Goal: Communication & Community: Answer question/provide support

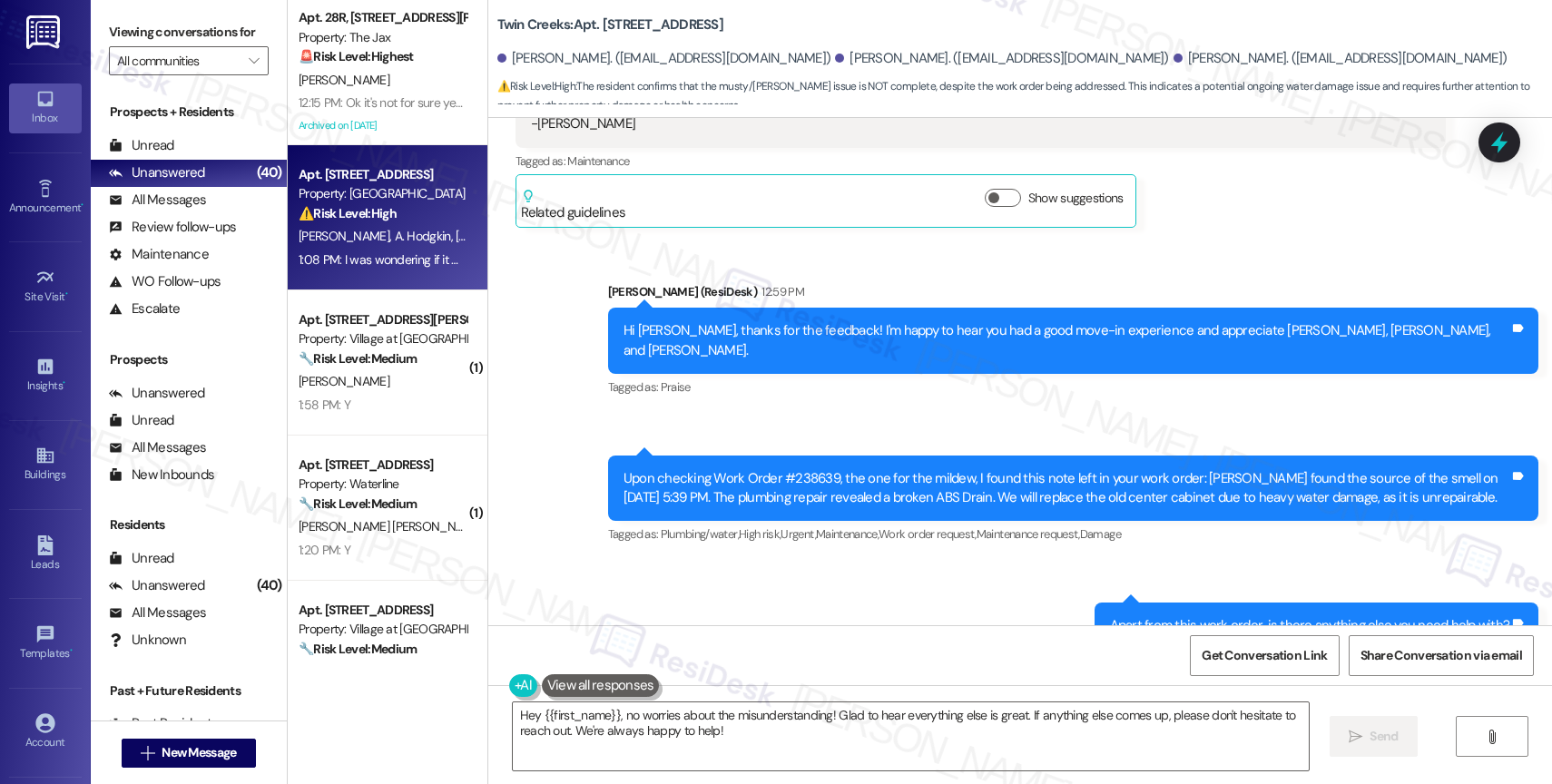
scroll to position [1037, 0]
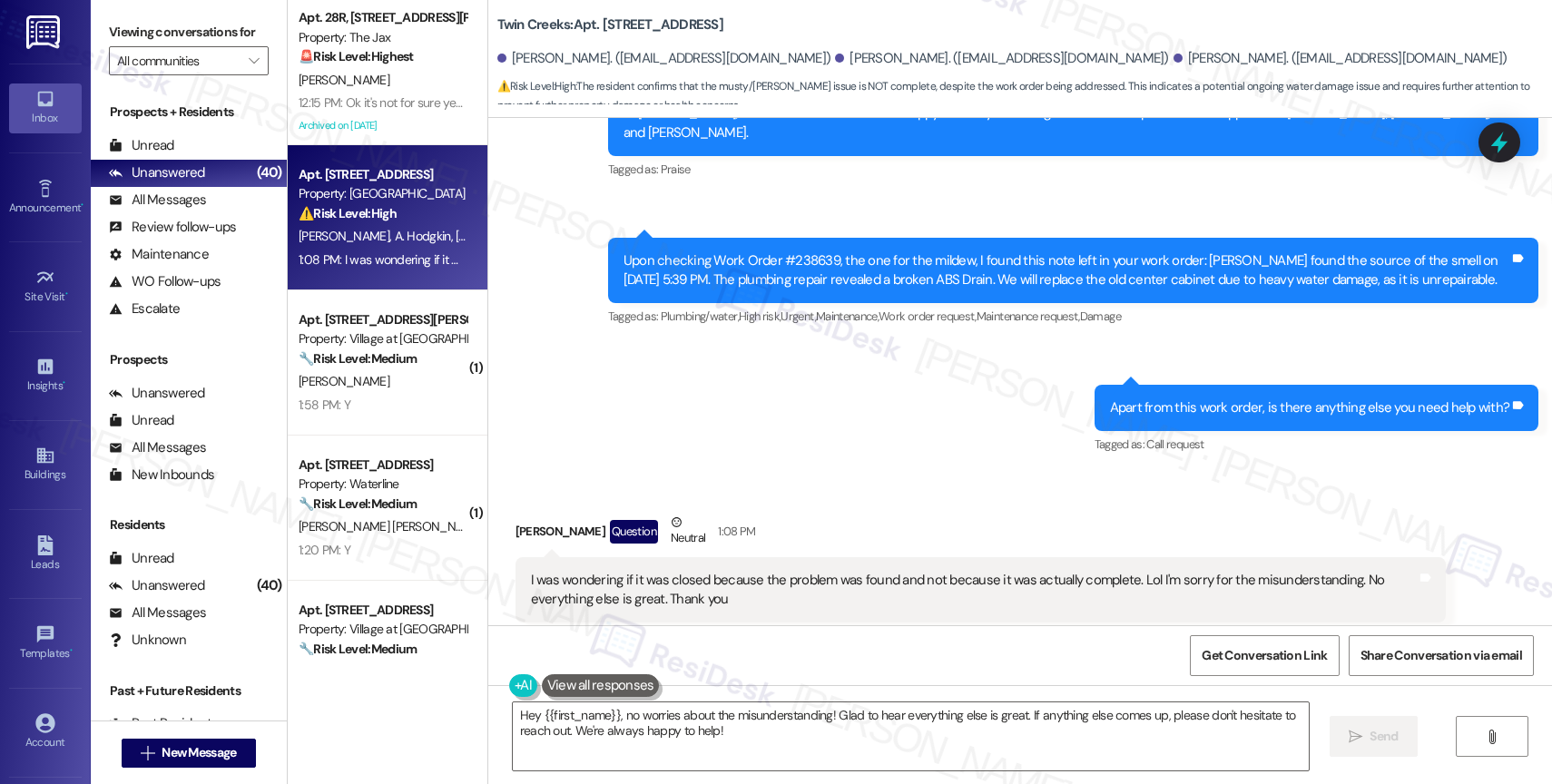
click at [852, 396] on div "Sent via SMS Sarah (ResiDesk) 12:59 PM Hi Lindsey, thanks for the feedback! I'm…" at bounding box center [1020, 247] width 1064 height 447
click at [245, 70] on span "" at bounding box center [254, 61] width 18 height 29
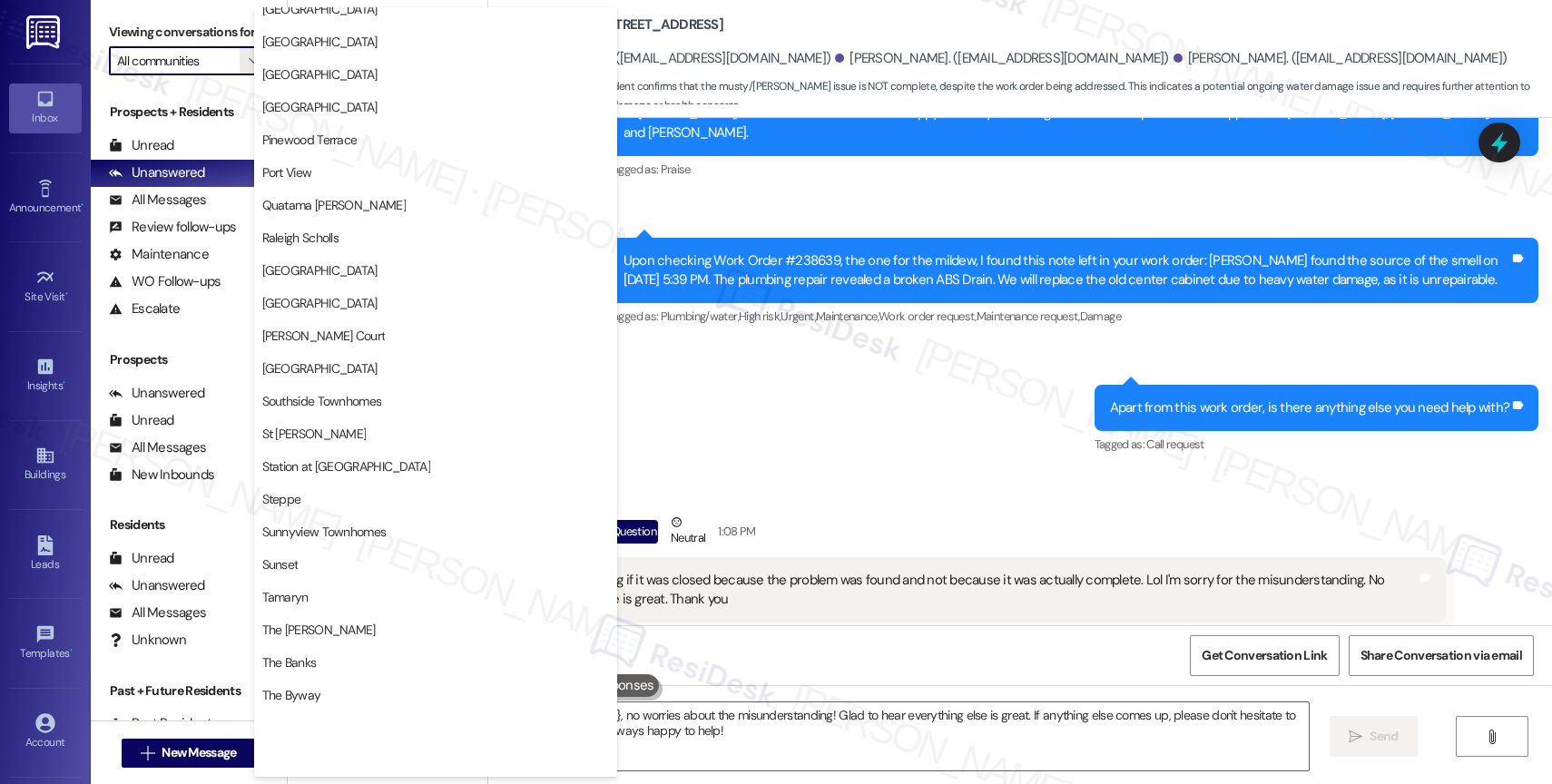
scroll to position [3347, 0]
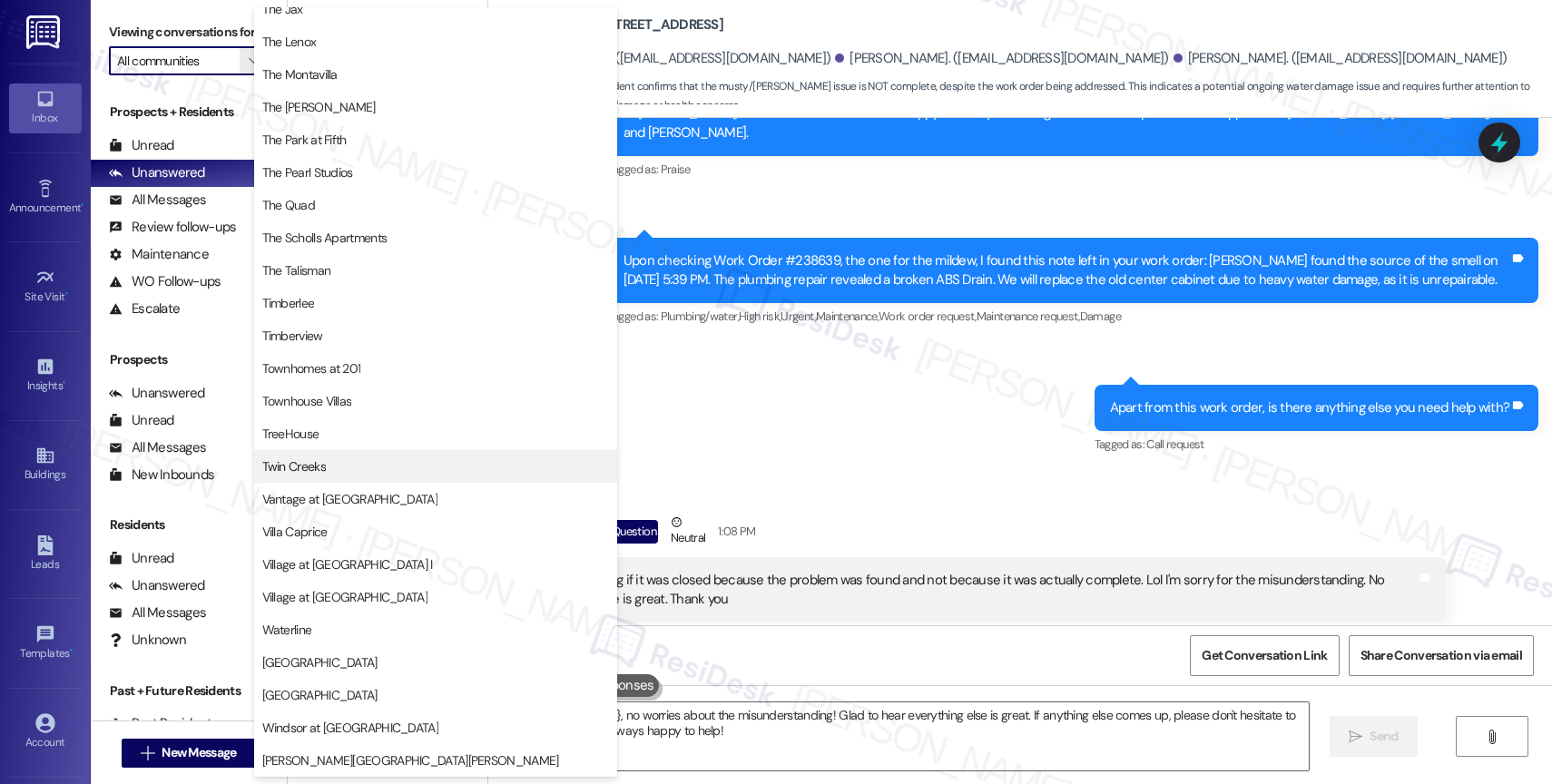
click at [320, 472] on span "Twin Creeks" at bounding box center [294, 466] width 63 height 19
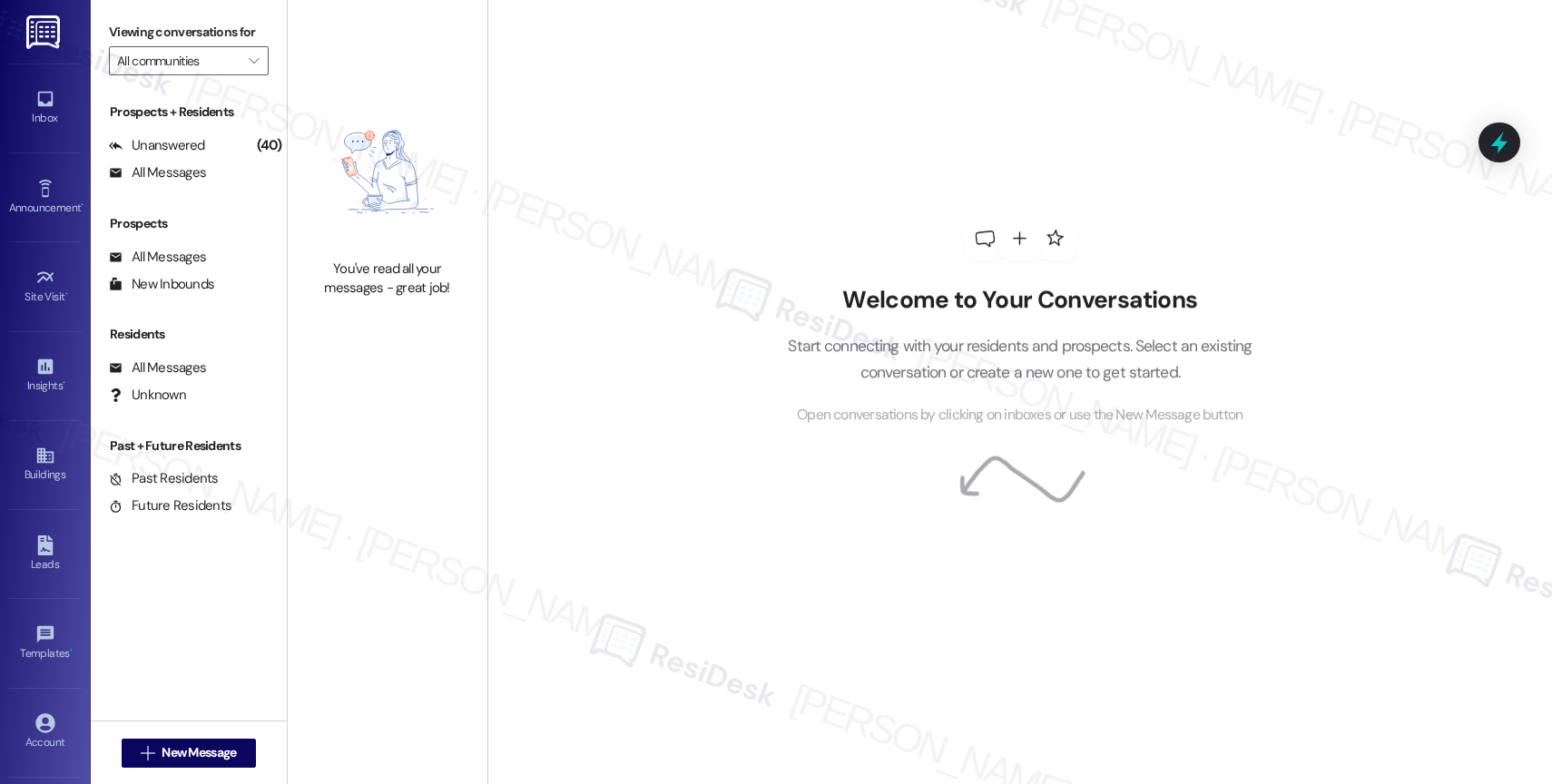
type input "Twin Creeks"
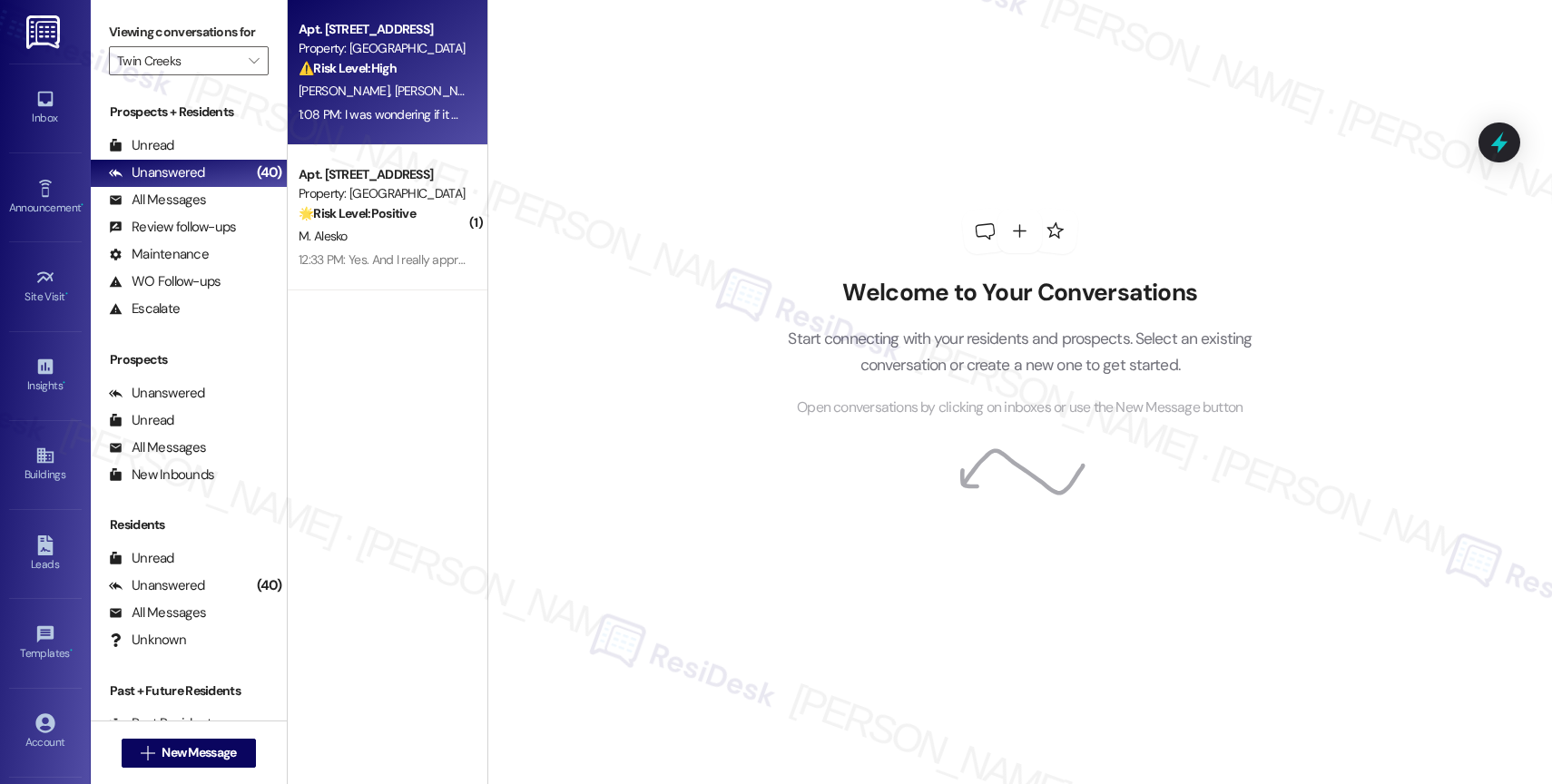
click at [490, 86] on span "A. Hodgkin" at bounding box center [519, 91] width 57 height 17
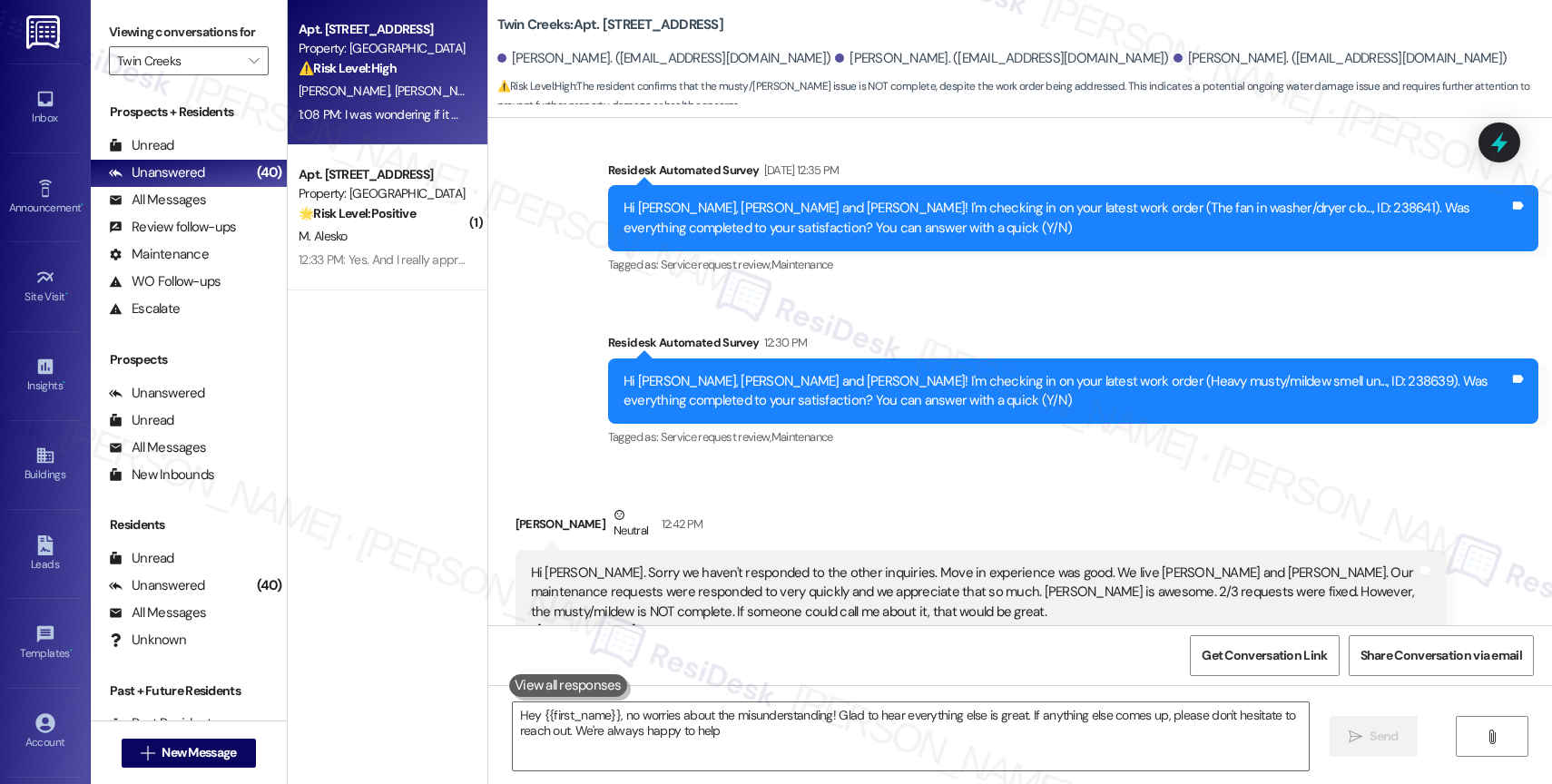
type textarea "Hey {{first_name}}, no worries about the misunderstanding! Glad to hear everyth…"
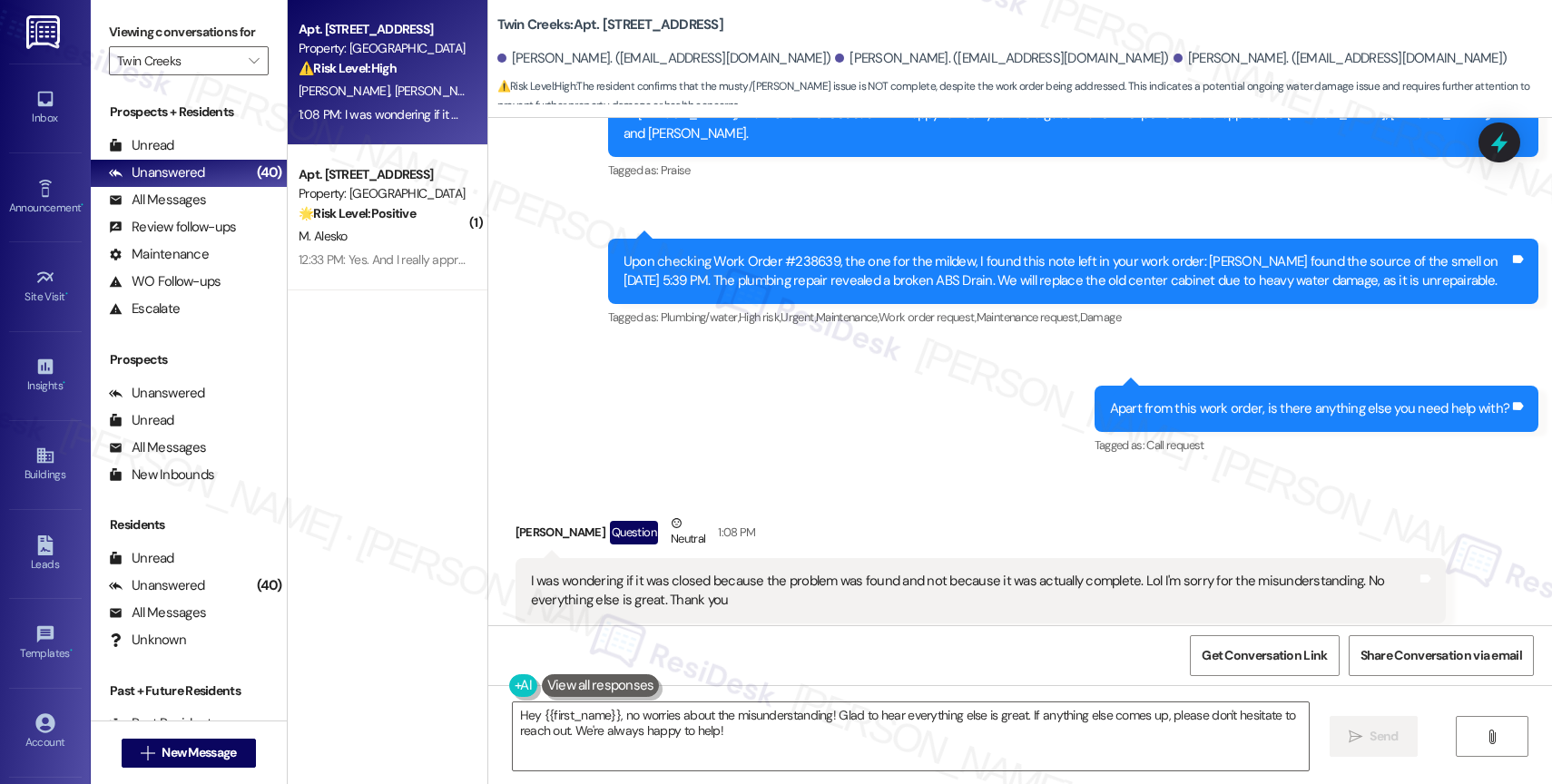
scroll to position [1037, 0]
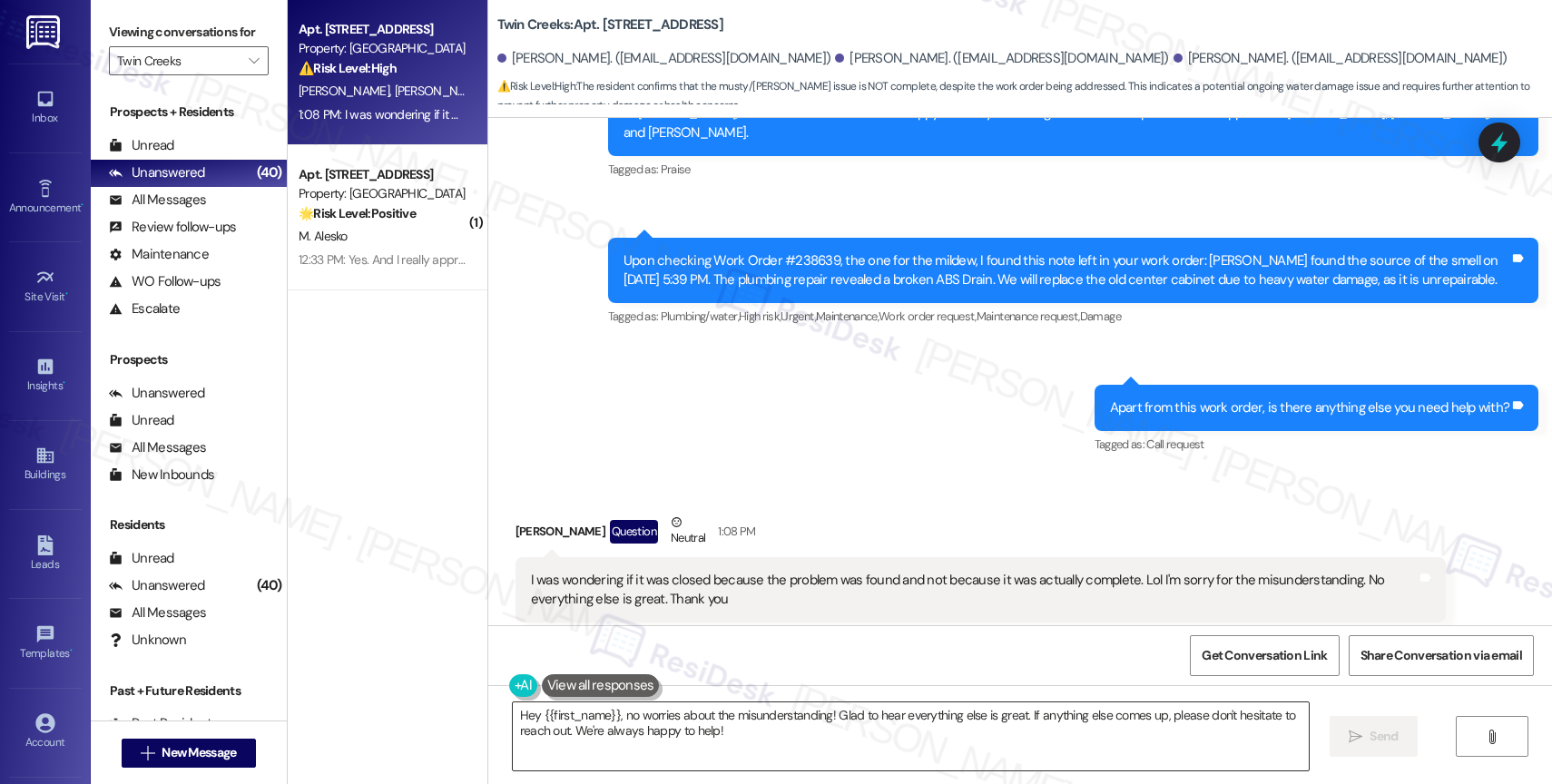
click at [637, 726] on textarea "Hey {{first_name}}, no worries about the misunderstanding! Glad to hear everyth…" at bounding box center [910, 736] width 796 height 68
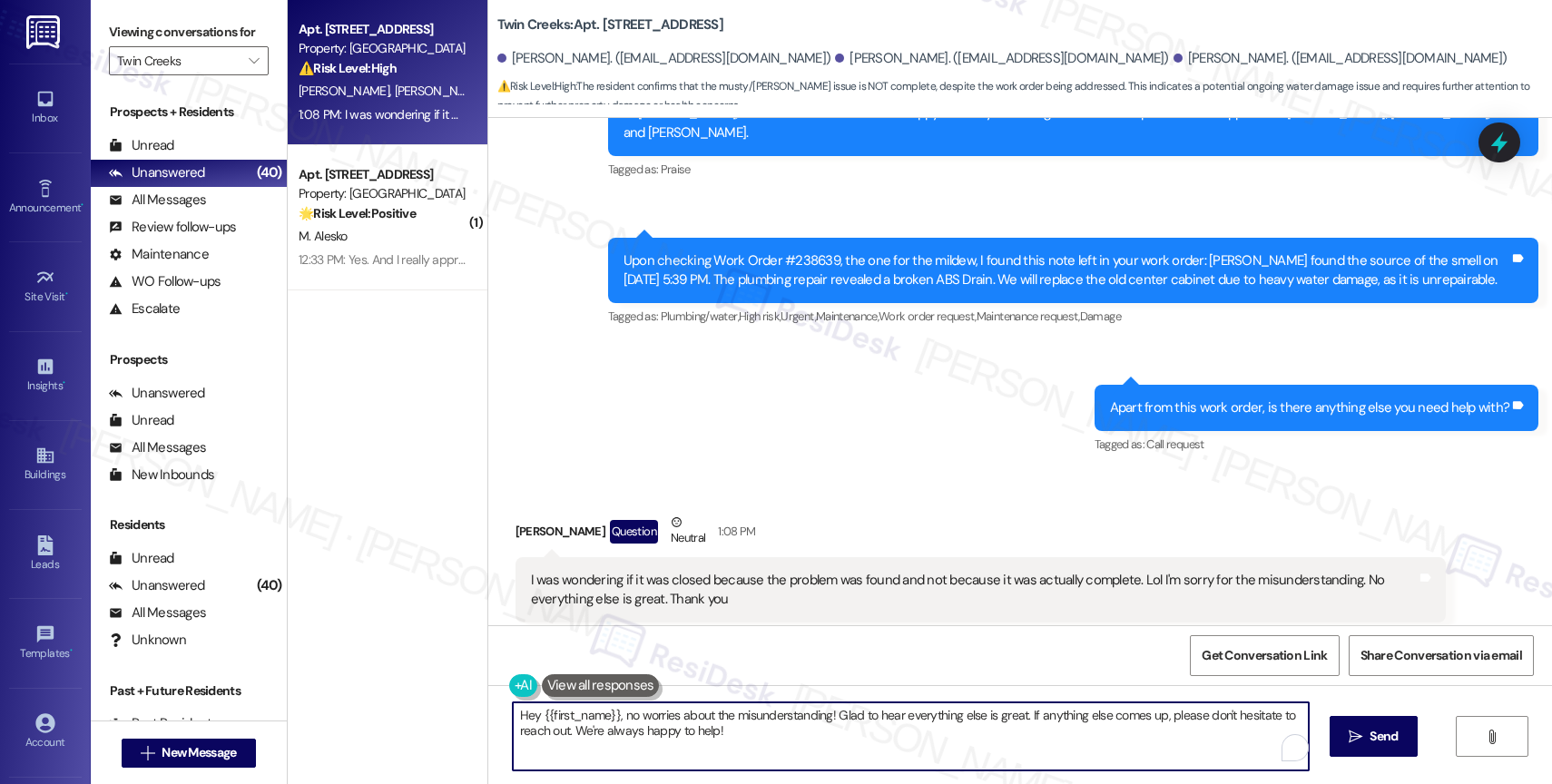
click at [637, 726] on textarea "Hey {{first_name}}, no worries about the misunderstanding! Glad to hear everyth…" at bounding box center [910, 736] width 796 height 68
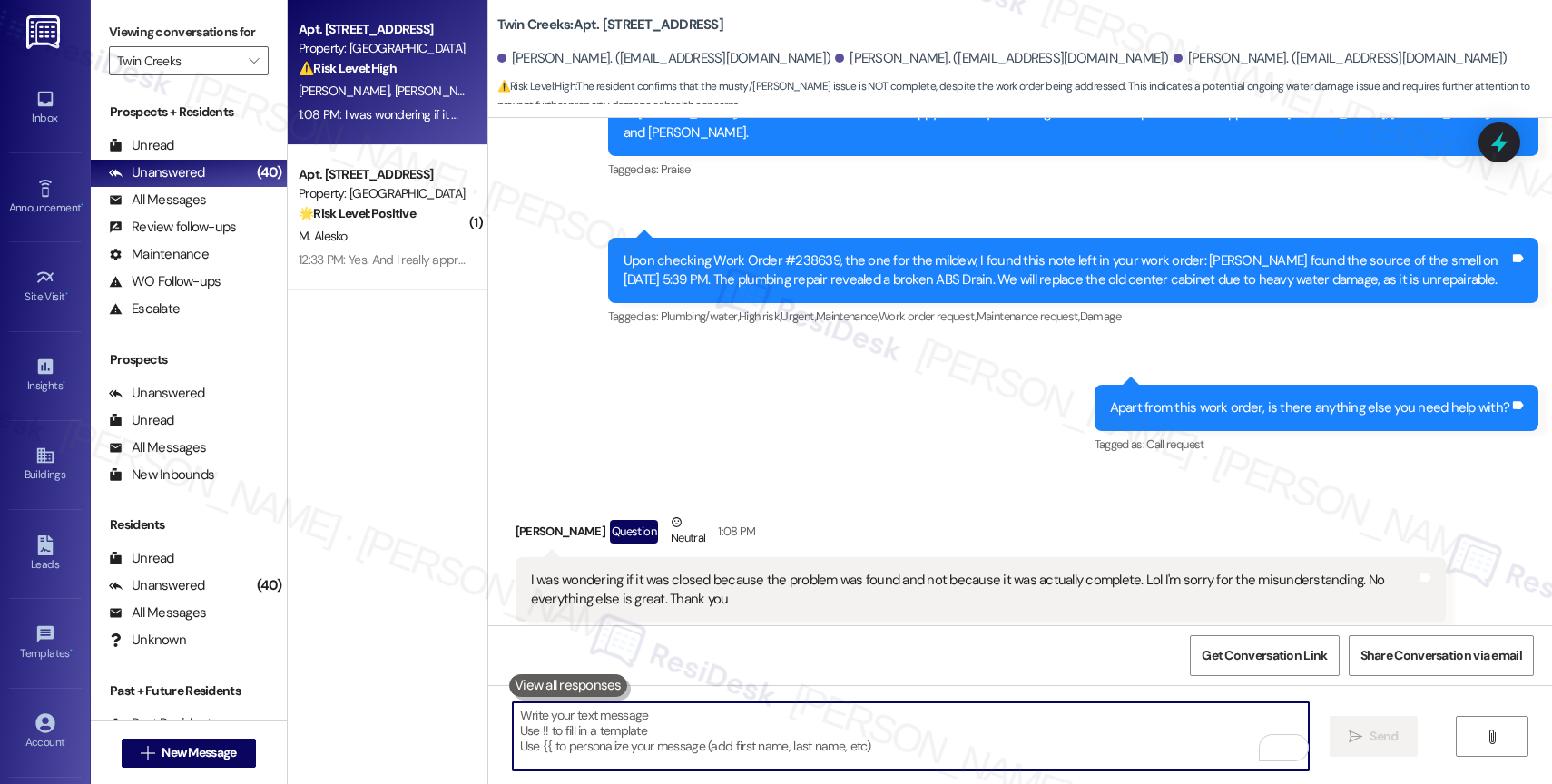
click at [581, 683] on button at bounding box center [567, 685] width 118 height 22
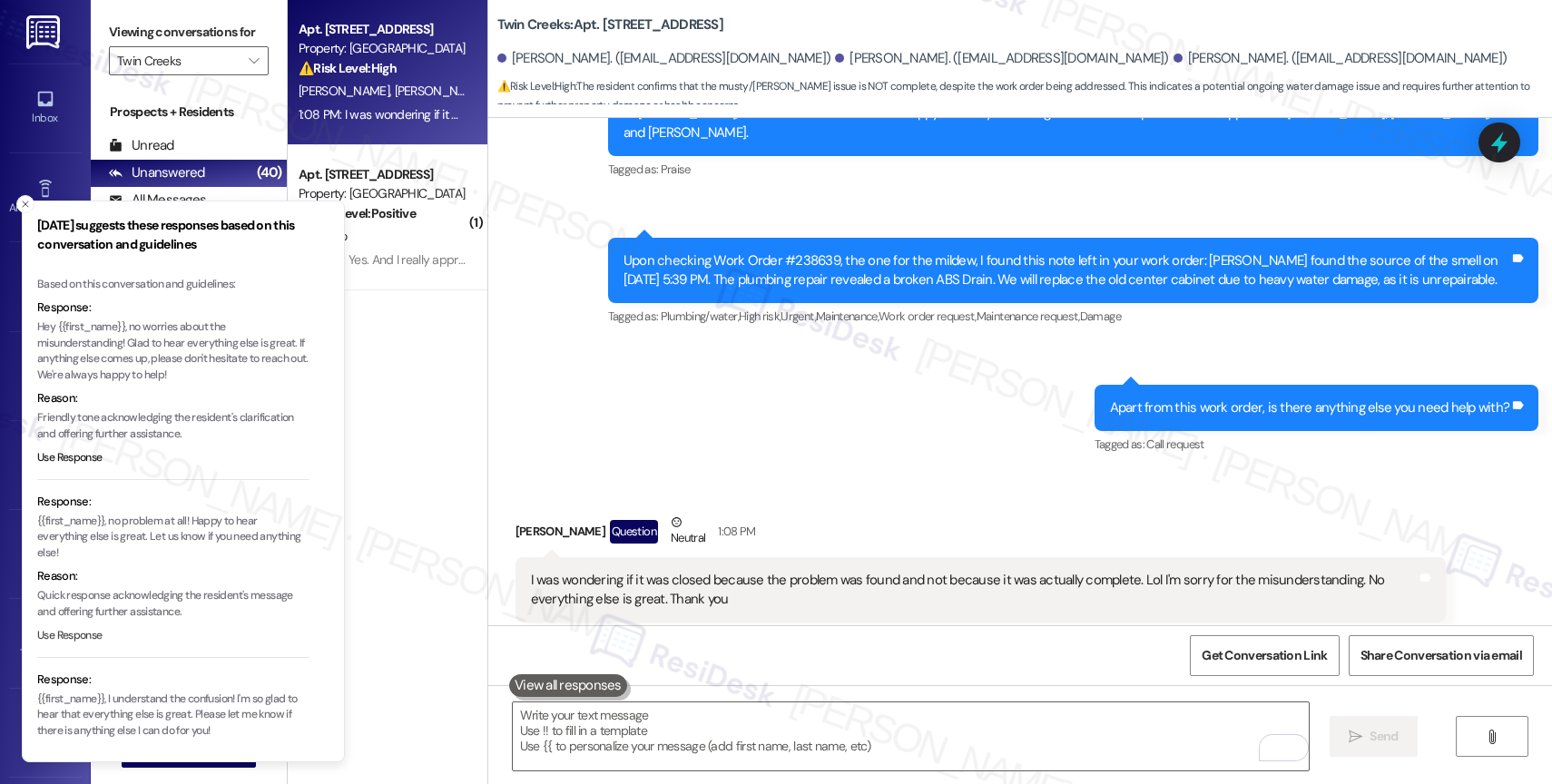
click at [80, 636] on button "Use Response" at bounding box center [69, 636] width 65 height 17
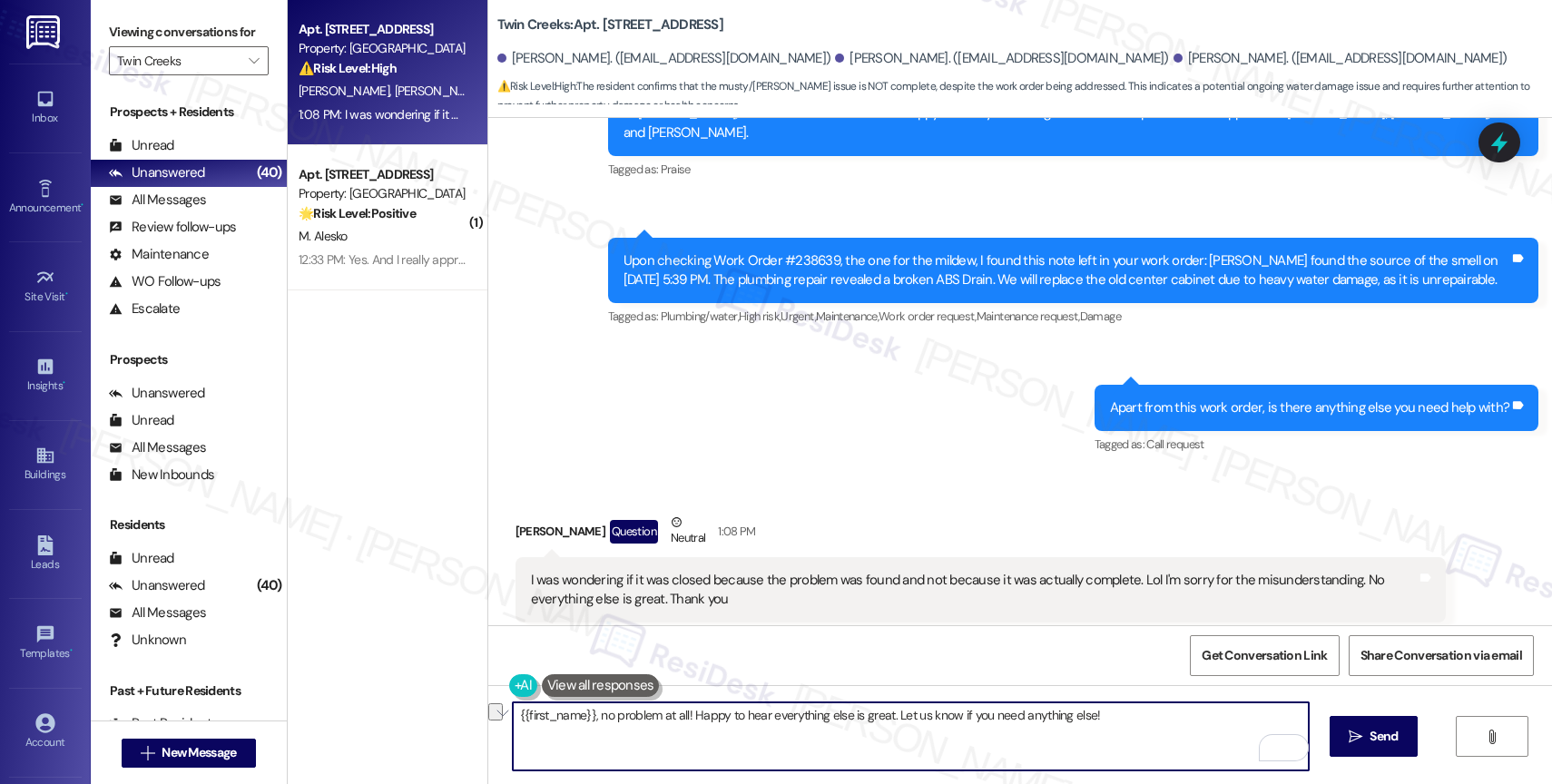
drag, startPoint x: 592, startPoint y: 715, endPoint x: 515, endPoint y: 713, distance: 77.0
click at [515, 713] on textarea "{{first_name}}, no problem at all! Happy to hear everything else is great. Let …" at bounding box center [910, 736] width 796 height 68
drag, startPoint x: 683, startPoint y: 713, endPoint x: 1212, endPoint y: 777, distance: 532.9
click at [1212, 777] on div "No problem at all! Happy to hear everything else is great. Let us know if you n…" at bounding box center [1020, 753] width 1064 height 136
type textarea "No problem at all! I'll follow up with maintenance about the old center cabinet…"
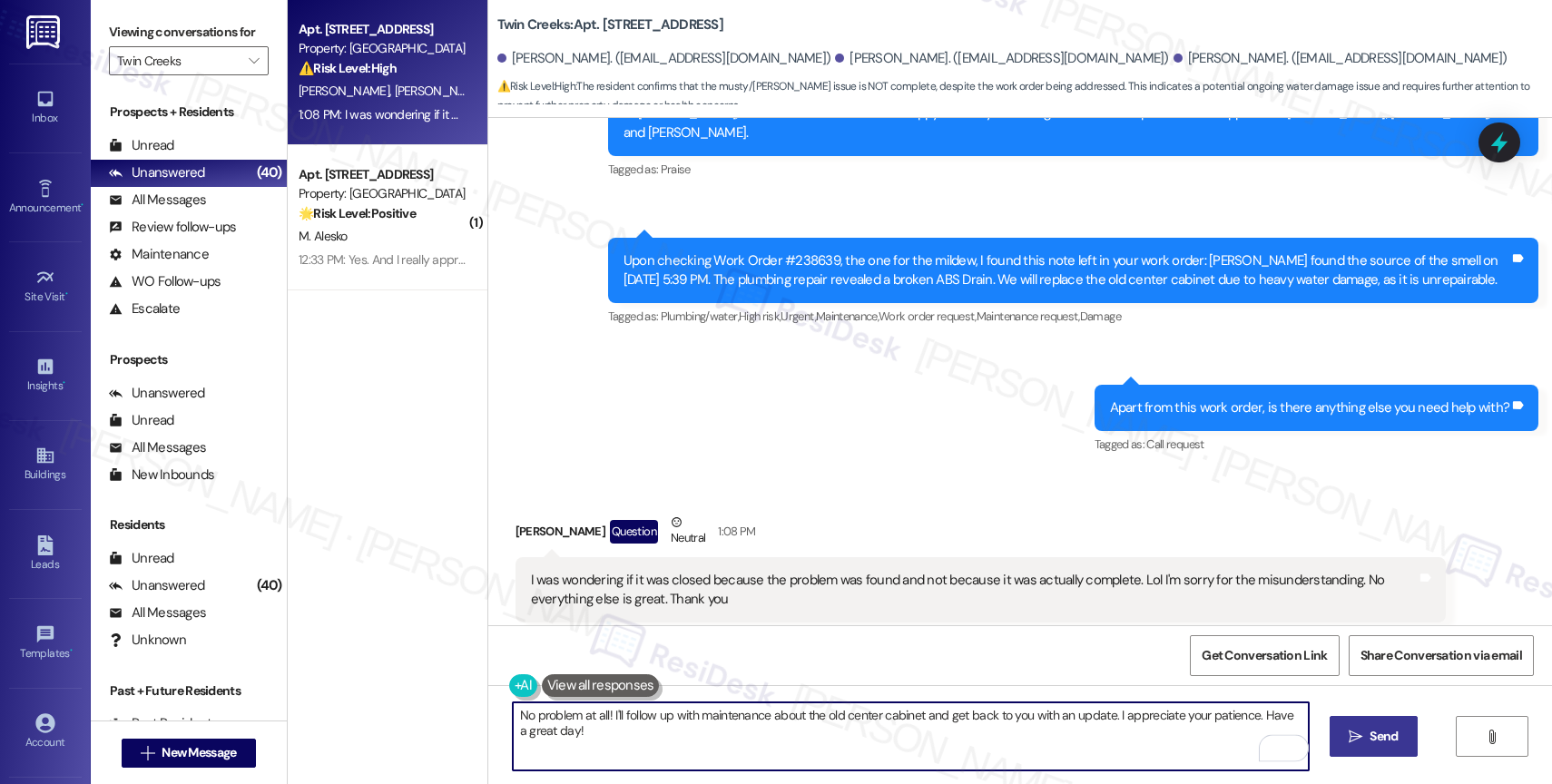
click at [1385, 745] on span "Send" at bounding box center [1383, 736] width 28 height 20
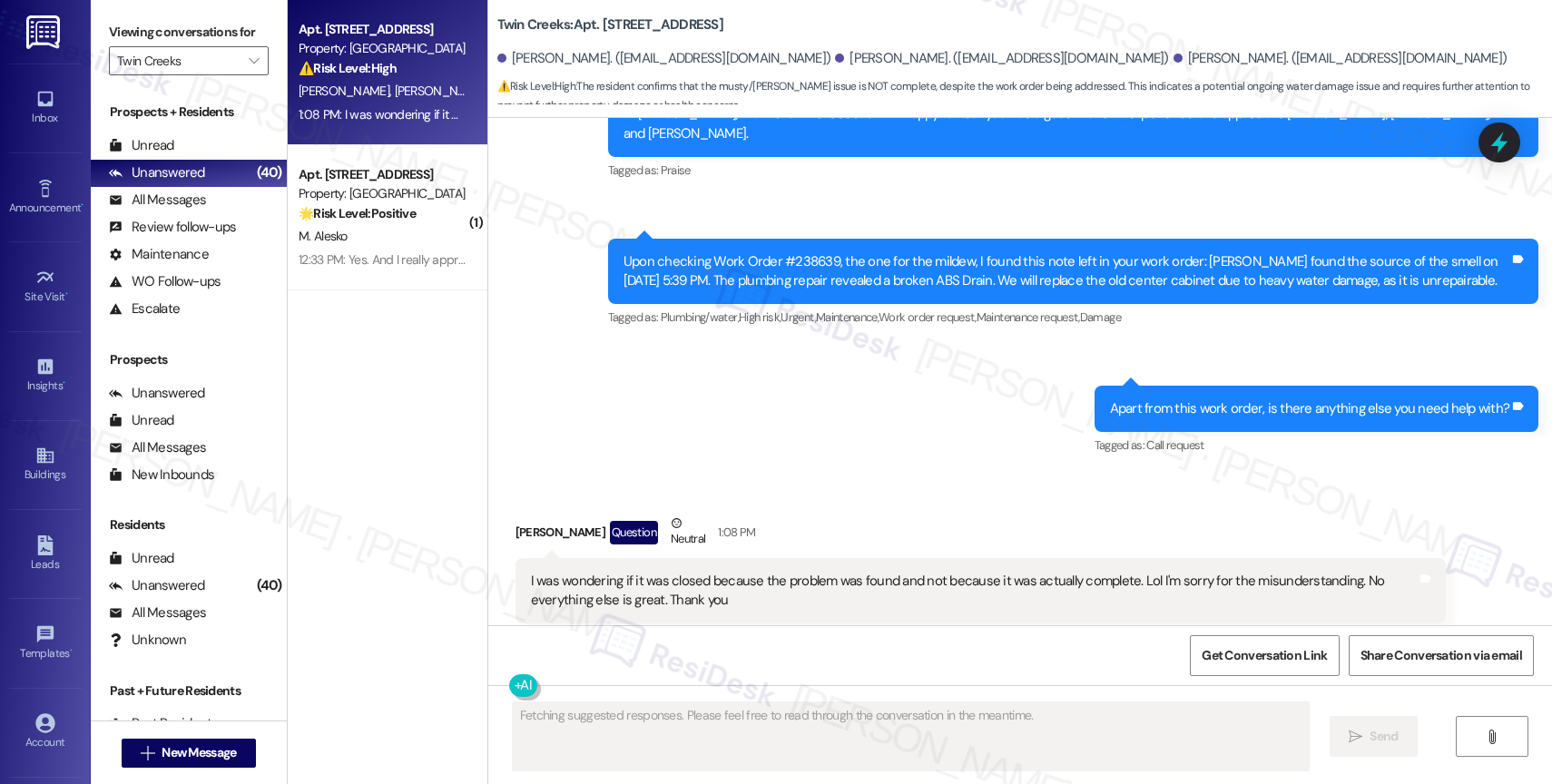
scroll to position [1163, 0]
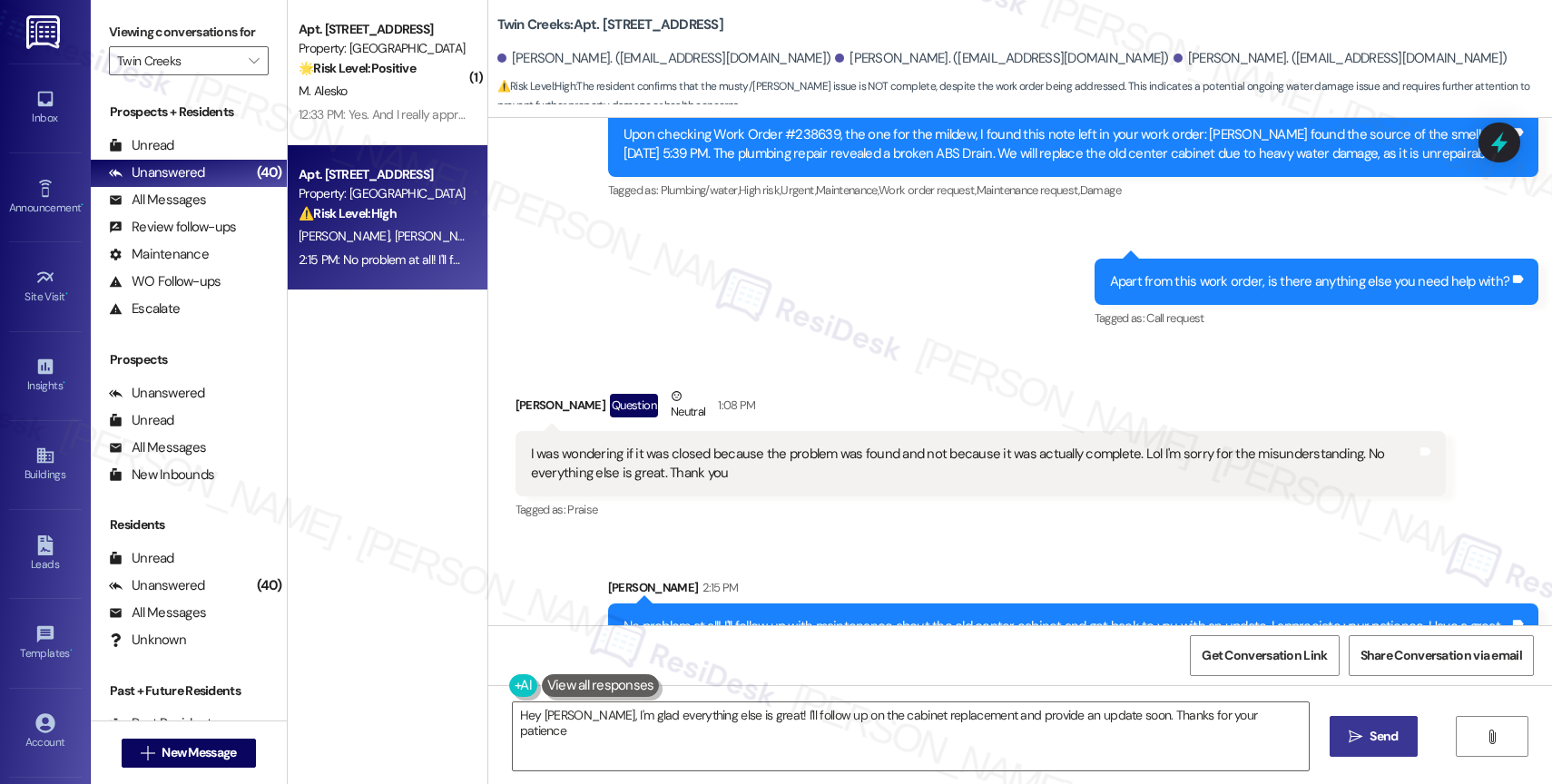
type textarea "Hey Lindsey, I'm glad everything else is great! I'll follow up on the cabinet r…"
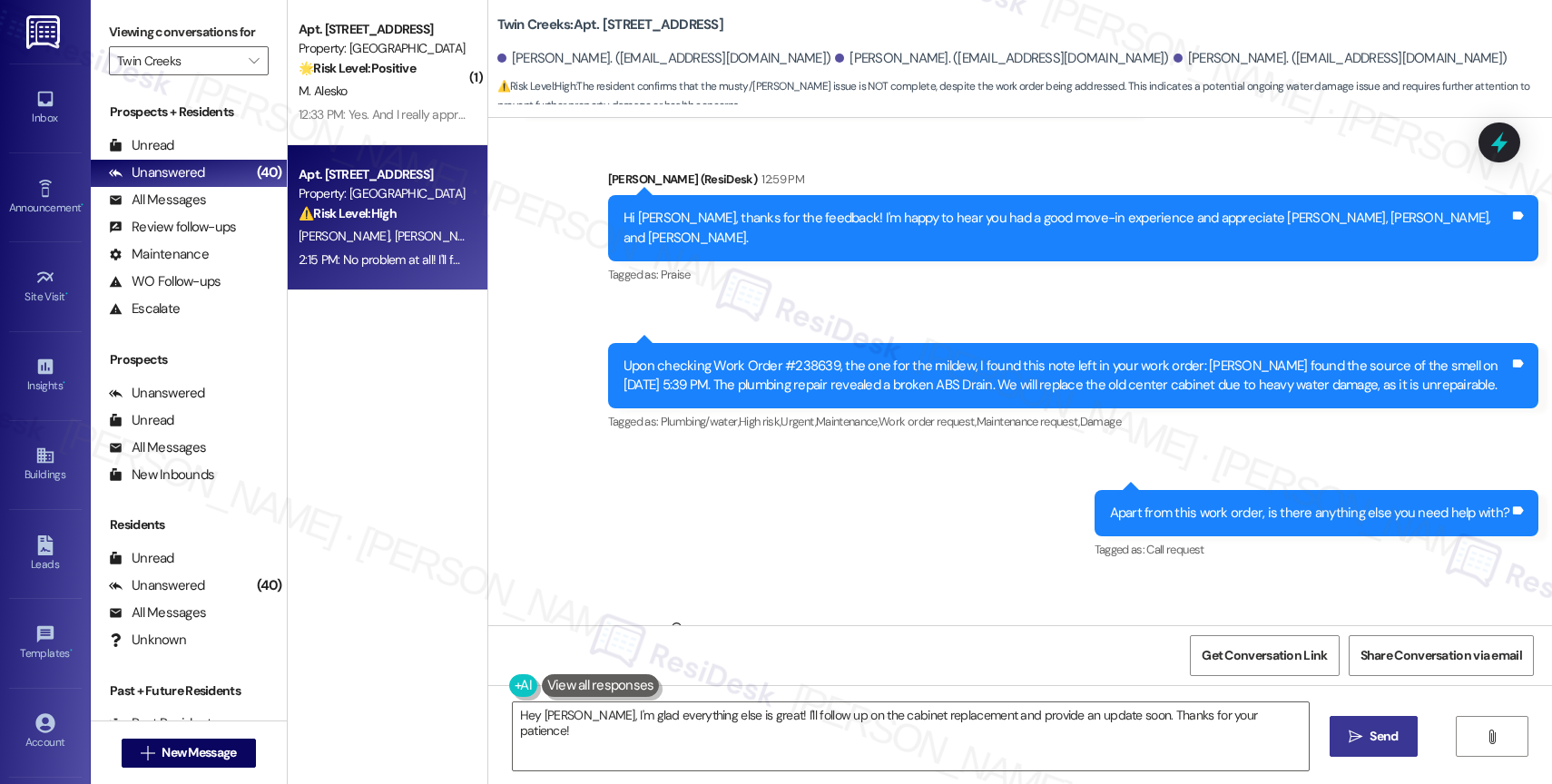
scroll to position [898, 0]
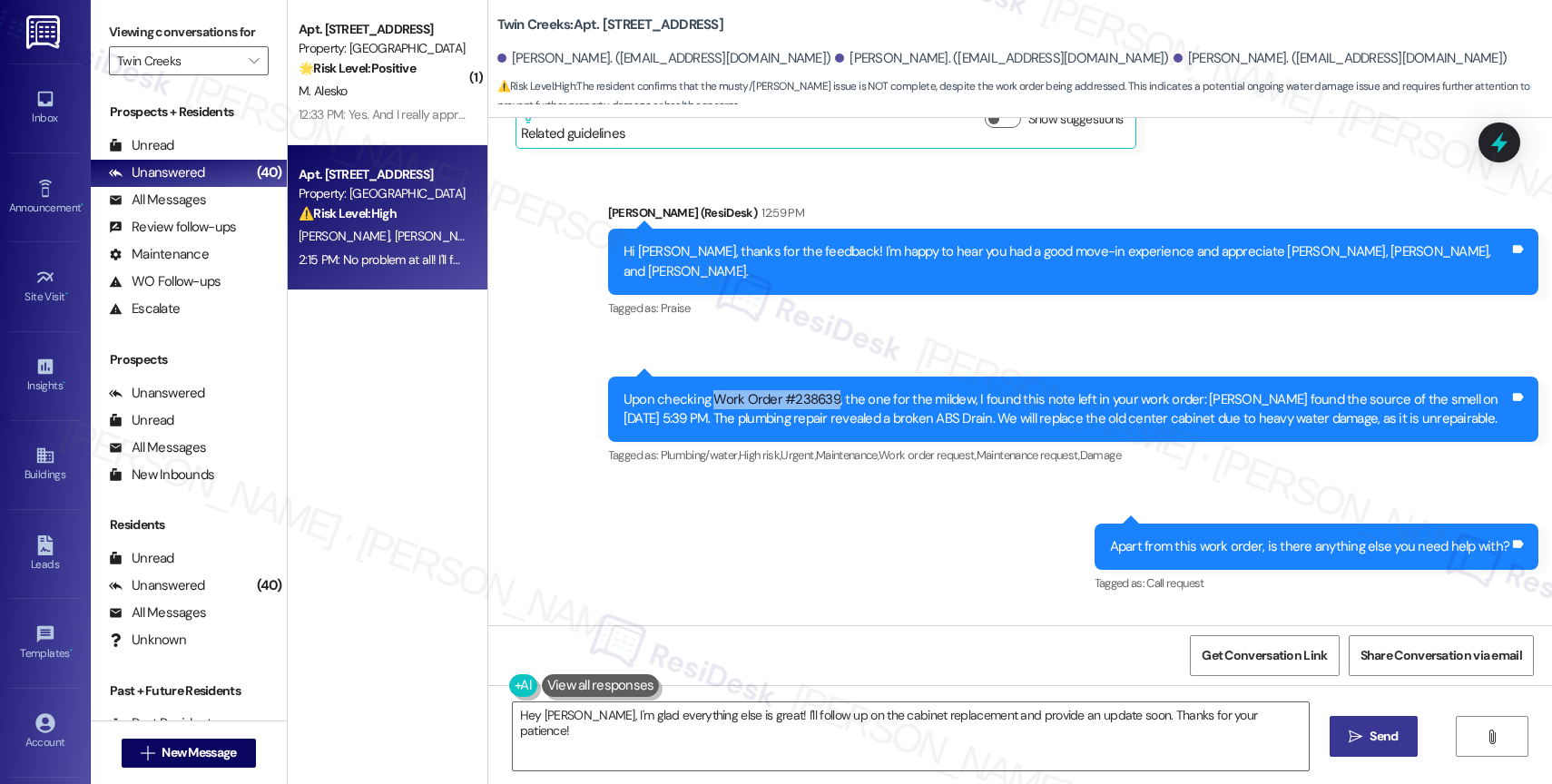
drag, startPoint x: 700, startPoint y: 355, endPoint x: 820, endPoint y: 352, distance: 120.0
click at [820, 391] on div "Upon checking Work Order #238639, the one for the mildew, I found this note lef…" at bounding box center [1066, 410] width 886 height 39
copy div "Work Order #238639"
click at [860, 555] on div "Sent via SMS Sarah (ResiDesk) 12:59 PM Hi Lindsey, thanks for the feedback! I'm…" at bounding box center [1020, 386] width 1064 height 447
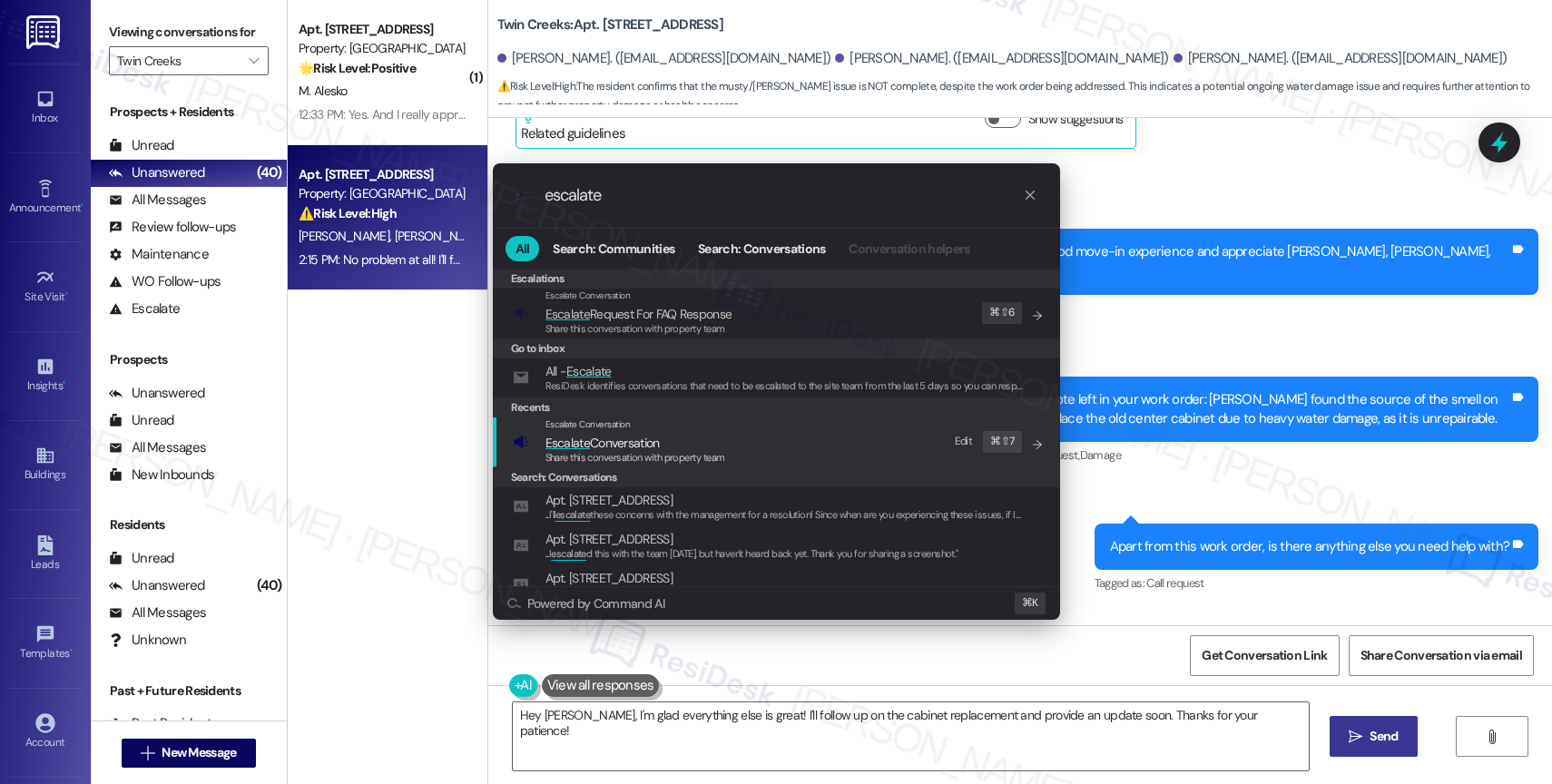
type input "escalate"
click at [677, 425] on div "Escalate Conversation" at bounding box center [636, 424] width 180 height 15
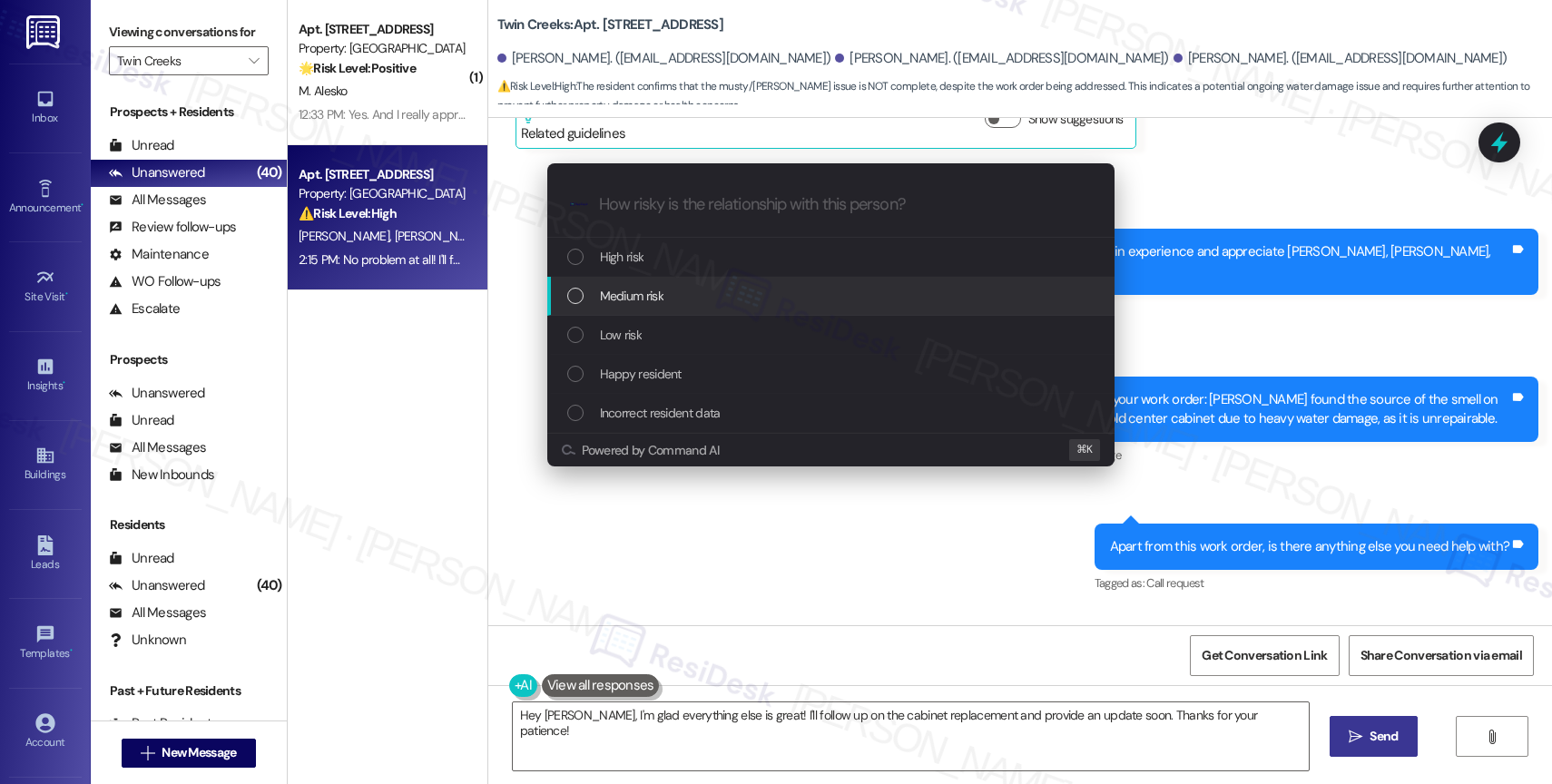
click at [655, 276] on div "Medium risk" at bounding box center [830, 296] width 567 height 39
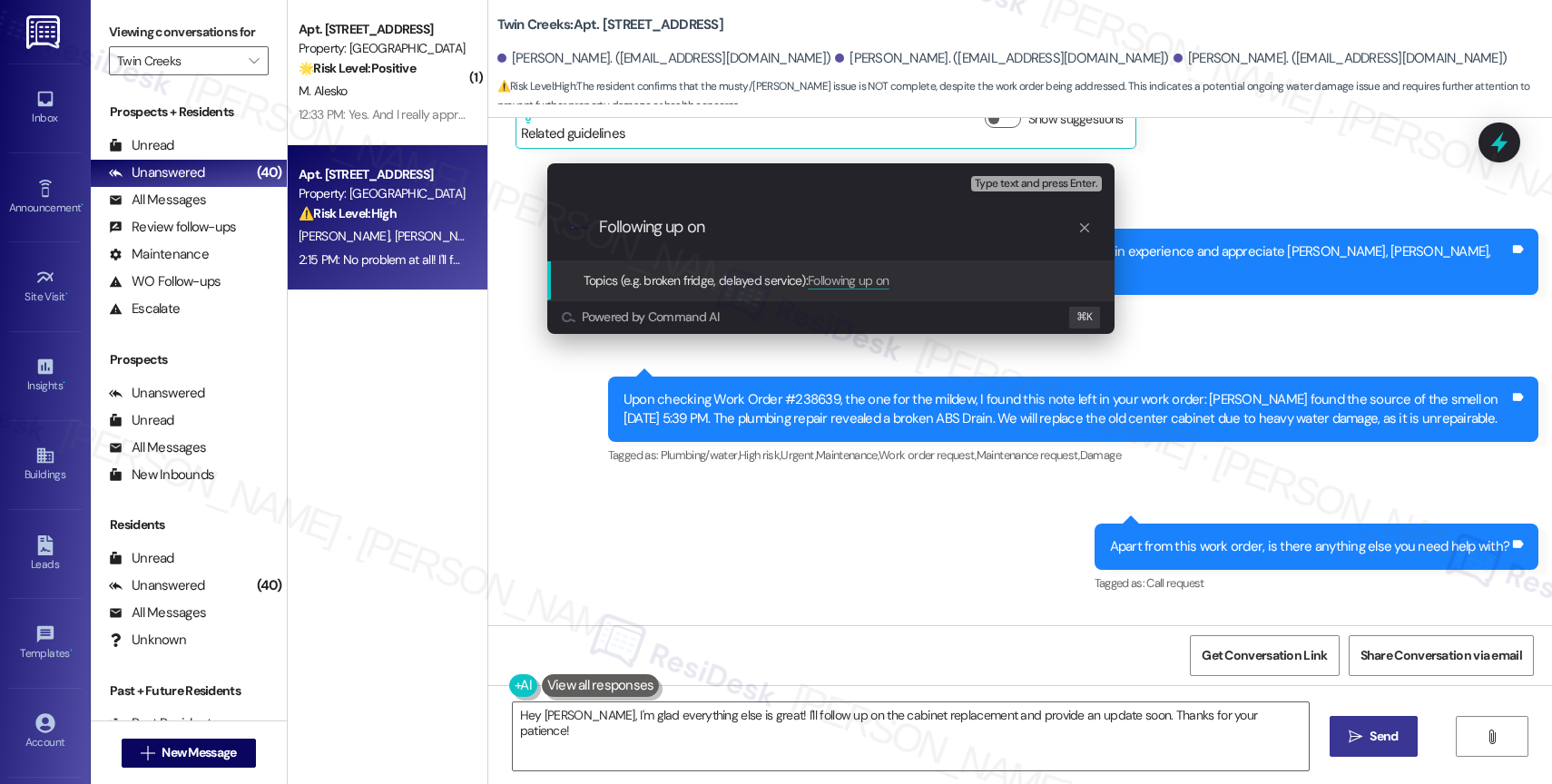
paste input "Work Order #238639"
type input "Following up on Work Order #238639"
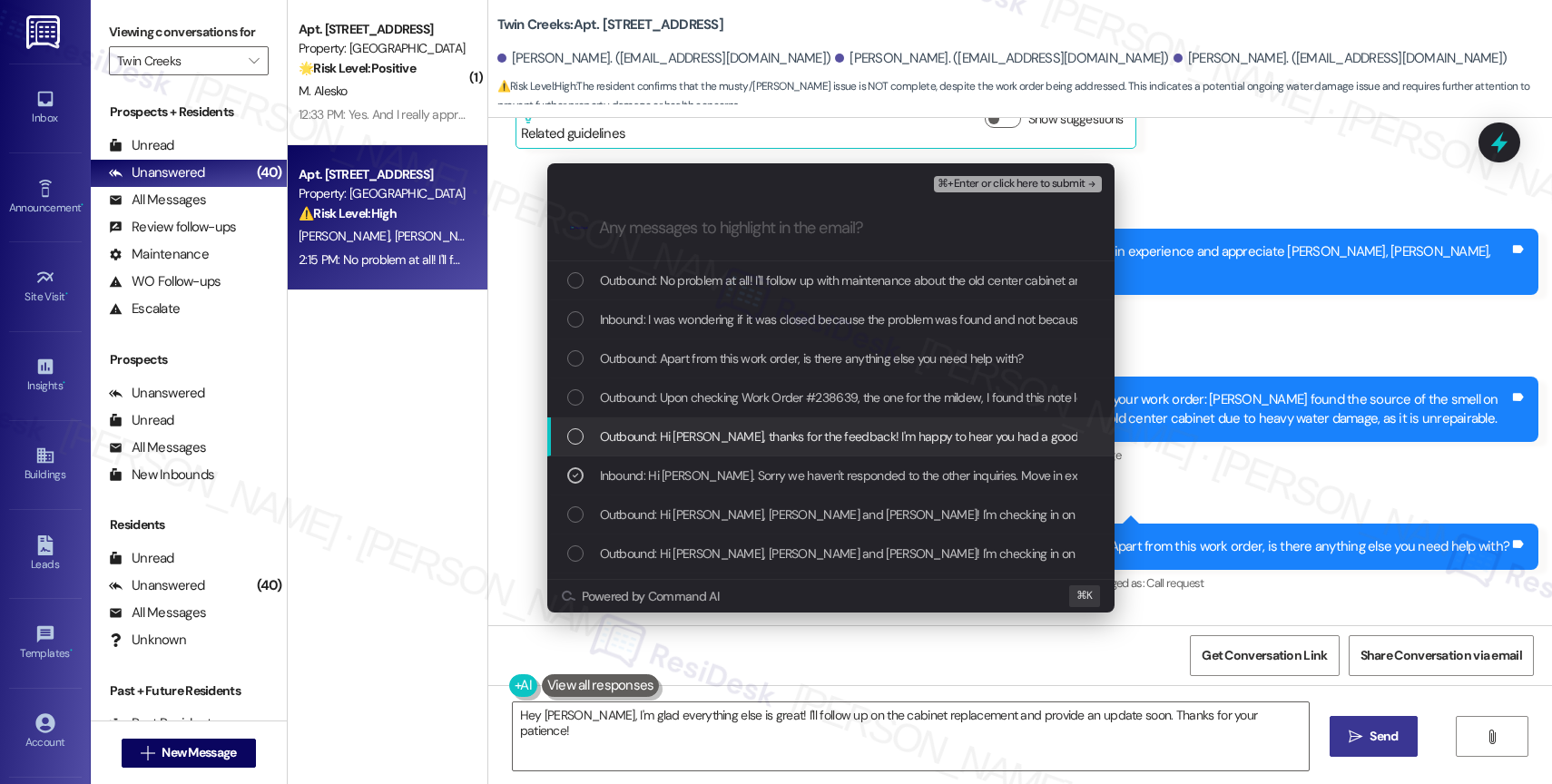
click at [743, 431] on span "Outbound: Hi Lindsey, thanks for the feedback! I'm happy to hear you had a good…" at bounding box center [1091, 436] width 984 height 20
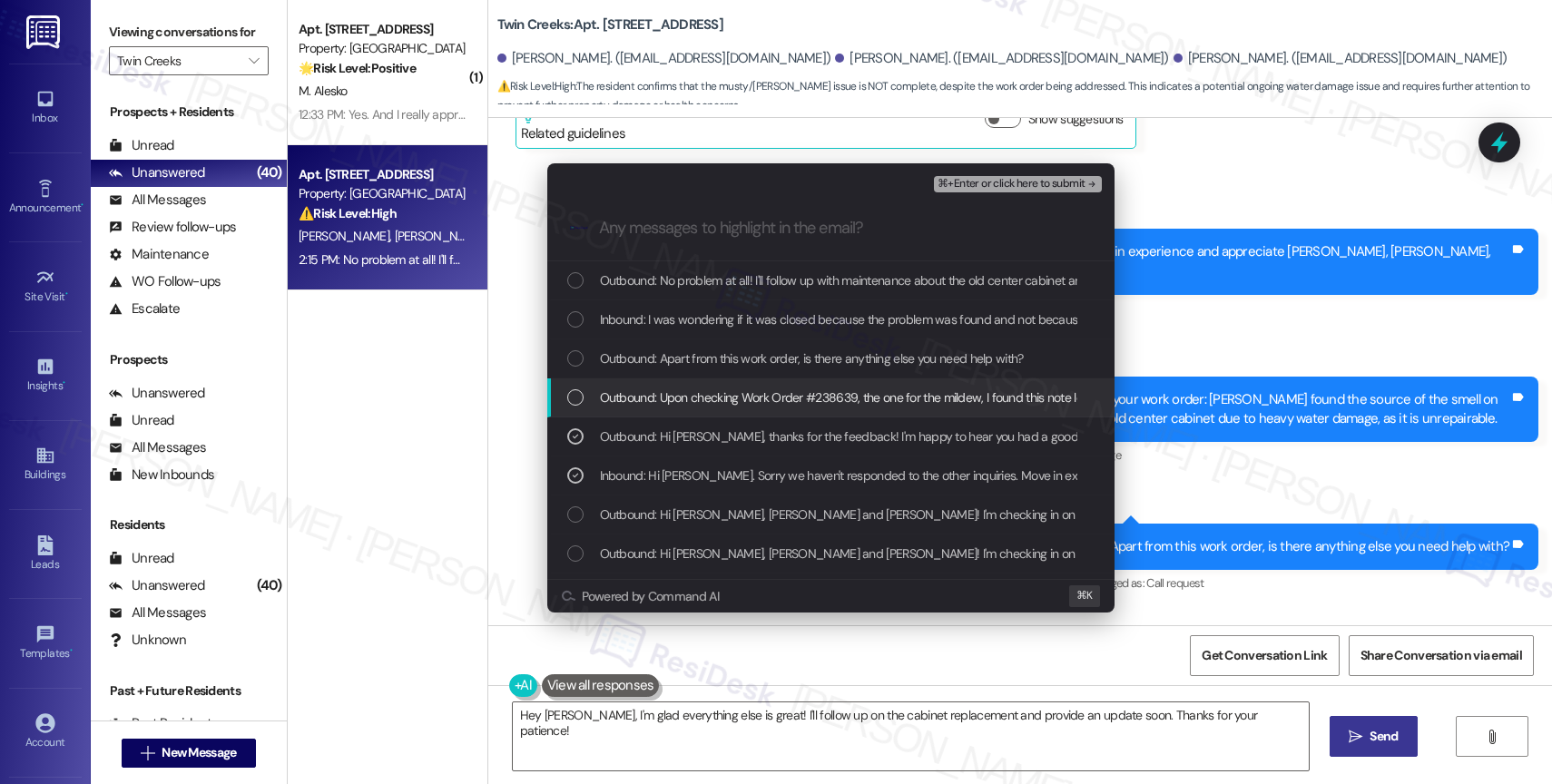
drag, startPoint x: 743, startPoint y: 397, endPoint x: 743, endPoint y: 381, distance: 16.0
click at [743, 396] on span "Outbound: Upon checking Work Order #238639, the one for the mildew, I found thi…" at bounding box center [1435, 397] width 1670 height 20
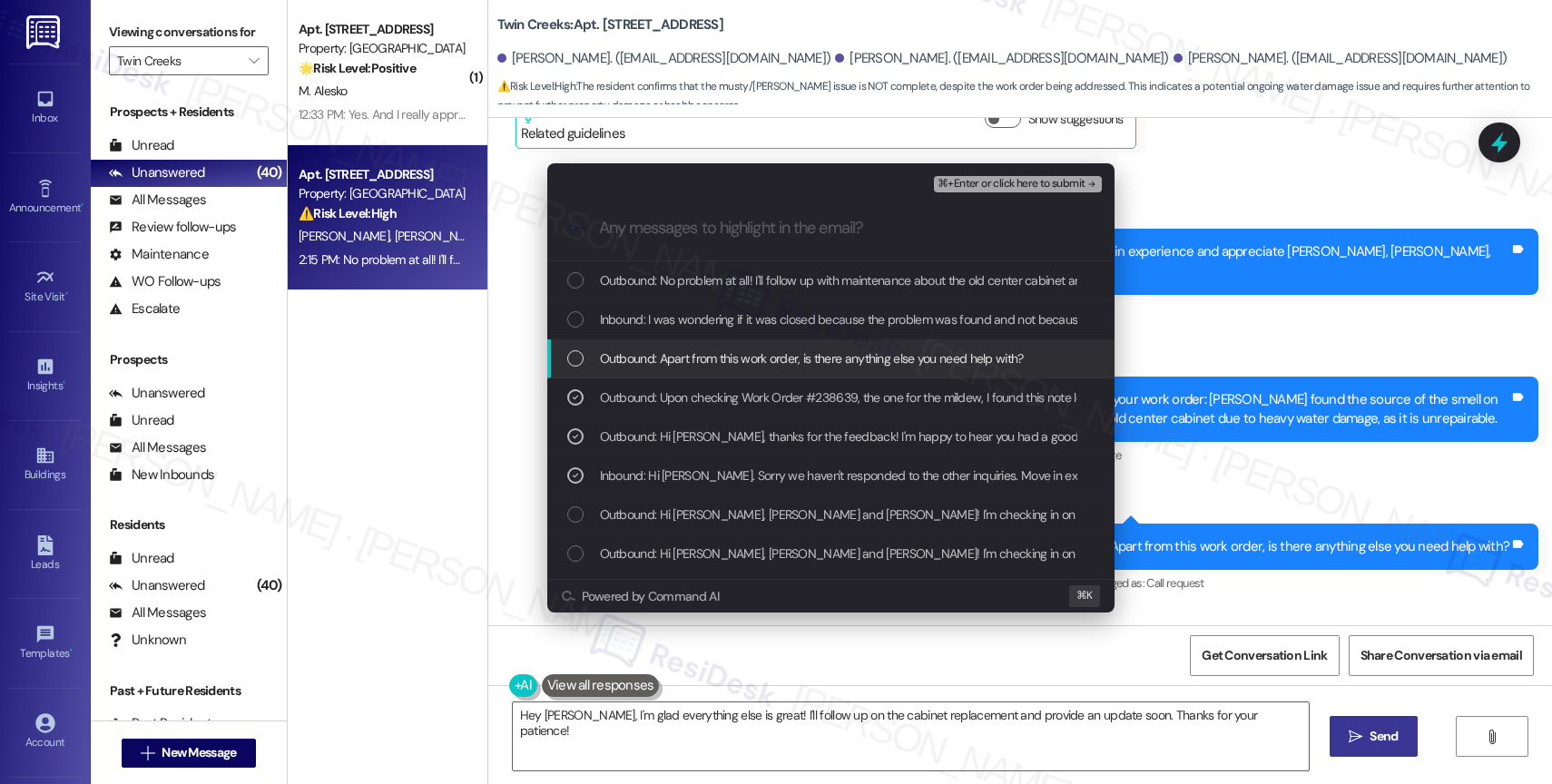
drag, startPoint x: 745, startPoint y: 362, endPoint x: 749, endPoint y: 324, distance: 38.2
click at [745, 361] on span "Outbound: Apart from this work order, is there anything else you need help with?" at bounding box center [812, 358] width 424 height 20
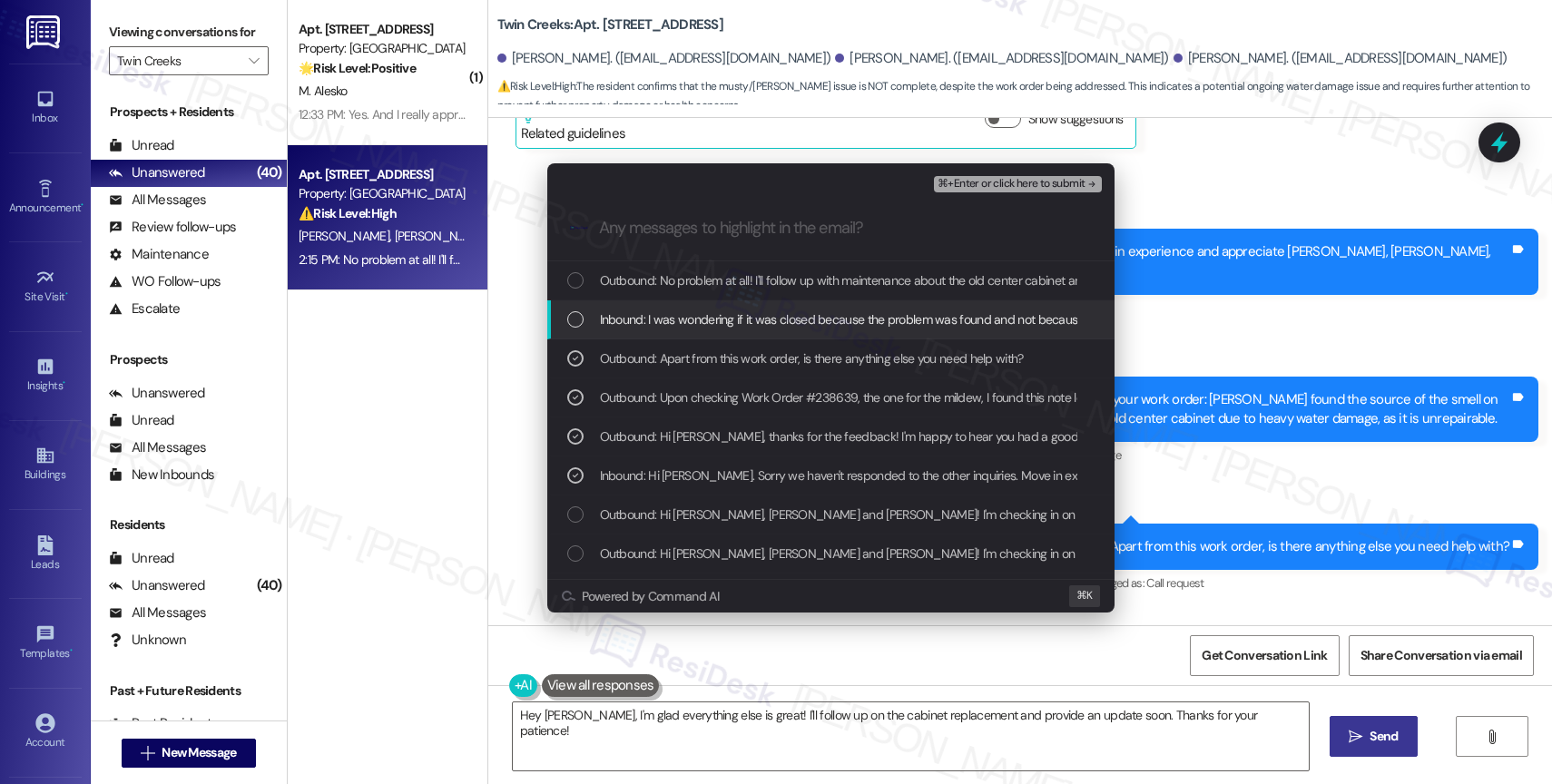
drag, startPoint x: 749, startPoint y: 320, endPoint x: 760, endPoint y: 289, distance: 32.9
click at [751, 317] on span "Inbound: I was wondering if it was closed because the problem was found and not…" at bounding box center [1111, 319] width 1022 height 20
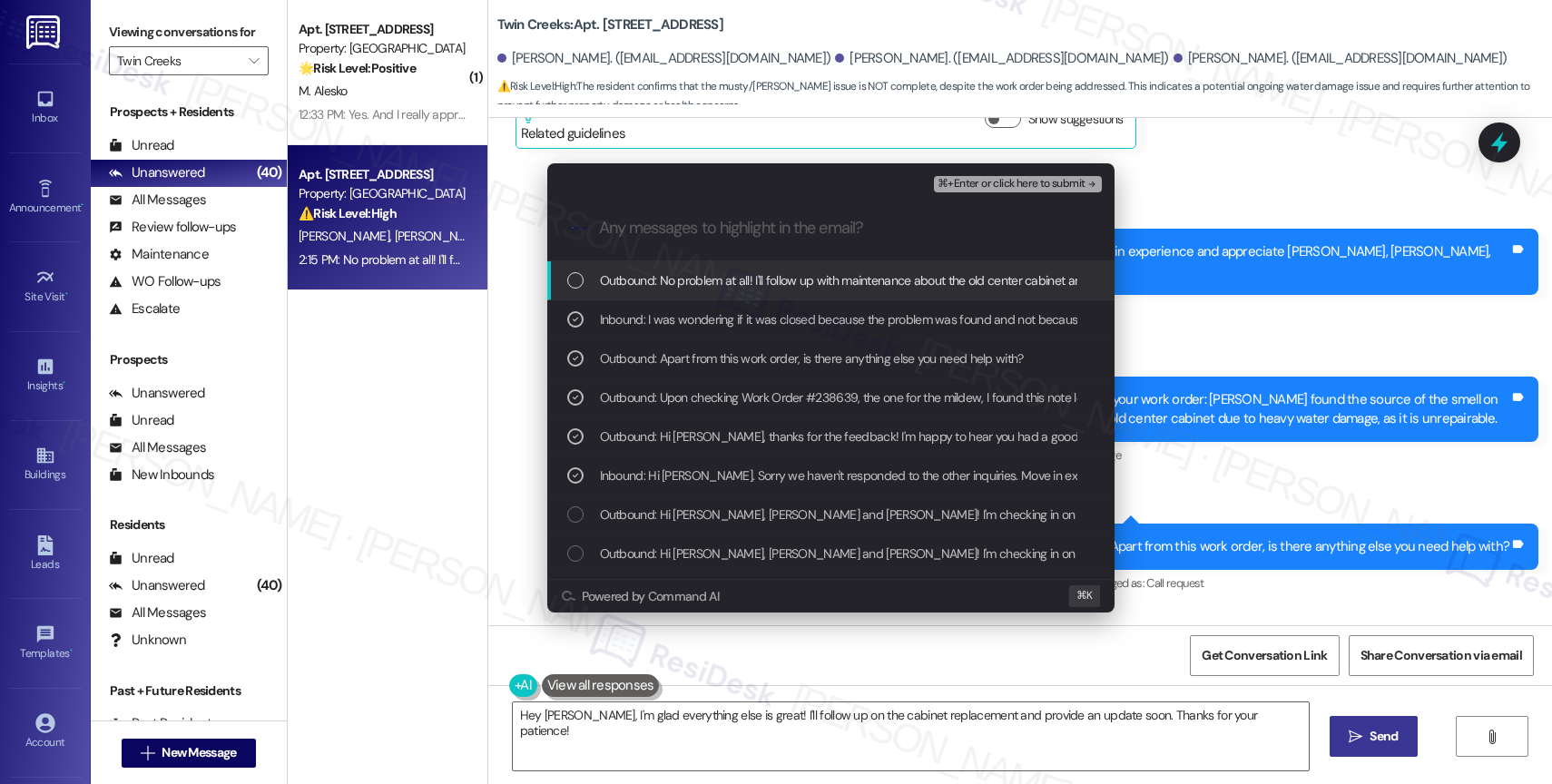
click at [760, 289] on span "Outbound: No problem at all! I'll follow up with maintenance about the old cent…" at bounding box center [1050, 280] width 901 height 20
click at [1078, 178] on span "⌘+Enter or click here to submit" at bounding box center [1011, 184] width 147 height 13
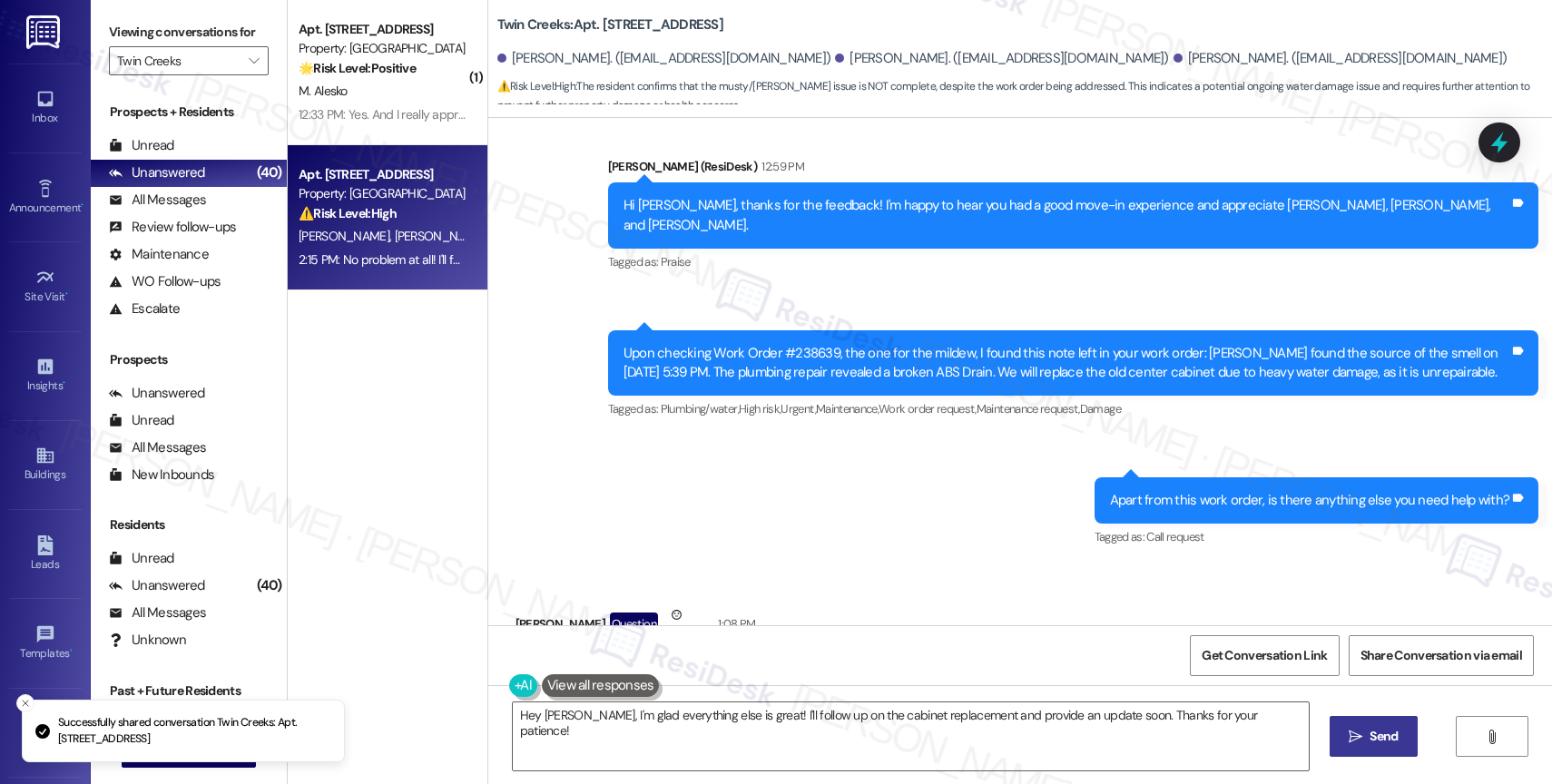
scroll to position [1036, 0]
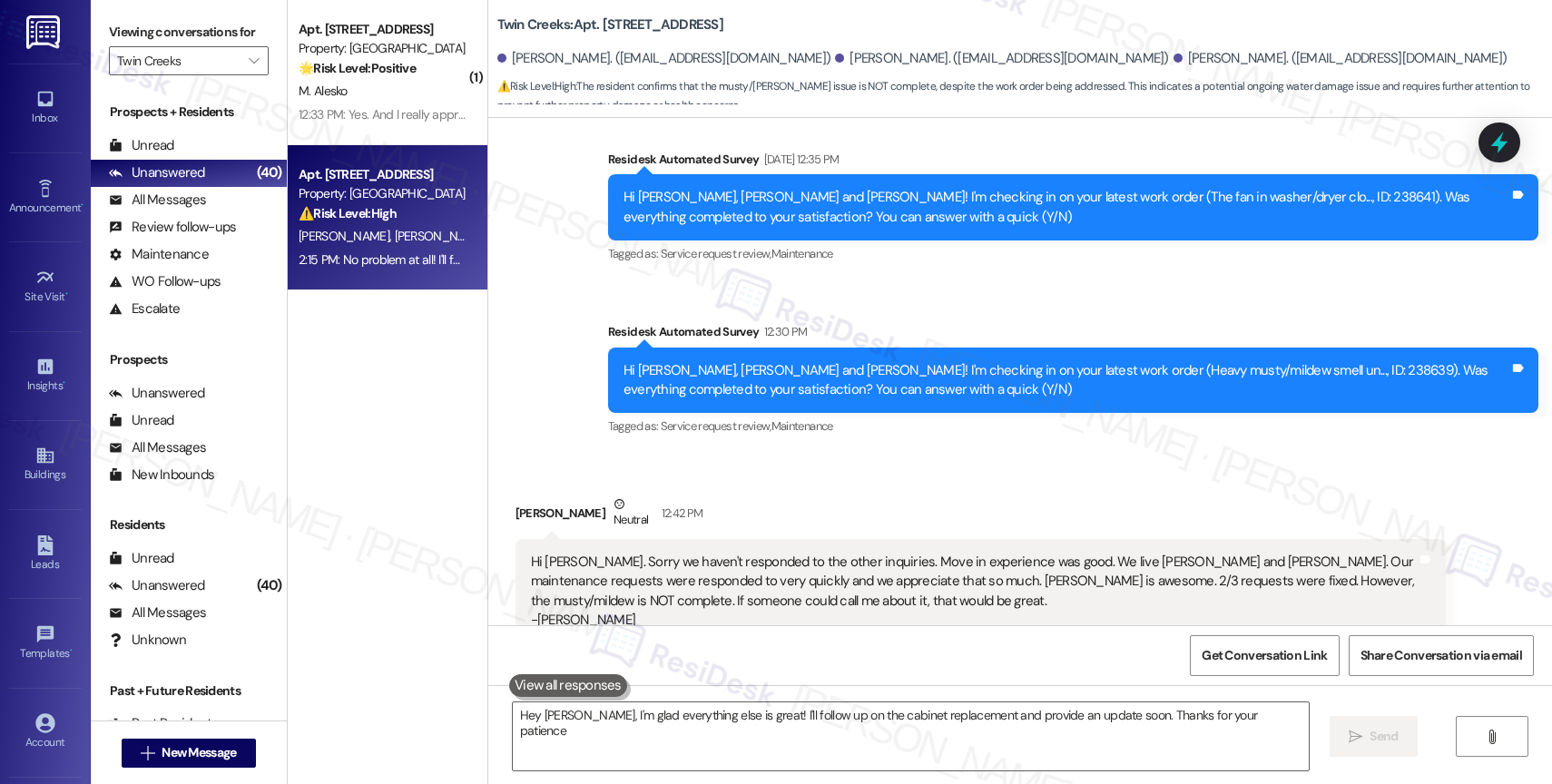
type textarea "Hey Lindsey, I'm glad everything else is great! I'll follow up on the cabinet r…"
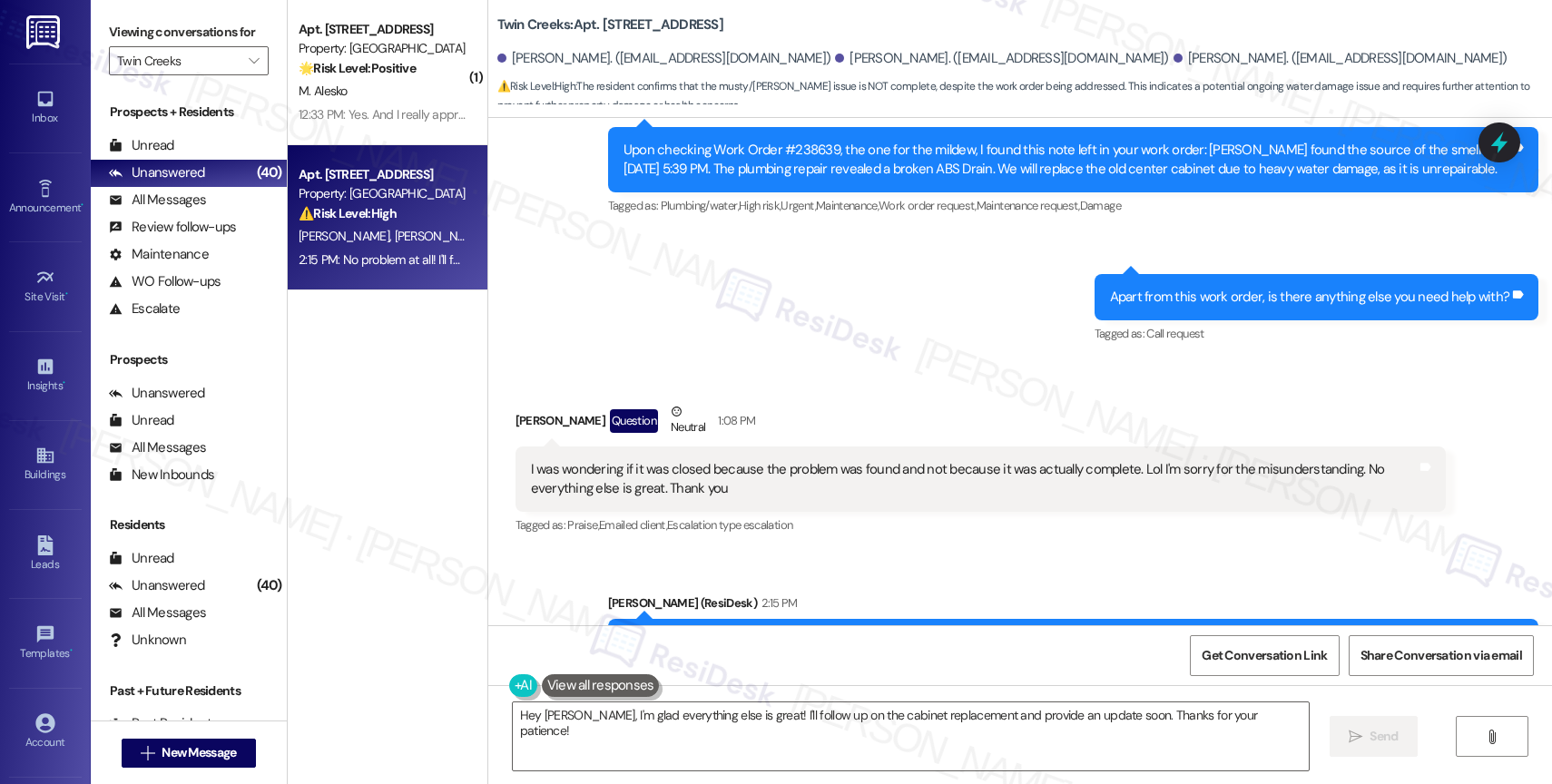
scroll to position [1190, 0]
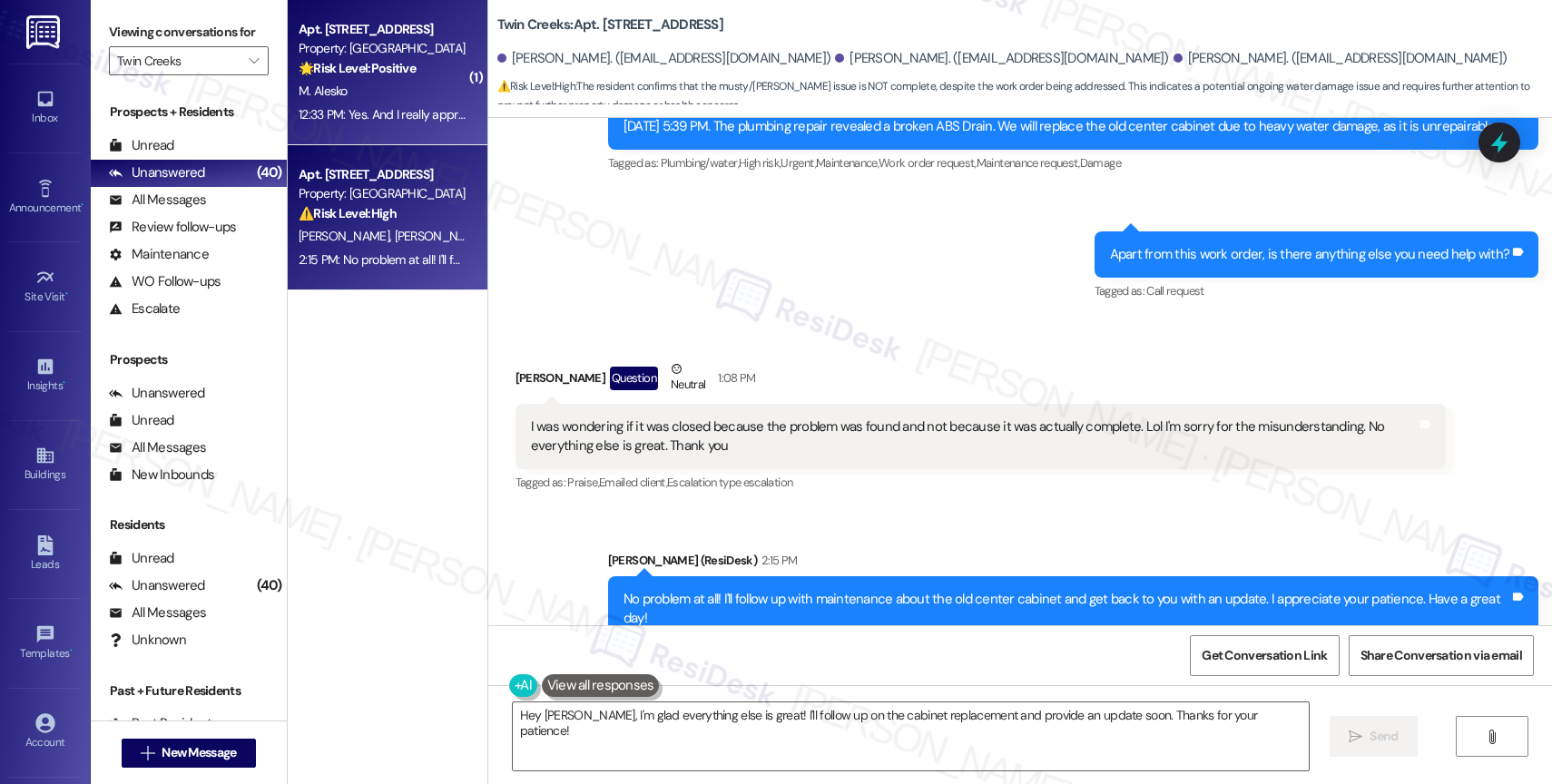
click at [355, 74] on strong "🌟 Risk Level: Positive" at bounding box center [357, 67] width 117 height 17
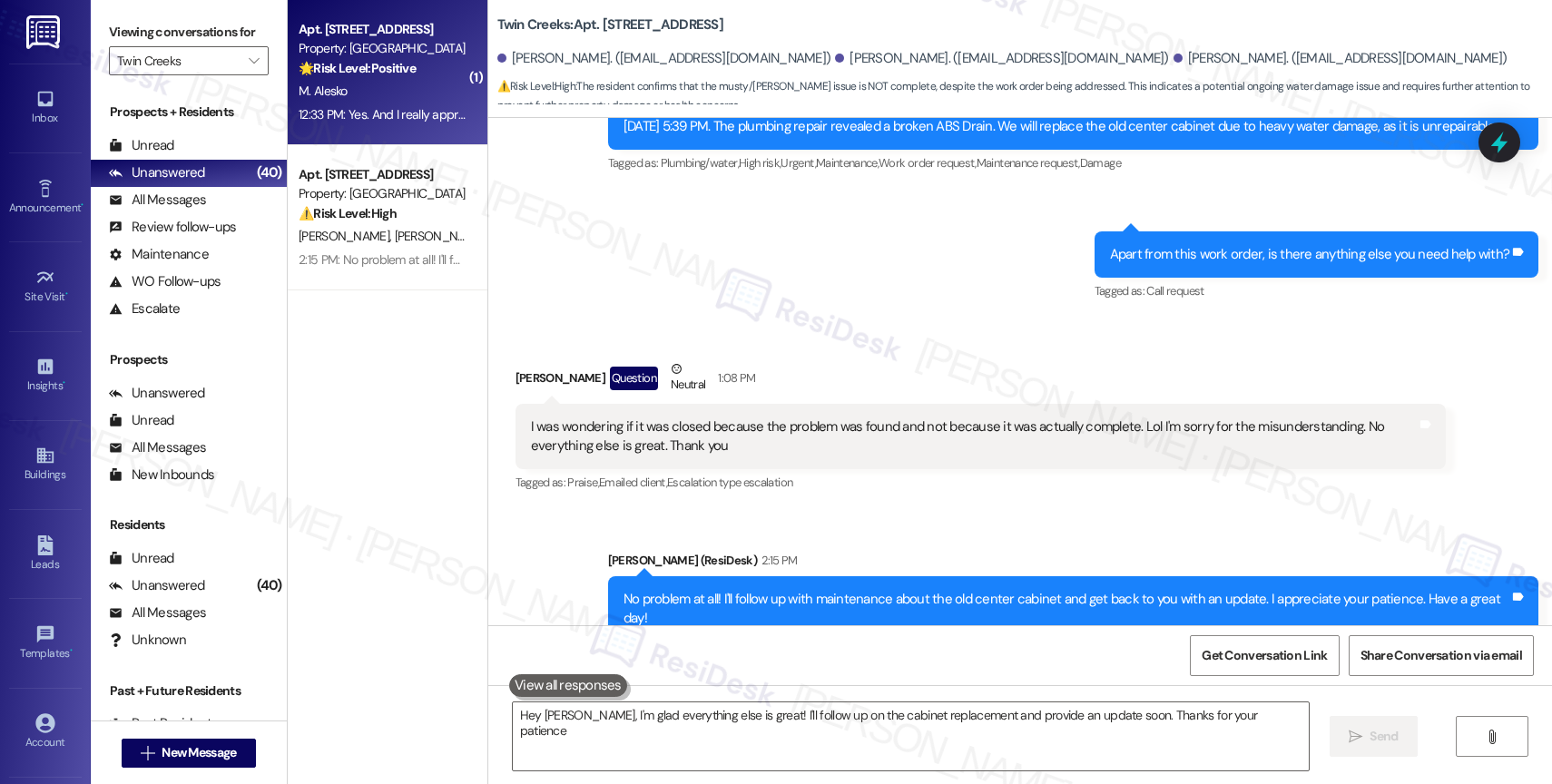
type textarea "Hey Lindsey, I'm glad everything else is great! I'll follow up on the cabinet r…"
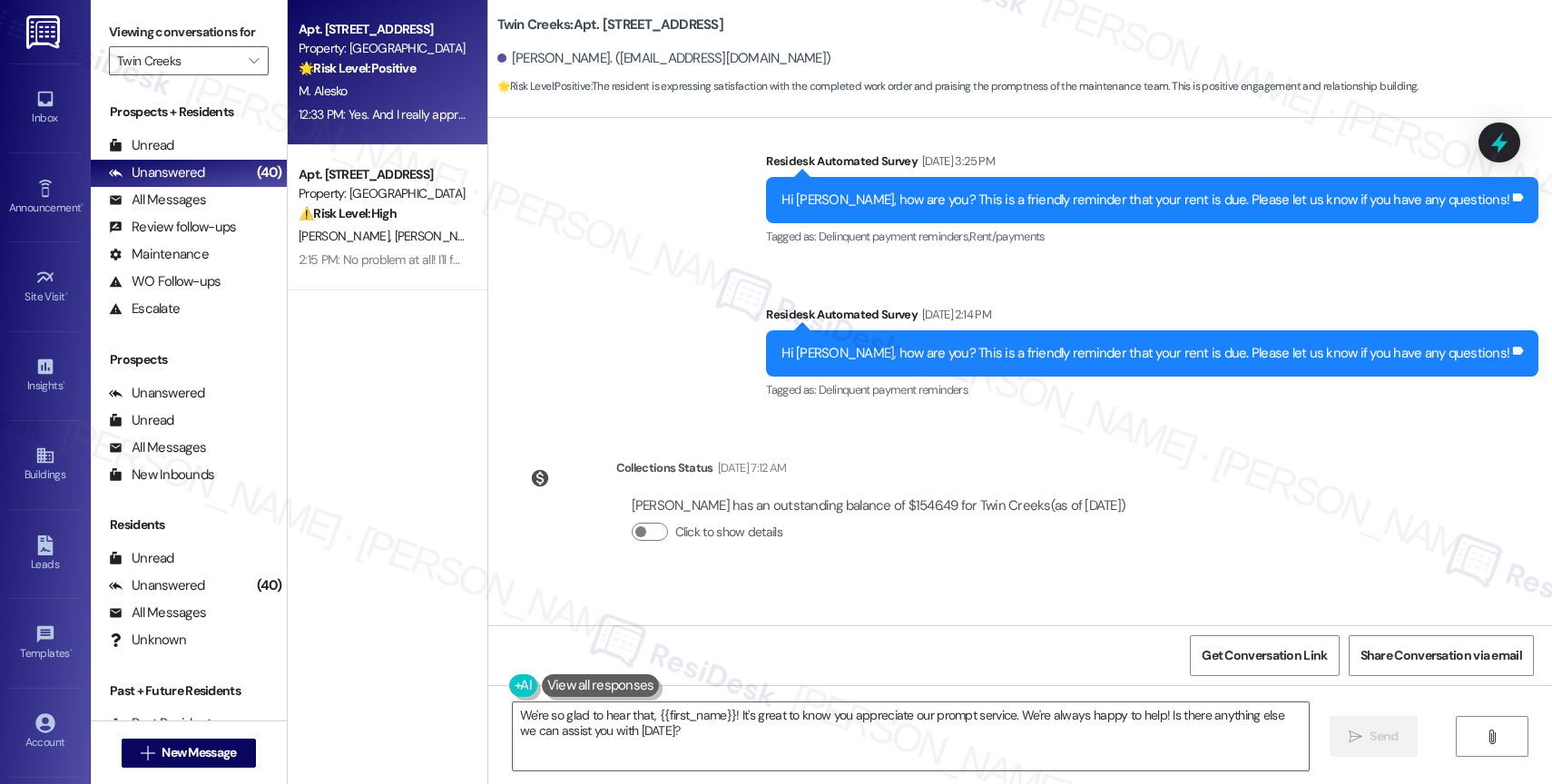
scroll to position [6924, 0]
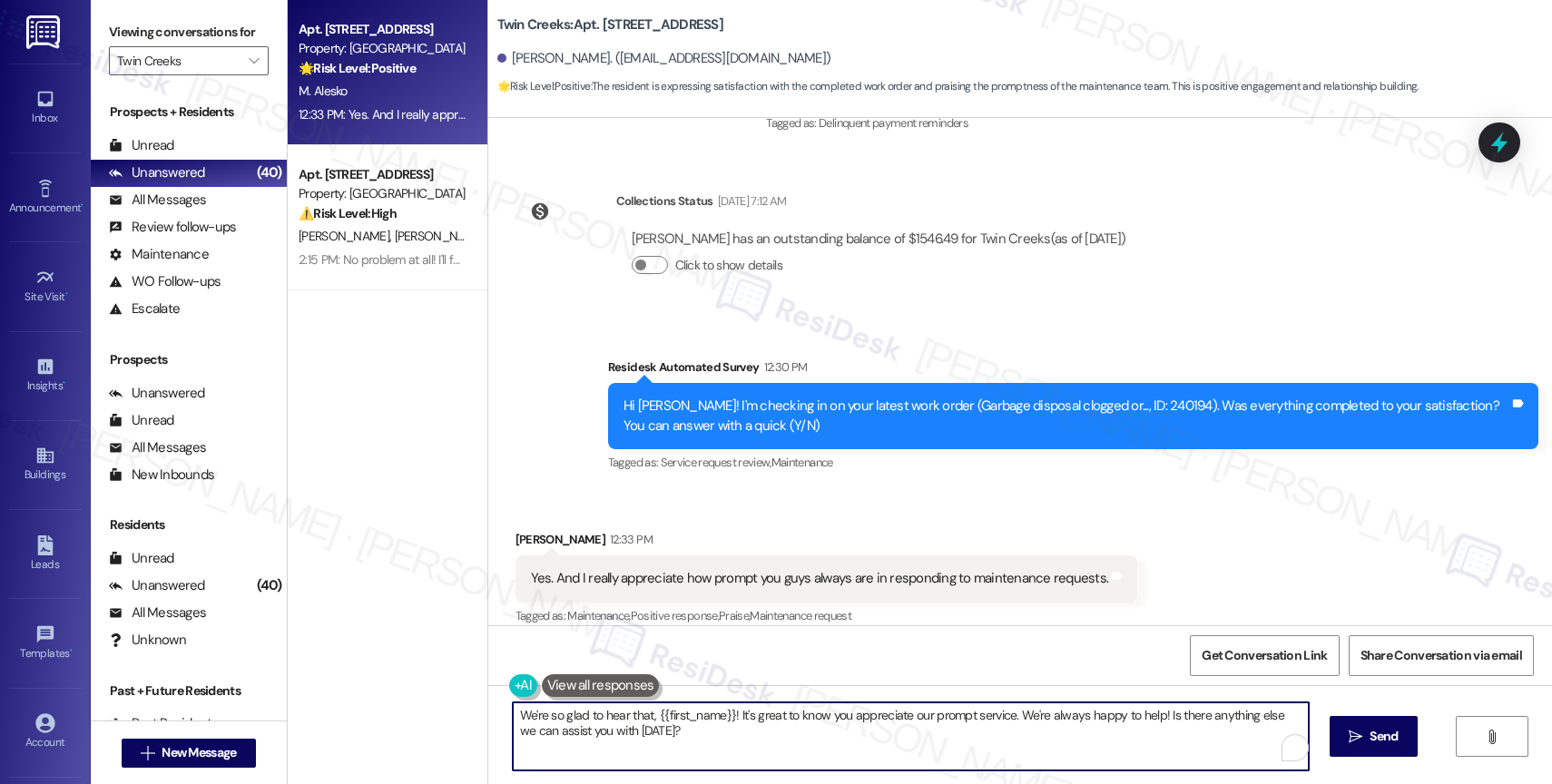
drag, startPoint x: 1154, startPoint y: 711, endPoint x: 1167, endPoint y: 742, distance: 33.6
click at [1167, 742] on textarea "We're so glad to hear that, {{first_name}}! It's great to know you appreciate o…" at bounding box center [910, 736] width 796 height 68
type textarea "We're so glad to hear that, {{first_name}}! It's great to know you appreciate o…"
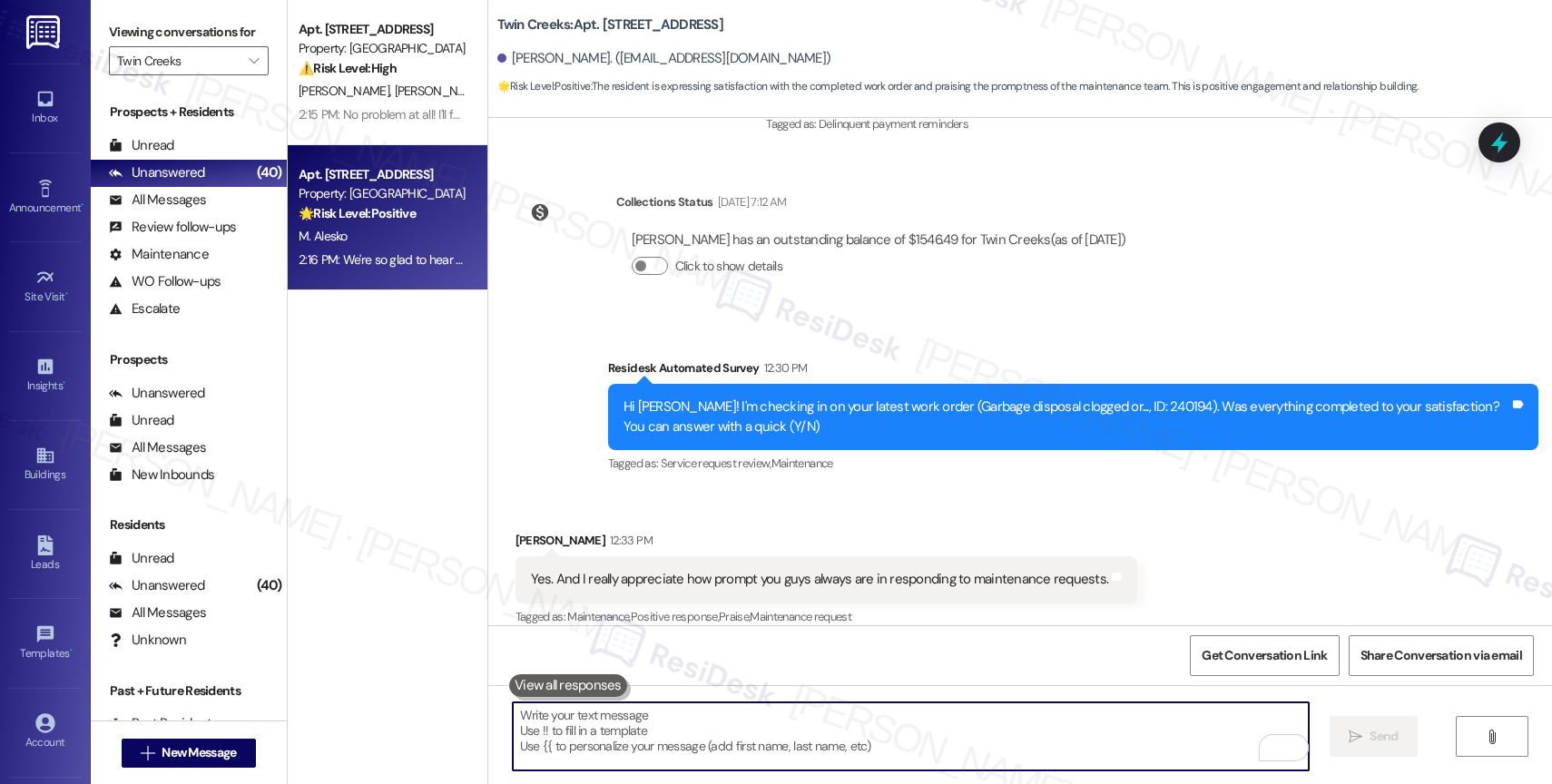
scroll to position [7050, 0]
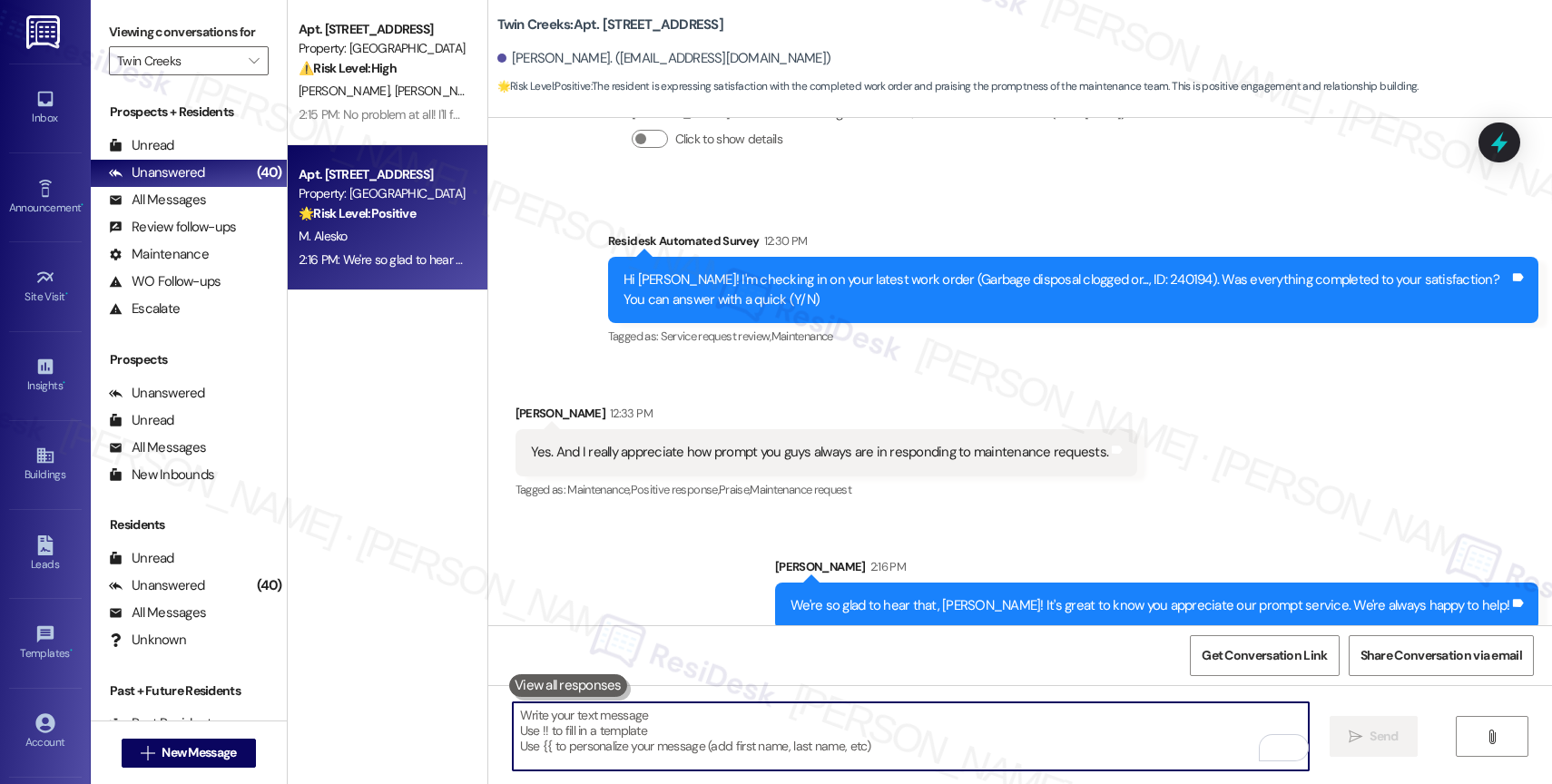
click at [651, 732] on textarea "To enrich screen reader interactions, please activate Accessibility in Grammarl…" at bounding box center [910, 736] width 796 height 68
paste textarea "I hope you don't mind me asking. Were you able to write us a Google review?"
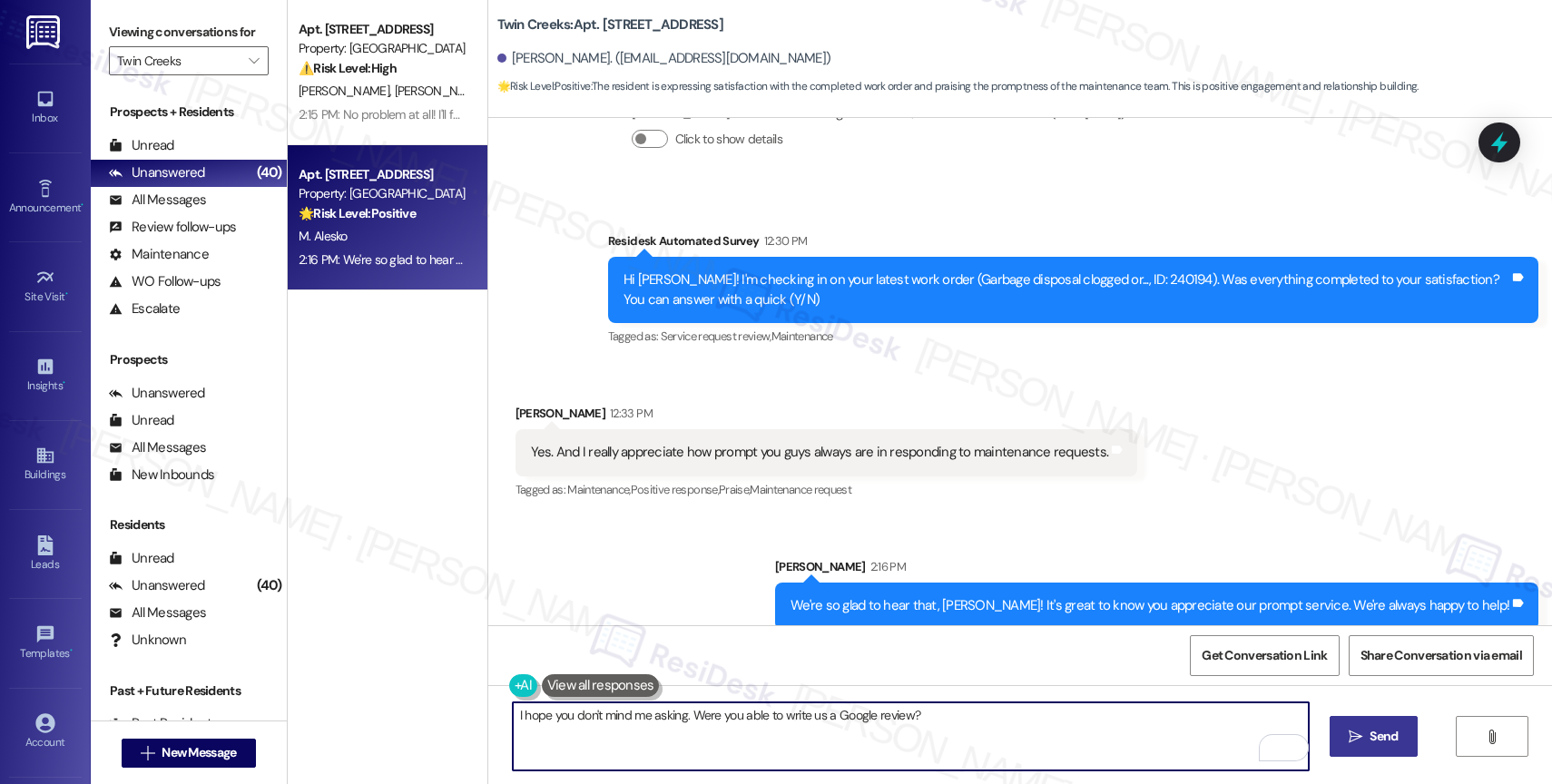
type textarea "I hope you don't mind me asking. Were you able to write us a Google review?"
click at [1363, 734] on span " Send" at bounding box center [1373, 736] width 58 height 20
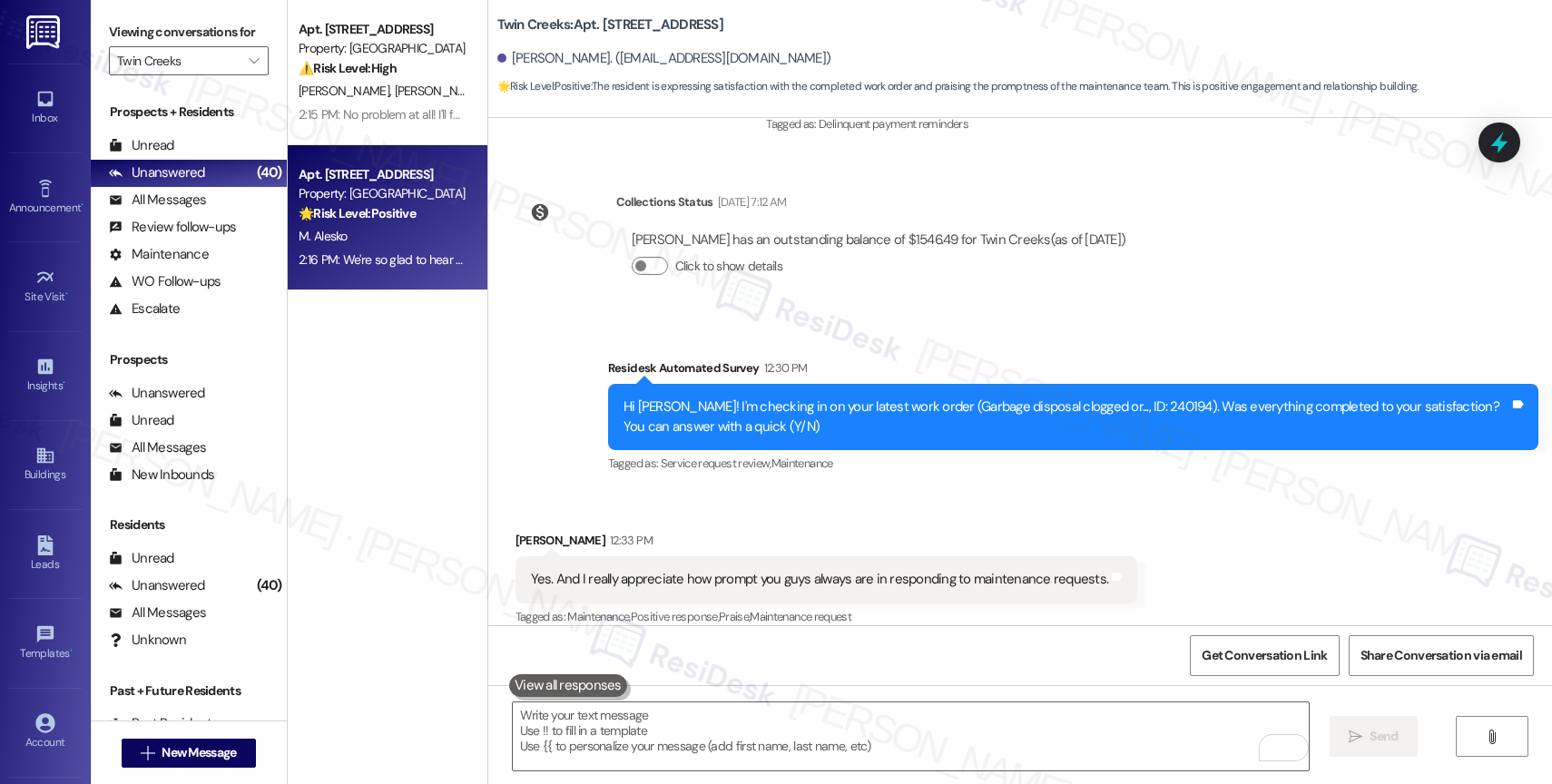
scroll to position [7177, 0]
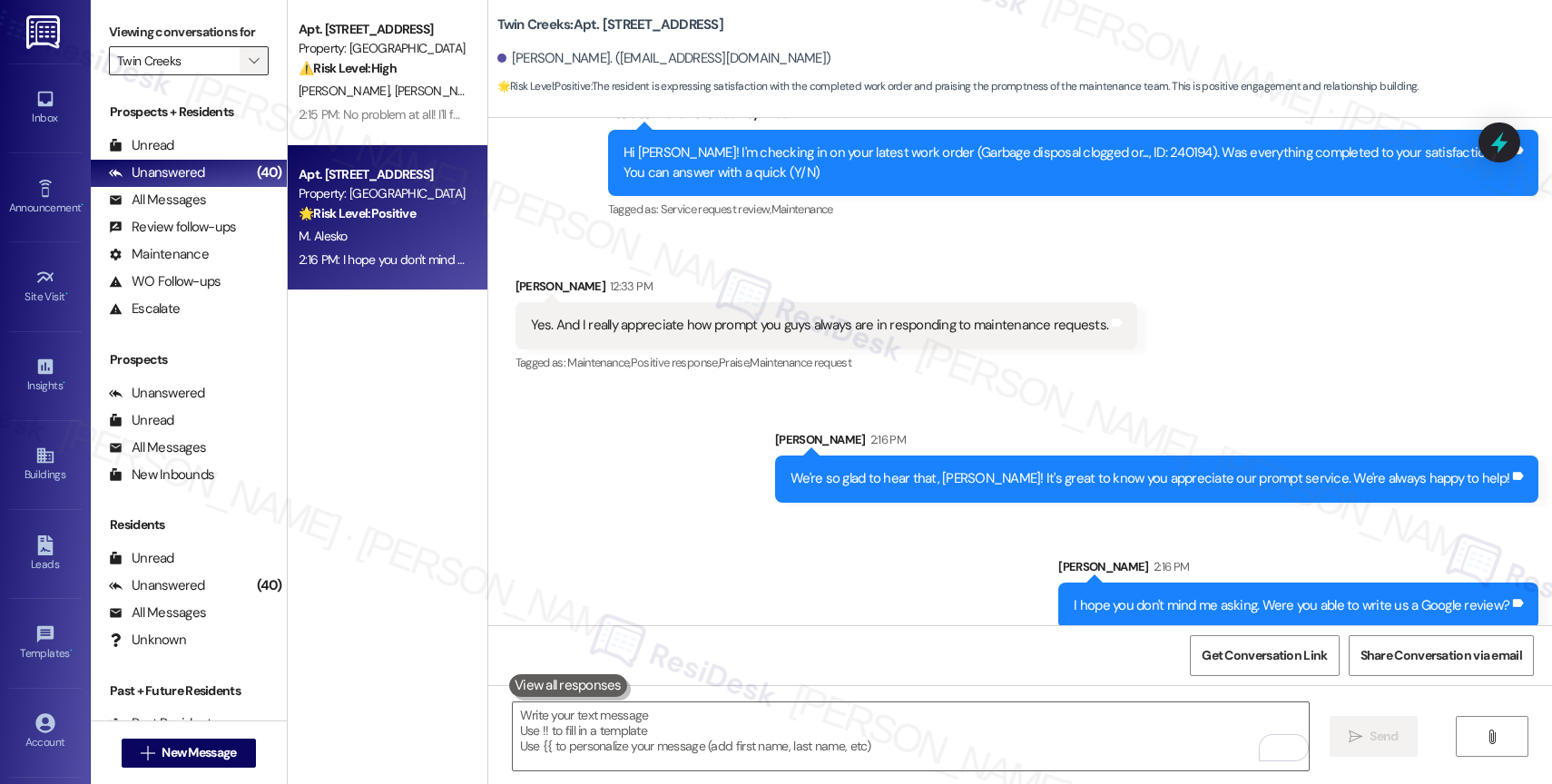
click at [245, 68] on span "" at bounding box center [254, 61] width 18 height 29
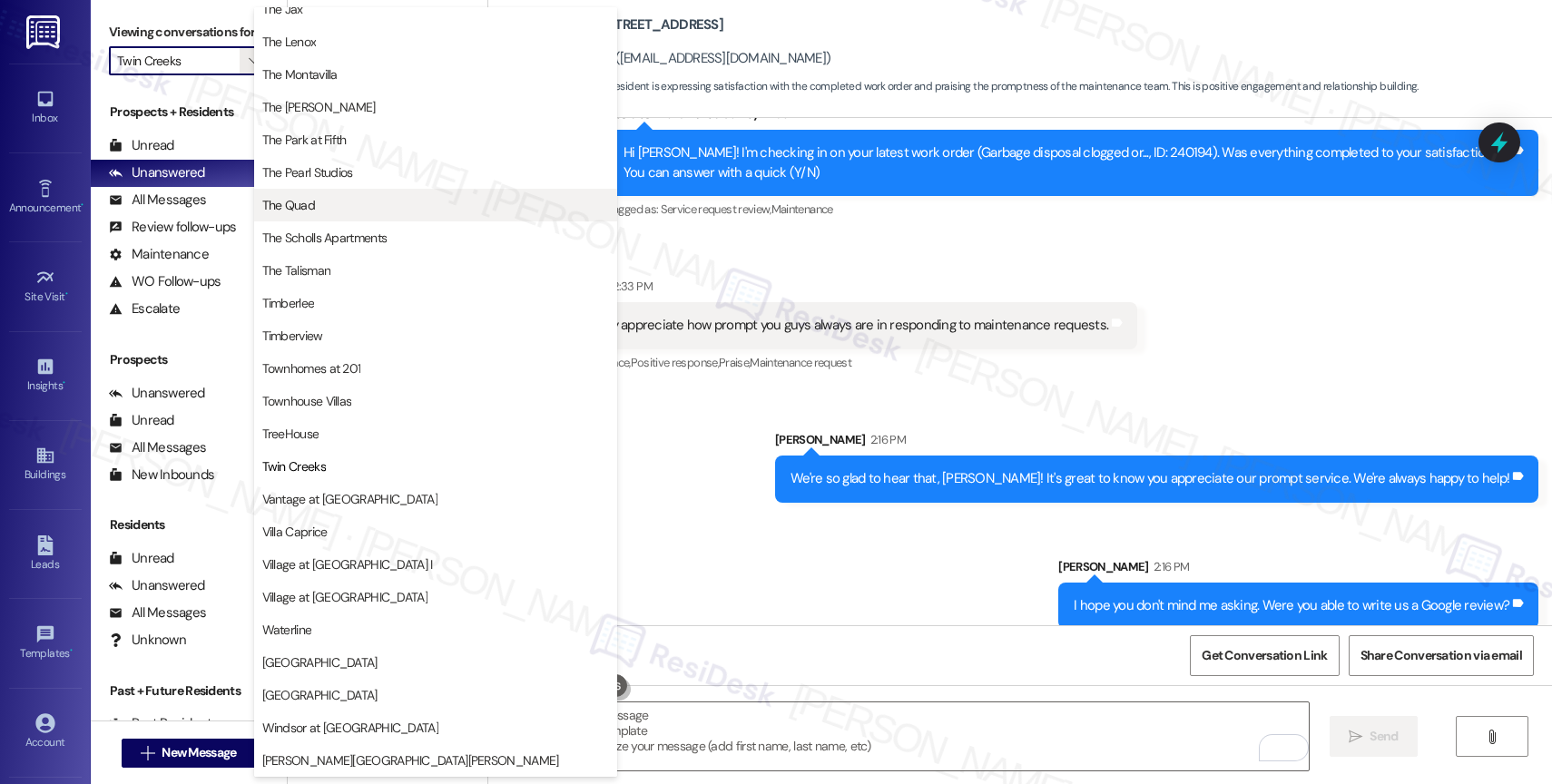
scroll to position [3307, 0]
click at [333, 215] on button "The Quad" at bounding box center [436, 204] width 363 height 32
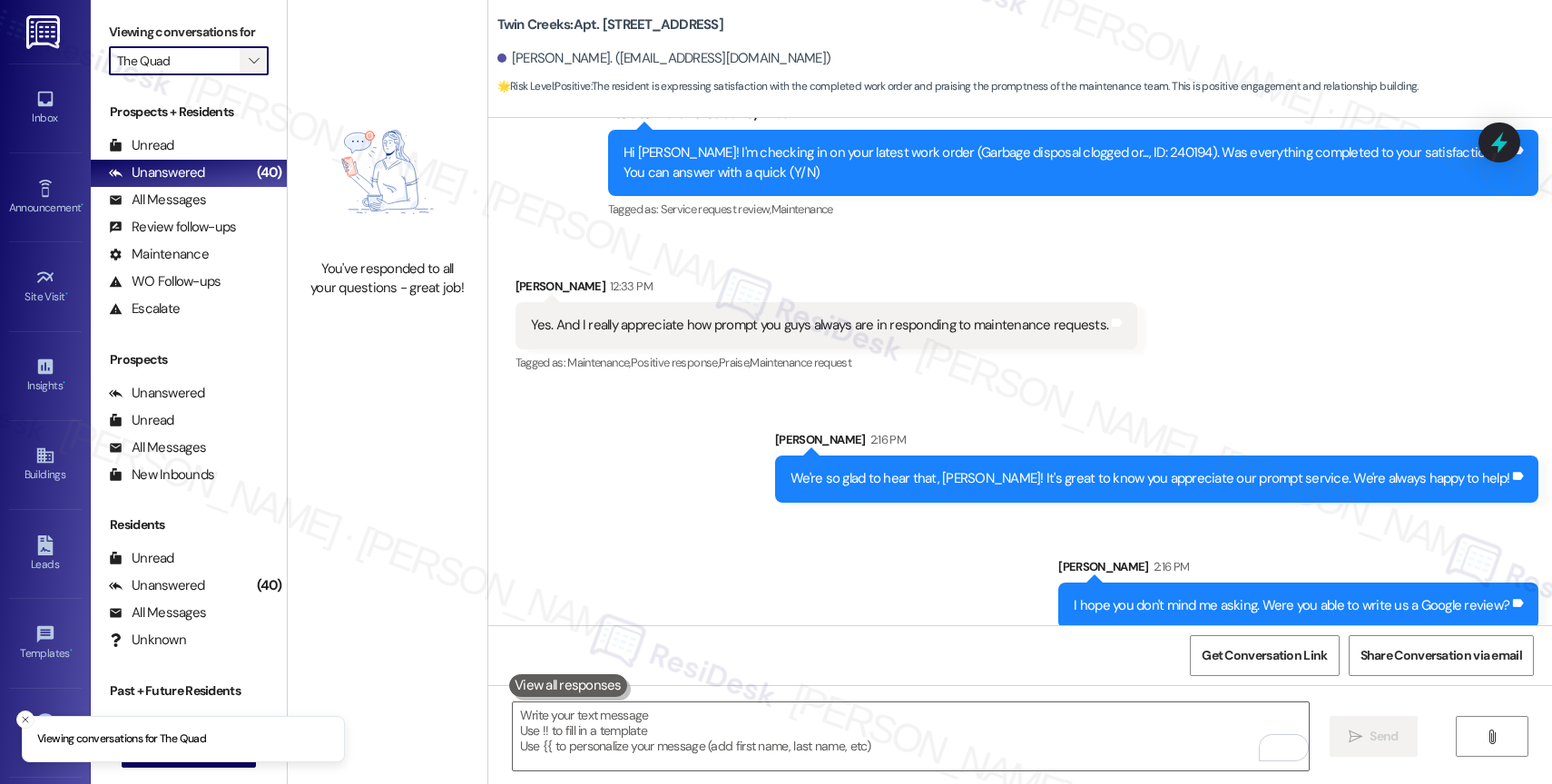
click at [249, 68] on icon "" at bounding box center [254, 61] width 10 height 15
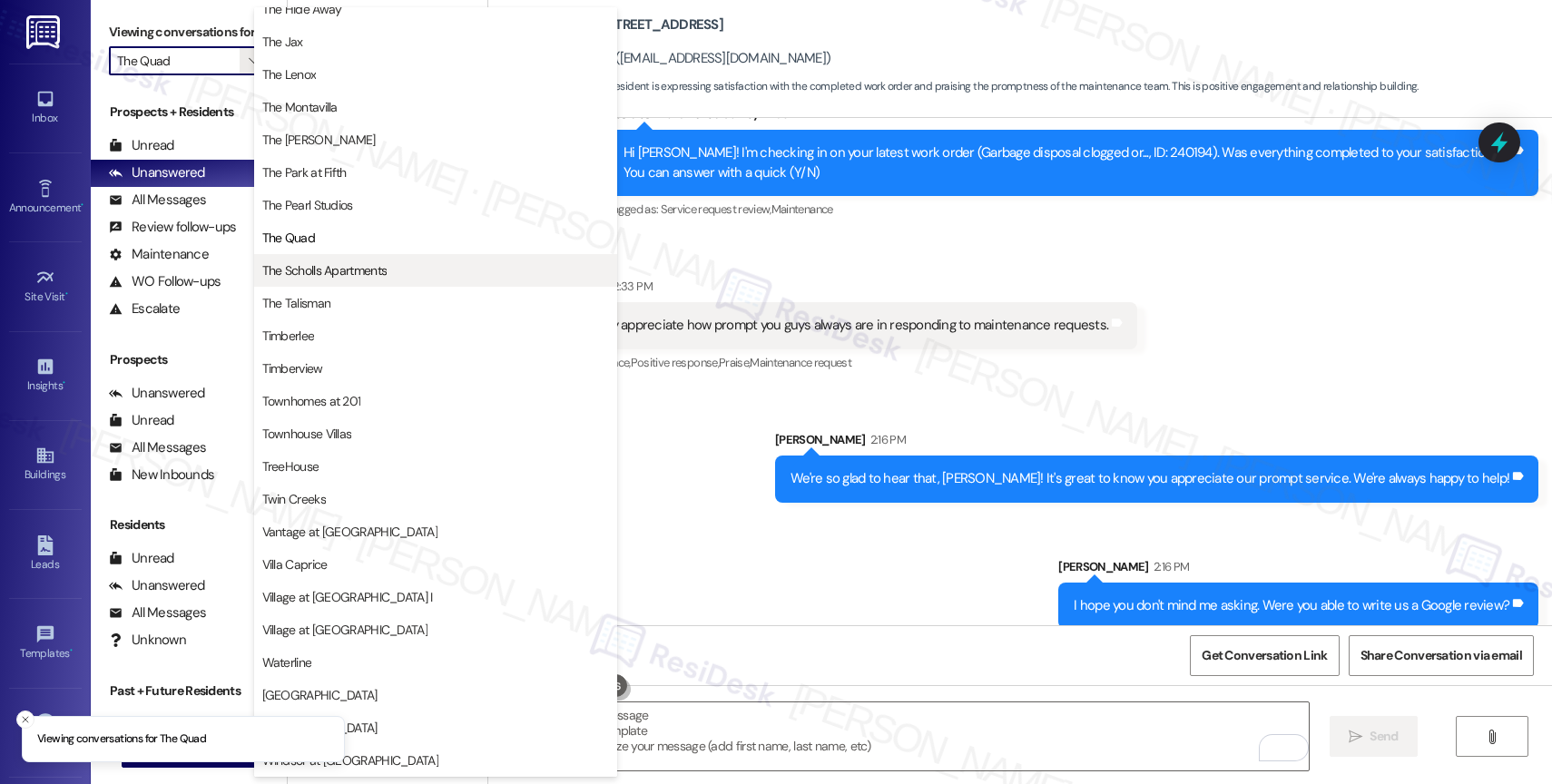
scroll to position [3260, 0]
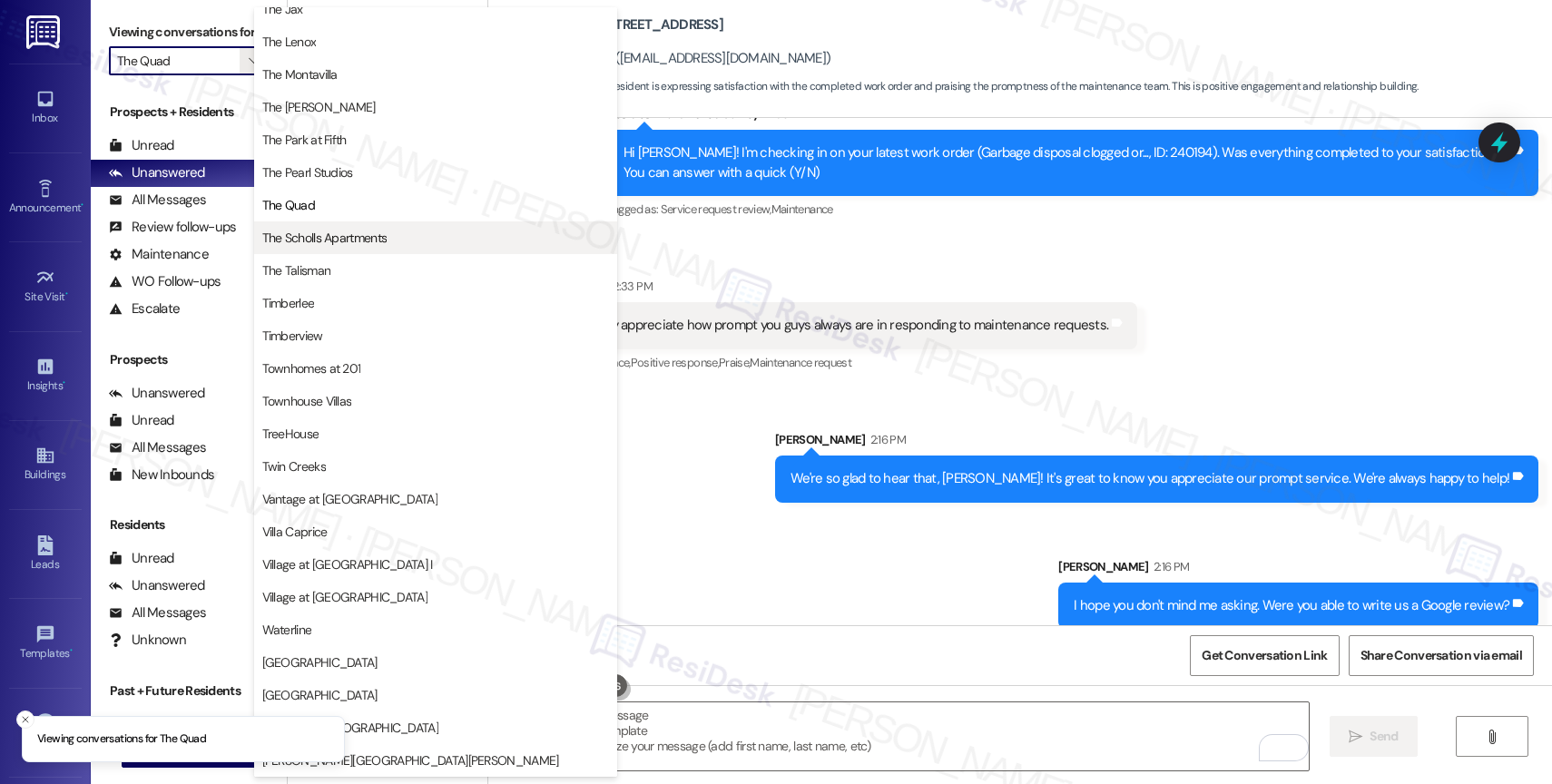
click at [336, 236] on span "The Scholls Apartments" at bounding box center [325, 237] width 125 height 19
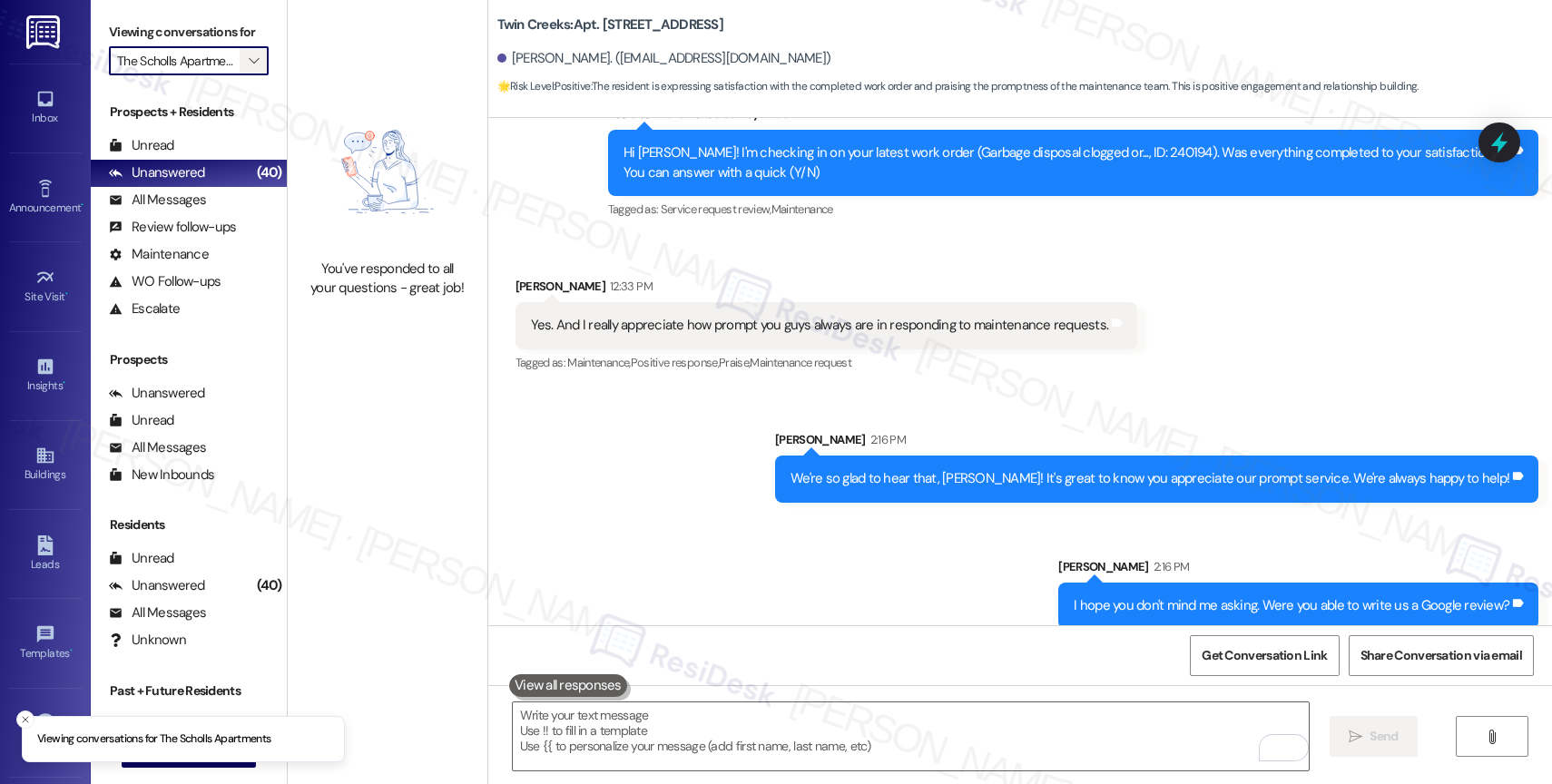
click at [245, 70] on span "" at bounding box center [254, 61] width 18 height 29
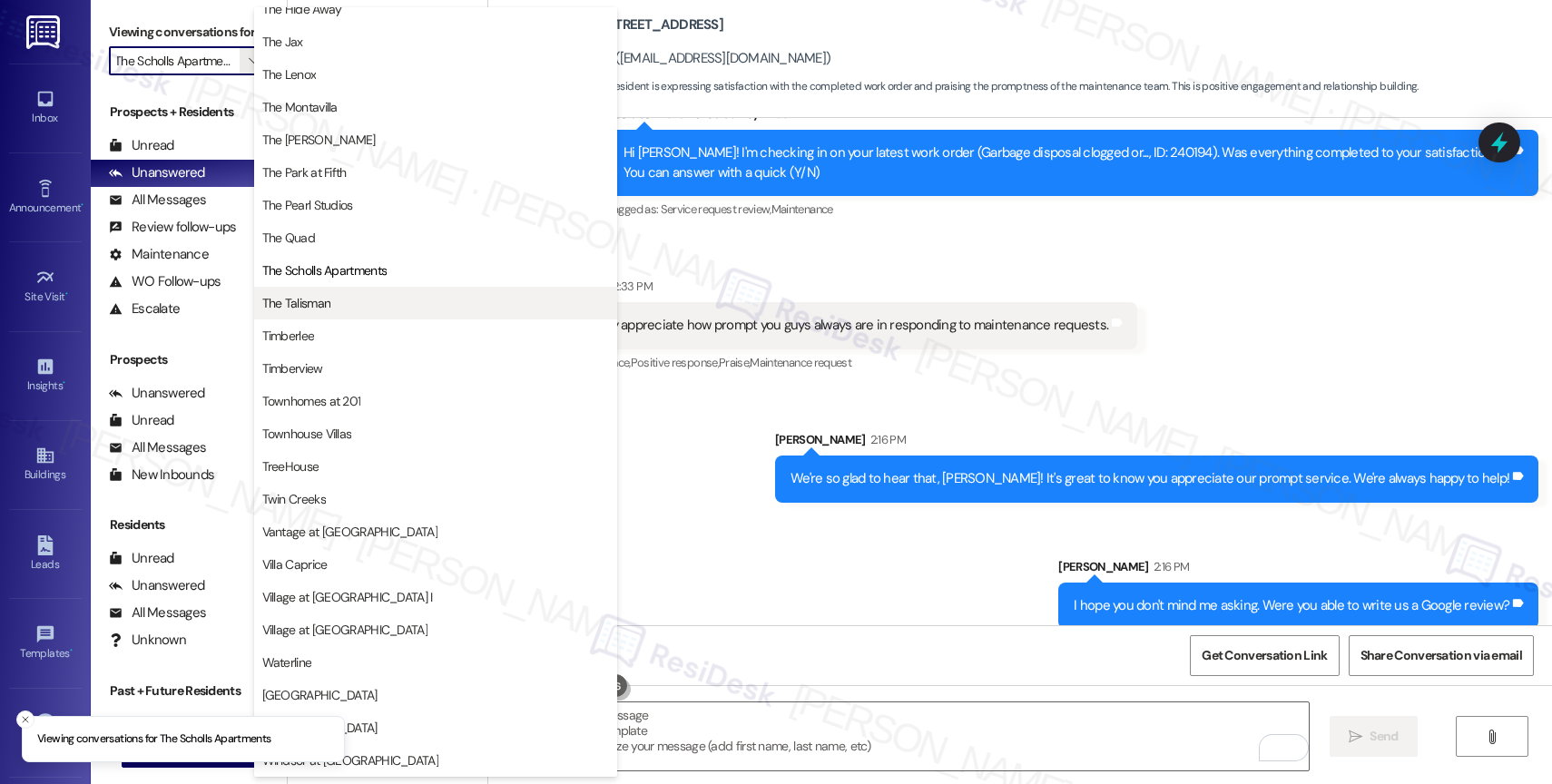
scroll to position [3260, 0]
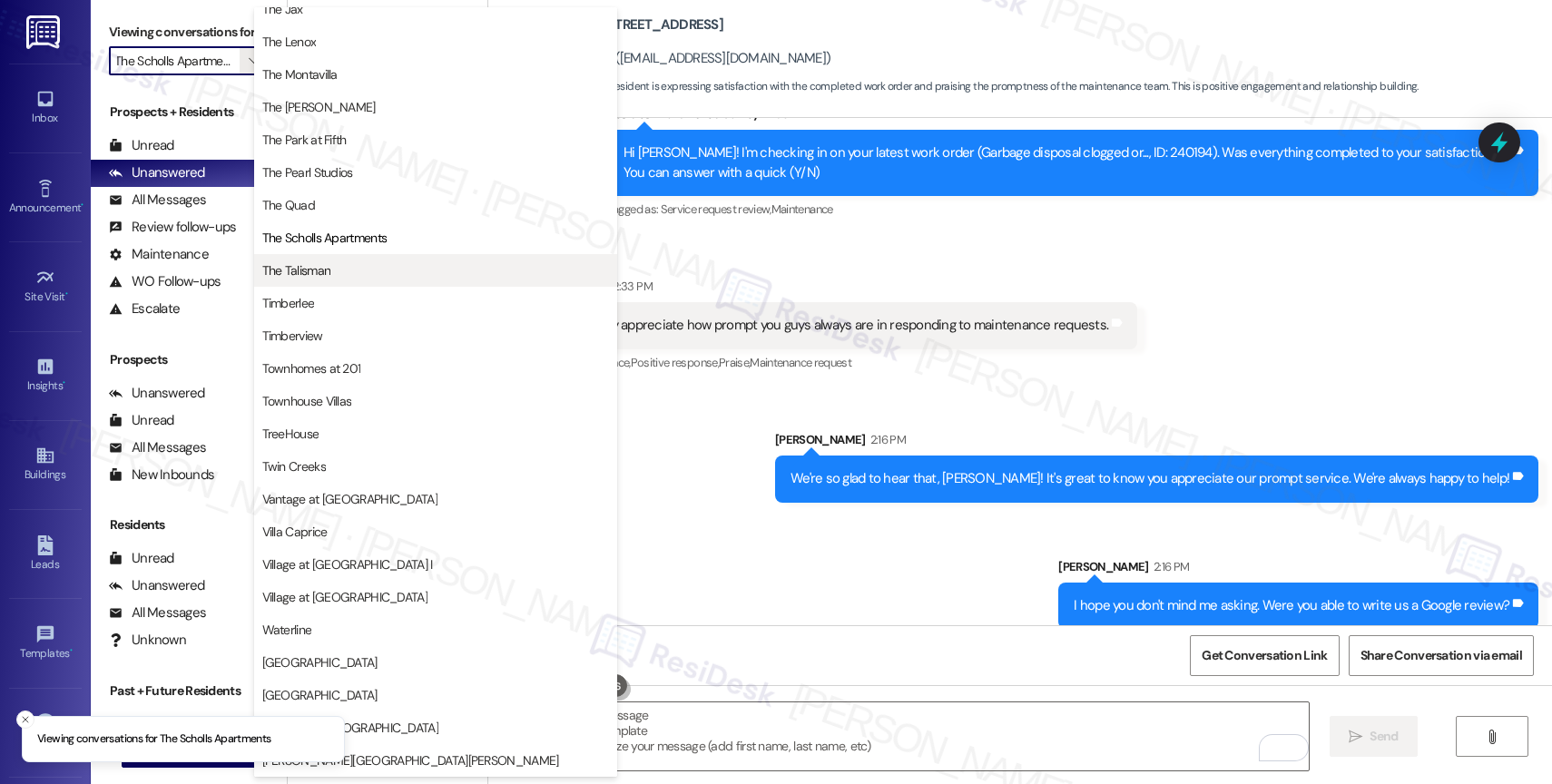
click at [336, 263] on span "The Talisman" at bounding box center [436, 270] width 347 height 19
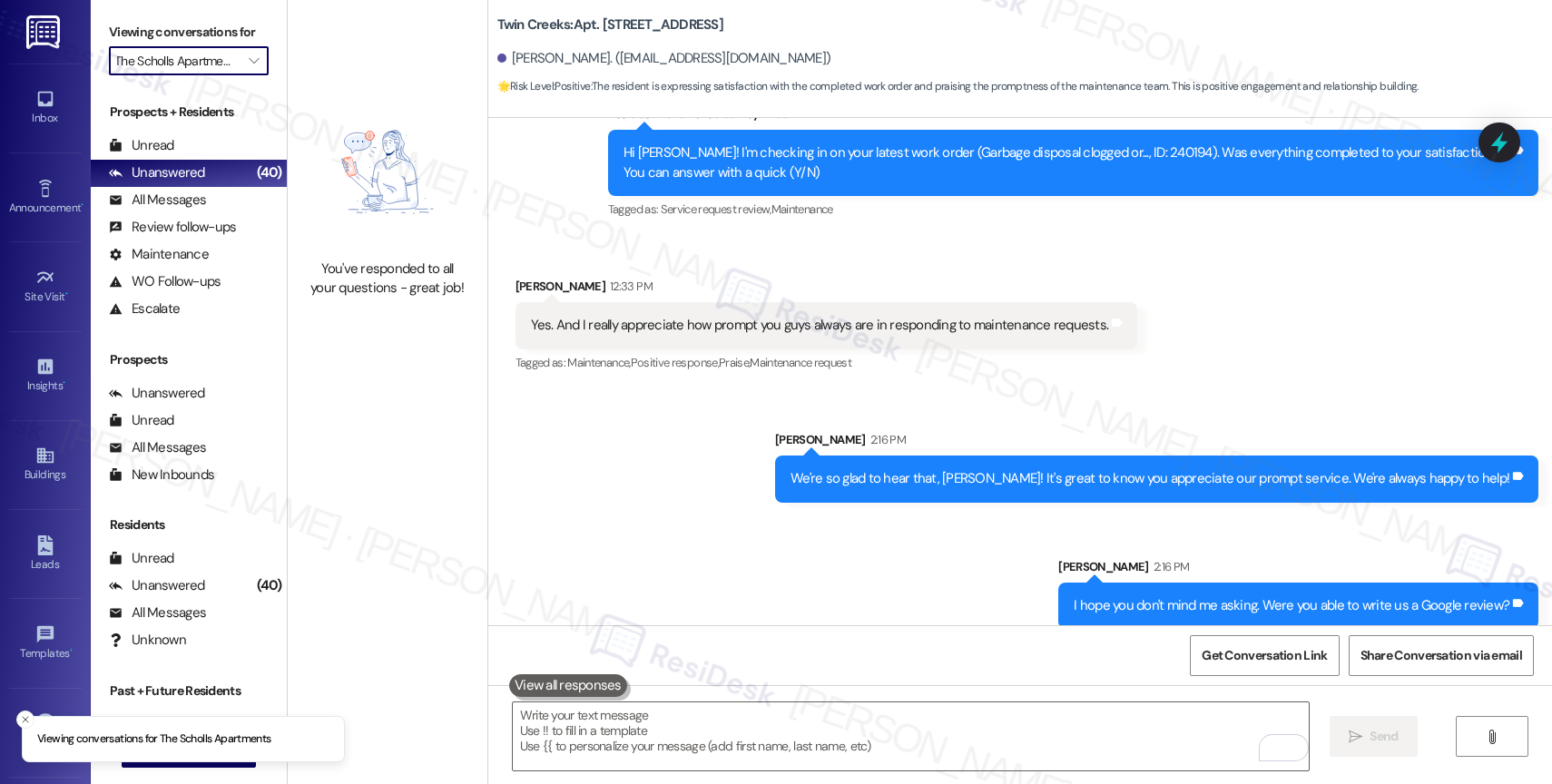
type input "The Talisman"
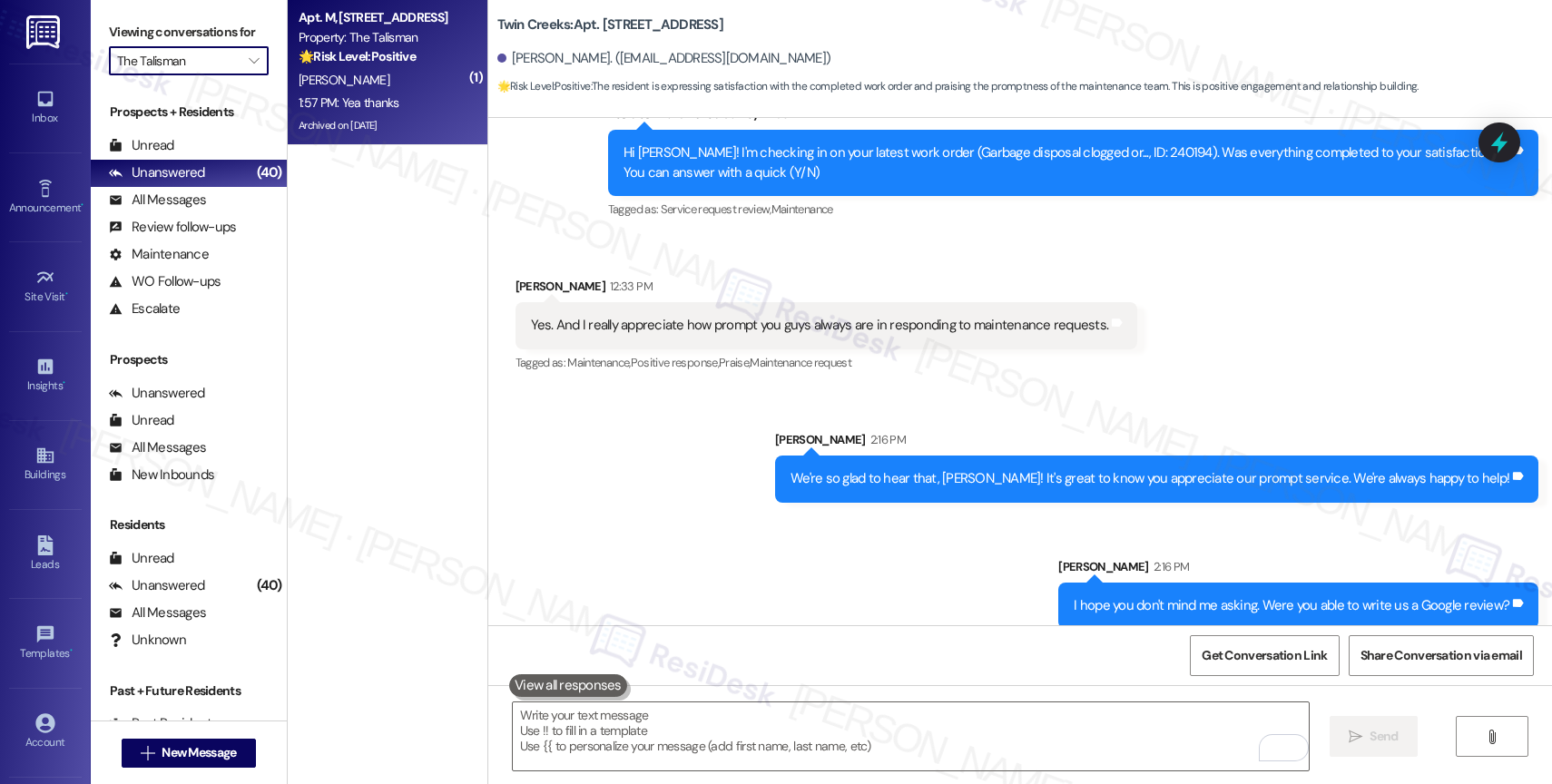
click at [397, 83] on div "C. Grant" at bounding box center [383, 80] width 172 height 22
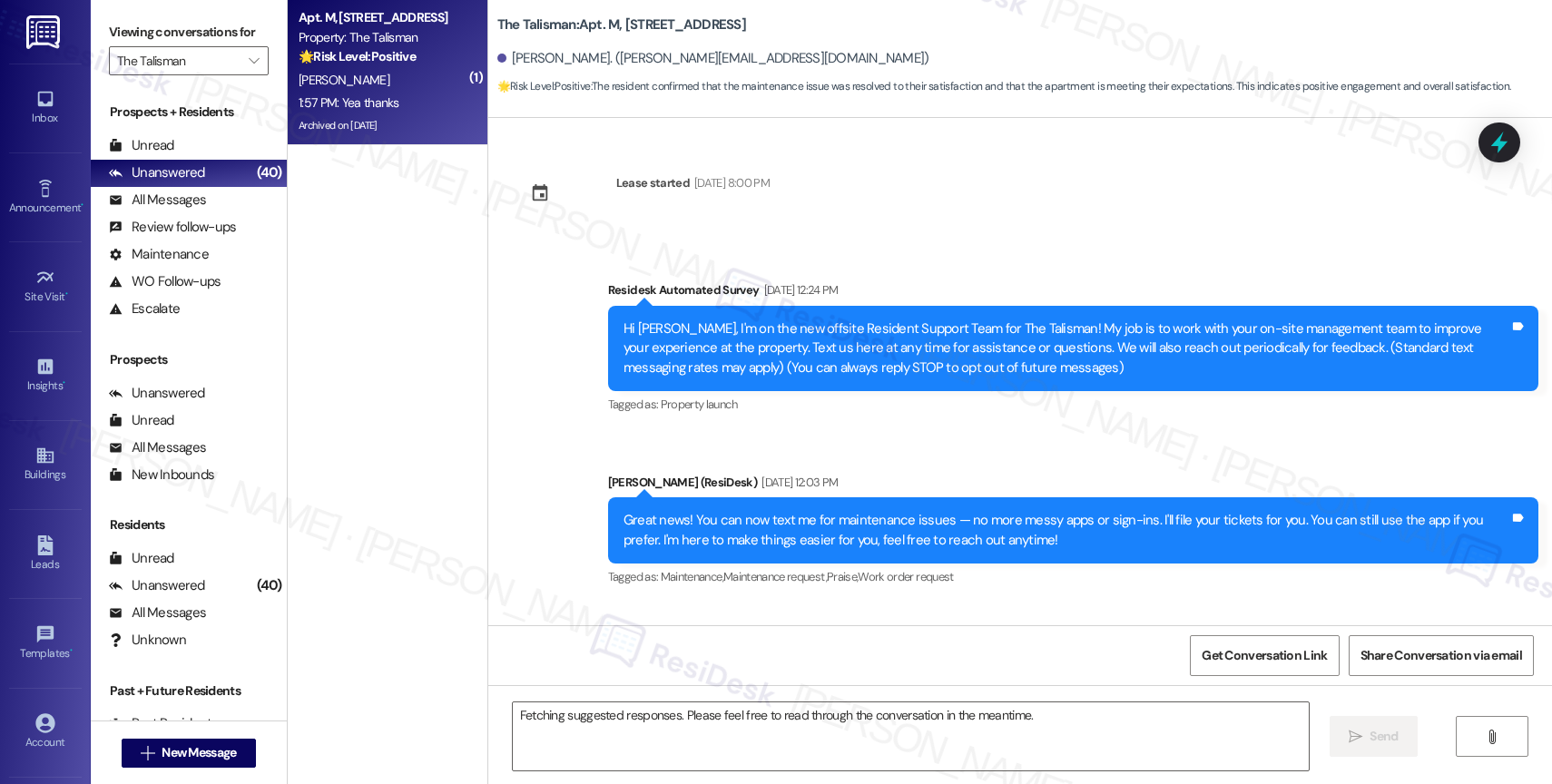
scroll to position [60297, 0]
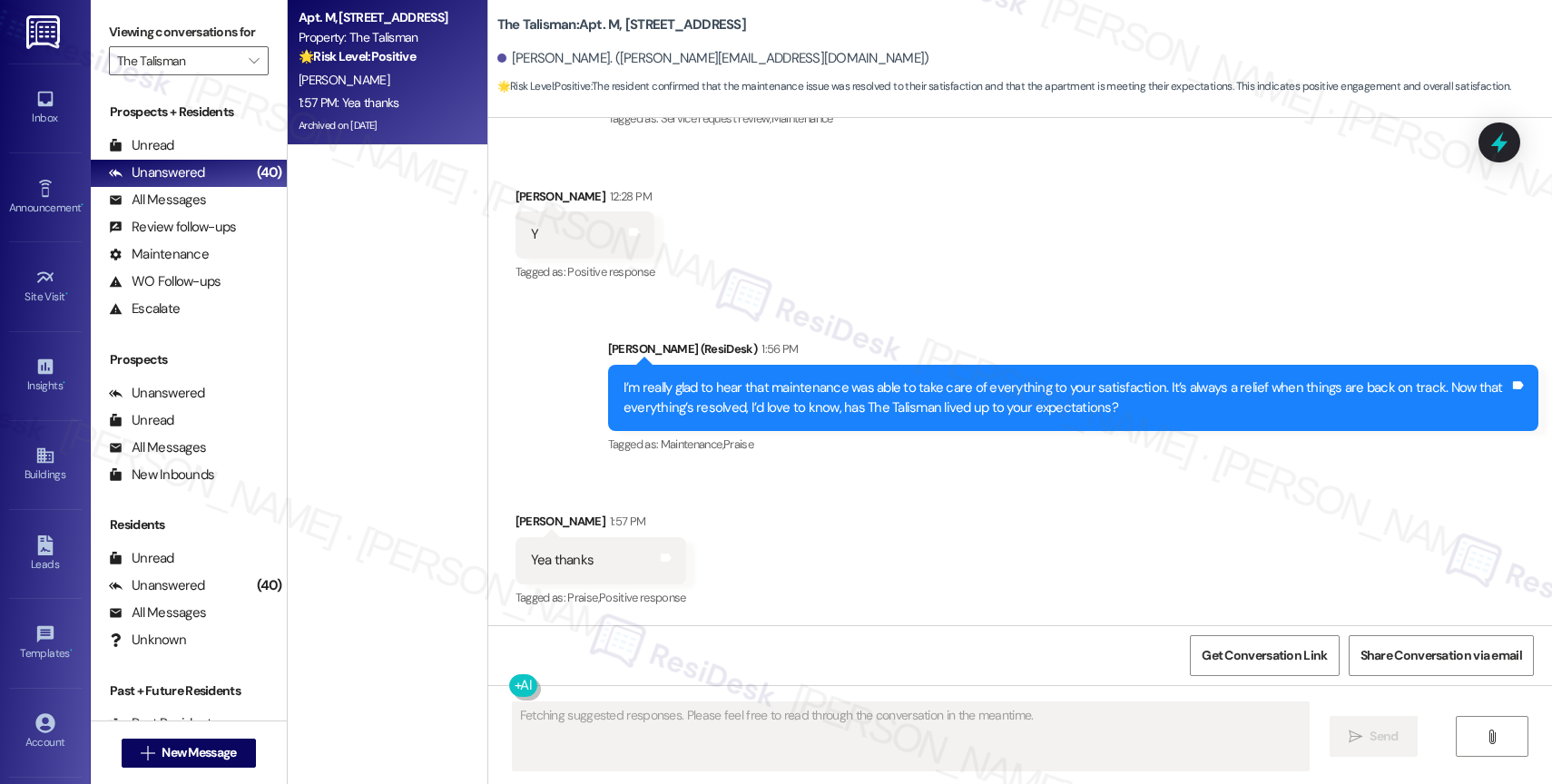
click at [834, 545] on div "Received via SMS Christie Grant 1:57 PM Yea thanks Tags and notes Tagged as: Pr…" at bounding box center [1020, 547] width 1064 height 153
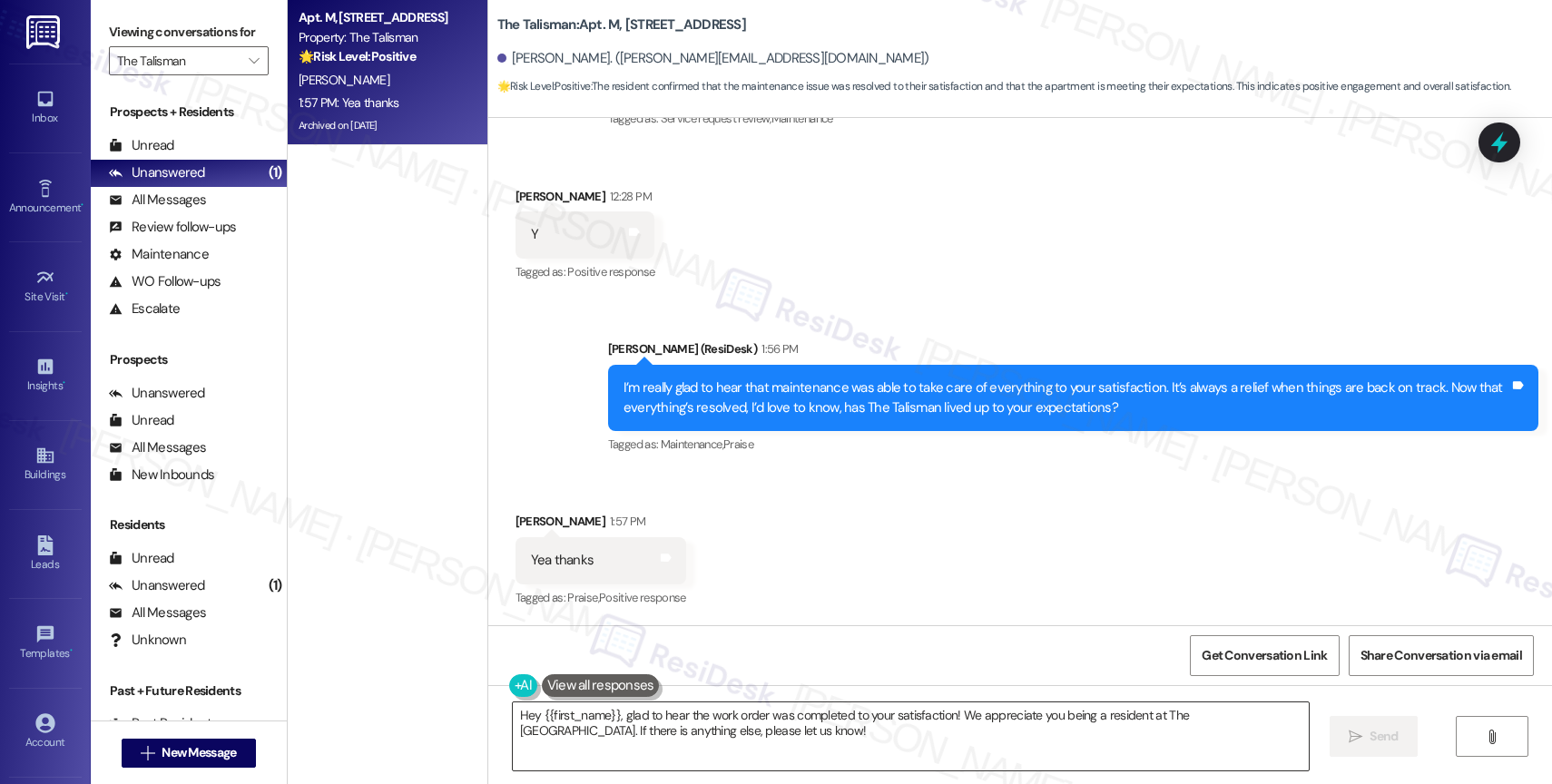
click at [526, 718] on textarea "Hey {{first_name}}, glad to hear the work order was completed to your satisfact…" at bounding box center [910, 736] width 796 height 68
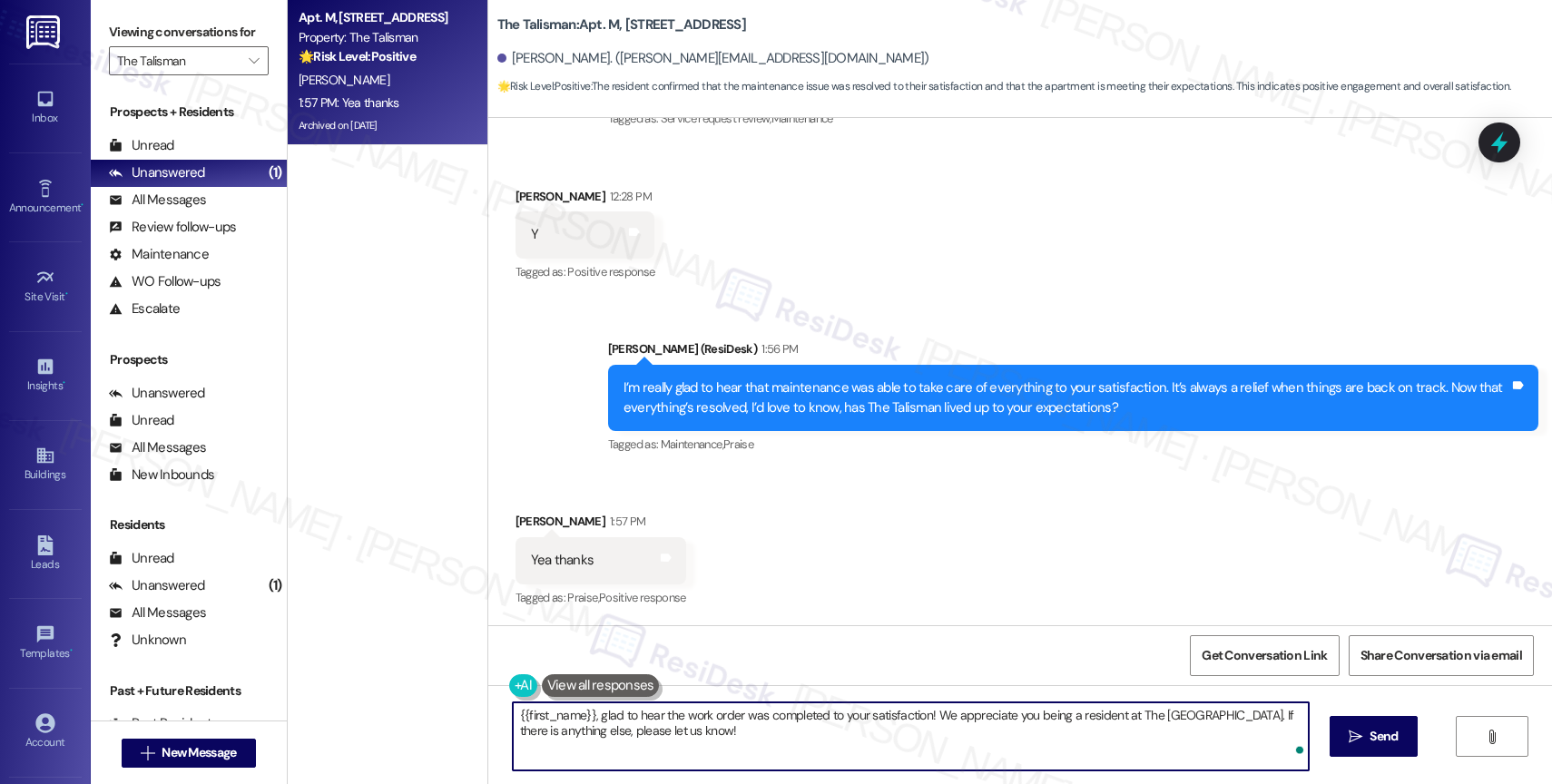
click at [743, 727] on textarea "{{first_name}}, glad to hear the work order was completed to your satisfaction!…" at bounding box center [910, 736] width 796 height 68
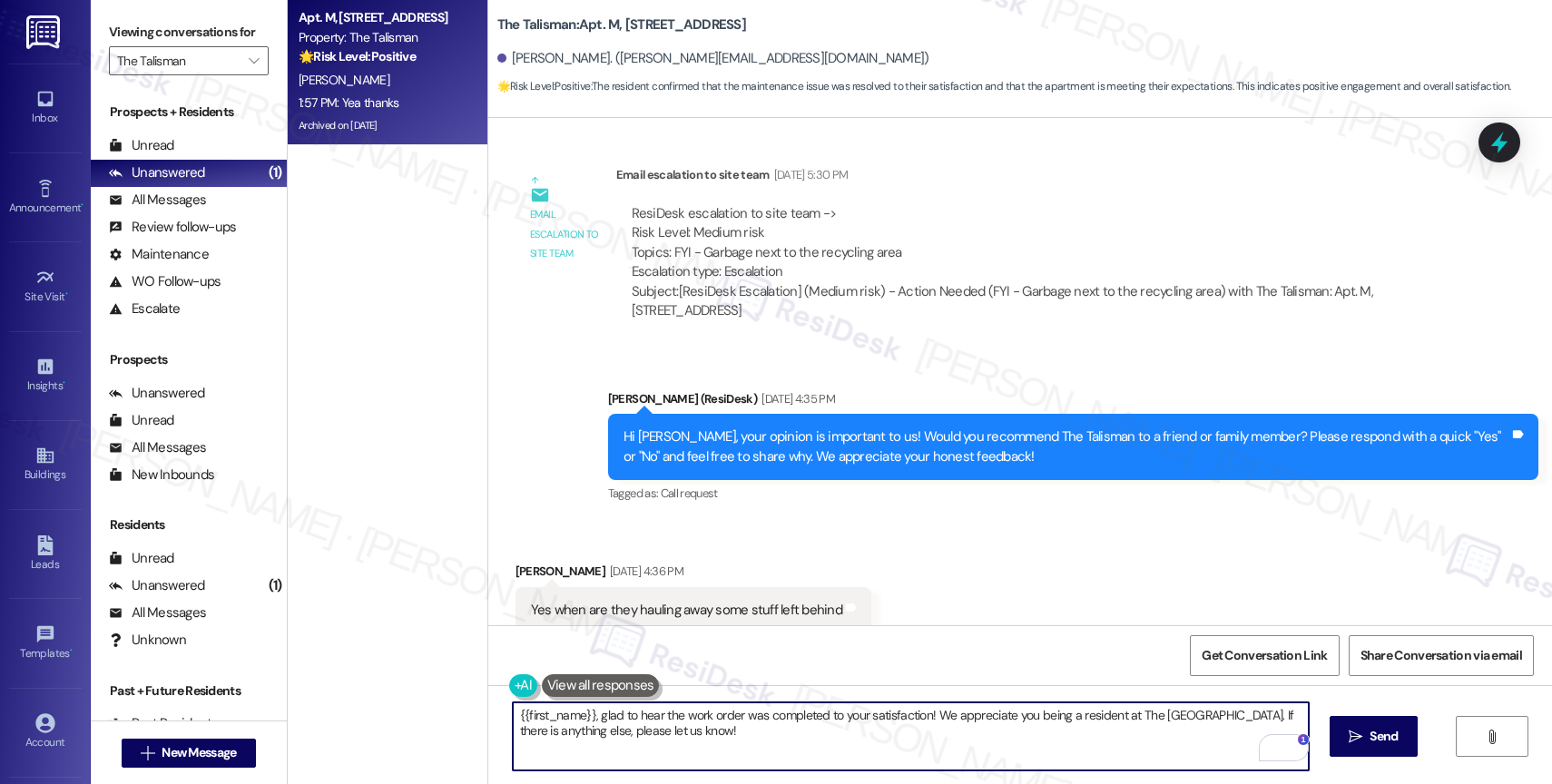
scroll to position [56627, 0]
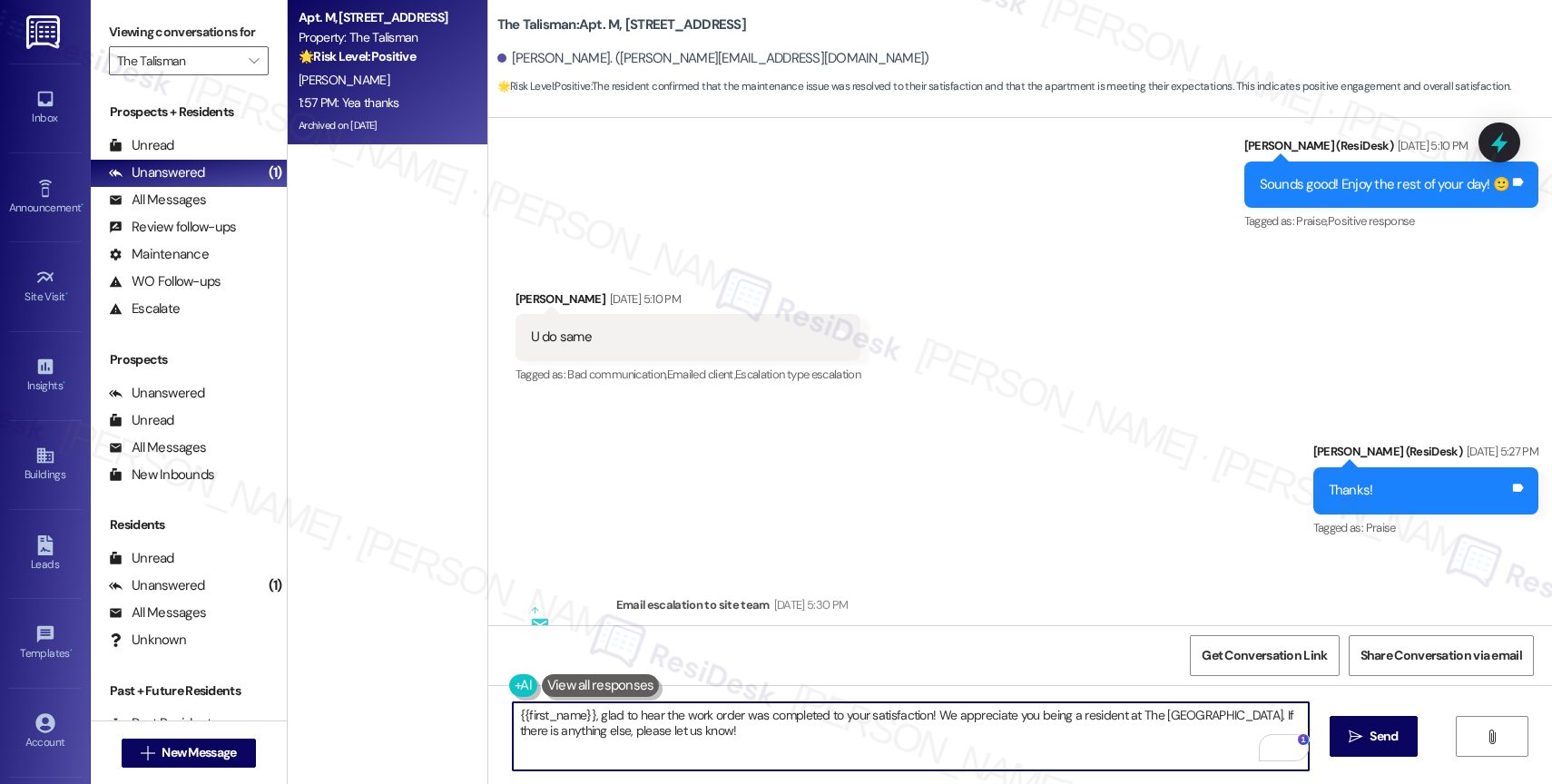
click at [513, 713] on textarea "{{first_name}}, glad to hear the work order was completed to your satisfaction!…" at bounding box center [910, 736] width 796 height 68
click at [726, 734] on textarea "Hey {{first_name}}, glad to hear the work order was completed to your satisfact…" at bounding box center [910, 736] width 796 height 68
type textarea "Hey {{first_name}}, glad to hear the work order was completed to your satisfact…"
click at [1381, 735] on span "Send" at bounding box center [1383, 736] width 28 height 20
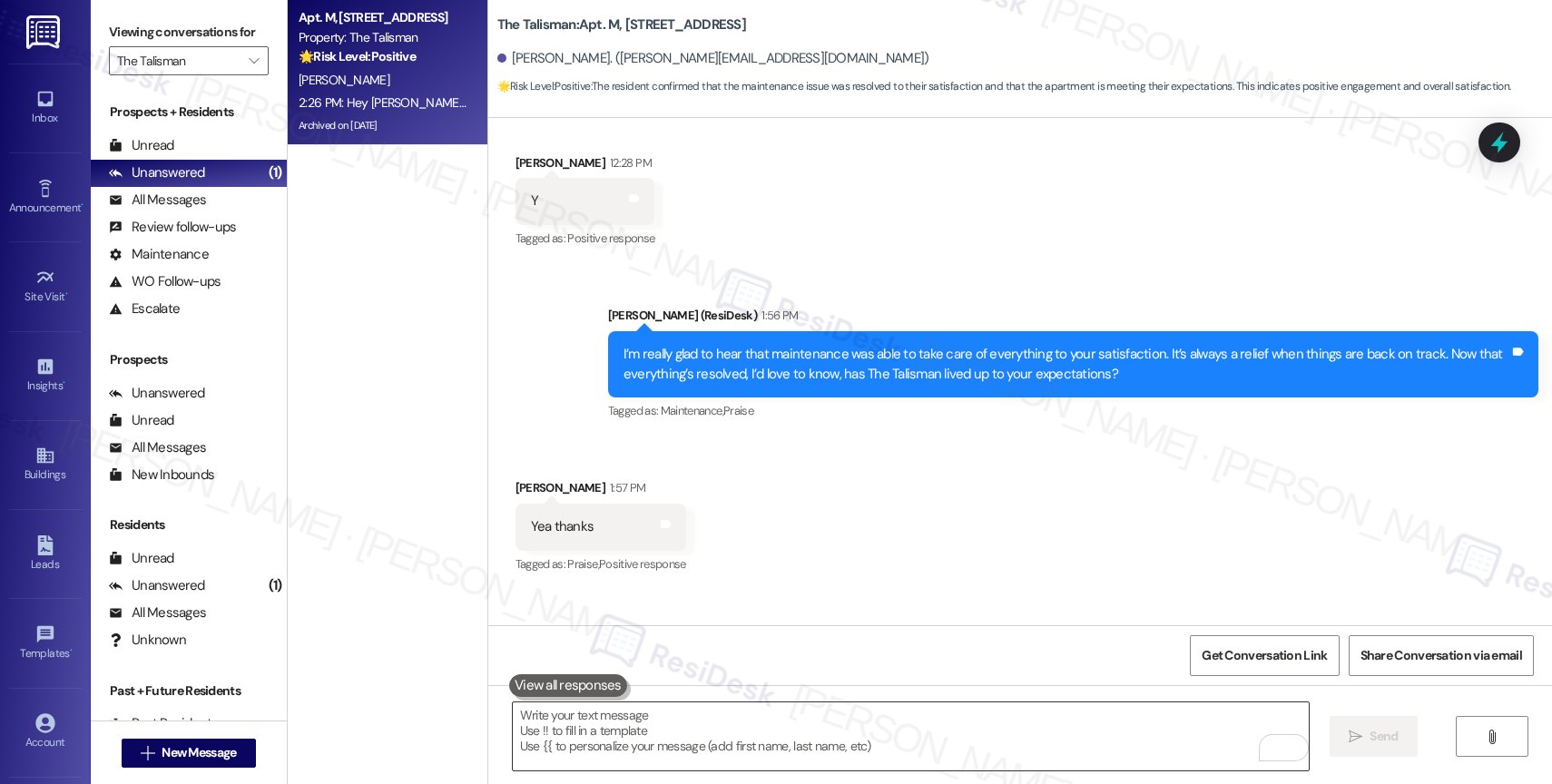
scroll to position [60296, 0]
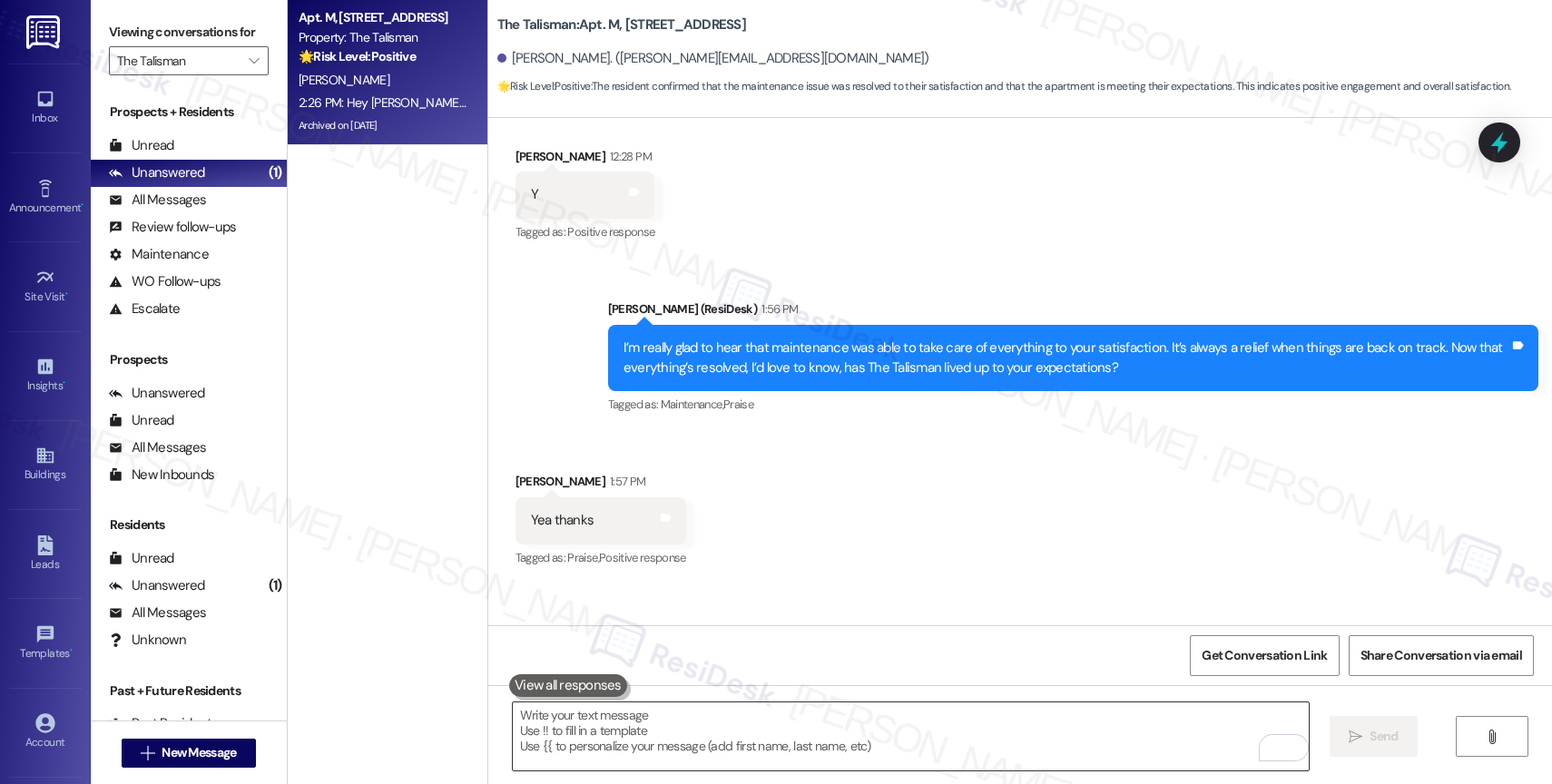
click at [635, 759] on textarea "To enrich screen reader interactions, please activate Accessibility in Grammarl…" at bounding box center [910, 736] width 796 height 68
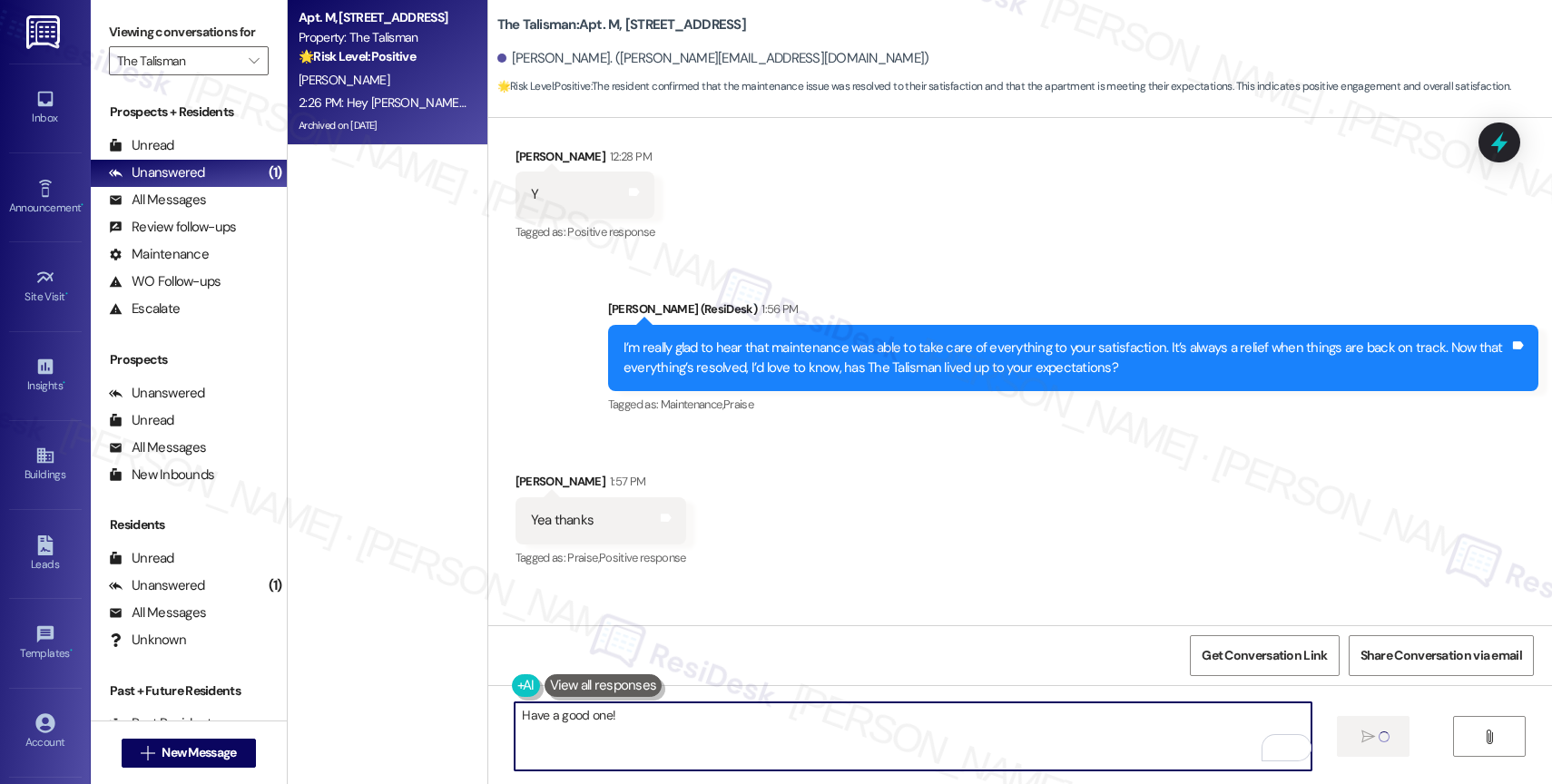
type textarea "Have a good one!"
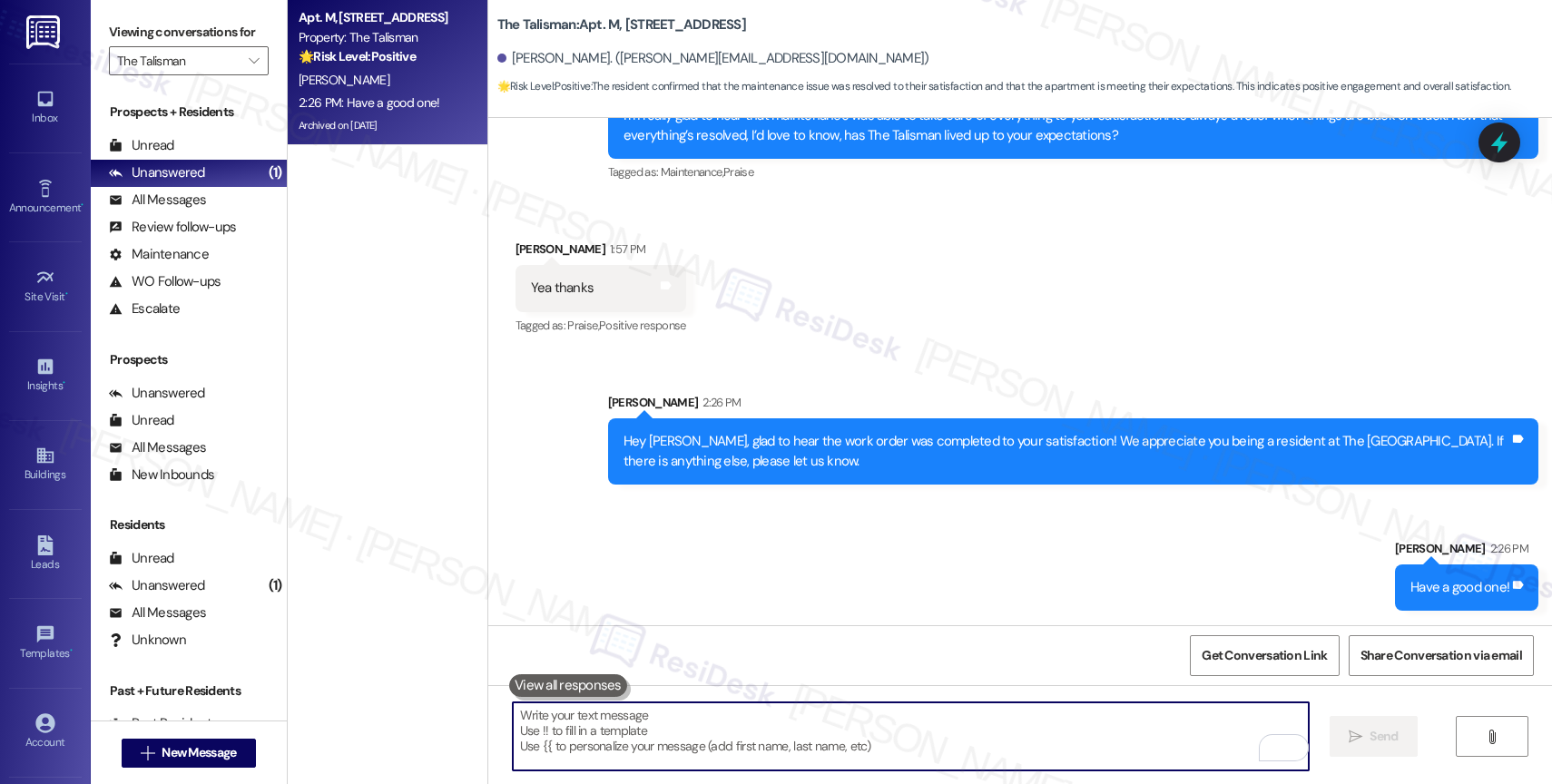
scroll to position [60569, 0]
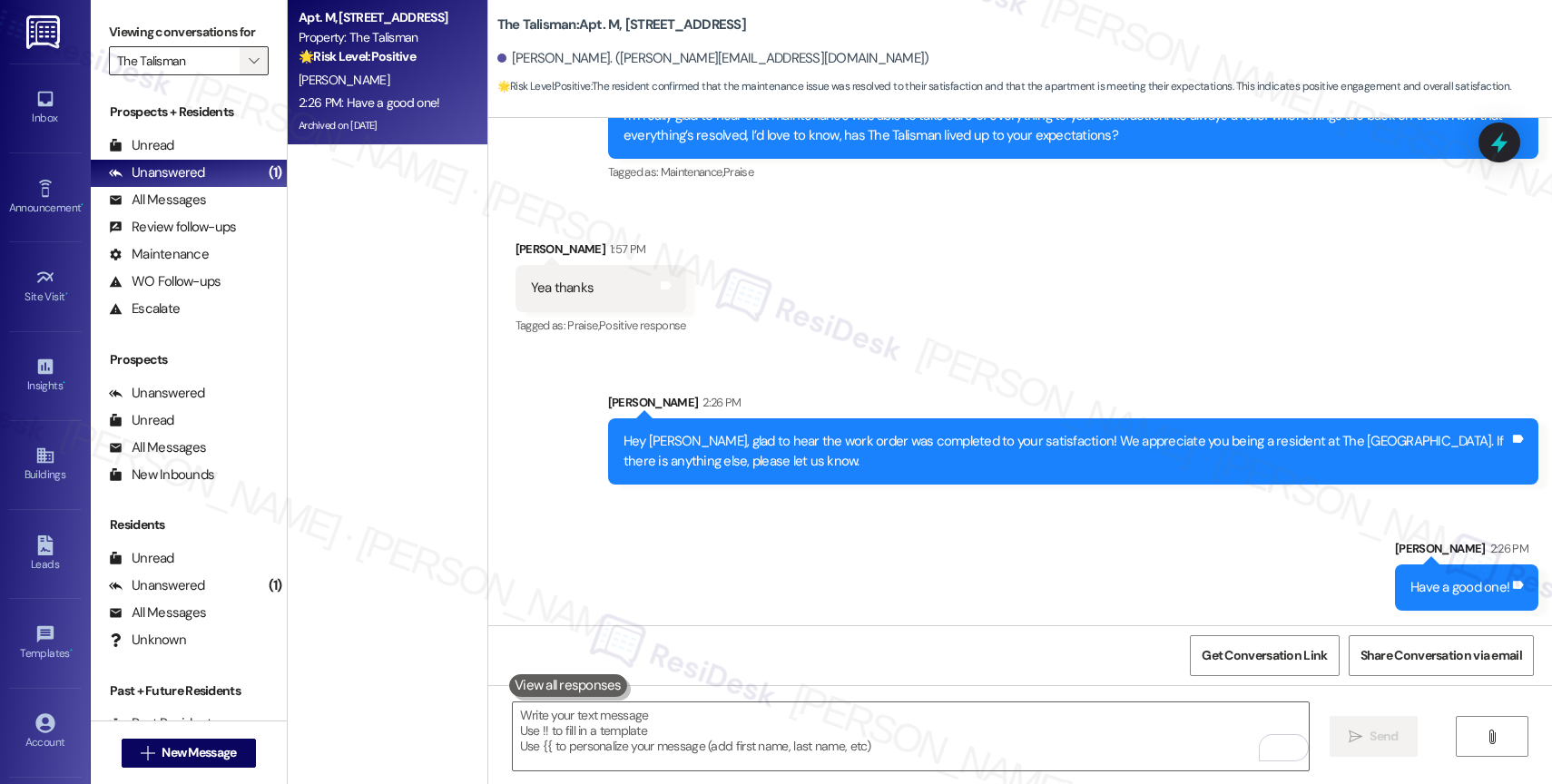
click at [249, 68] on icon "" at bounding box center [254, 61] width 10 height 15
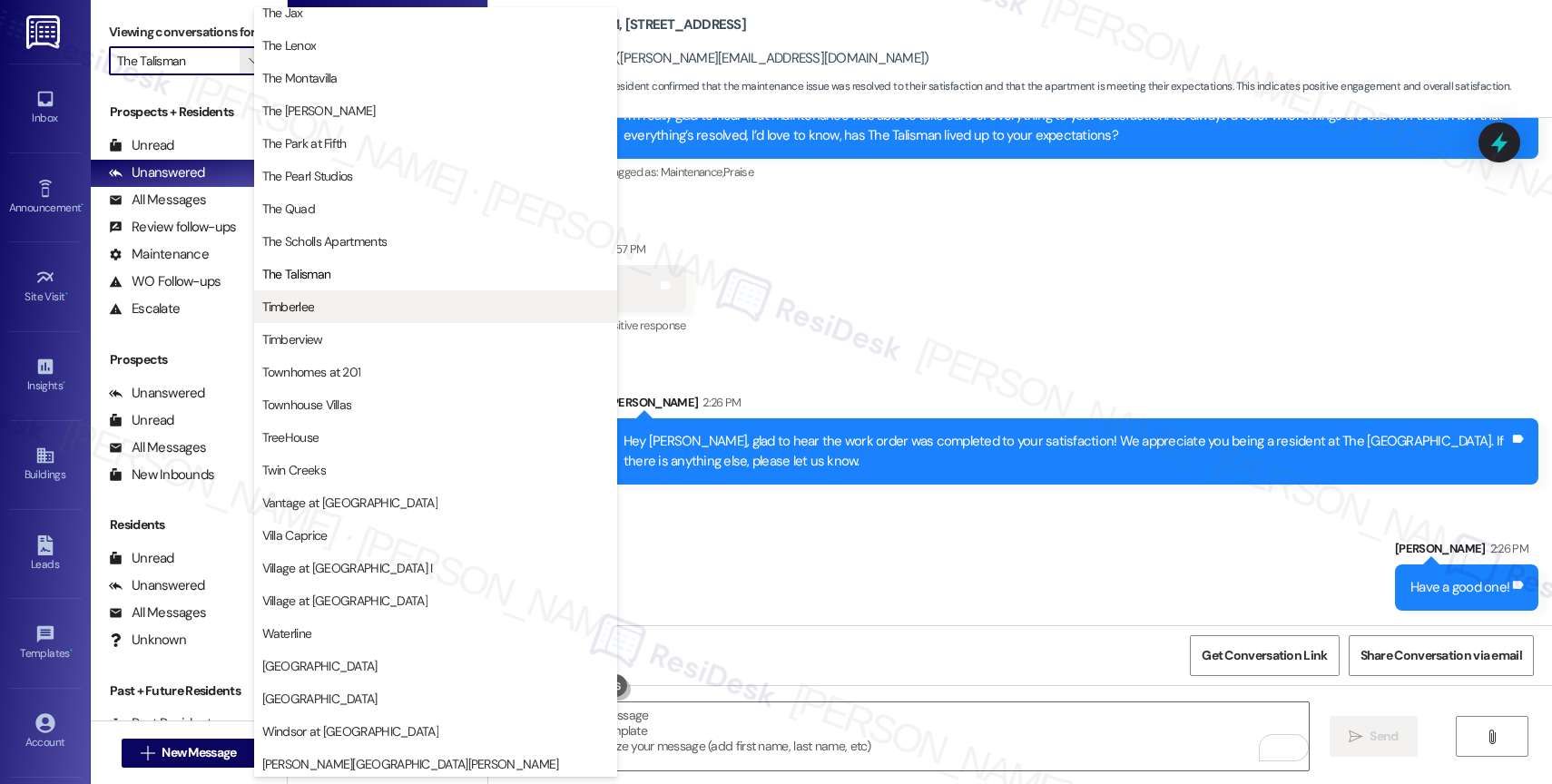
scroll to position [3264, 0]
click at [354, 292] on button "Timberlee" at bounding box center [436, 303] width 363 height 32
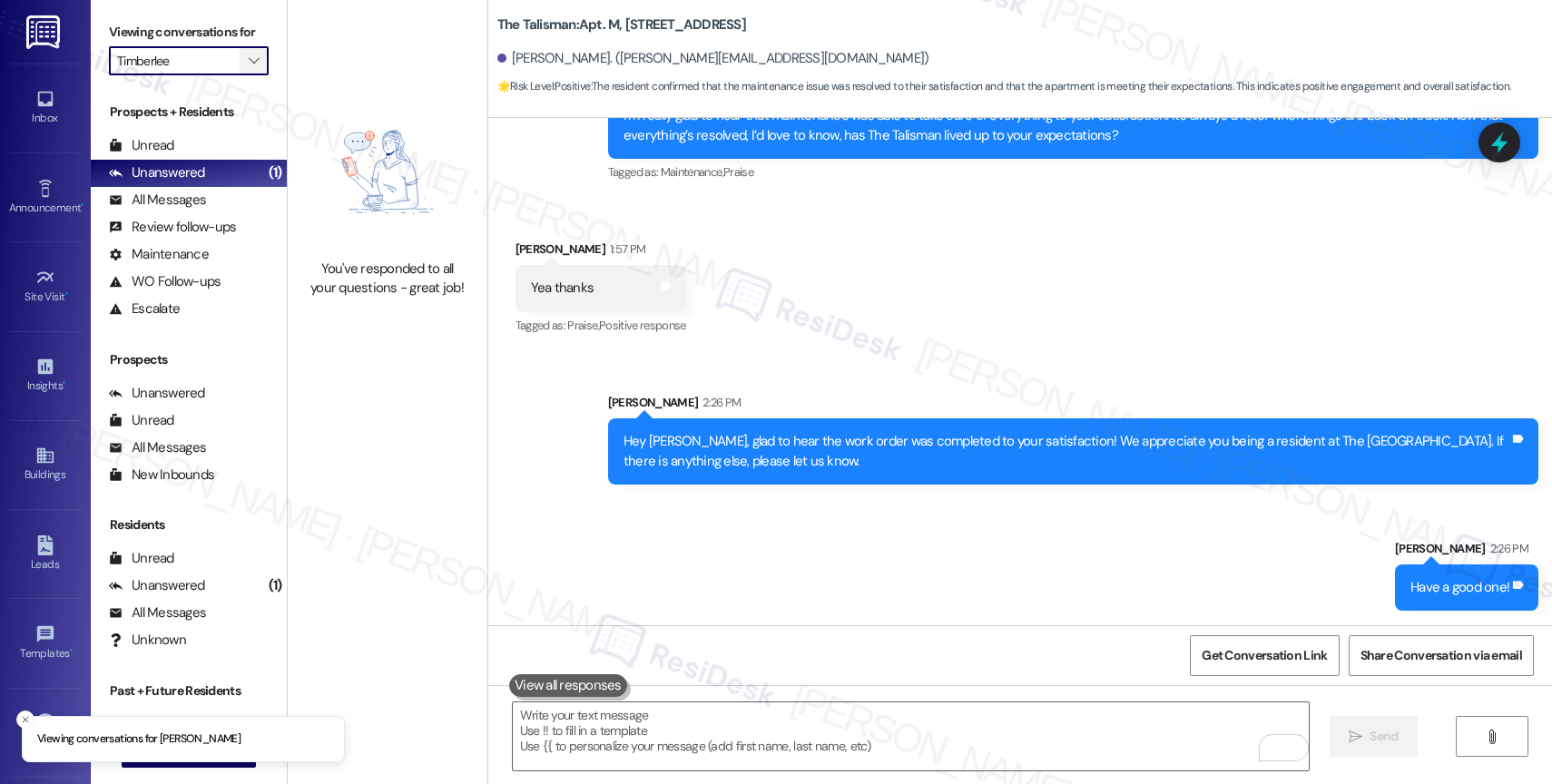
click at [245, 71] on span "" at bounding box center [254, 61] width 18 height 29
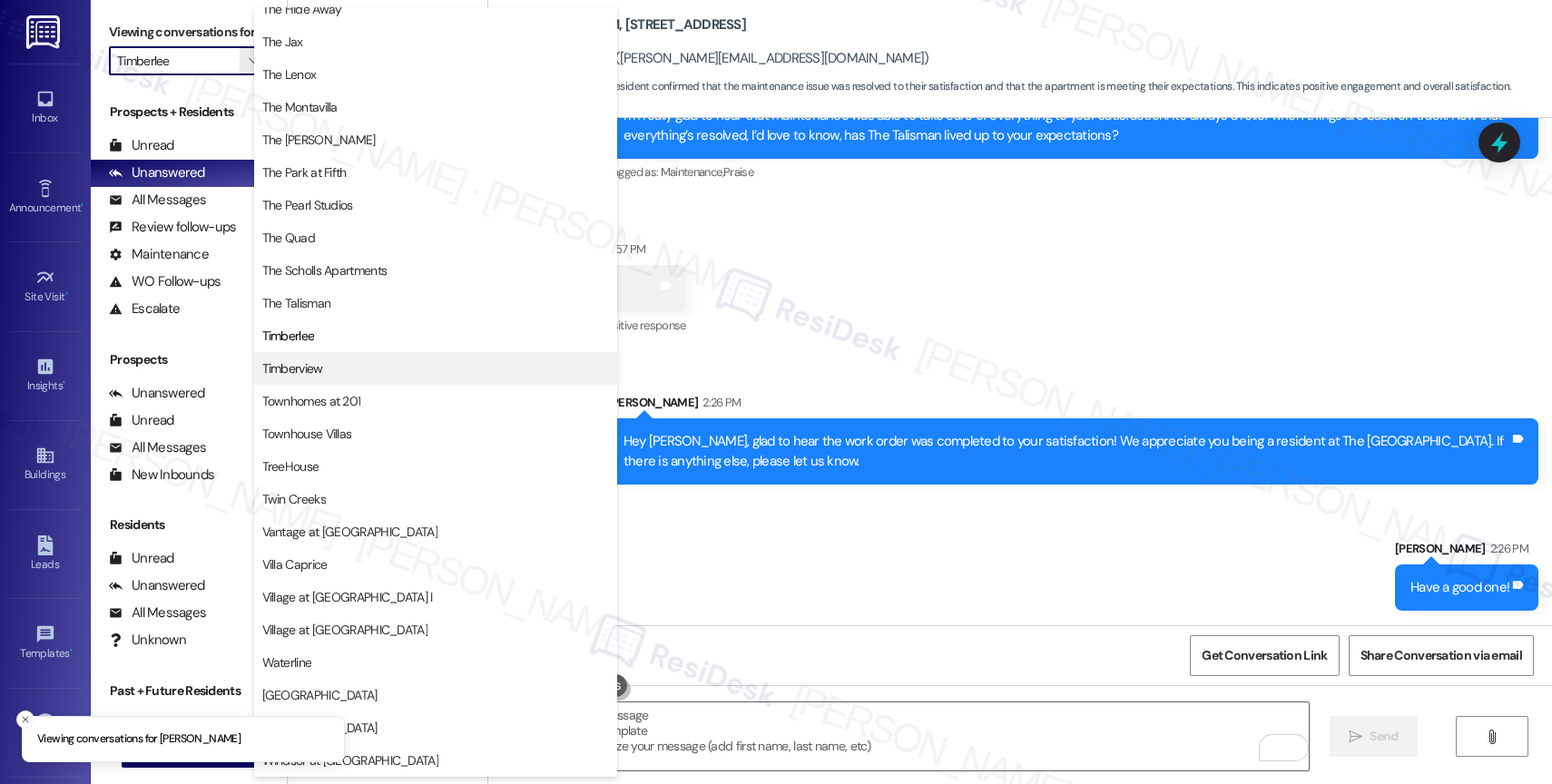
scroll to position [3260, 0]
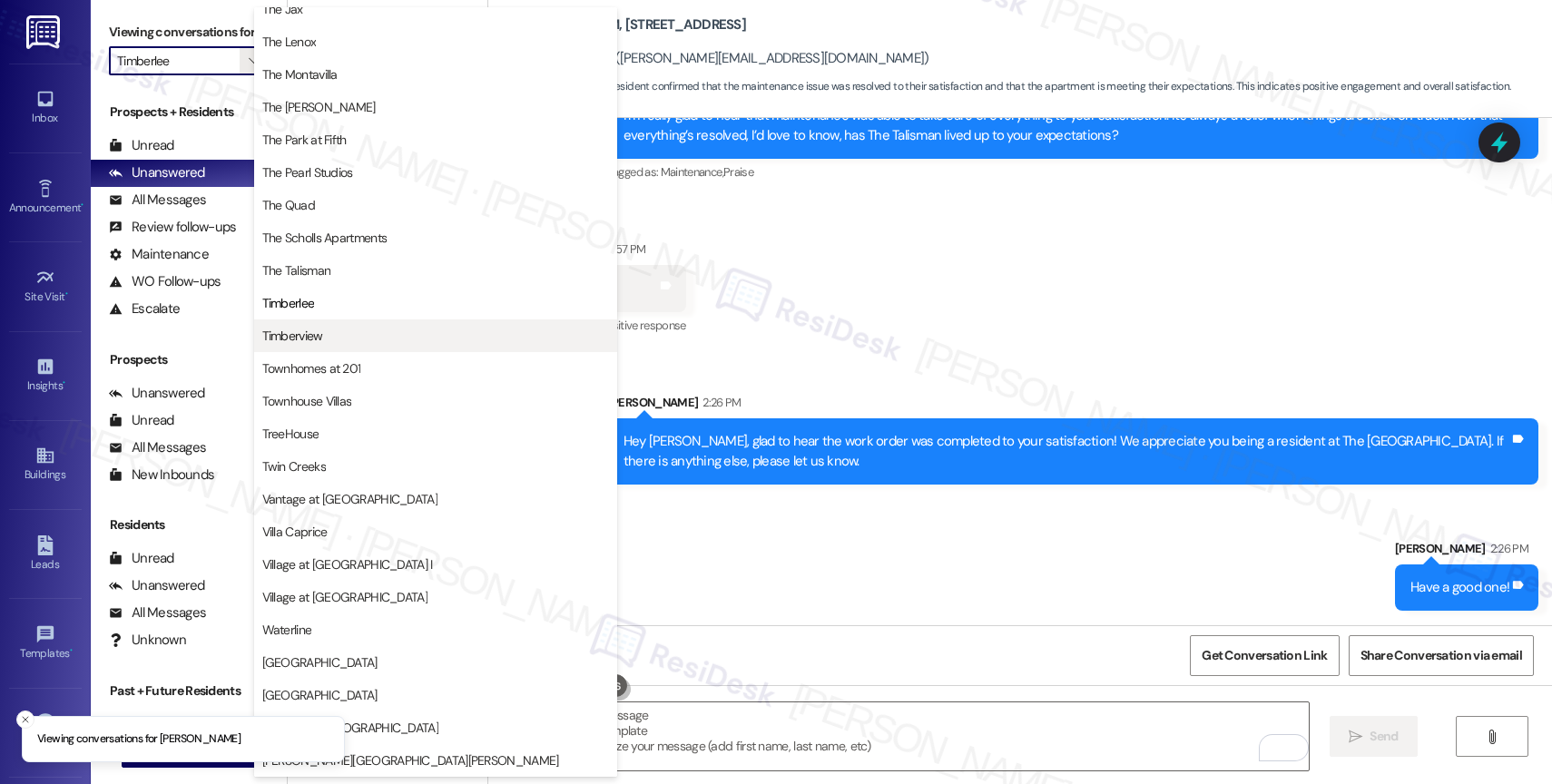
click at [327, 320] on button "Timberview" at bounding box center [436, 335] width 363 height 32
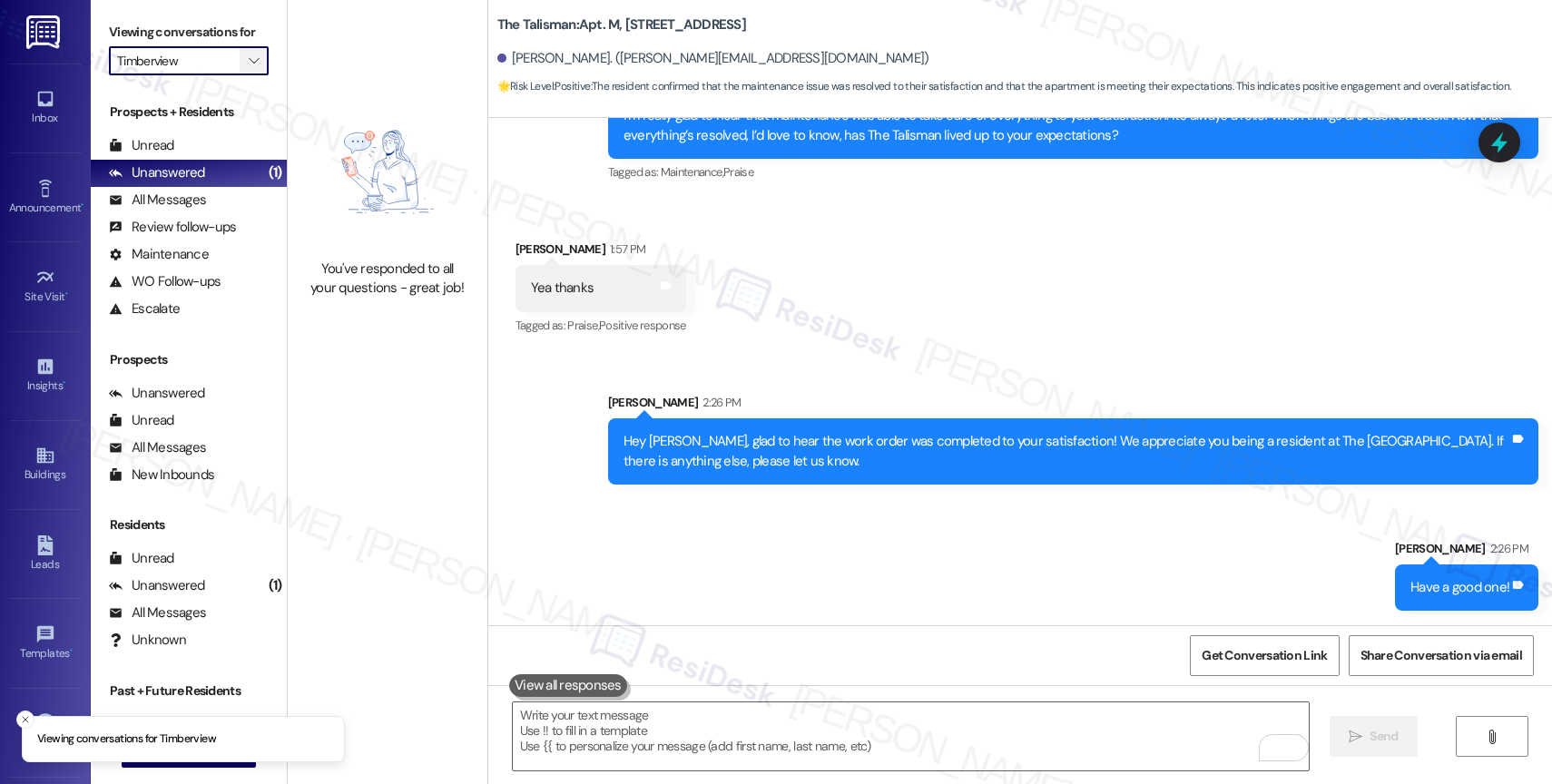
click at [249, 68] on icon "" at bounding box center [254, 61] width 10 height 15
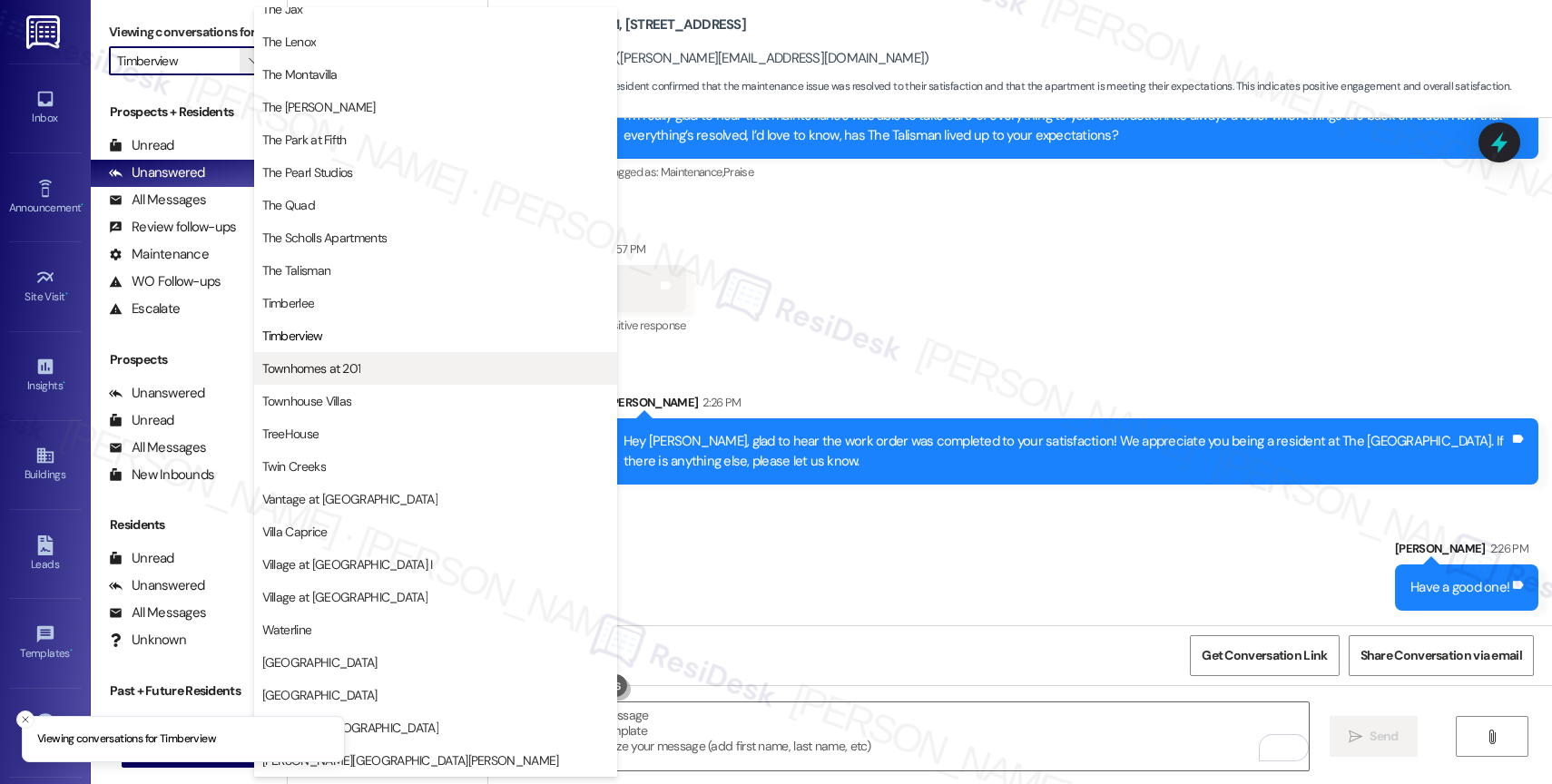
scroll to position [3307, 0]
click at [318, 359] on span "Townhomes at 201" at bounding box center [312, 368] width 99 height 19
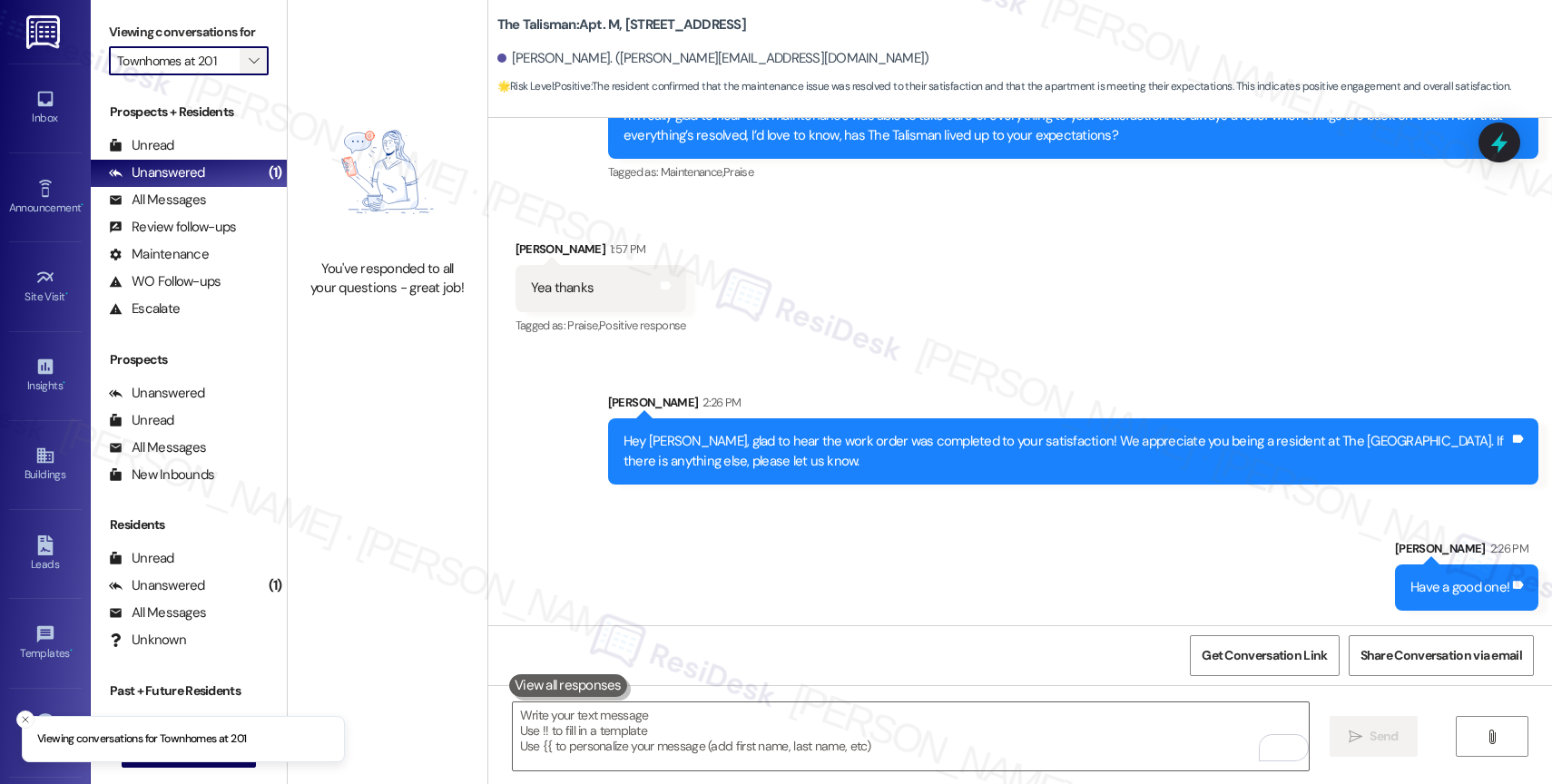
click at [245, 75] on span "" at bounding box center [254, 61] width 18 height 29
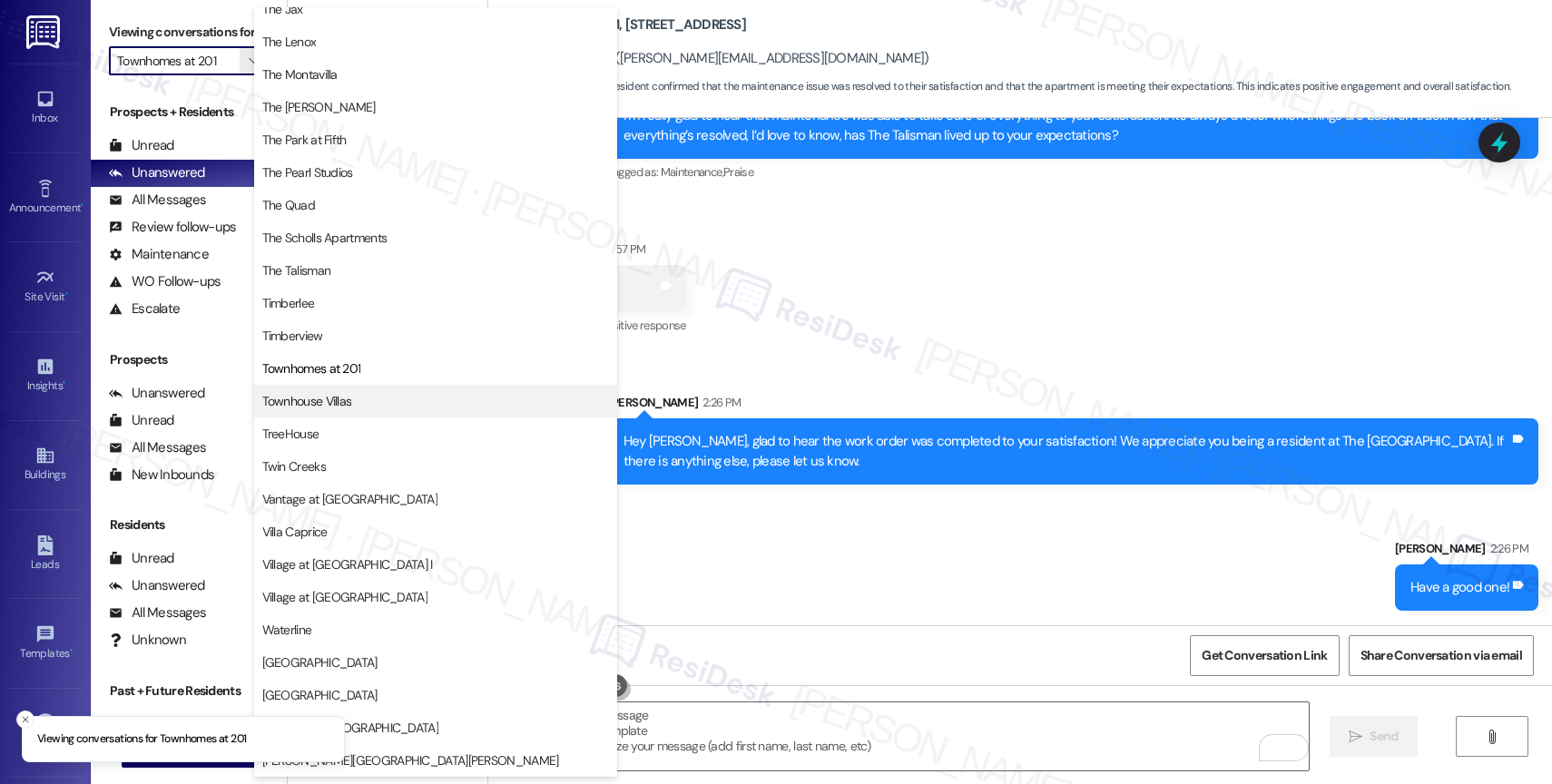
scroll to position [3324, 0]
click at [354, 394] on span "Townhouse Villas" at bounding box center [436, 400] width 347 height 19
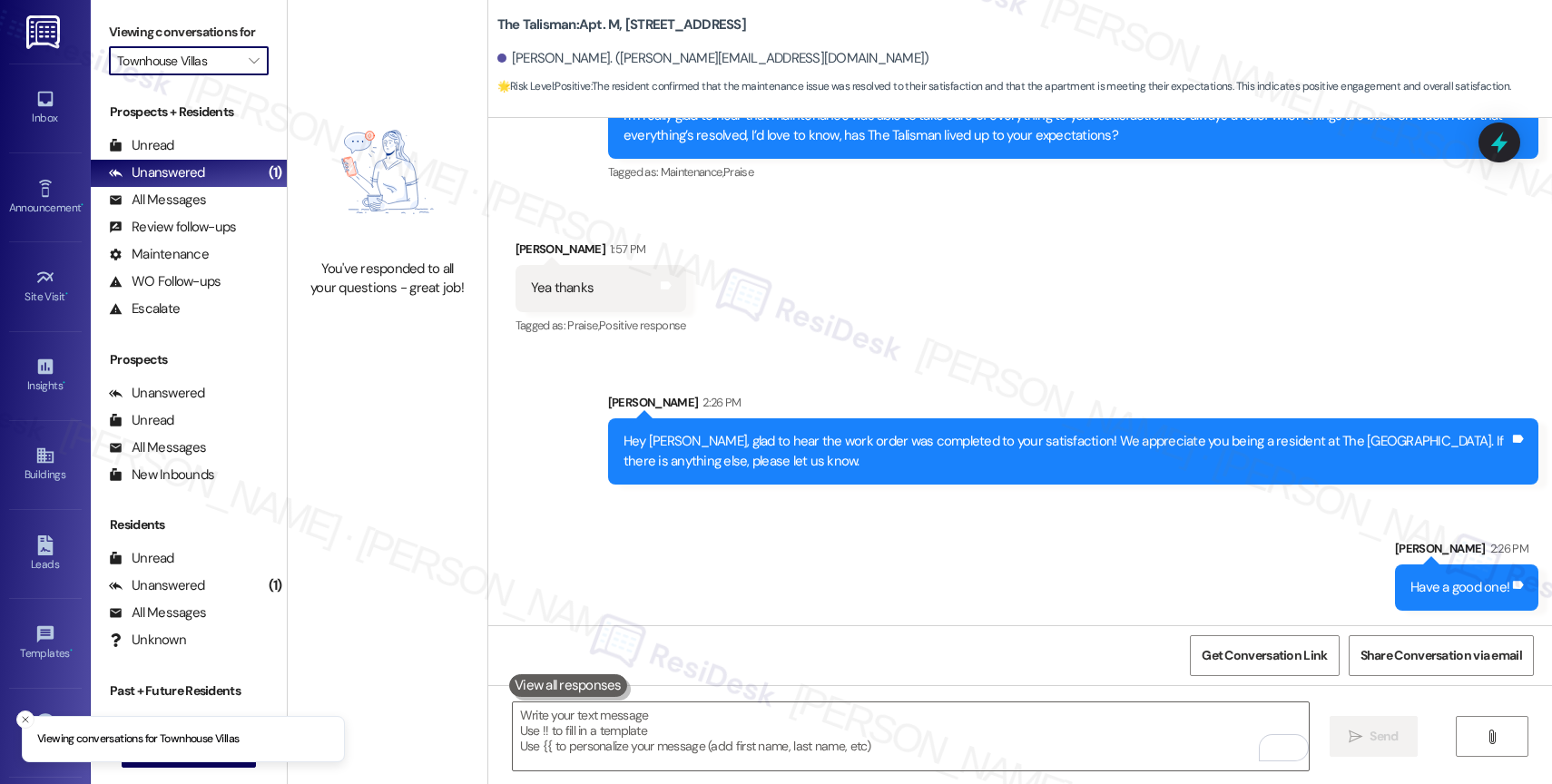
drag, startPoint x: 248, startPoint y: 84, endPoint x: 274, endPoint y: 136, distance: 58.1
click at [248, 75] on button "" at bounding box center [254, 61] width 29 height 29
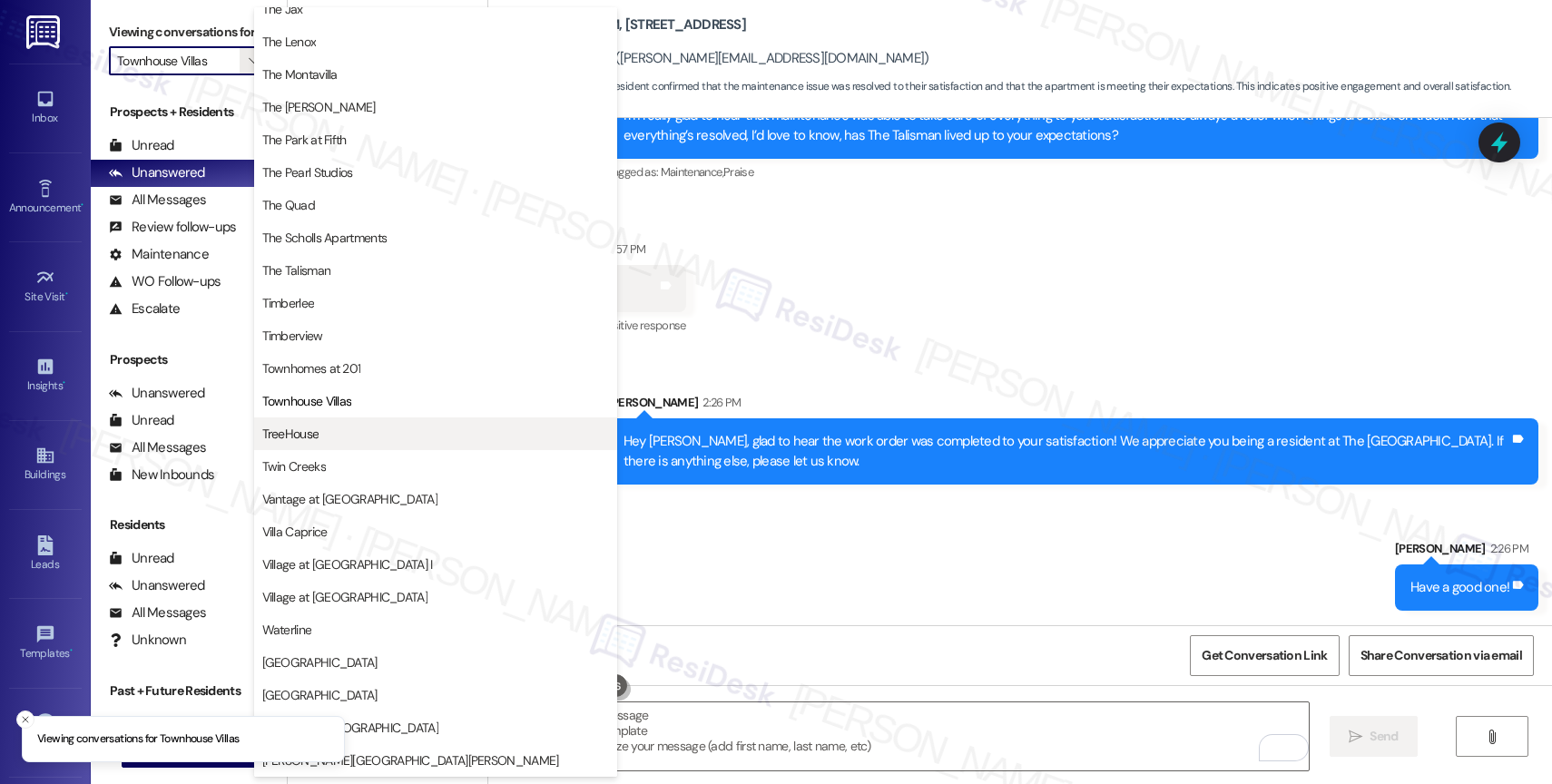
scroll to position [3253, 0]
click at [339, 429] on span "TreeHouse" at bounding box center [436, 433] width 347 height 19
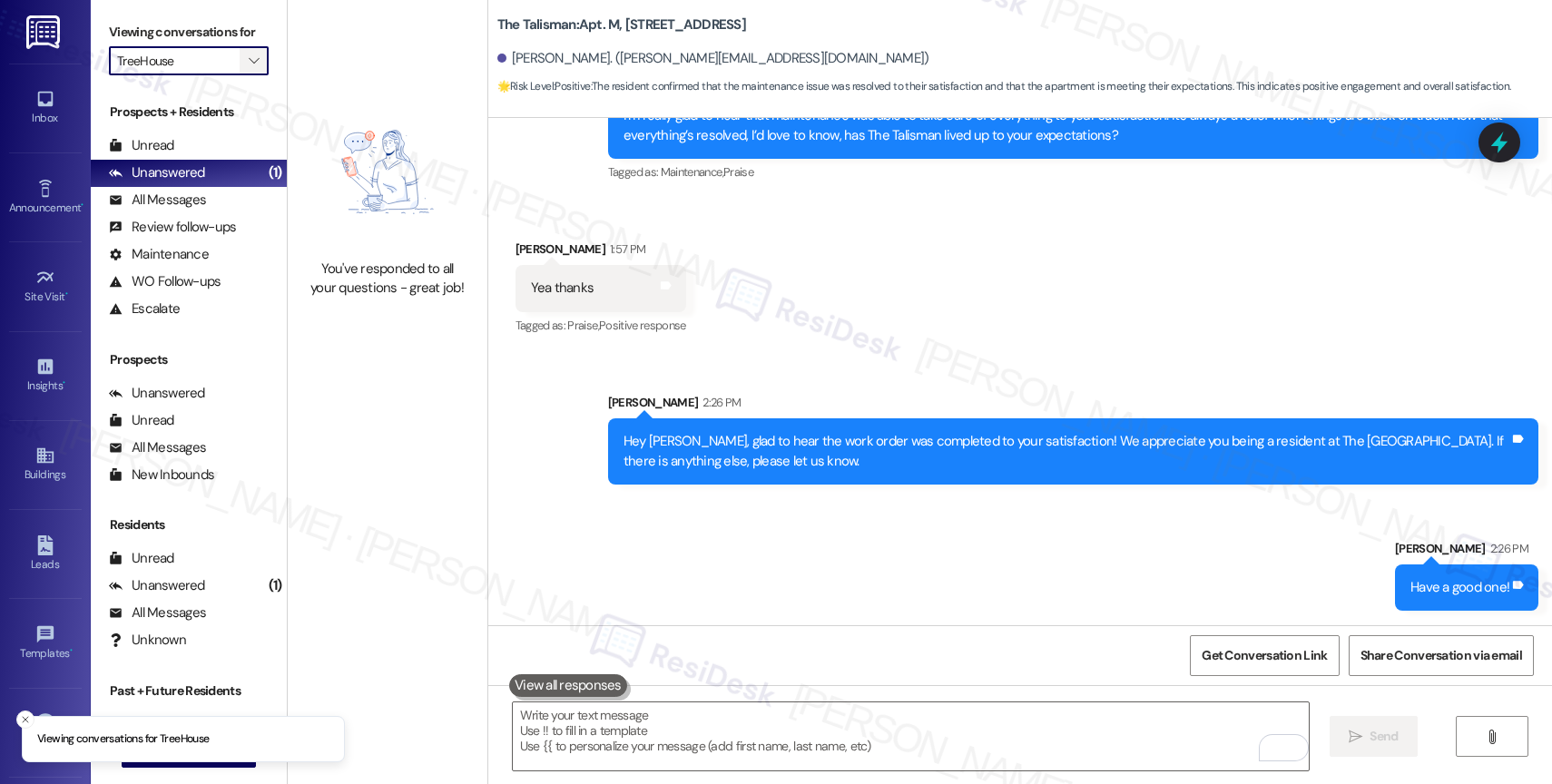
click at [248, 75] on button "" at bounding box center [254, 61] width 29 height 29
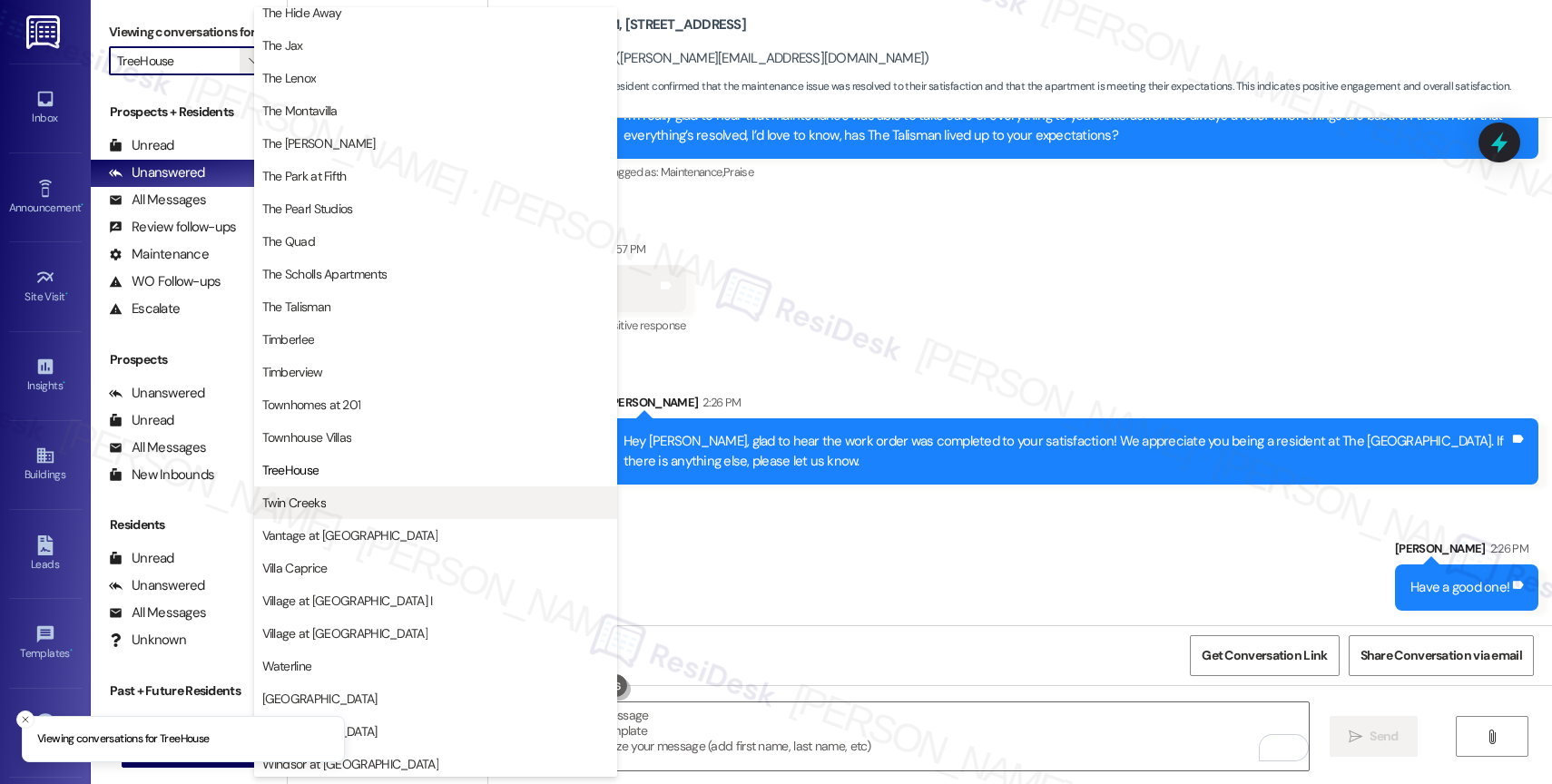
scroll to position [3253, 0]
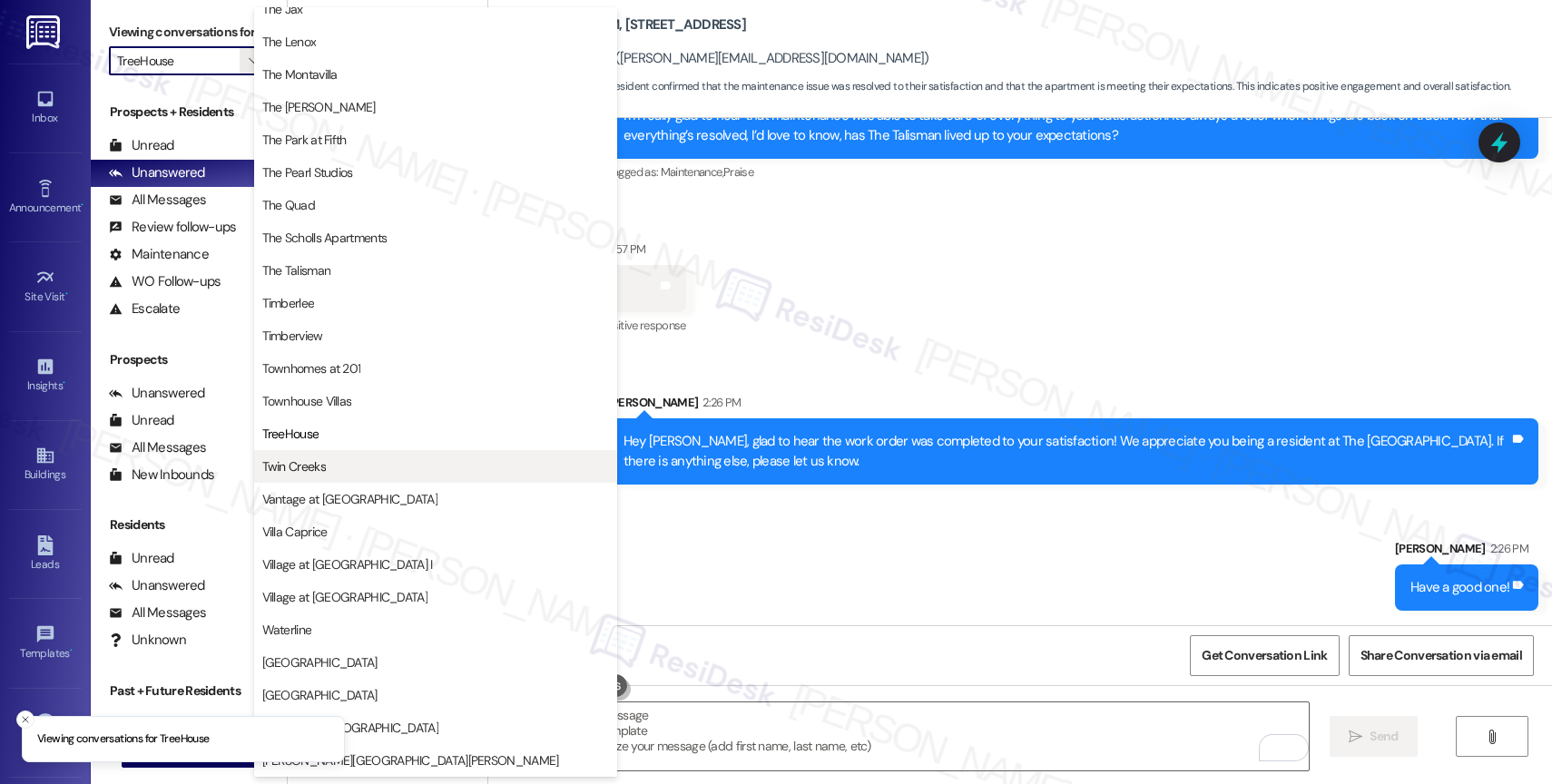
click at [332, 470] on span "Twin Creeks" at bounding box center [436, 466] width 347 height 19
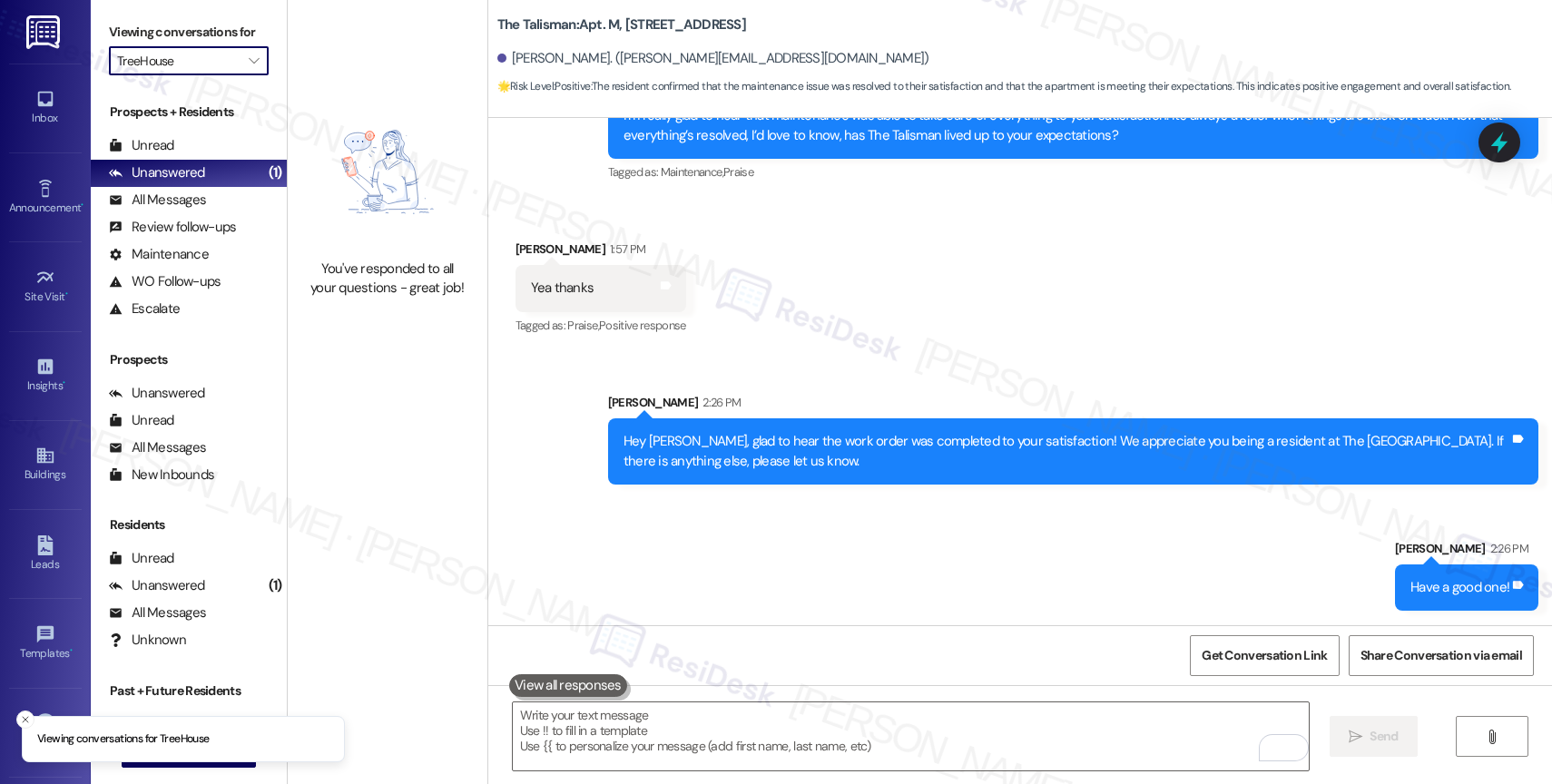
type input "Twin Creeks"
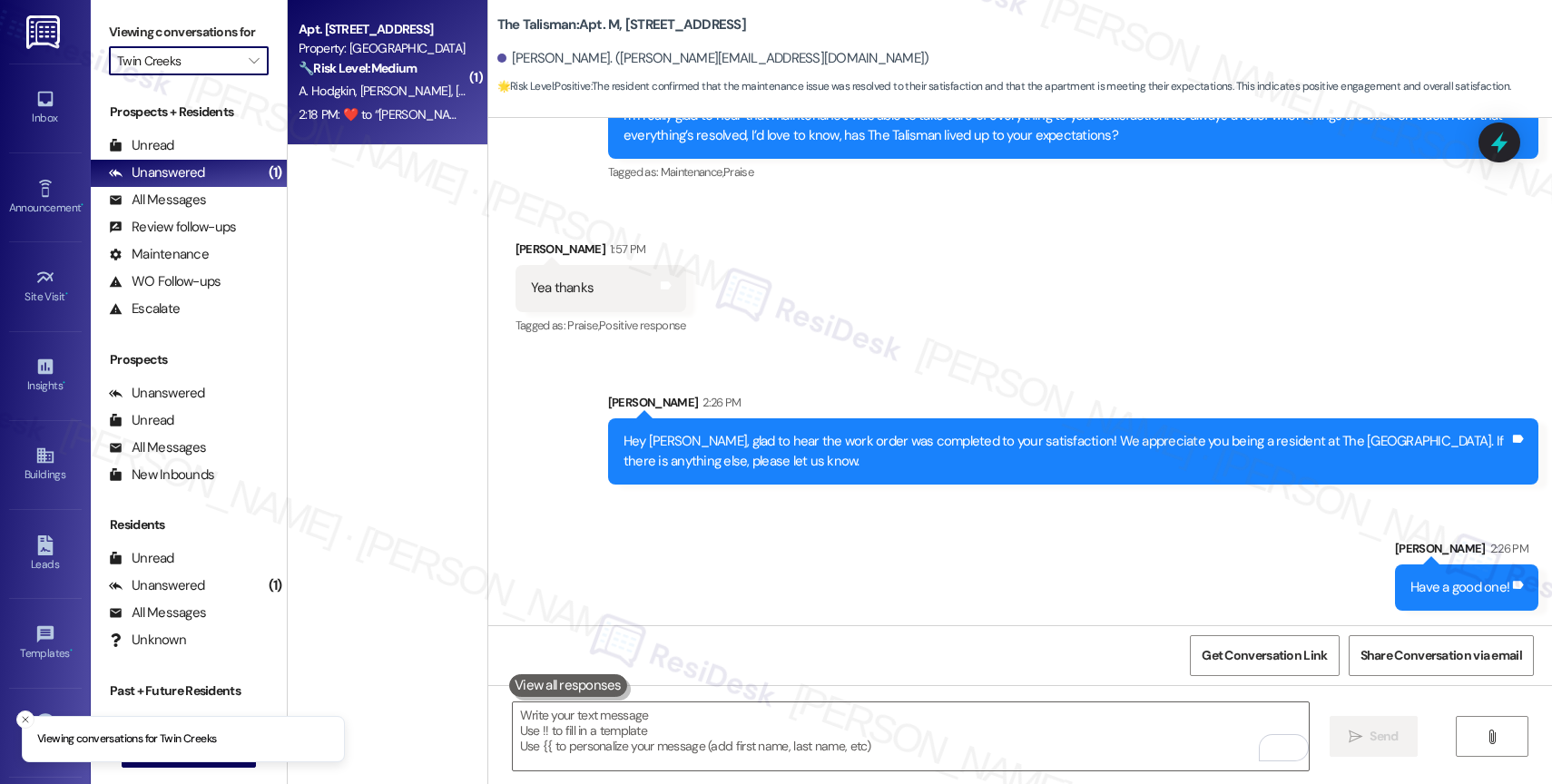
click at [340, 79] on div "Apt. A_13, 11480 SE Sunnyside Road Property: Twin Creeks 🔧 Risk Level: Medium T…" at bounding box center [383, 49] width 172 height 62
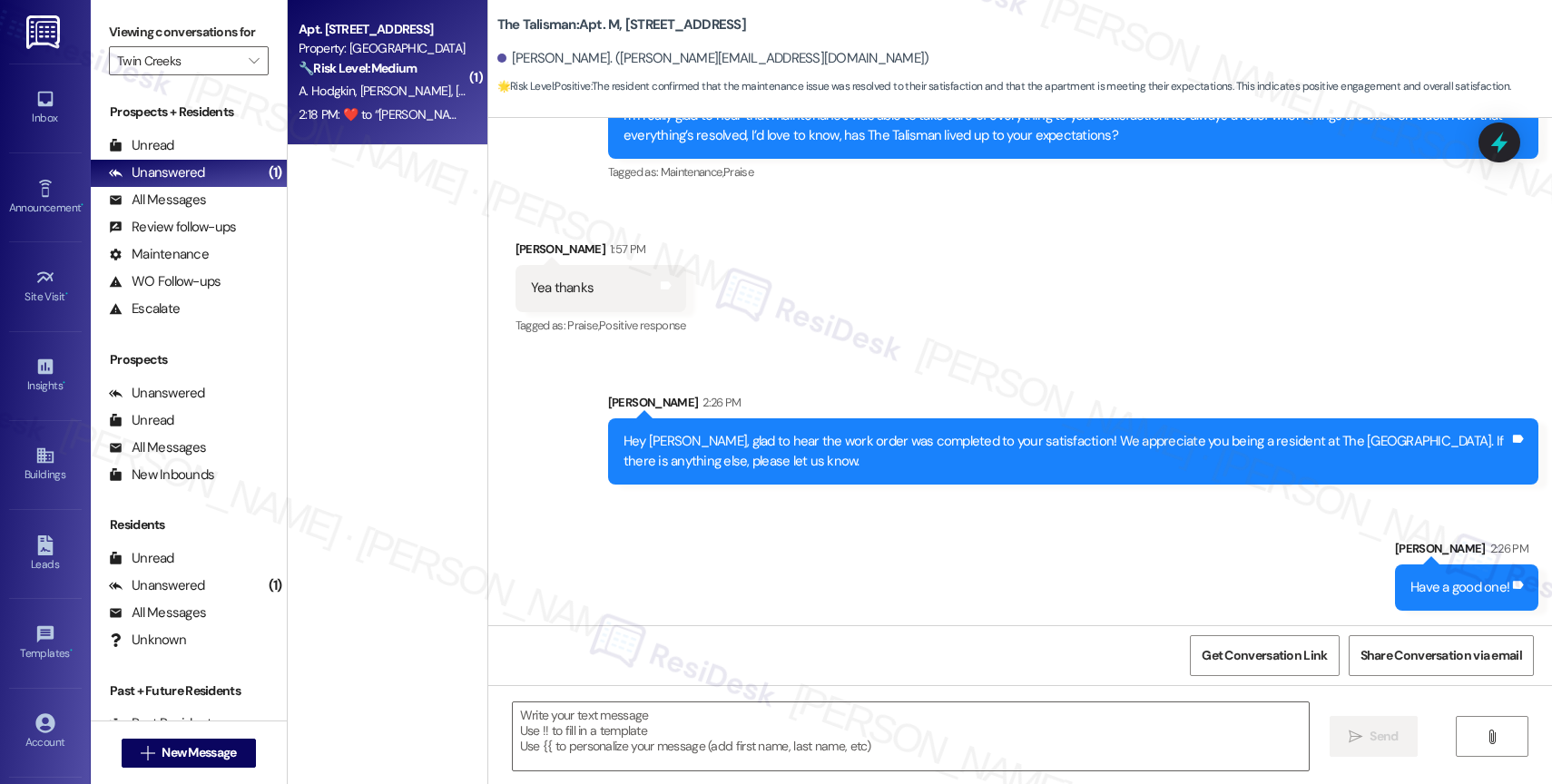
type textarea "Fetching suggested responses. Please feel free to read through the conversation…"
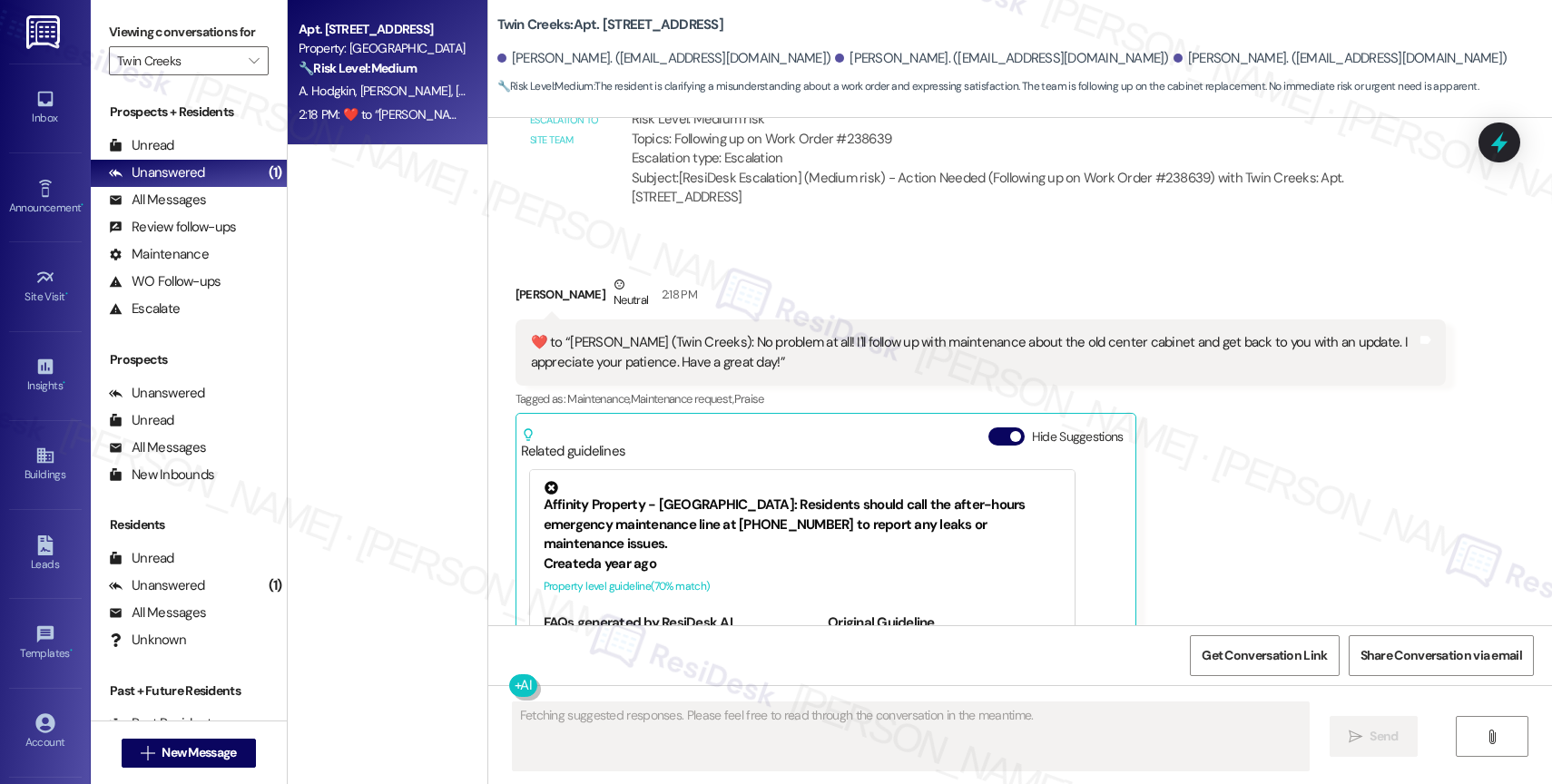
scroll to position [1972, 0]
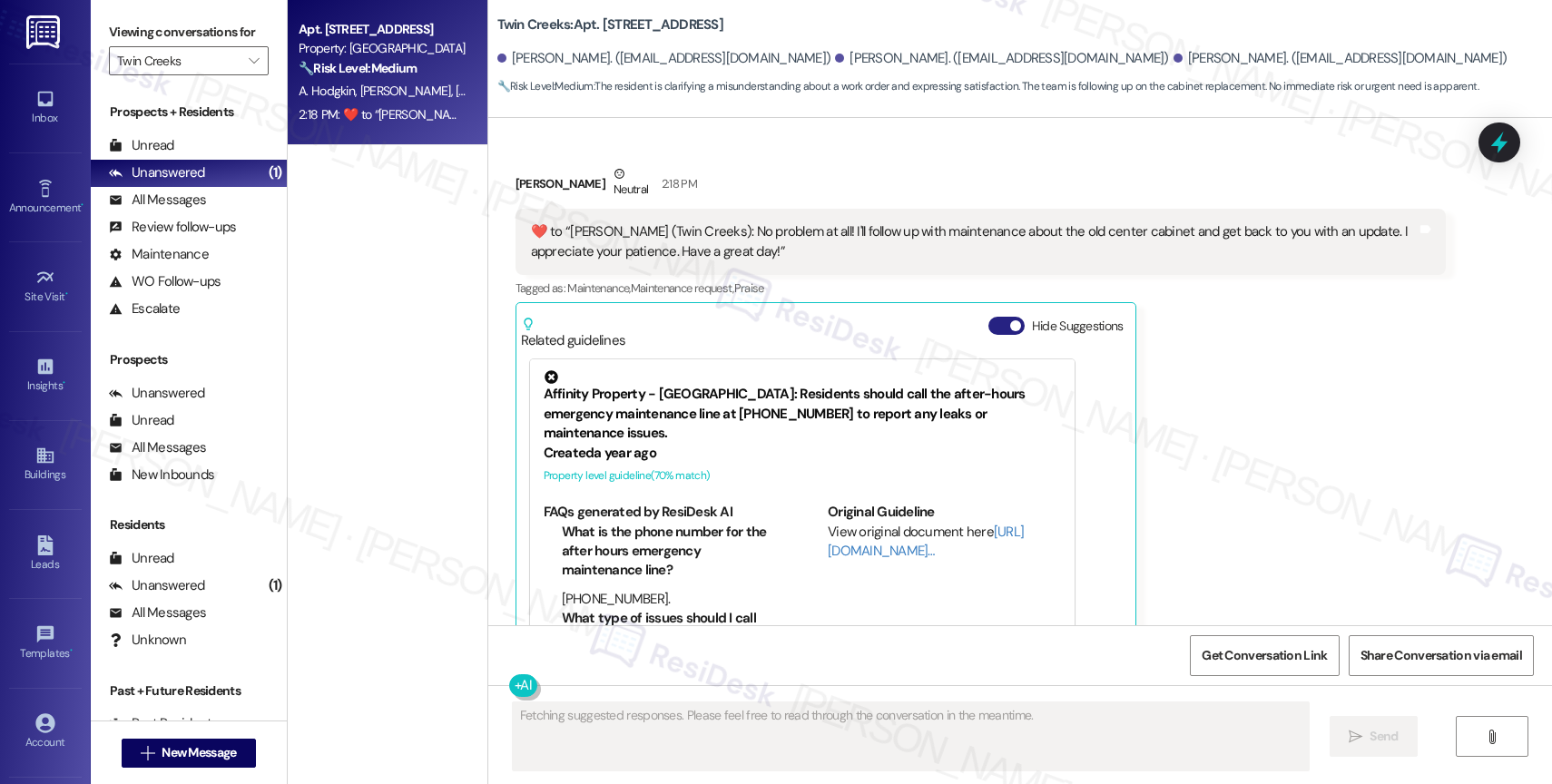
click at [988, 316] on button "Hide Suggestions" at bounding box center [1006, 325] width 36 height 19
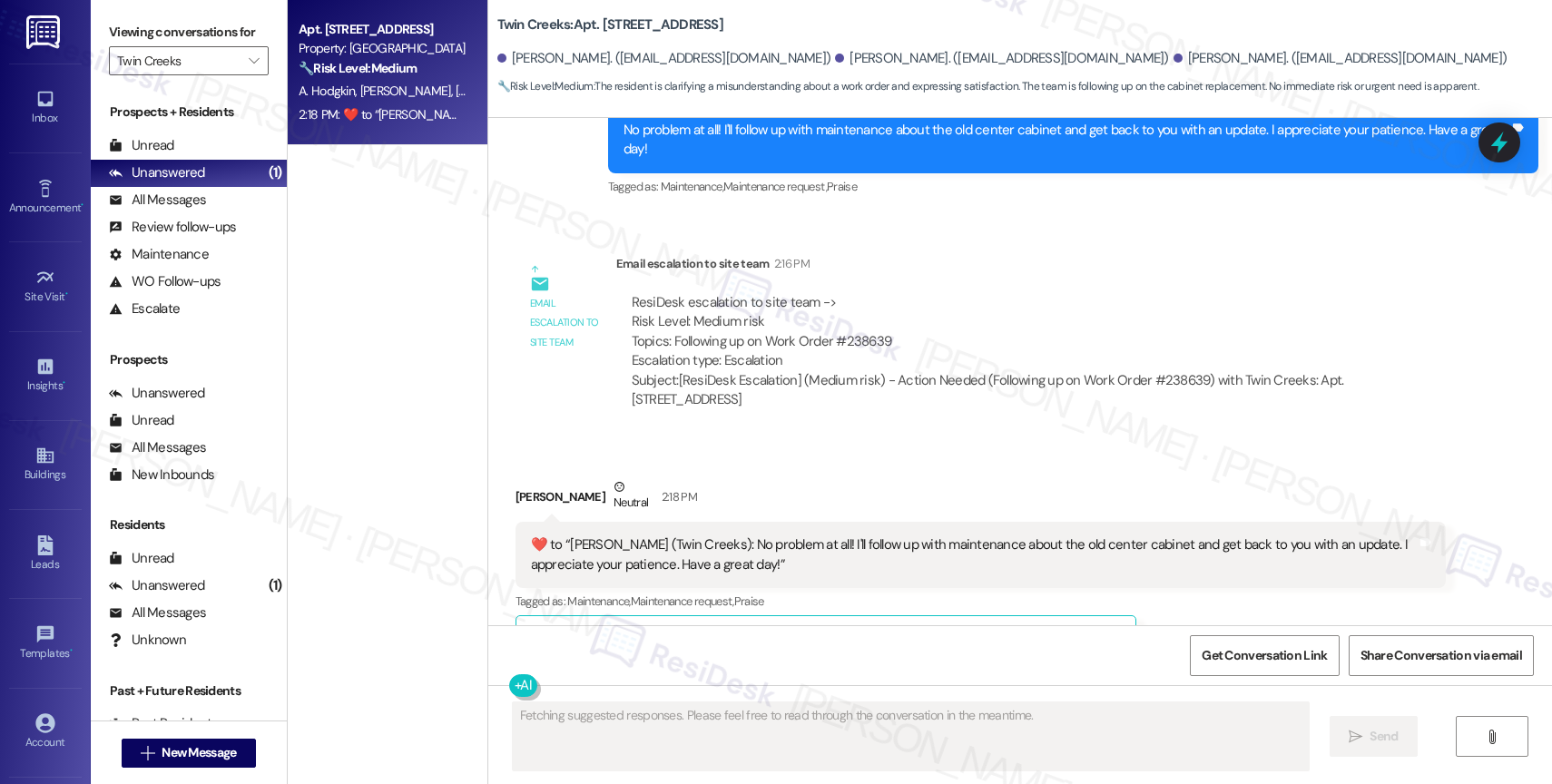
click at [776, 477] on div "Lindsey Velez Neutral 2:18 PM" at bounding box center [981, 500] width 931 height 45
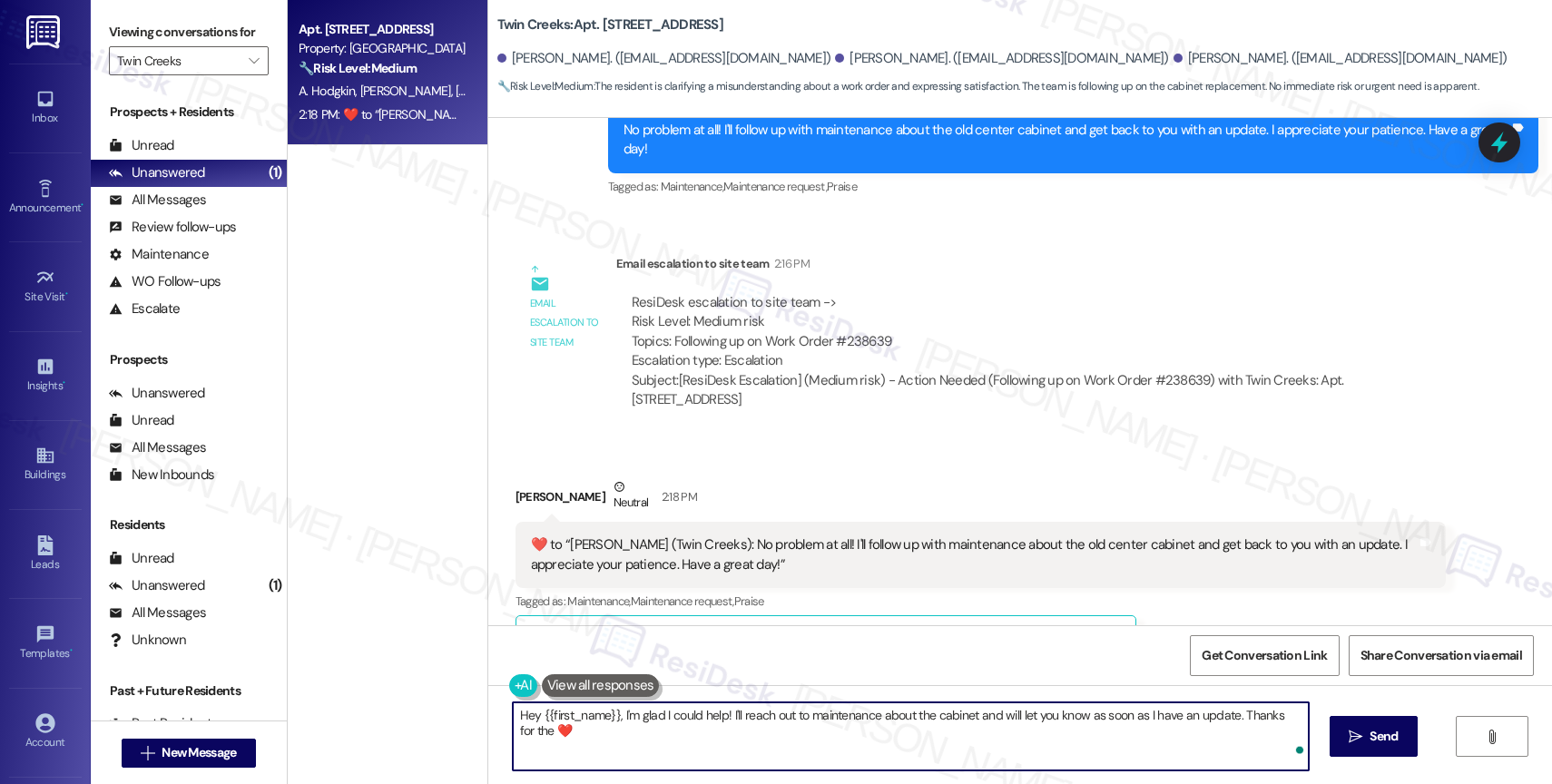
type textarea "Hey {{first_name}}, I'm glad I could help! I'll reach out to maintenance about …"
click at [610, 725] on textarea "Hey {{first_name}}, I'm glad I could help! I'll reach out to maintenance about …" at bounding box center [910, 736] width 796 height 68
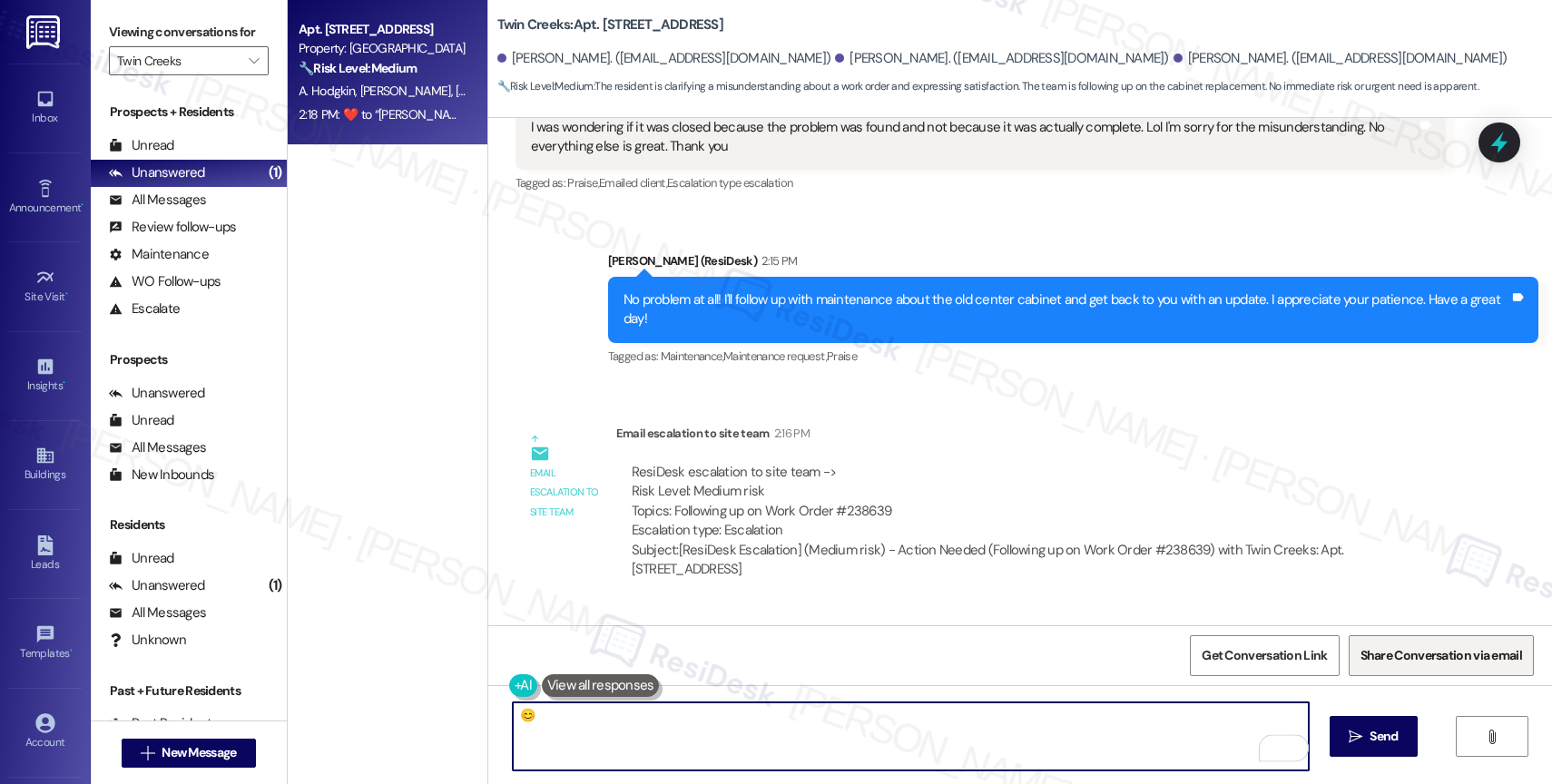
scroll to position [1489, 0]
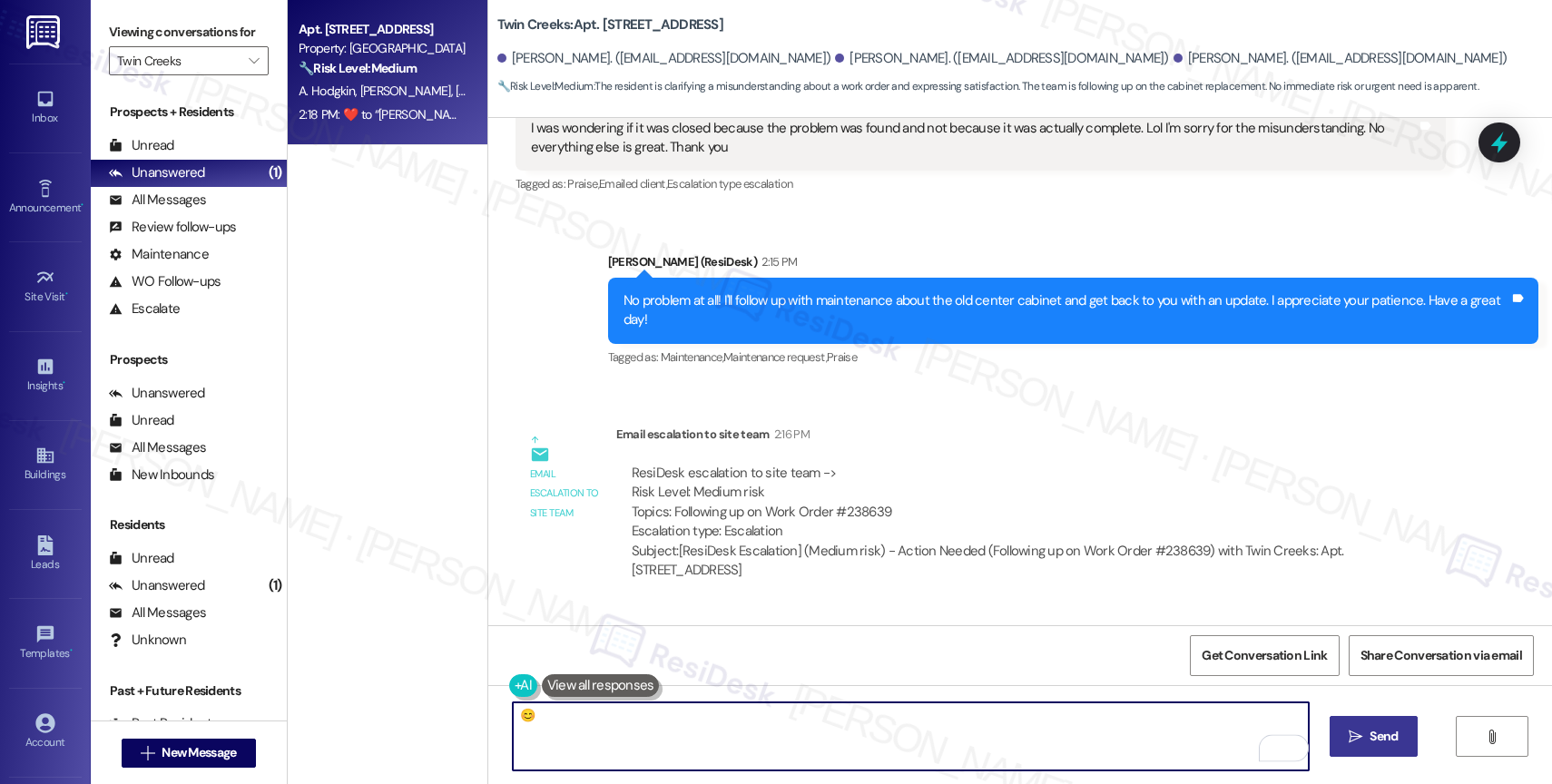
type textarea "😊"
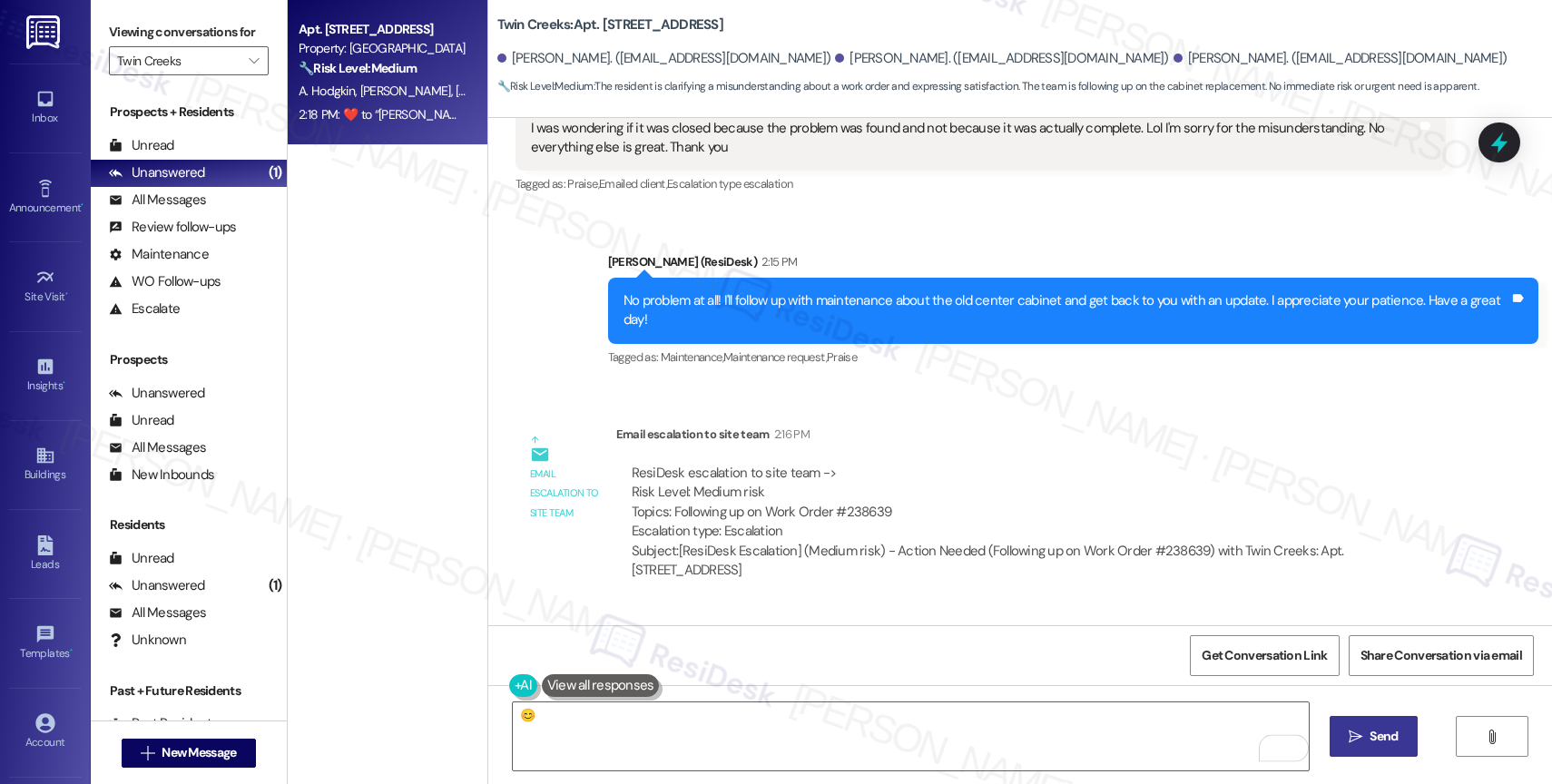
click at [1369, 727] on span "Send" at bounding box center [1383, 736] width 28 height 20
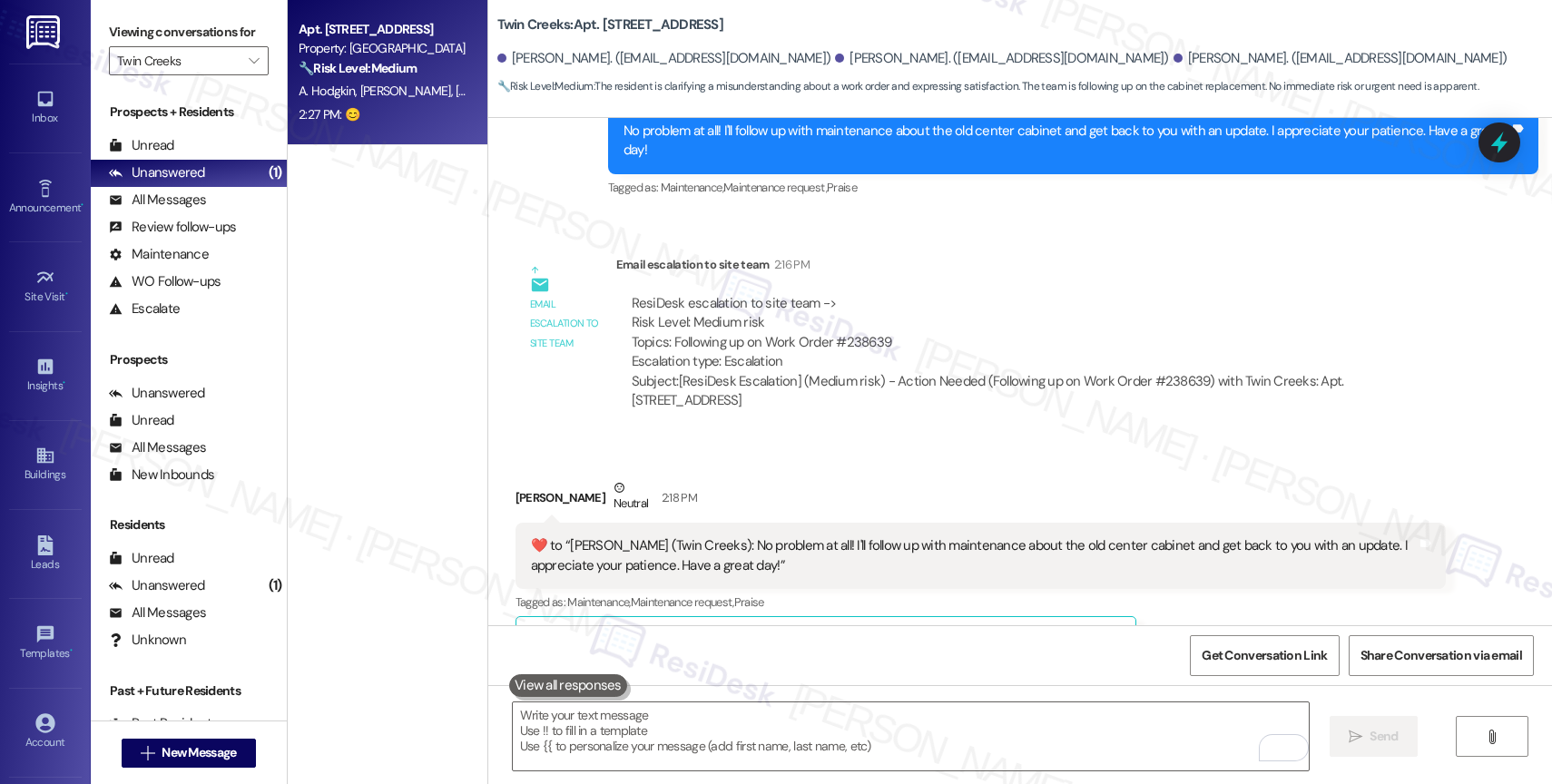
scroll to position [1786, 0]
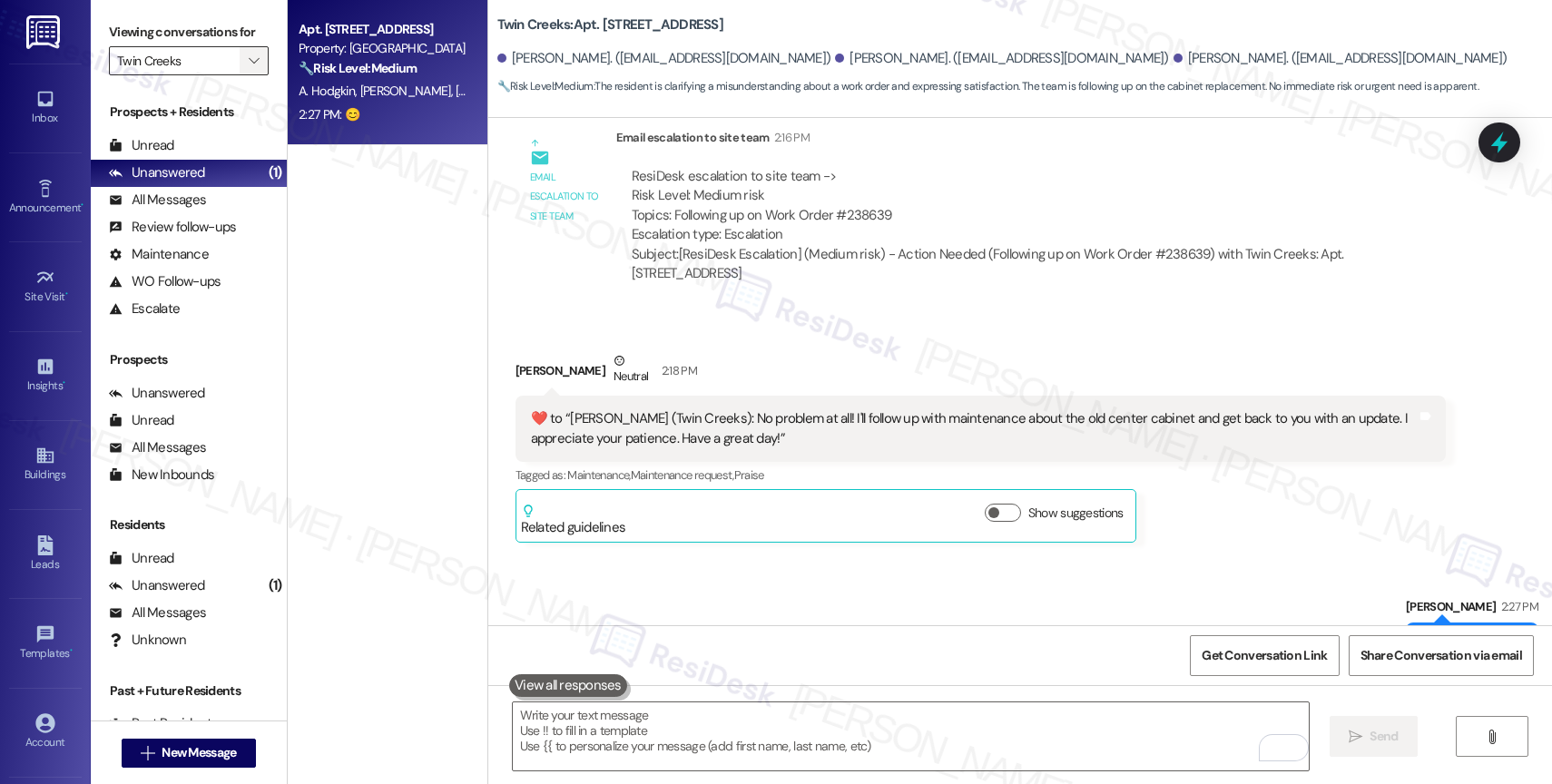
click at [250, 75] on button "" at bounding box center [254, 61] width 29 height 29
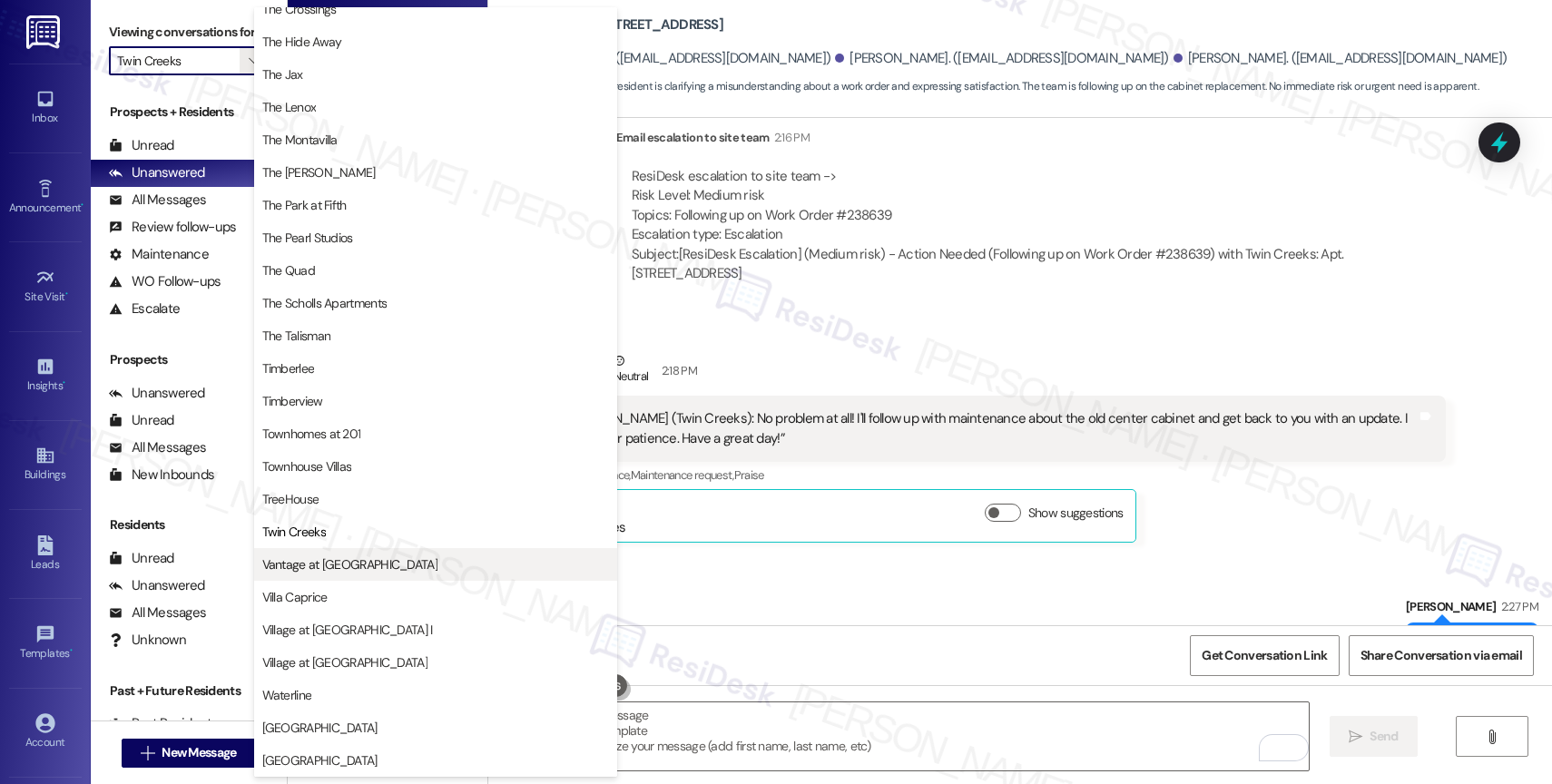
scroll to position [3279, 0]
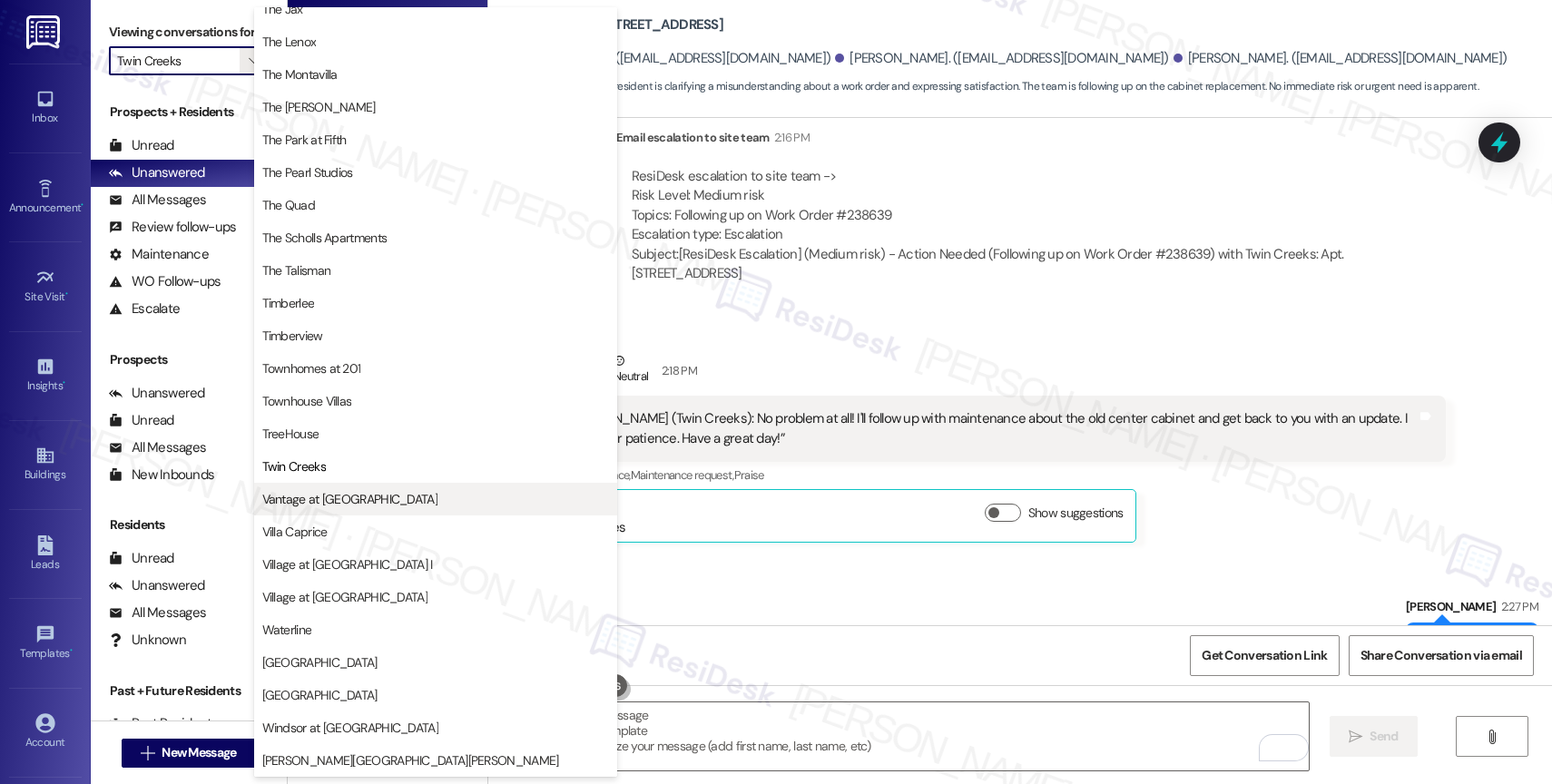
click at [331, 499] on span "Vantage at Hillsdale" at bounding box center [350, 499] width 175 height 19
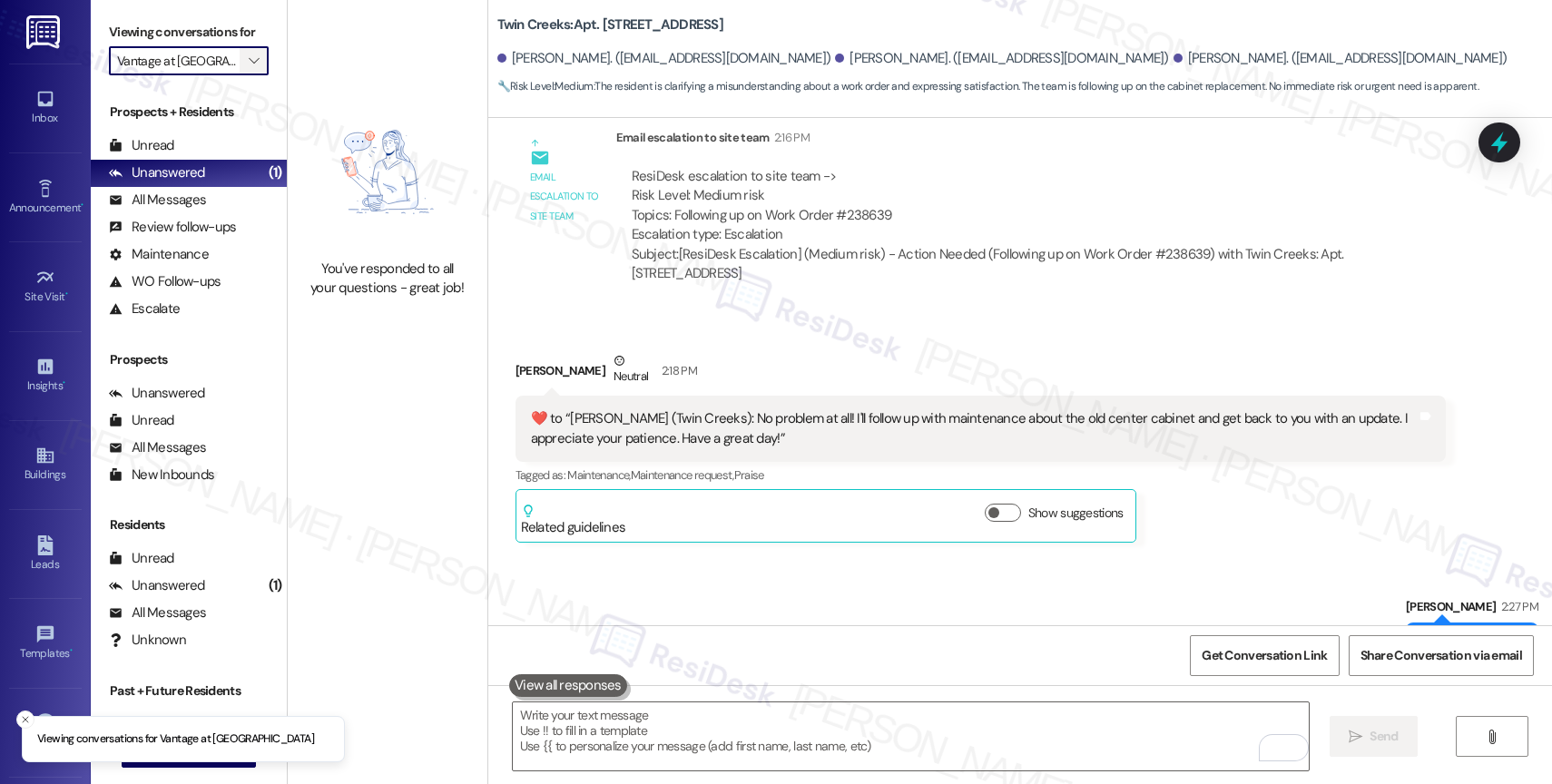
click at [249, 68] on icon "" at bounding box center [254, 61] width 10 height 15
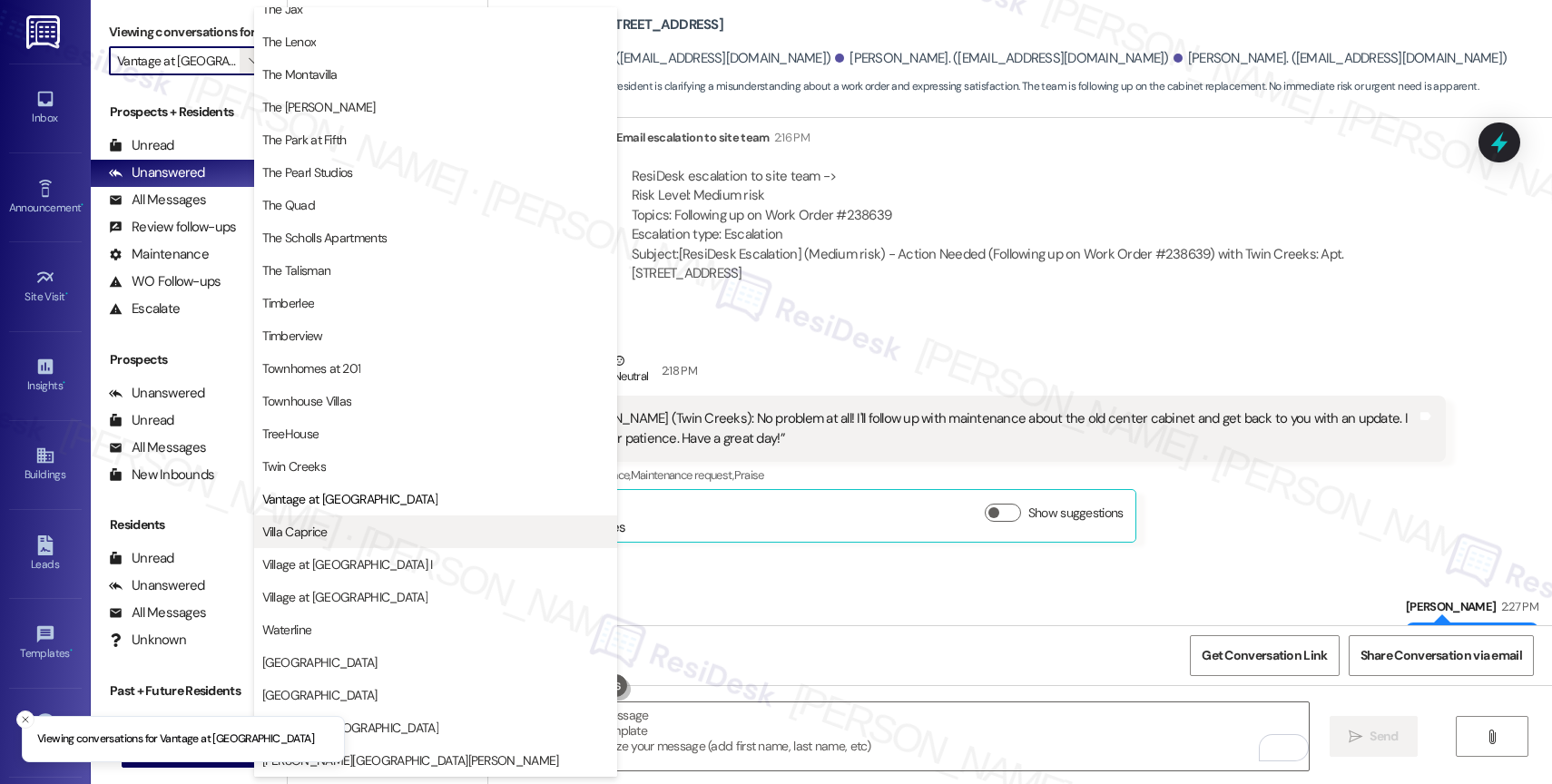
scroll to position [3311, 0]
click at [315, 535] on span "Villa Caprice" at bounding box center [295, 531] width 65 height 19
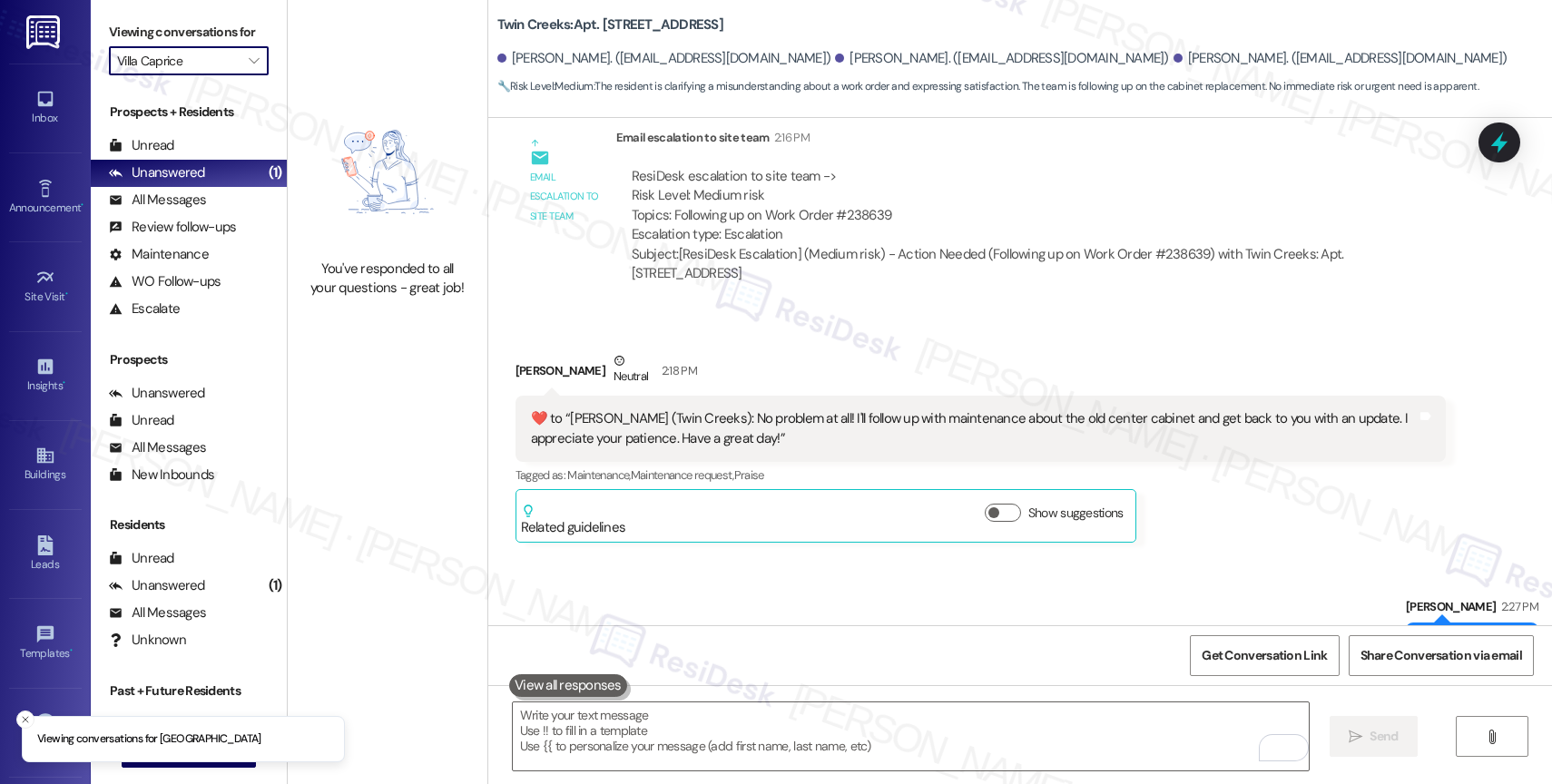
click at [249, 68] on icon "" at bounding box center [254, 61] width 10 height 15
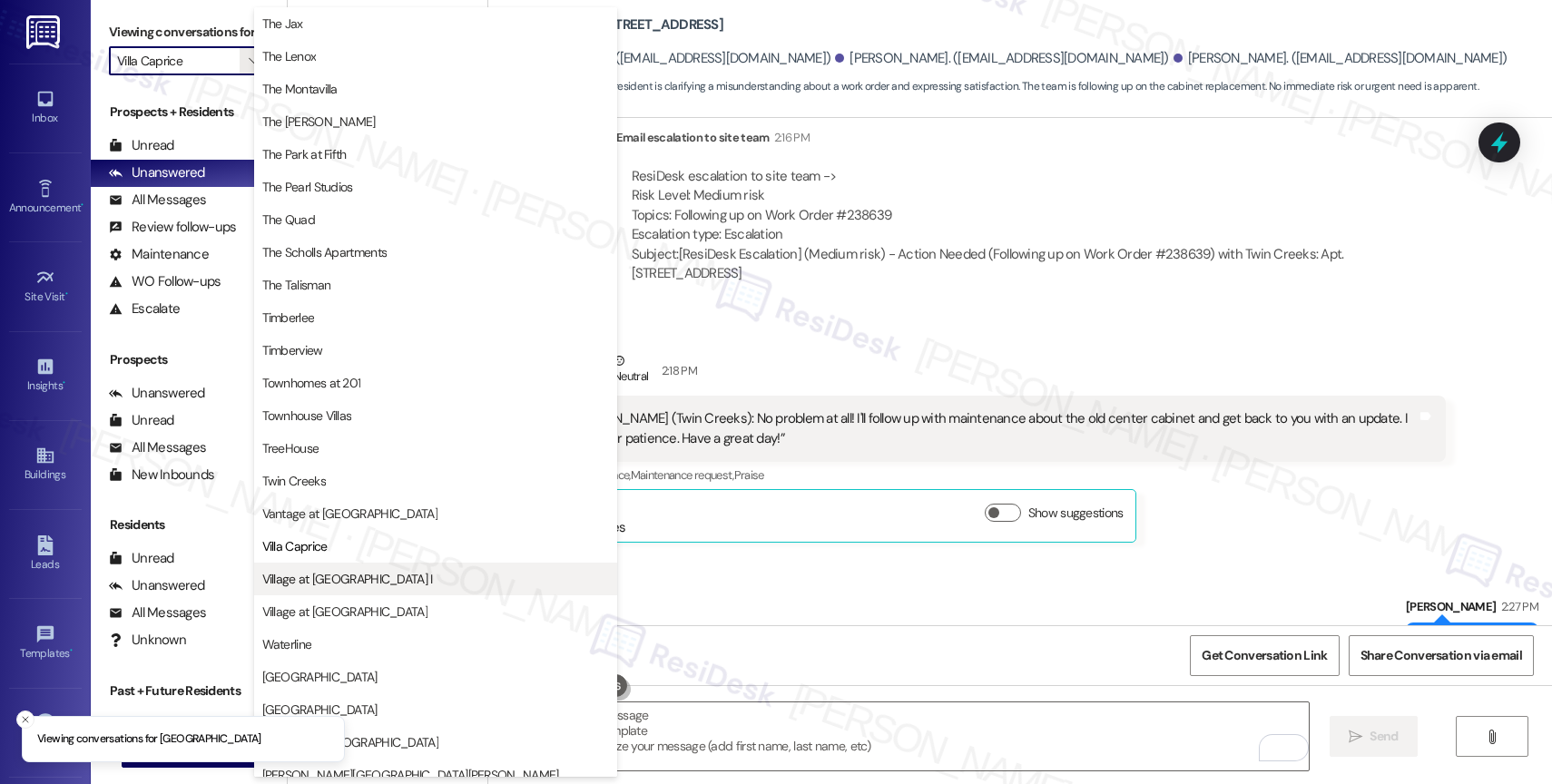
scroll to position [3268, 0]
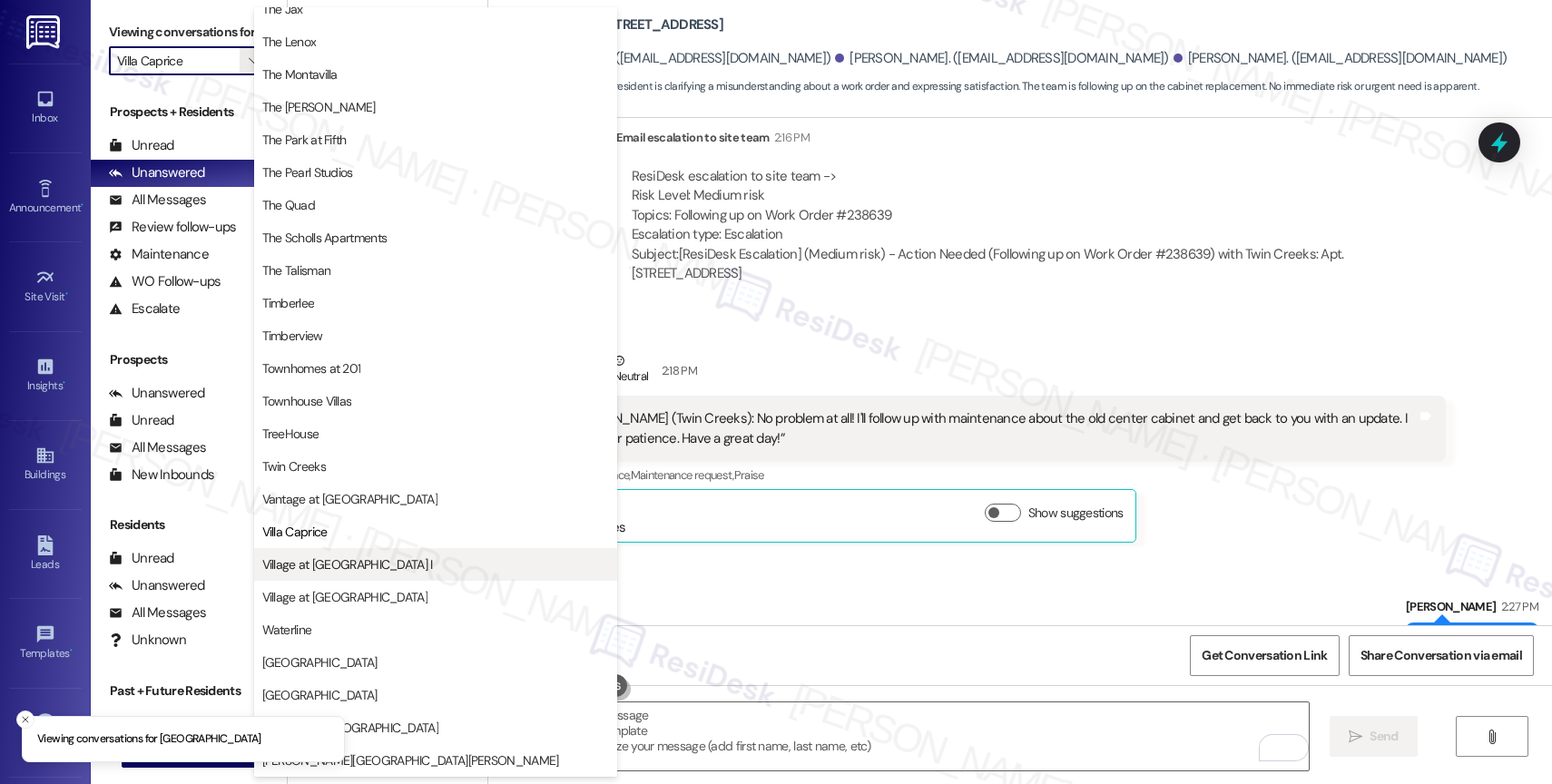
click at [342, 568] on span "Village at Main Street I" at bounding box center [348, 564] width 171 height 19
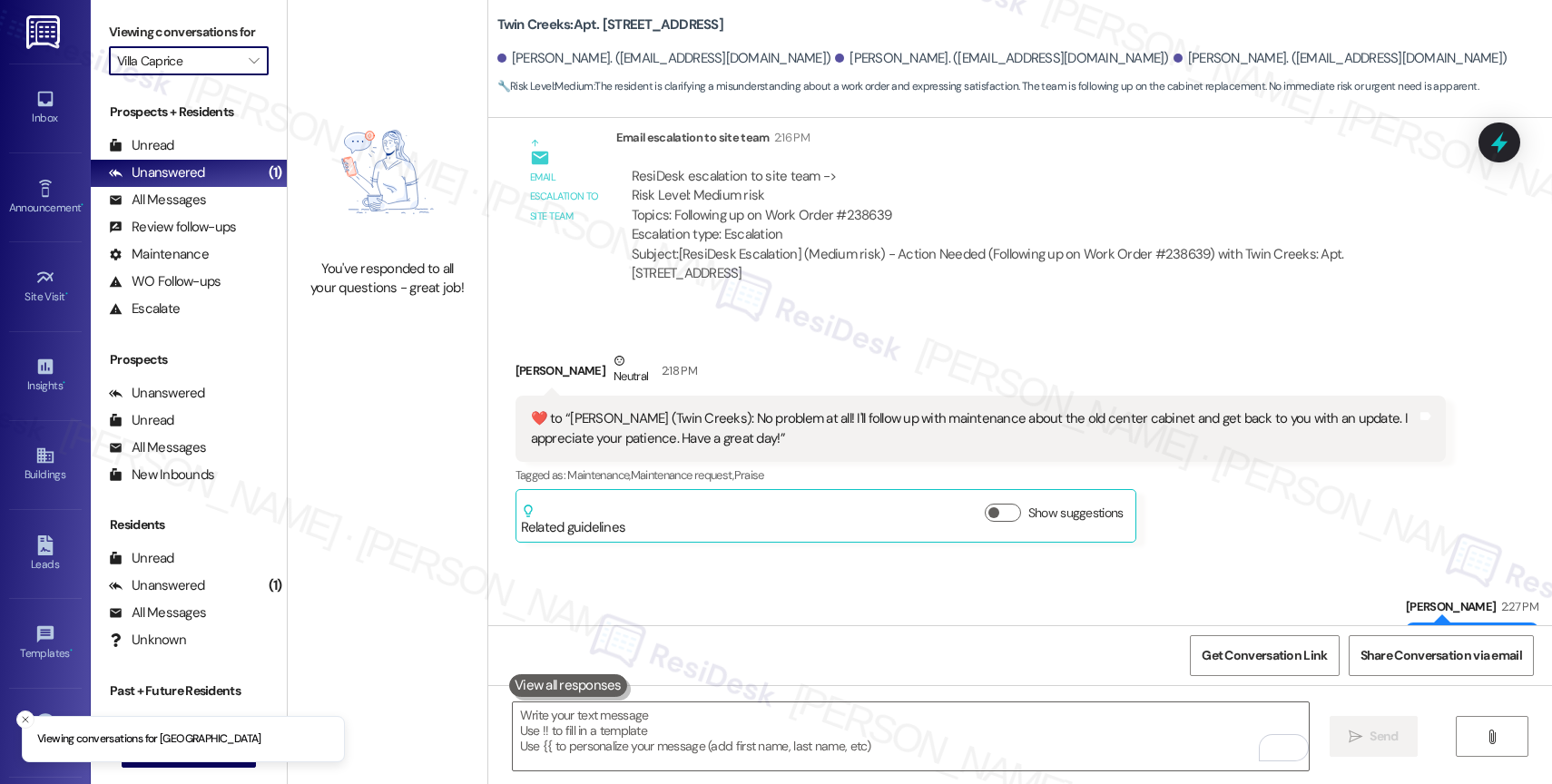
type input "Village at Main Street I"
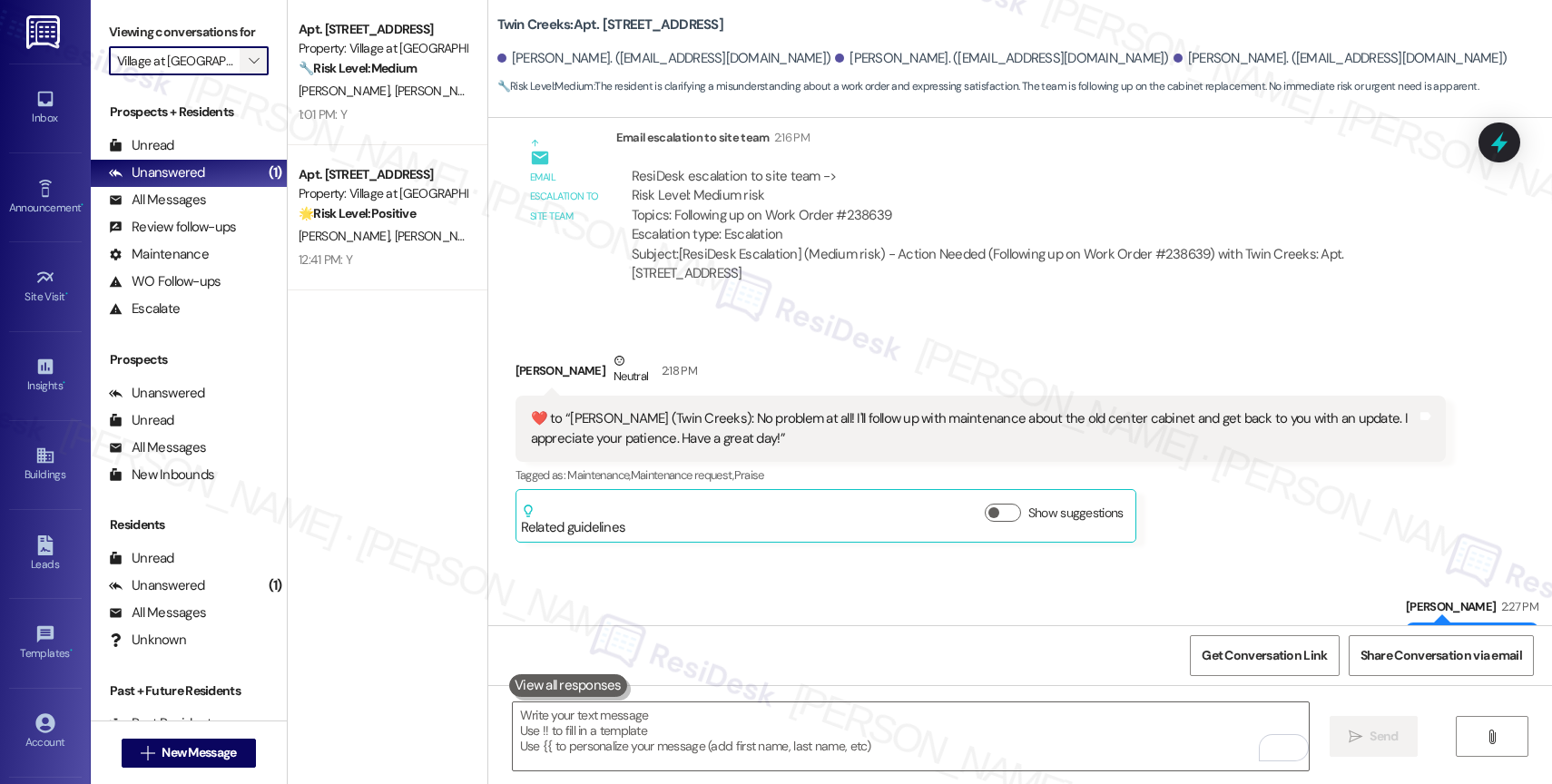
click at [249, 75] on button "" at bounding box center [254, 61] width 29 height 29
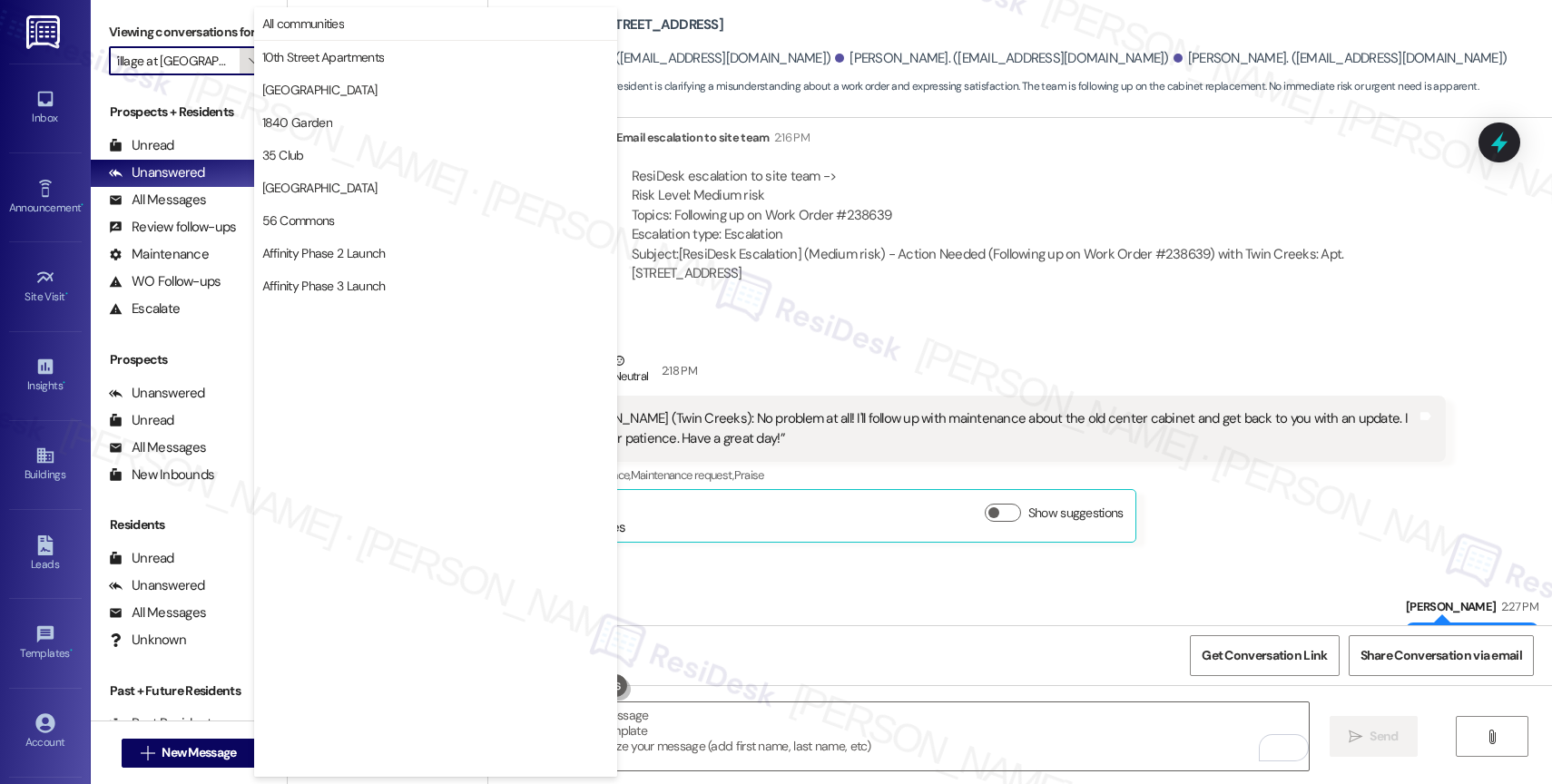
scroll to position [3127, 0]
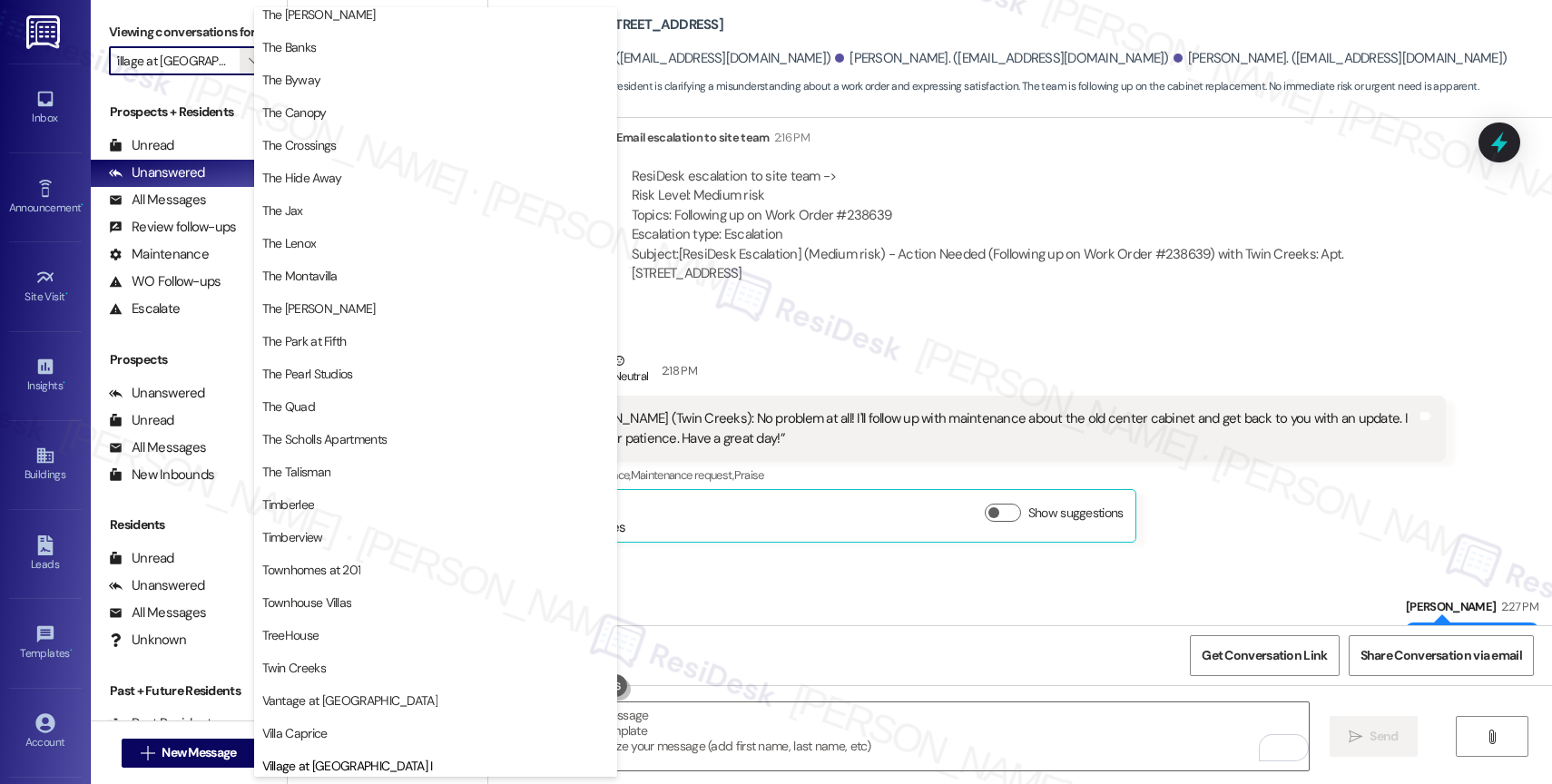
click at [880, 310] on div "Received via SMS Lindsey Velez Neutral 2:18 PM  ​❤️​ to “ Sarah (Twin Creeks): …" at bounding box center [1020, 433] width 1064 height 246
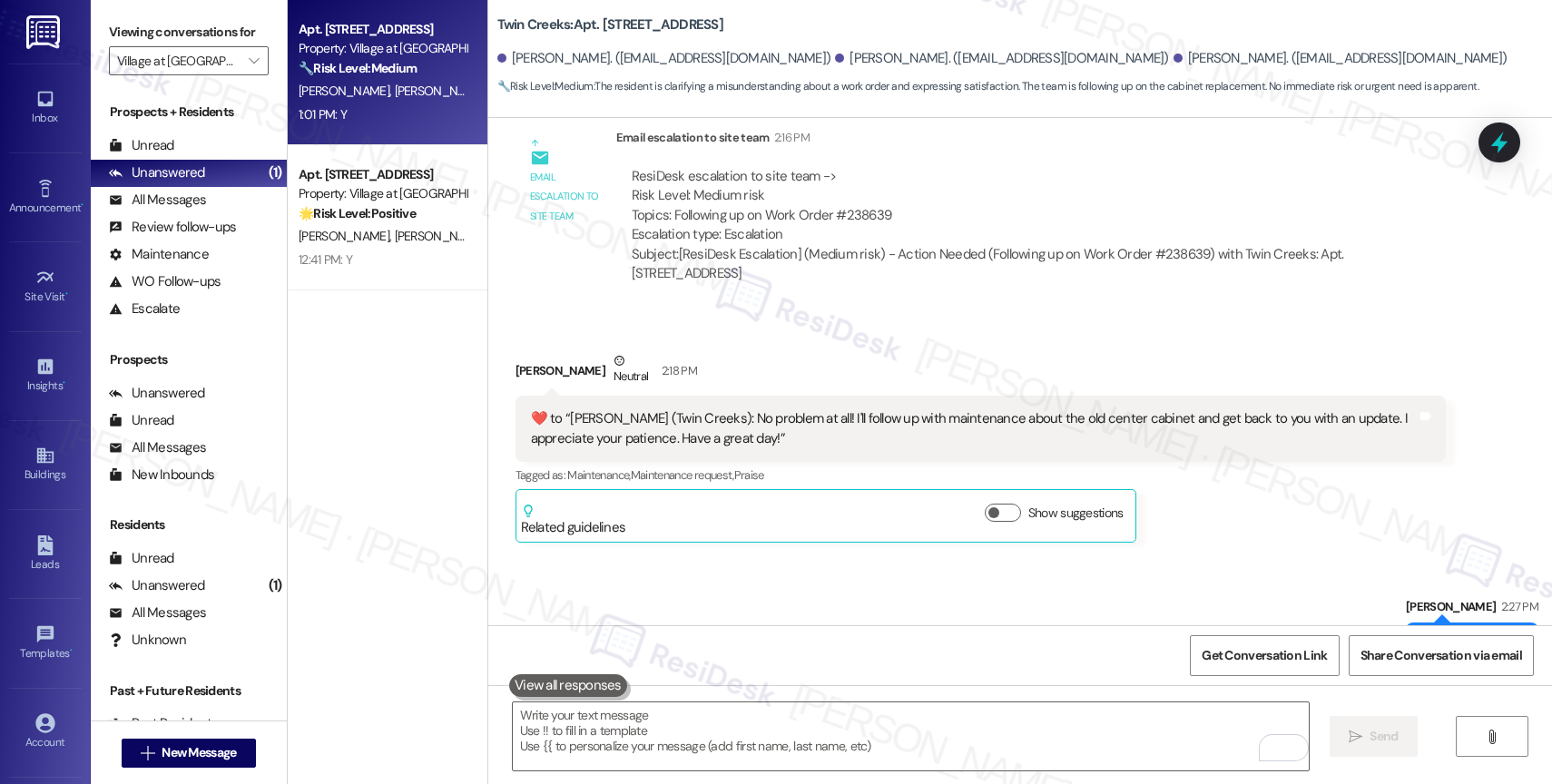
click at [394, 90] on span "D. Colebrooke" at bounding box center [439, 91] width 91 height 17
type textarea "Fetching suggested responses. Please feel free to read through the conversation…"
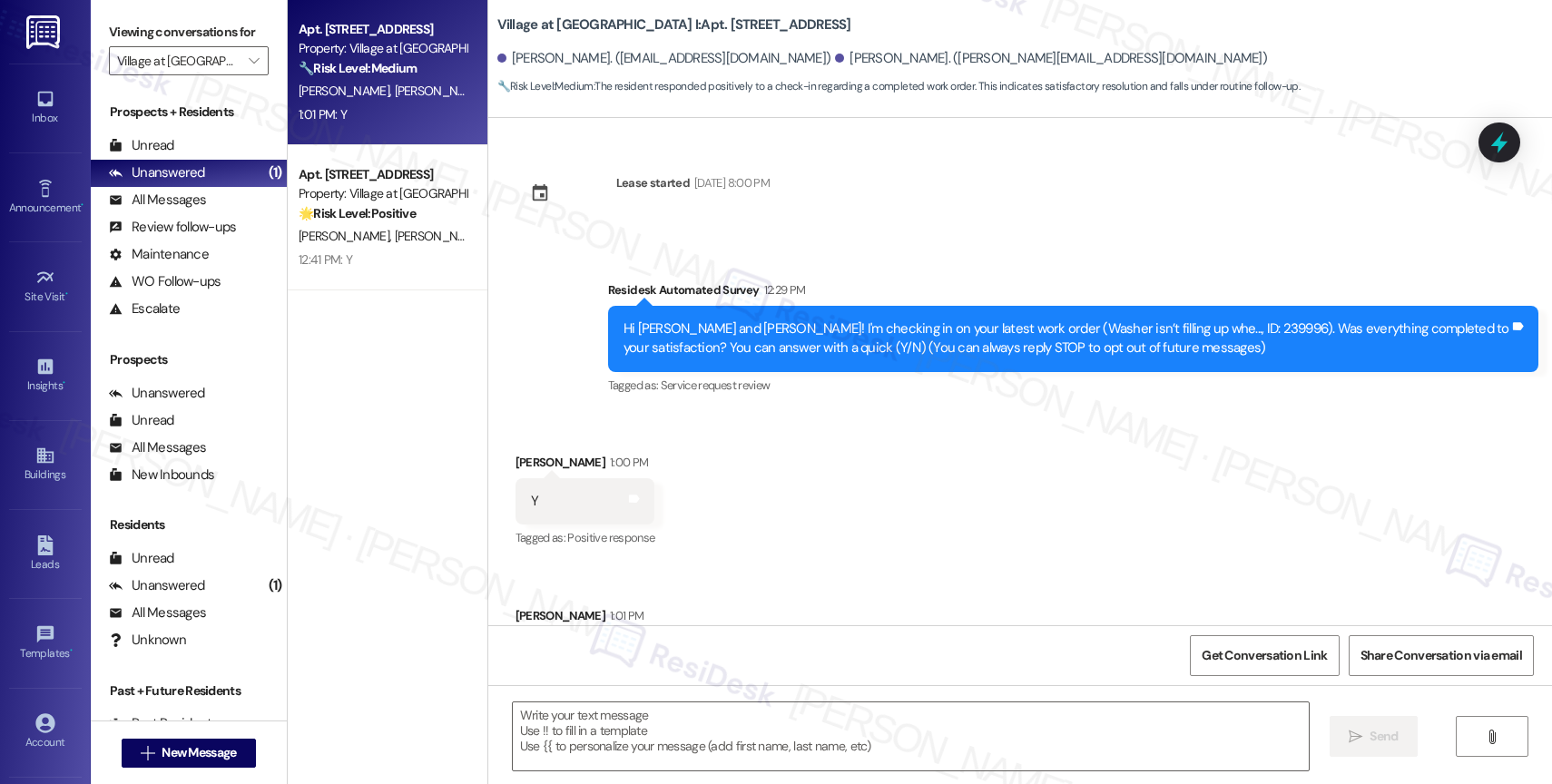
scroll to position [94, 0]
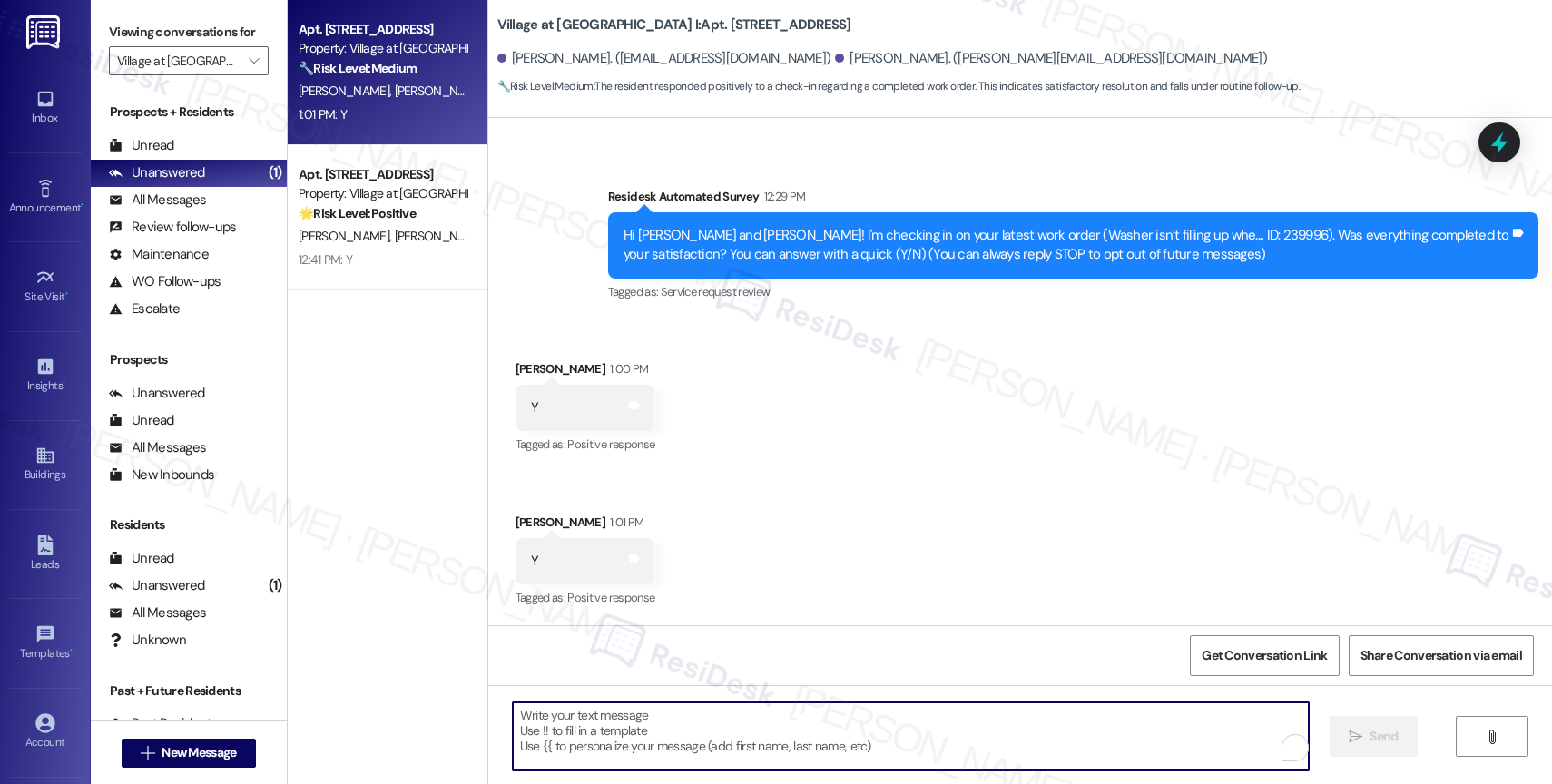
click at [688, 731] on textarea "To enrich screen reader interactions, please activate Accessibility in Grammarl…" at bounding box center [910, 736] width 796 height 68
paste textarea "Hi {{first_name}}, thank you for confirming that the work order has been comple…"
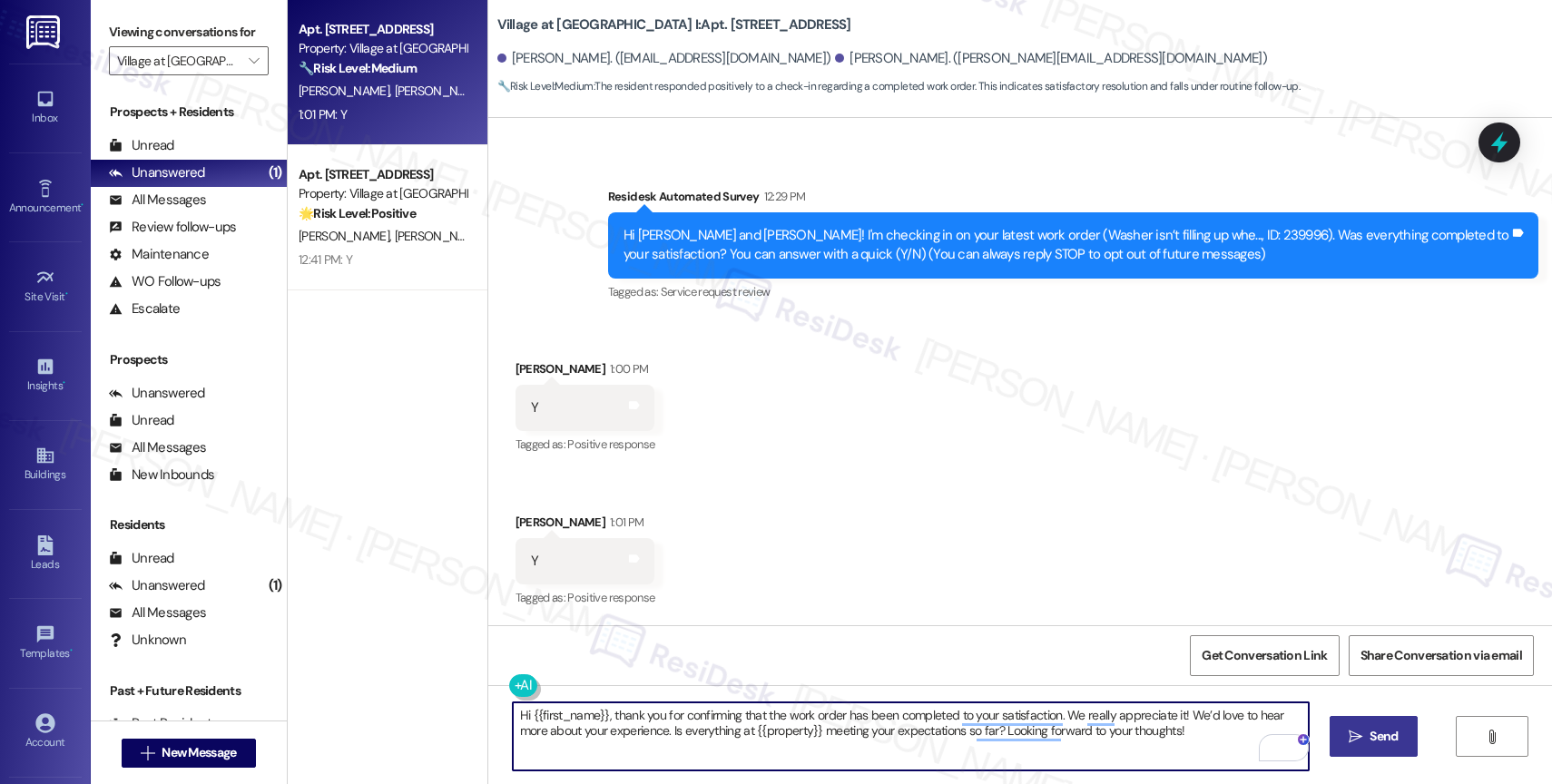
click at [516, 711] on textarea "Hi {{first_name}}, thank you for confirming that the work order has been comple…" at bounding box center [910, 736] width 796 height 68
drag, startPoint x: 1190, startPoint y: 722, endPoint x: 1195, endPoint y: 735, distance: 13.9
click at [1195, 735] on textarea "Hey {{first_name}}, thank you for confirming that the work order has been compl…" at bounding box center [910, 736] width 796 height 68
type textarea "Hey {{first_name}}, thank you for confirming that the work order has been compl…"
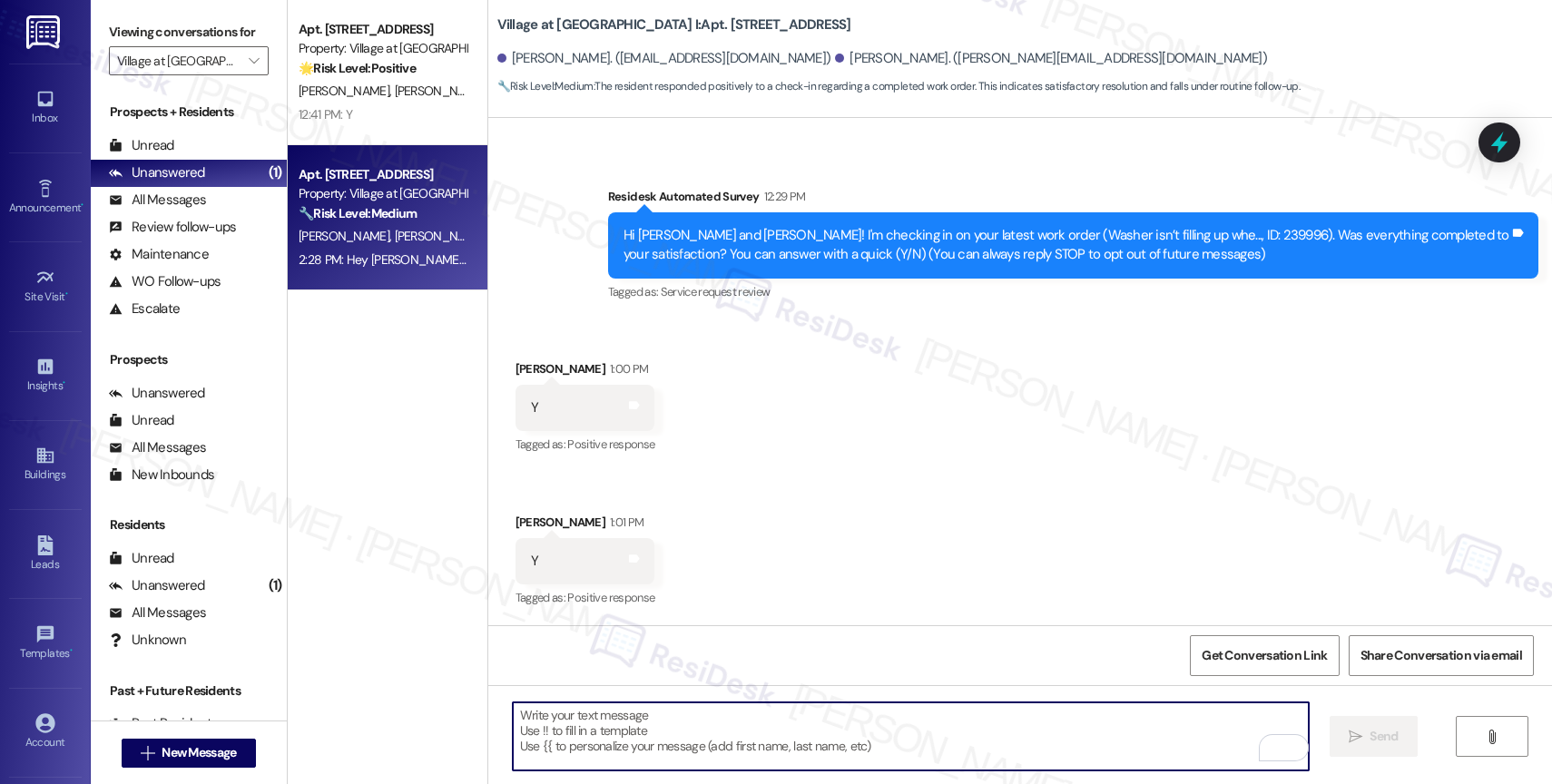
scroll to position [221, 0]
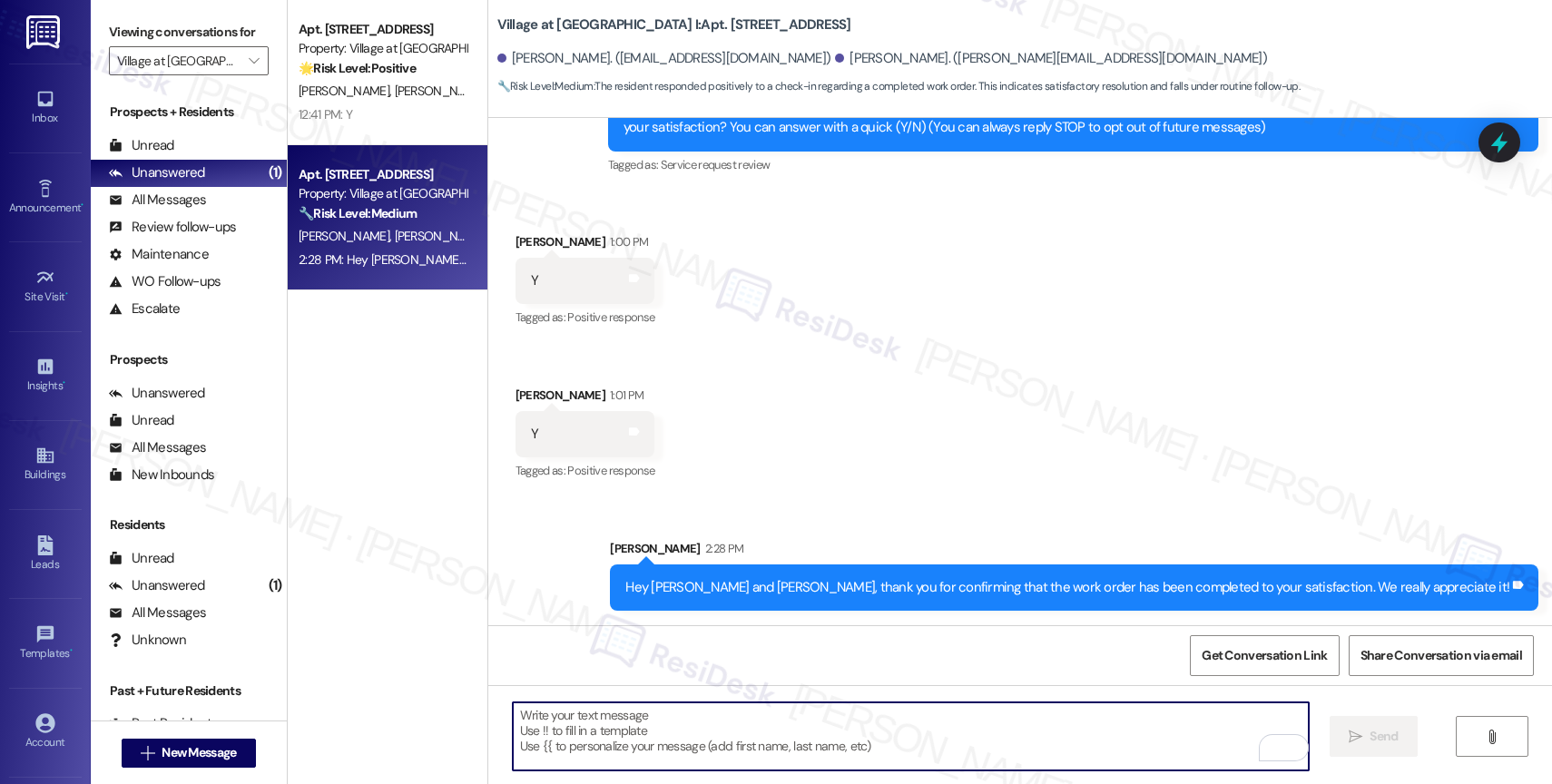
click at [671, 725] on textarea "To enrich screen reader interactions, please activate Accessibility in Grammarl…" at bounding box center [910, 736] width 796 height 68
paste textarea "We’d love to hear more about your experience. Is everything at {{property}} mee…"
type textarea "We’d love to hear more about your experience. Is everything at {{property}} mee…"
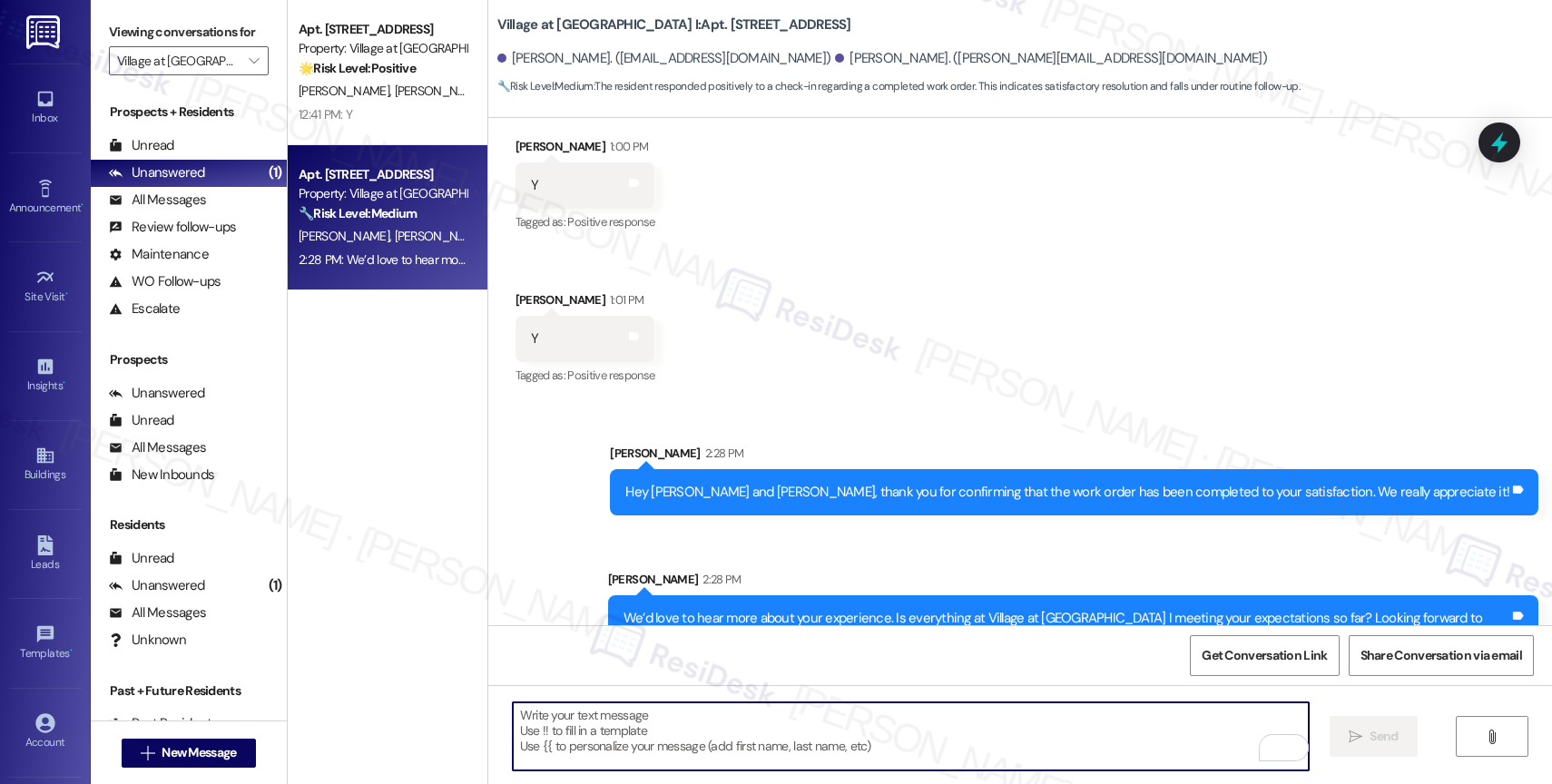
scroll to position [347, 0]
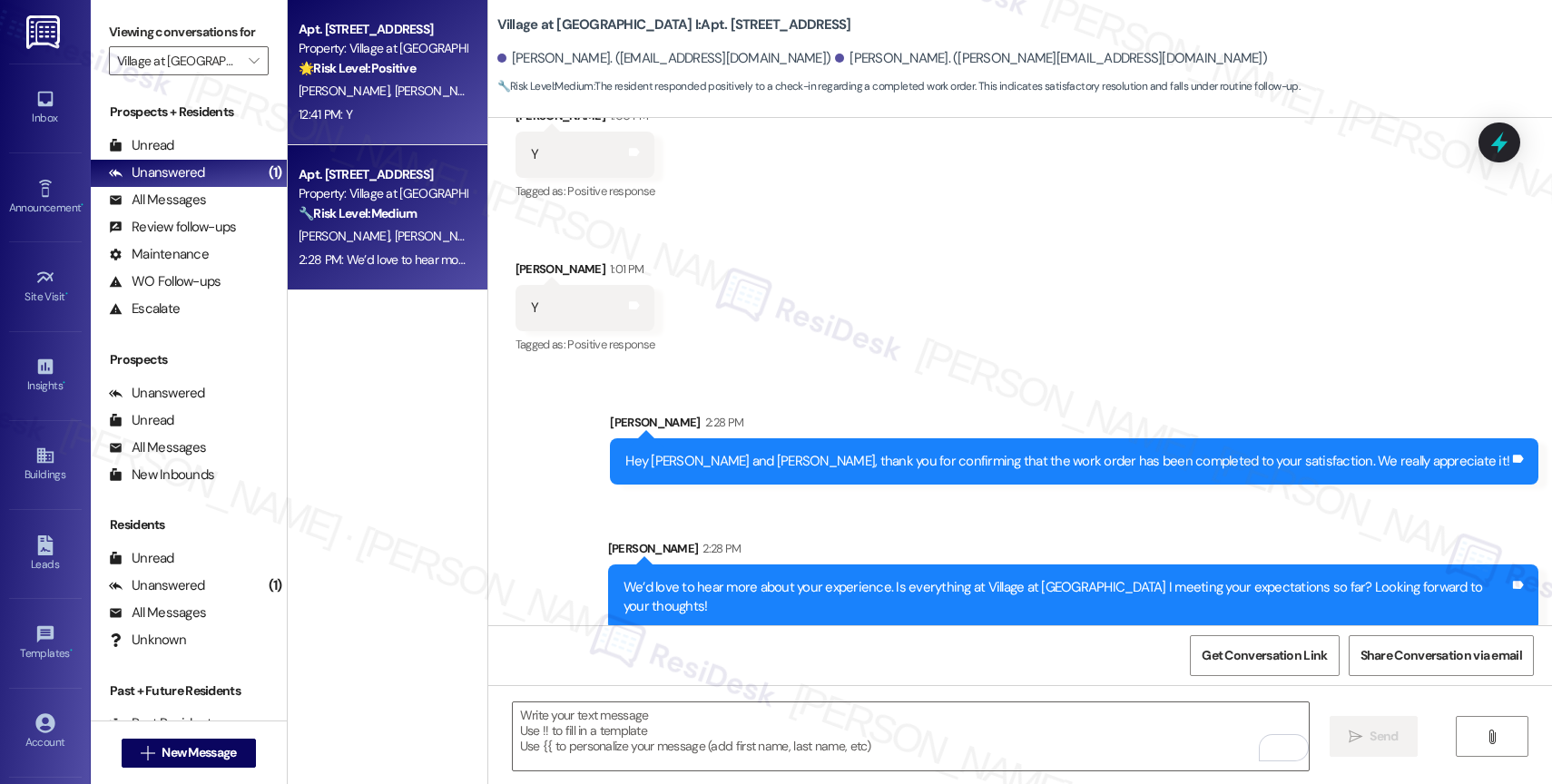
click at [409, 88] on div "J. Snider M. Weaver" at bounding box center [383, 91] width 172 height 22
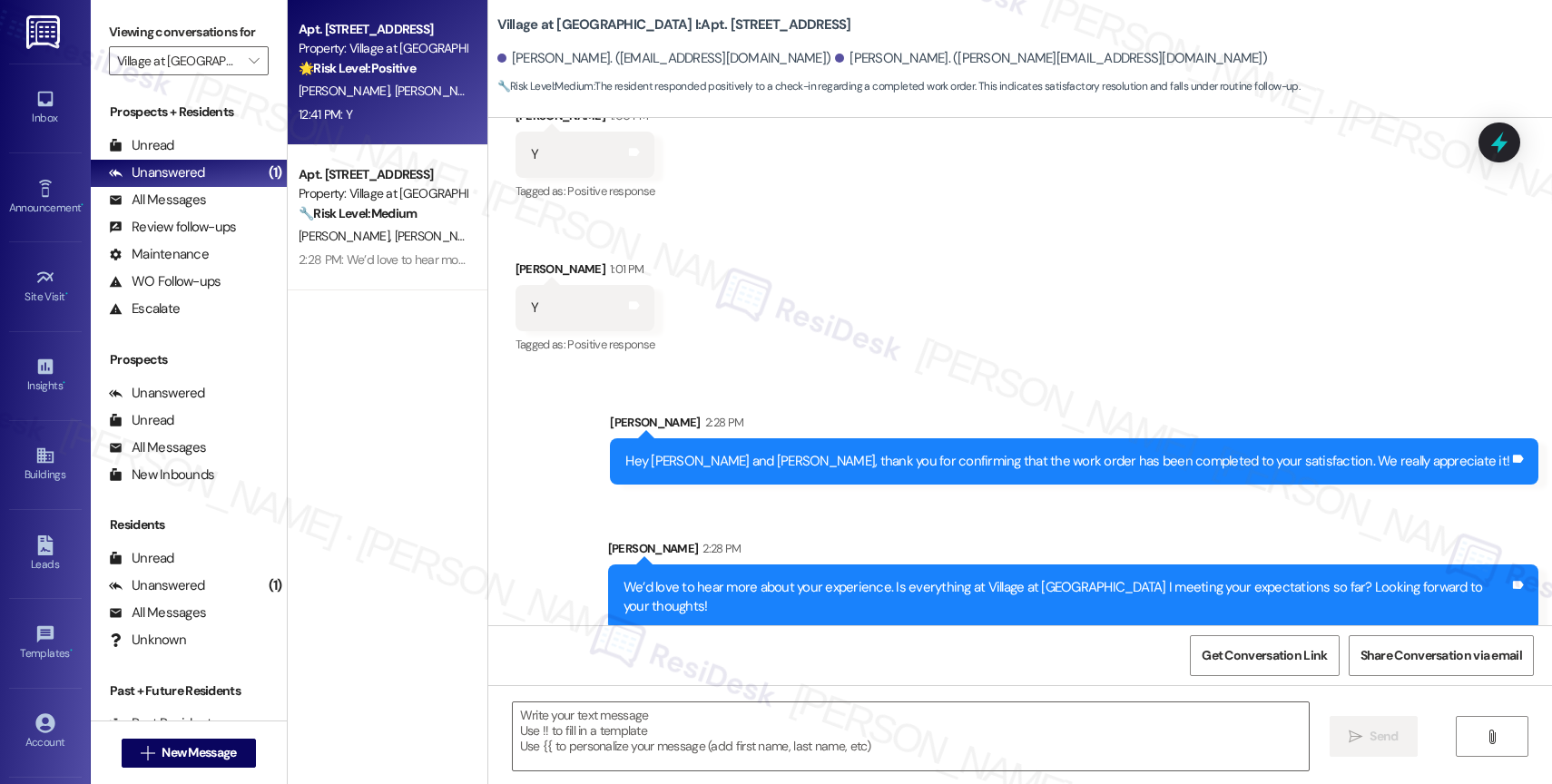
type textarea "Fetching suggested responses. Please feel free to read through the conversation…"
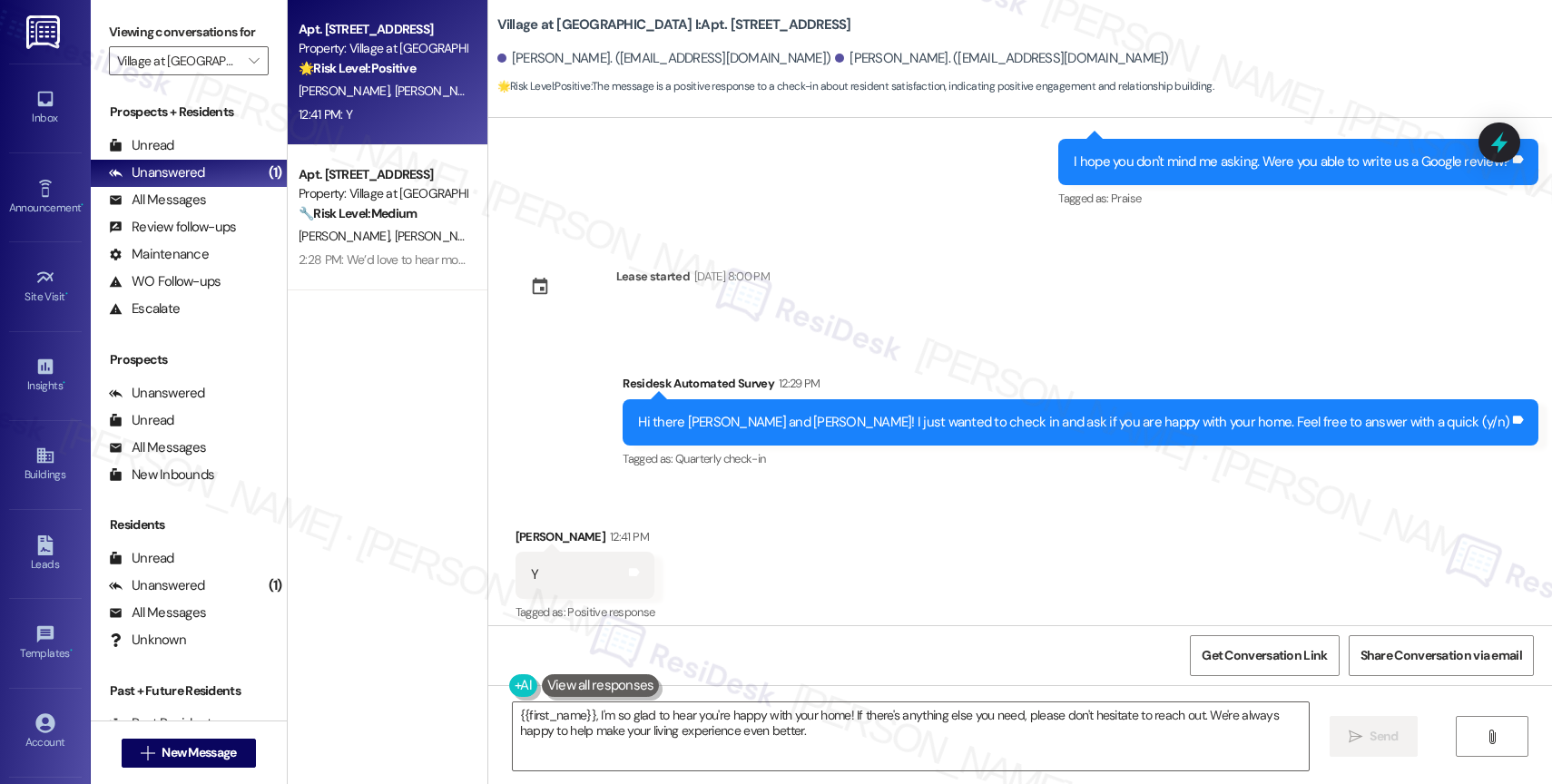
scroll to position [3922, 0]
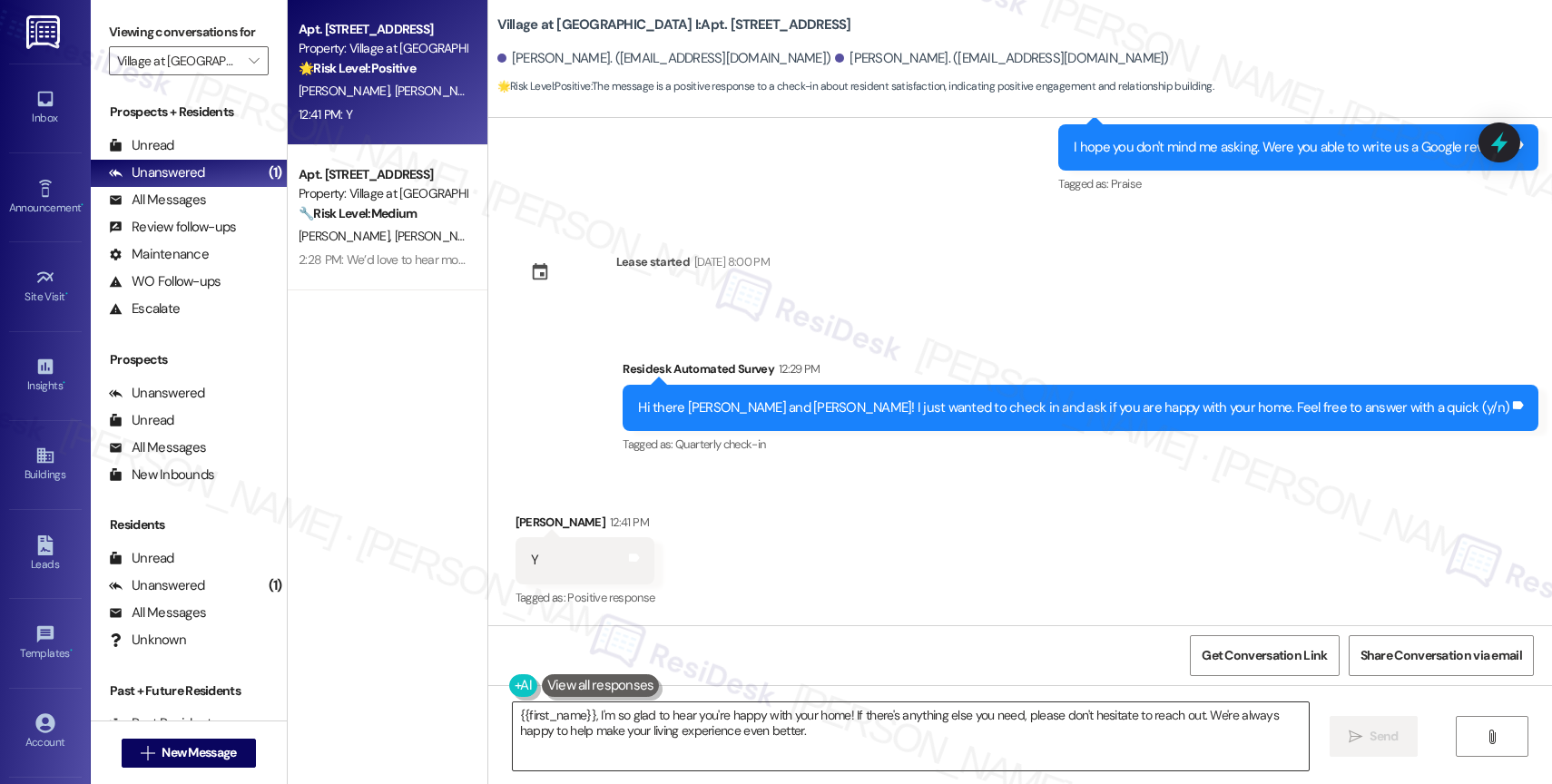
click at [713, 713] on textarea "{{first_name}}, I'm so glad to hear you're happy with your home! If there's any…" at bounding box center [910, 736] width 796 height 68
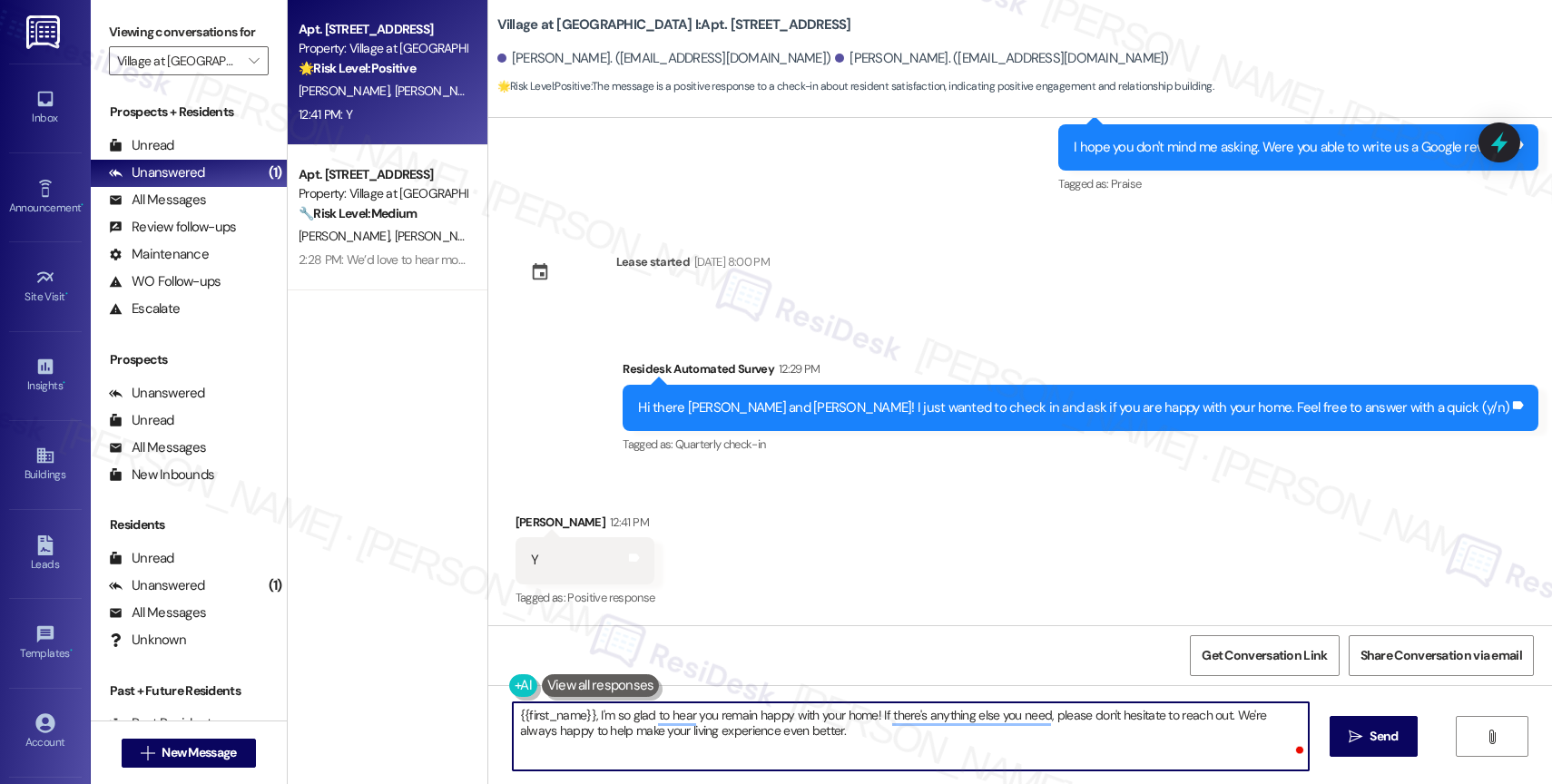
click at [873, 729] on textarea "{{first_name}}, I'm so glad to hear you remain happy with your home! If there's…" at bounding box center [910, 736] width 796 height 68
type textarea "{{first_name}}, I'm so glad to hear you remain happy with your home! If there's…"
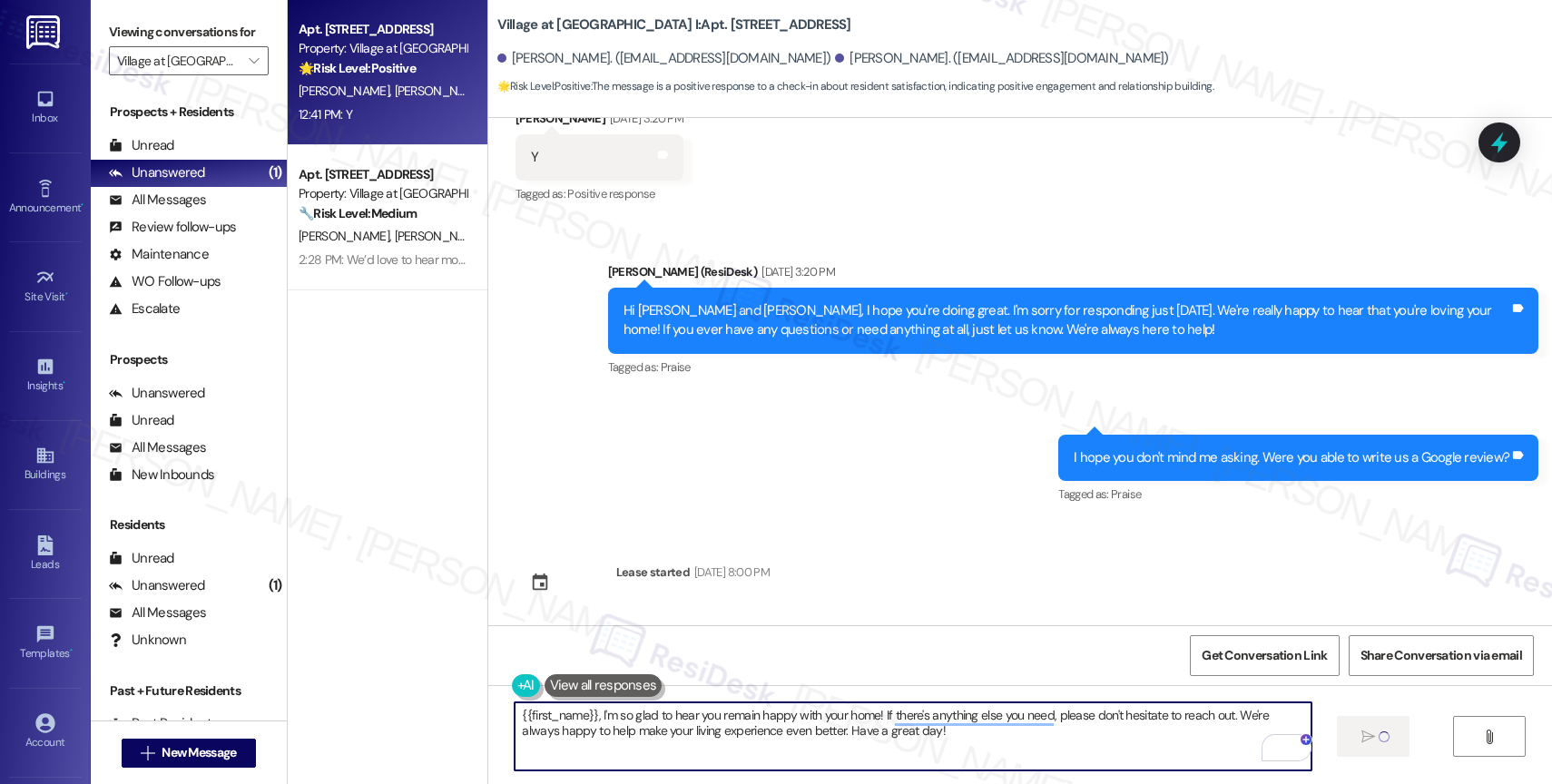
scroll to position [3152, 0]
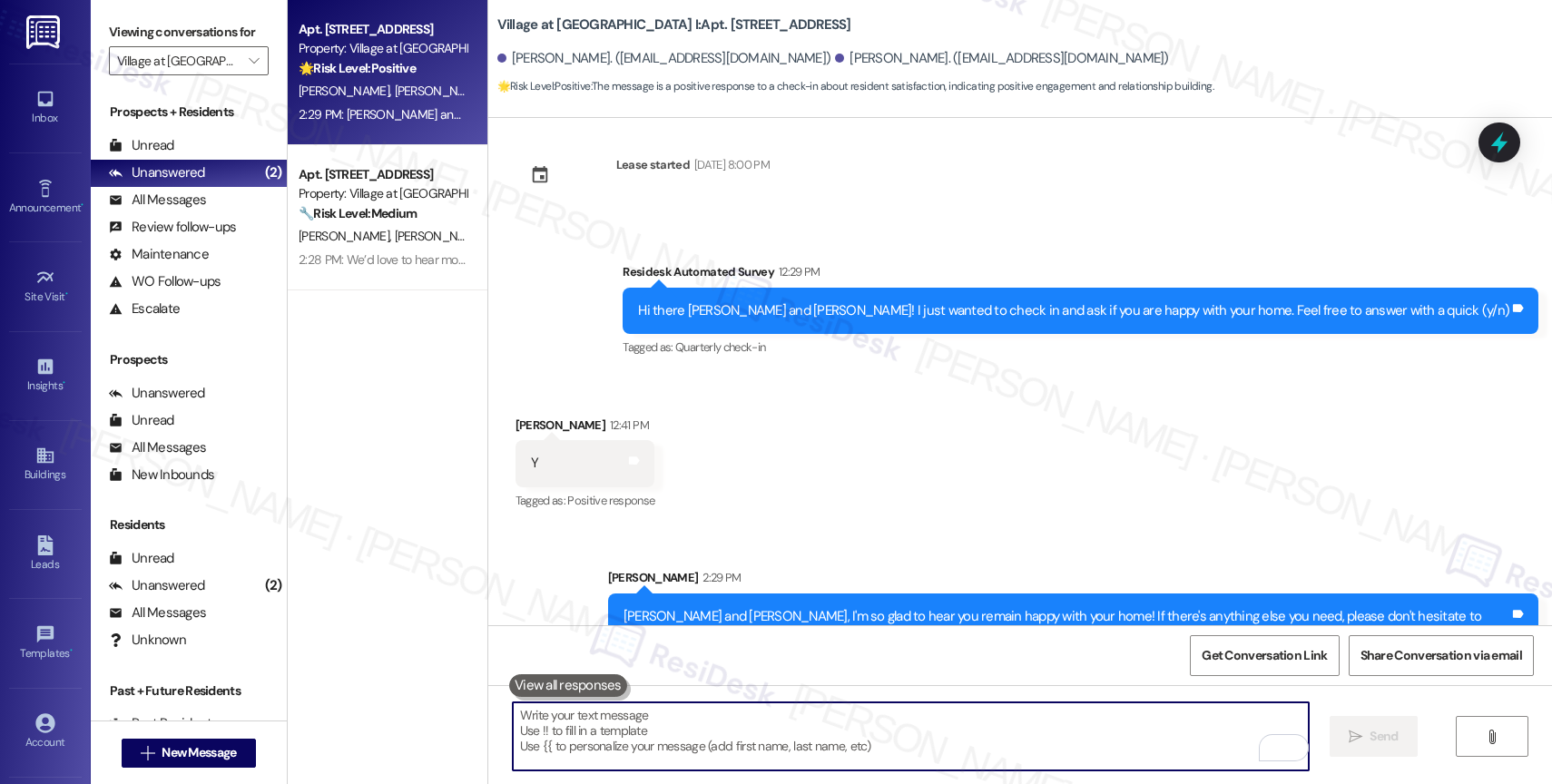
scroll to position [4067, 0]
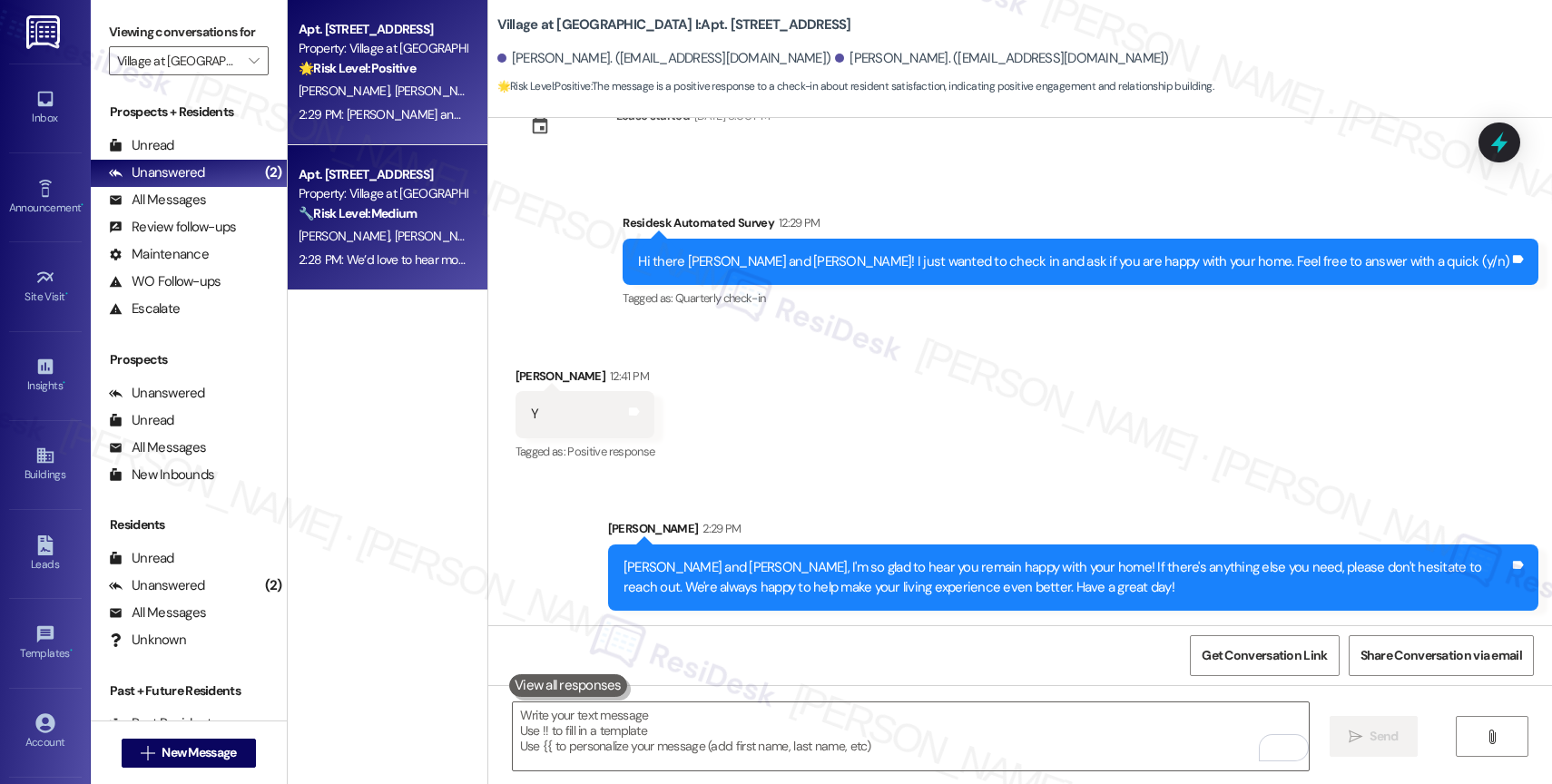
click at [357, 216] on strong "🔧 Risk Level: Medium" at bounding box center [357, 213] width 118 height 17
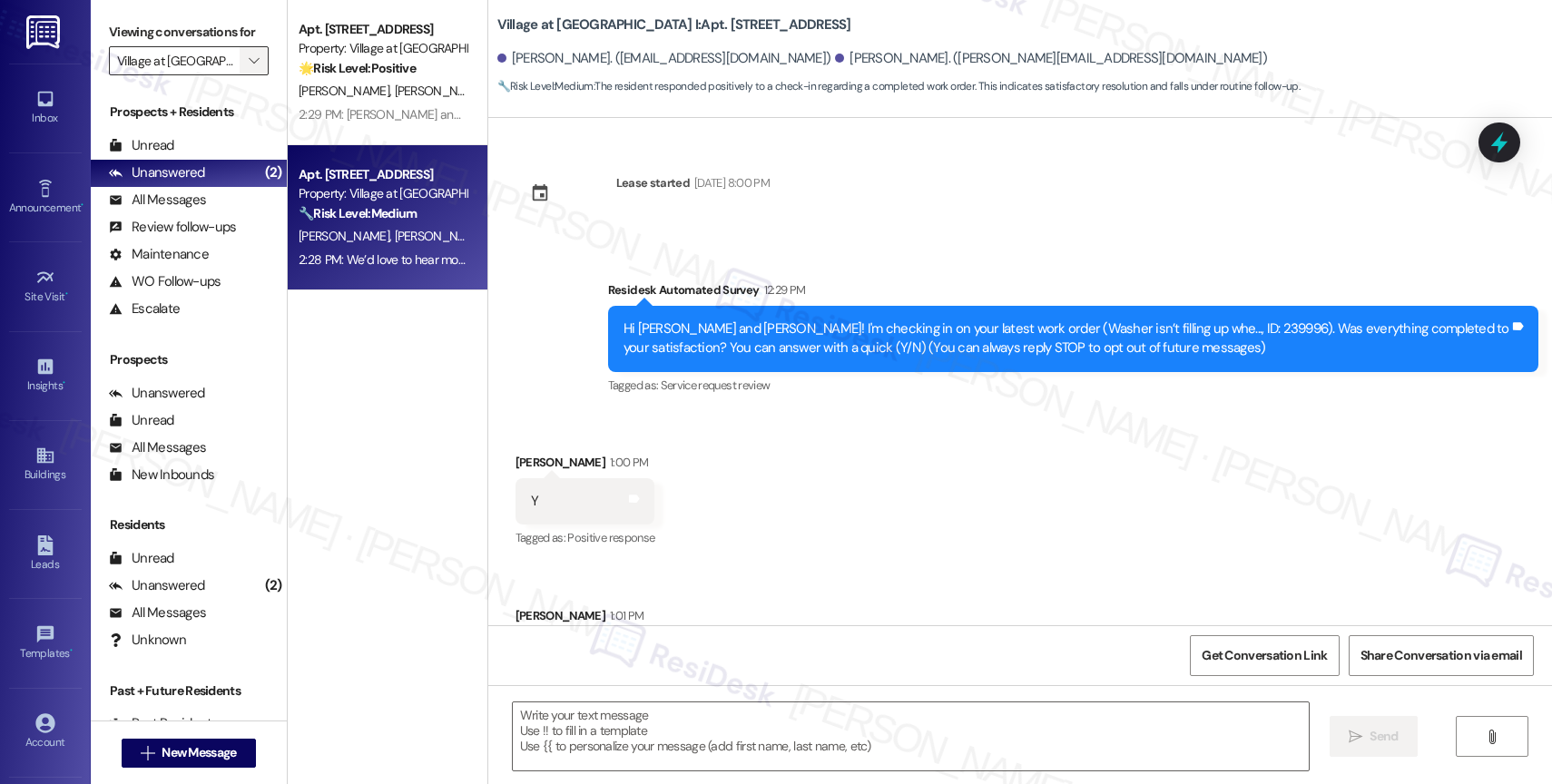
scroll to position [93, 0]
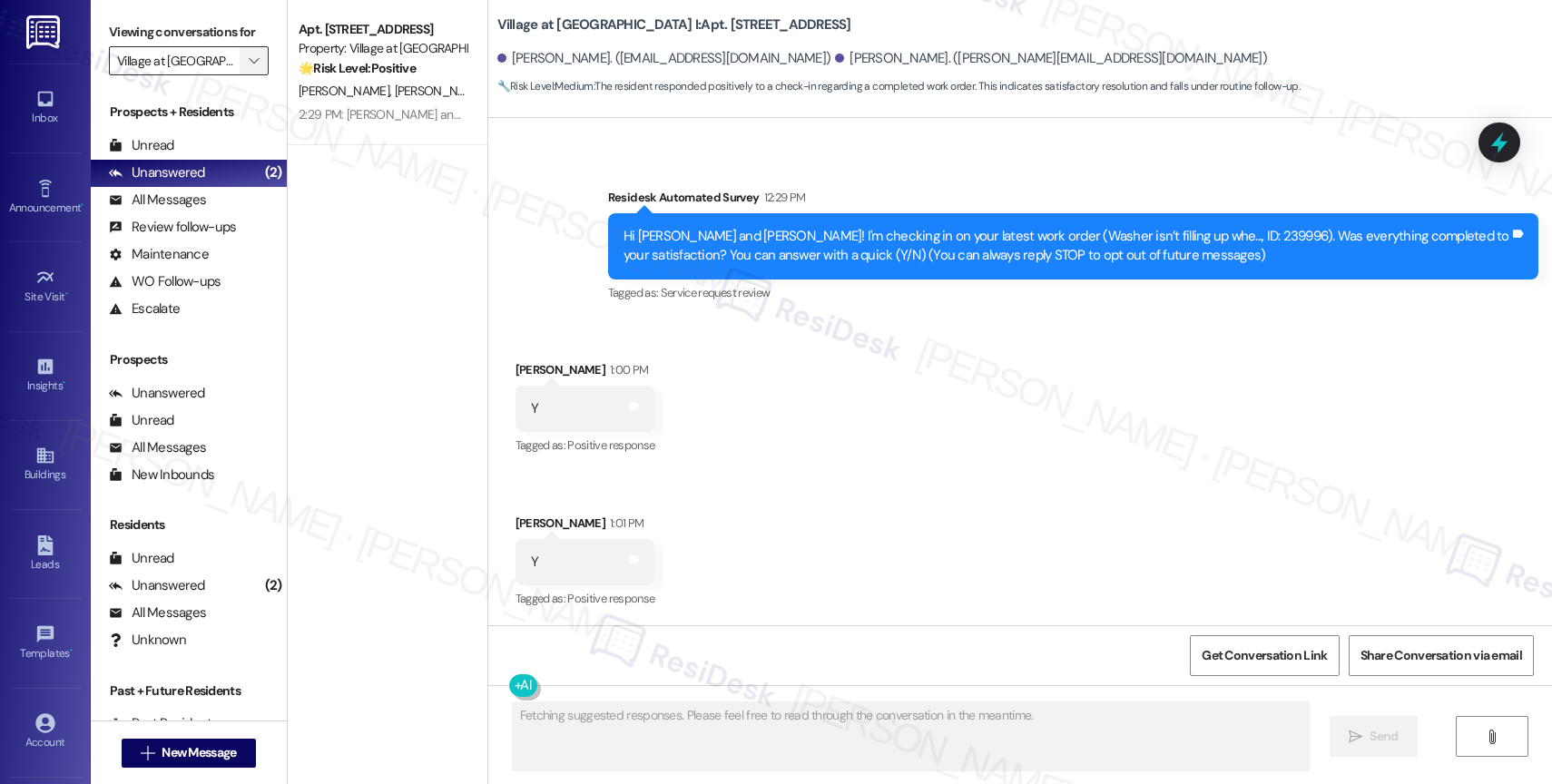
click at [245, 71] on span "" at bounding box center [254, 61] width 18 height 29
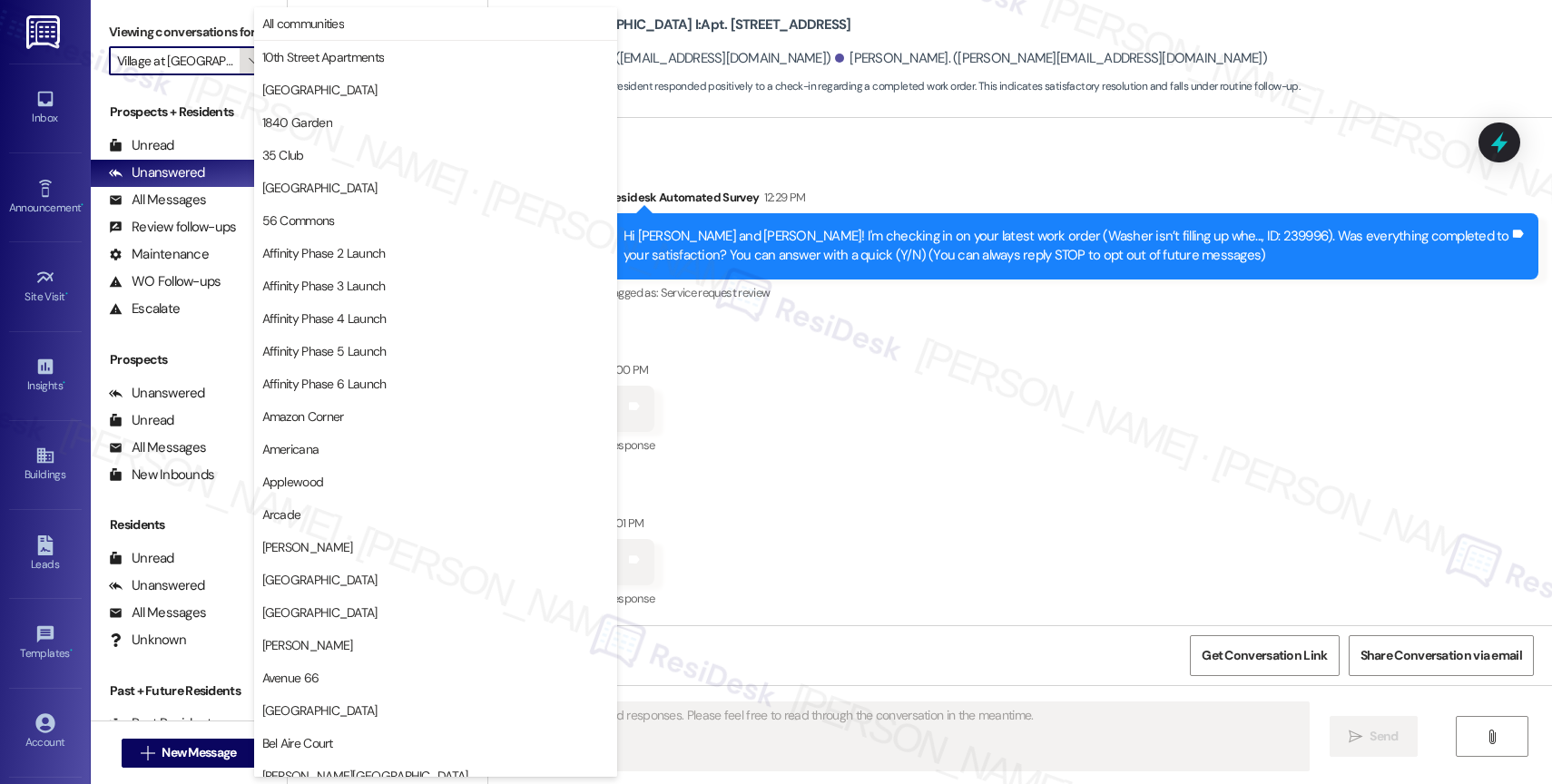
scroll to position [3127, 0]
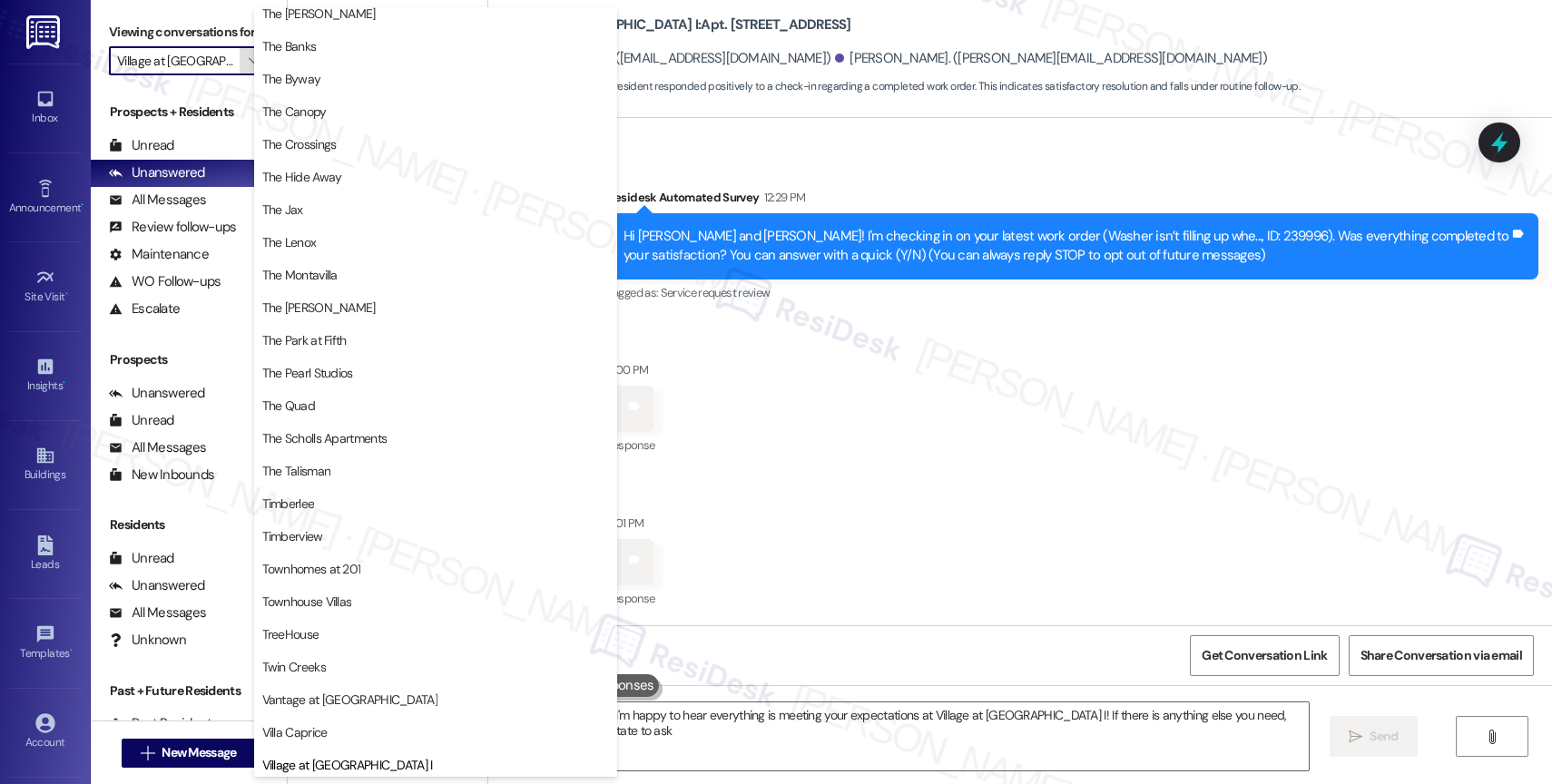
type textarea "Hi {{first_name}}! I'm happy to hear everything is meeting your expectations at…"
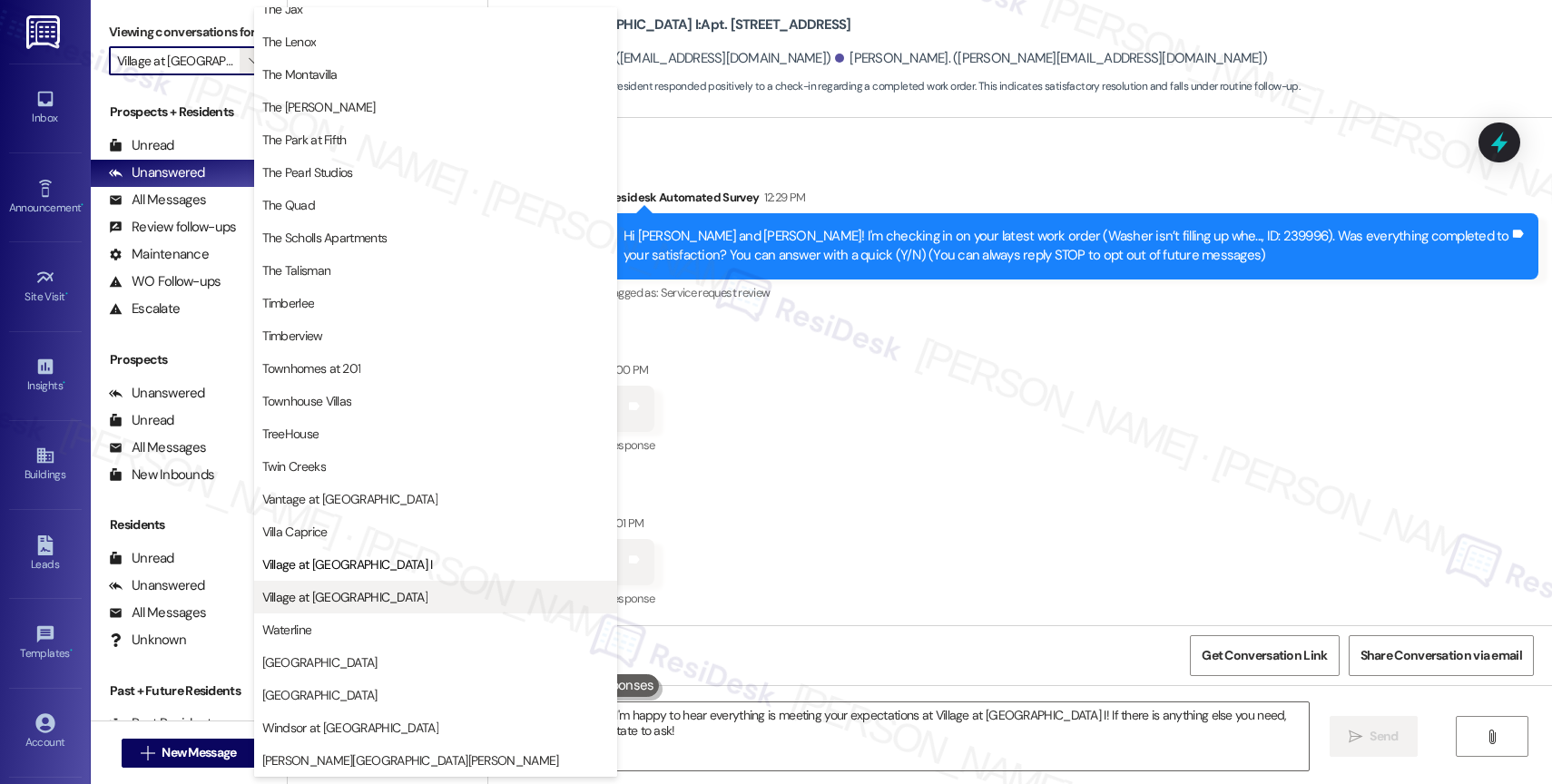
scroll to position [3319, 0]
click at [397, 607] on button "Village at Sunrise" at bounding box center [436, 597] width 363 height 32
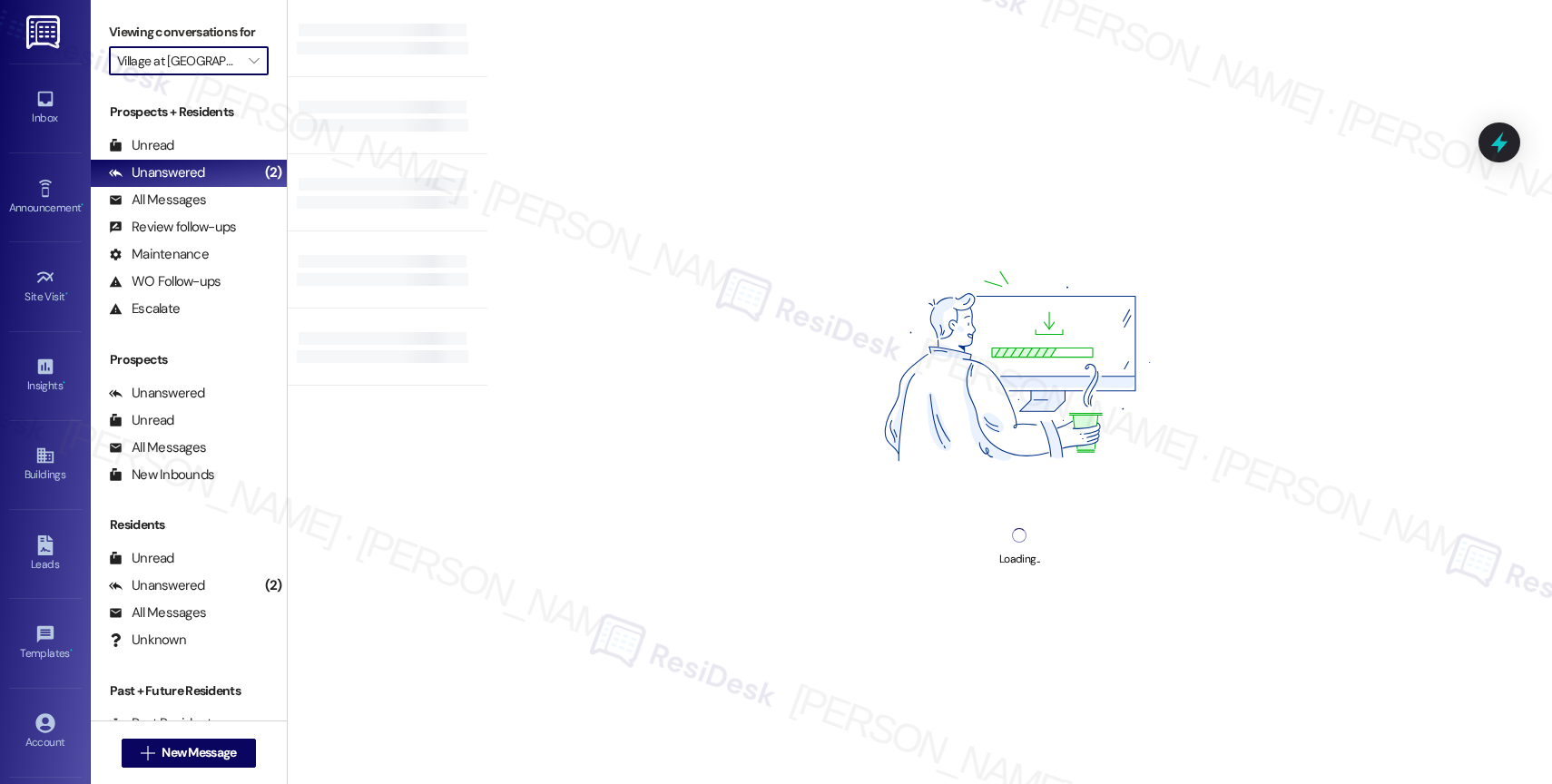
type input "Village at Sunrise"
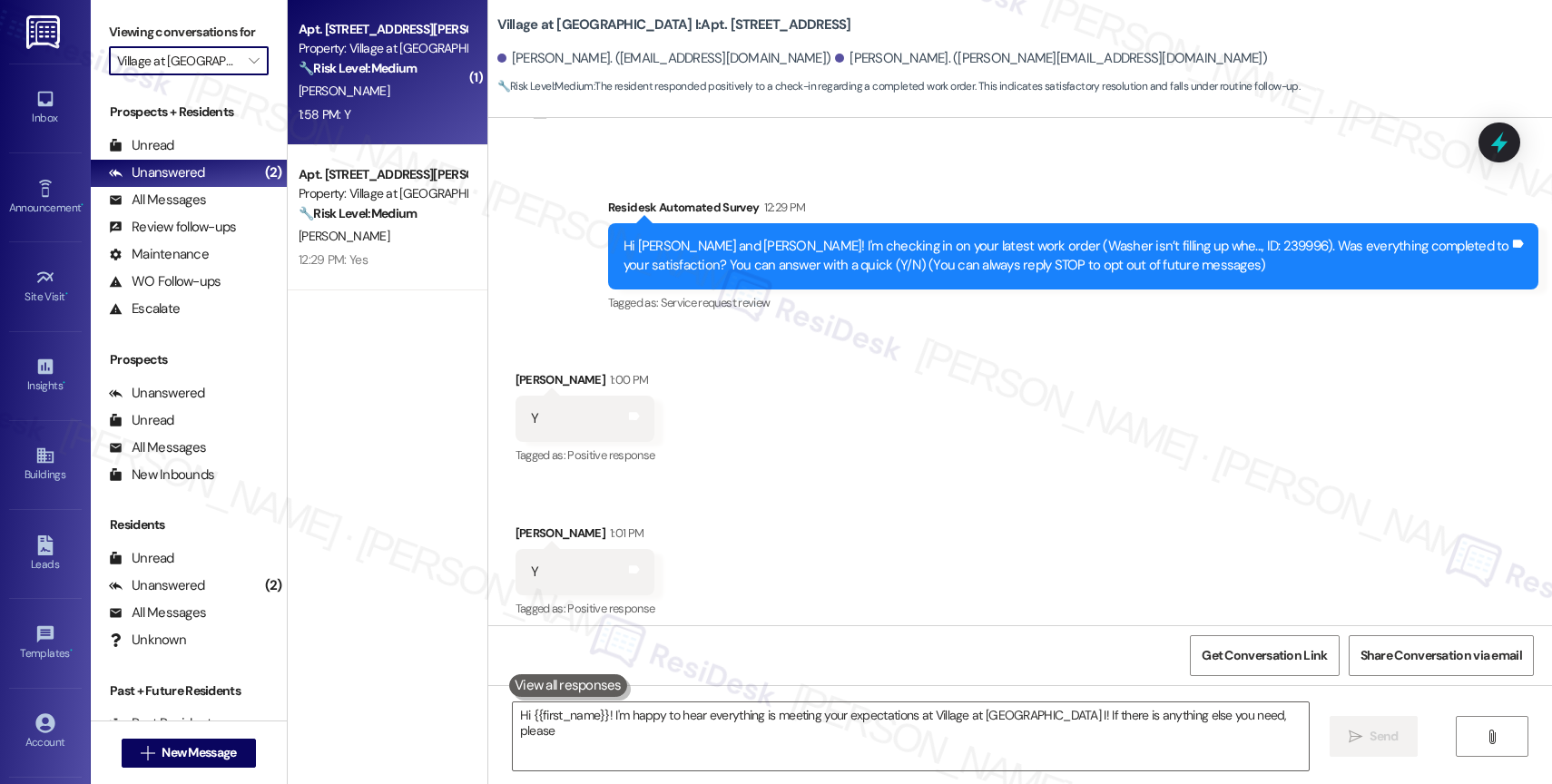
scroll to position [93, 0]
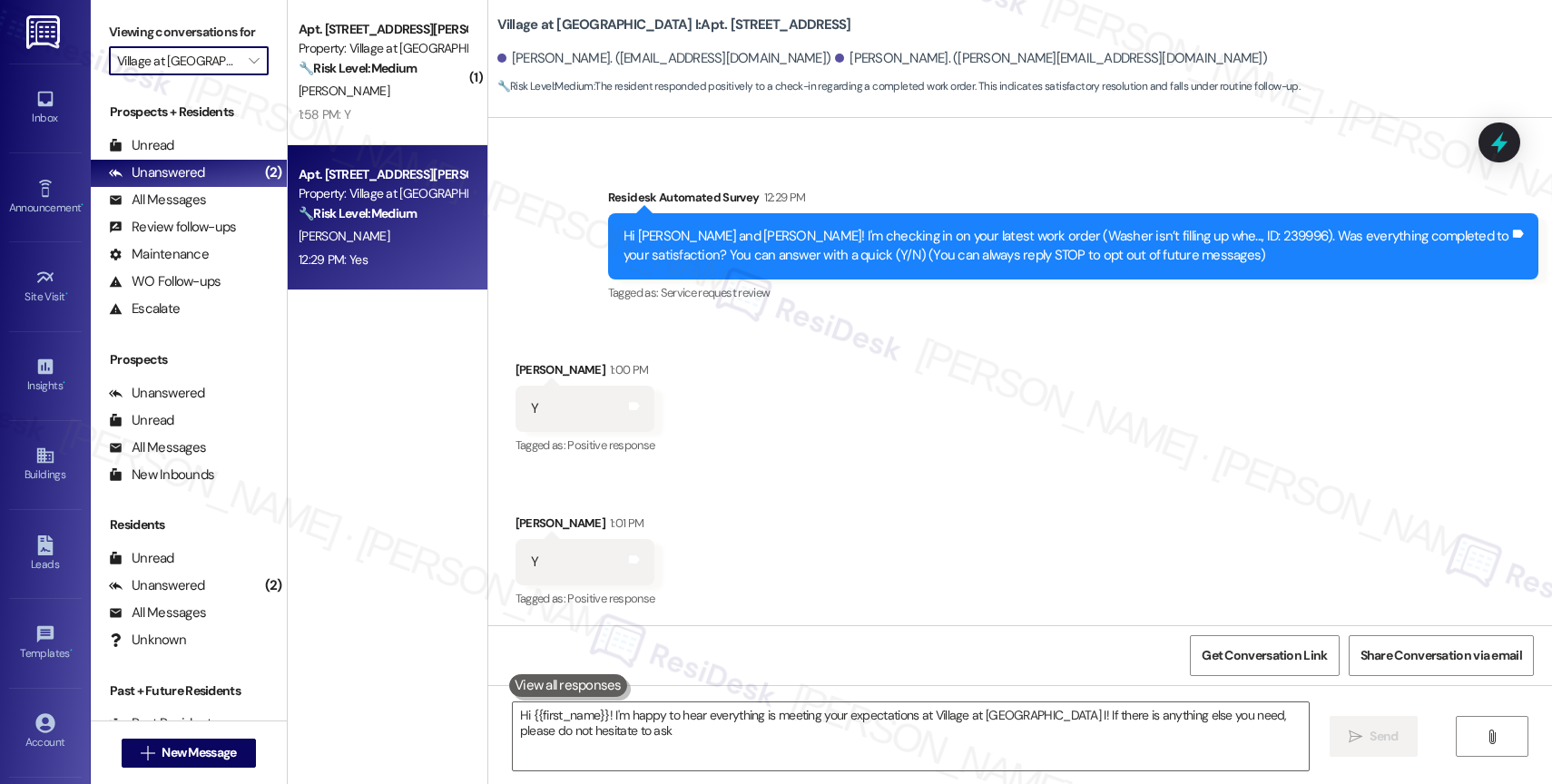
type textarea "Hi {{first_name}}! I'm happy to hear everything is meeting your expectations at…"
click at [394, 217] on strong "🔧 Risk Level: Medium" at bounding box center [357, 213] width 118 height 17
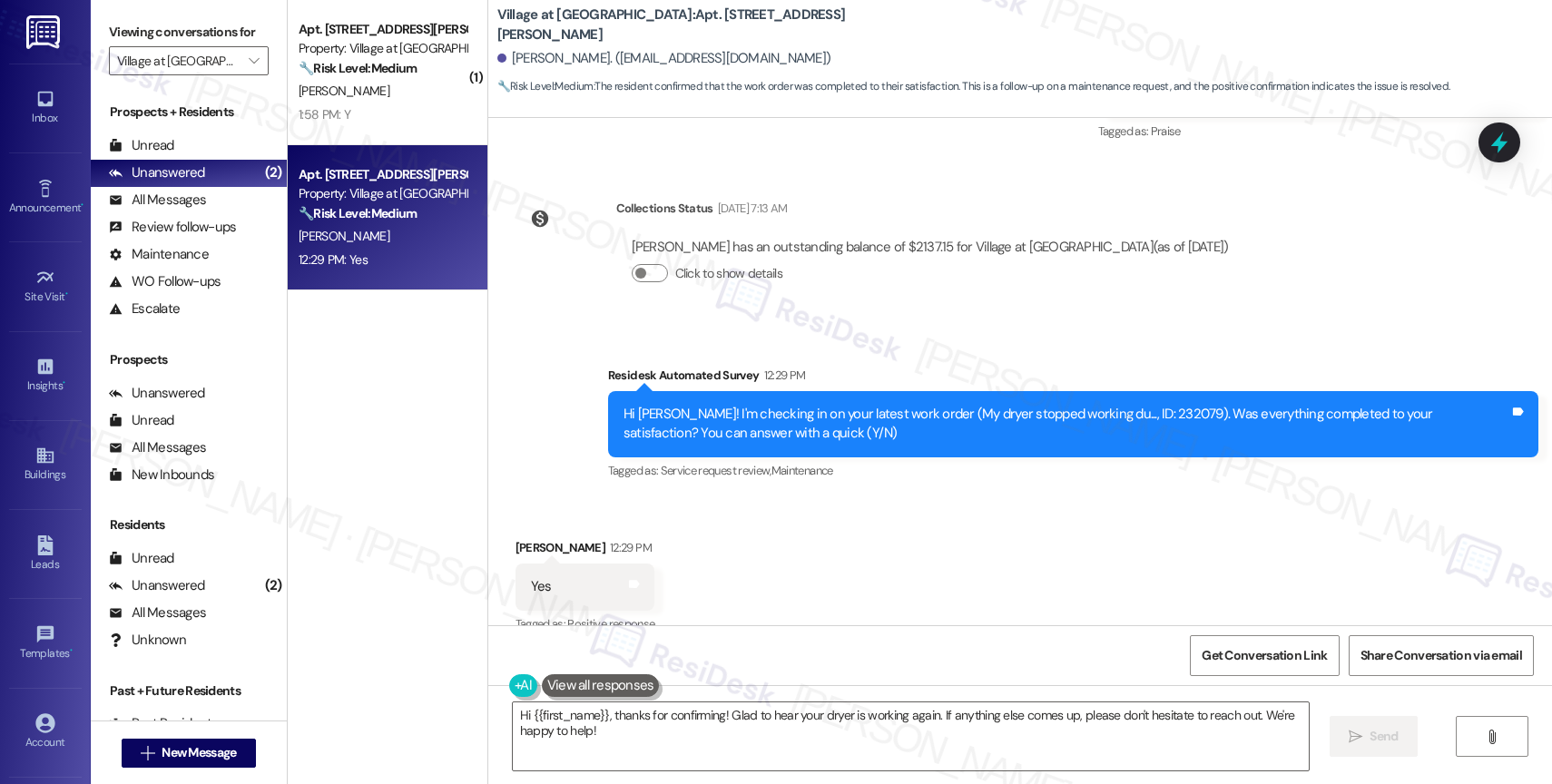
scroll to position [4116, 0]
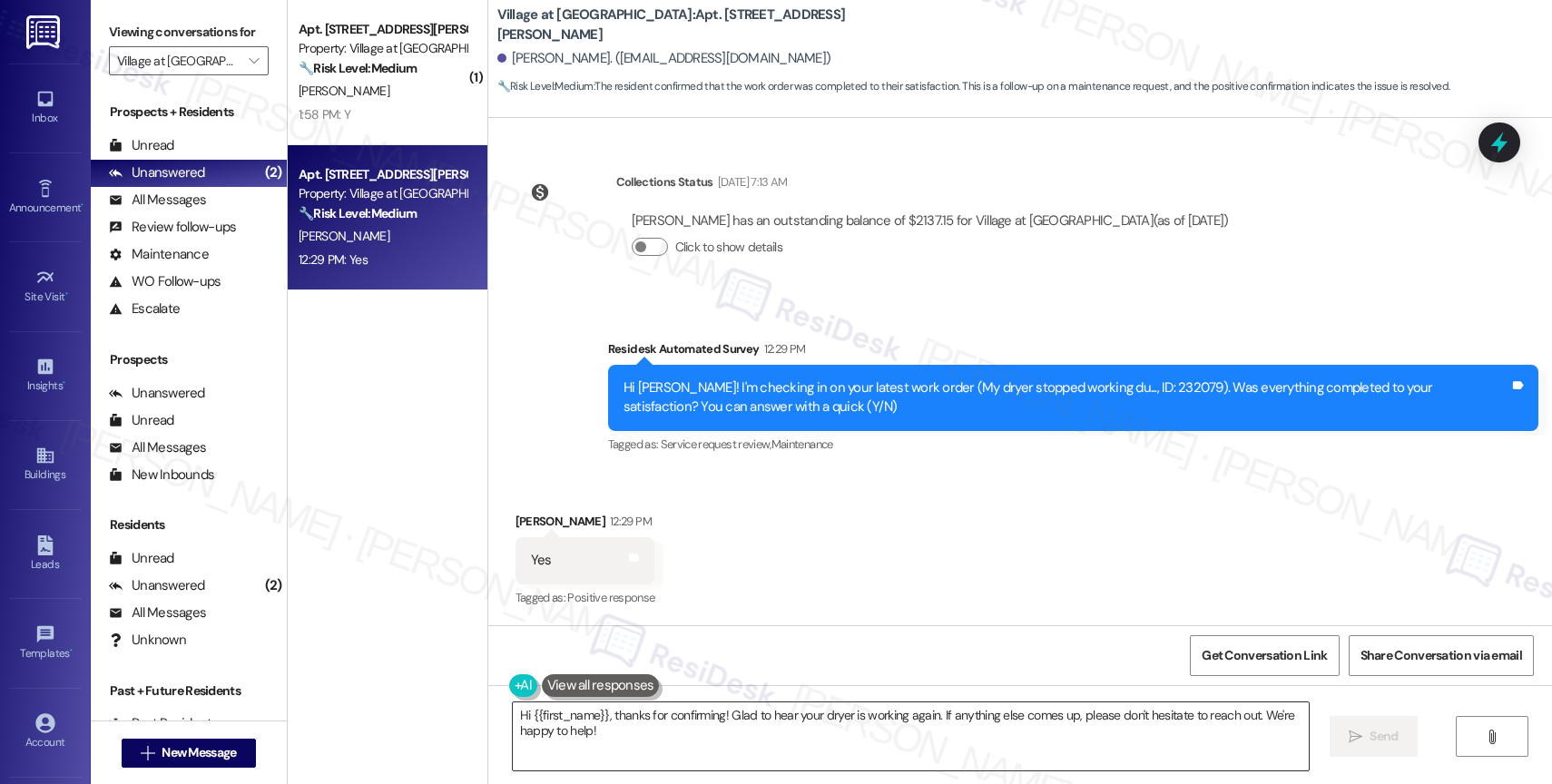
click at [647, 736] on textarea "Hi {{first_name}}, thanks for confirming! Glad to hear your dryer is working ag…" at bounding box center [910, 736] width 796 height 68
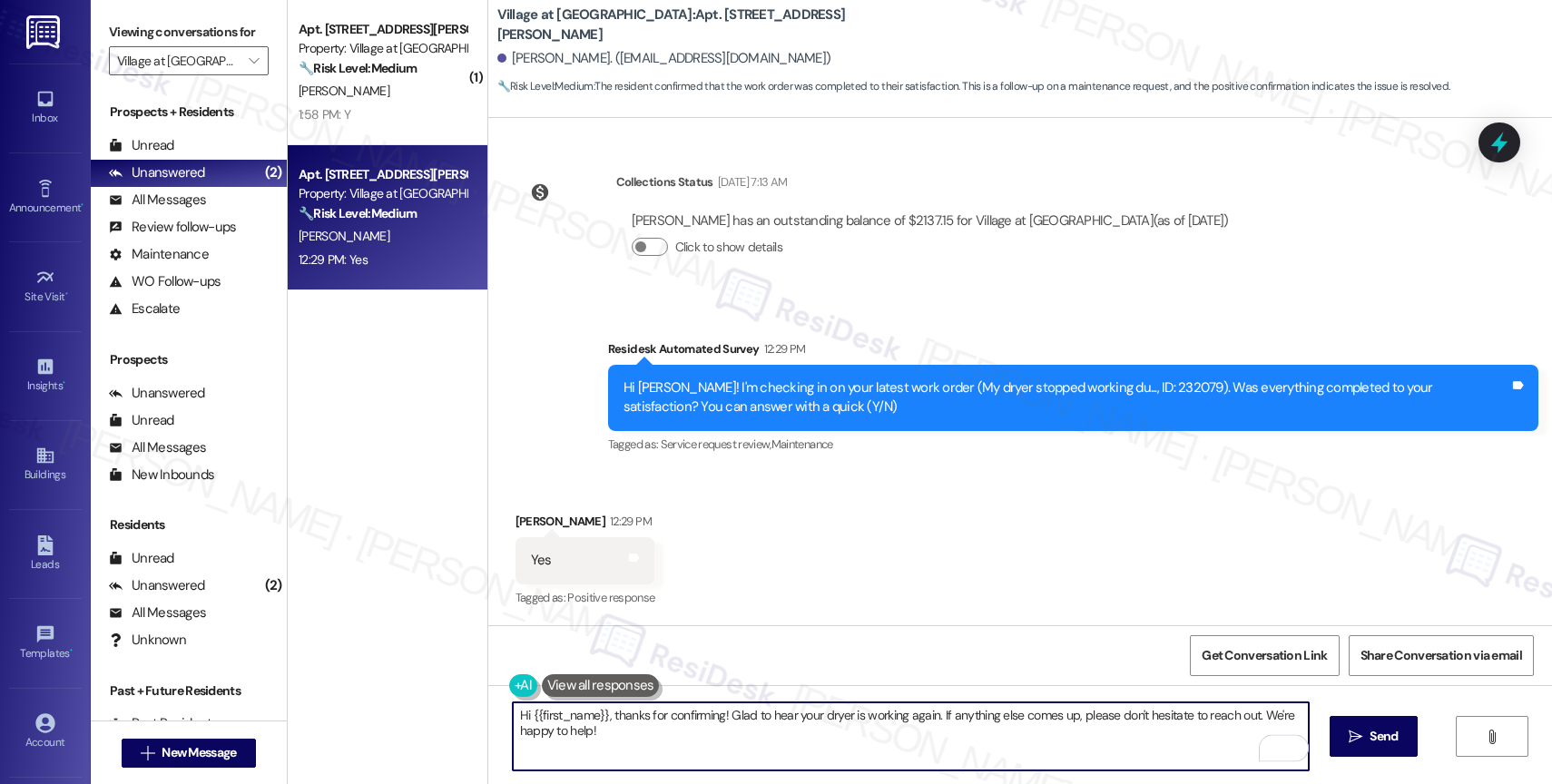
click at [519, 715] on textarea "Hi {{first_name}}, thanks for confirming! Glad to hear your dryer is working ag…" at bounding box center [910, 736] width 796 height 68
type textarea "Hey {{first_name}}, thanks for confirming! Glad to hear your dryer is working a…"
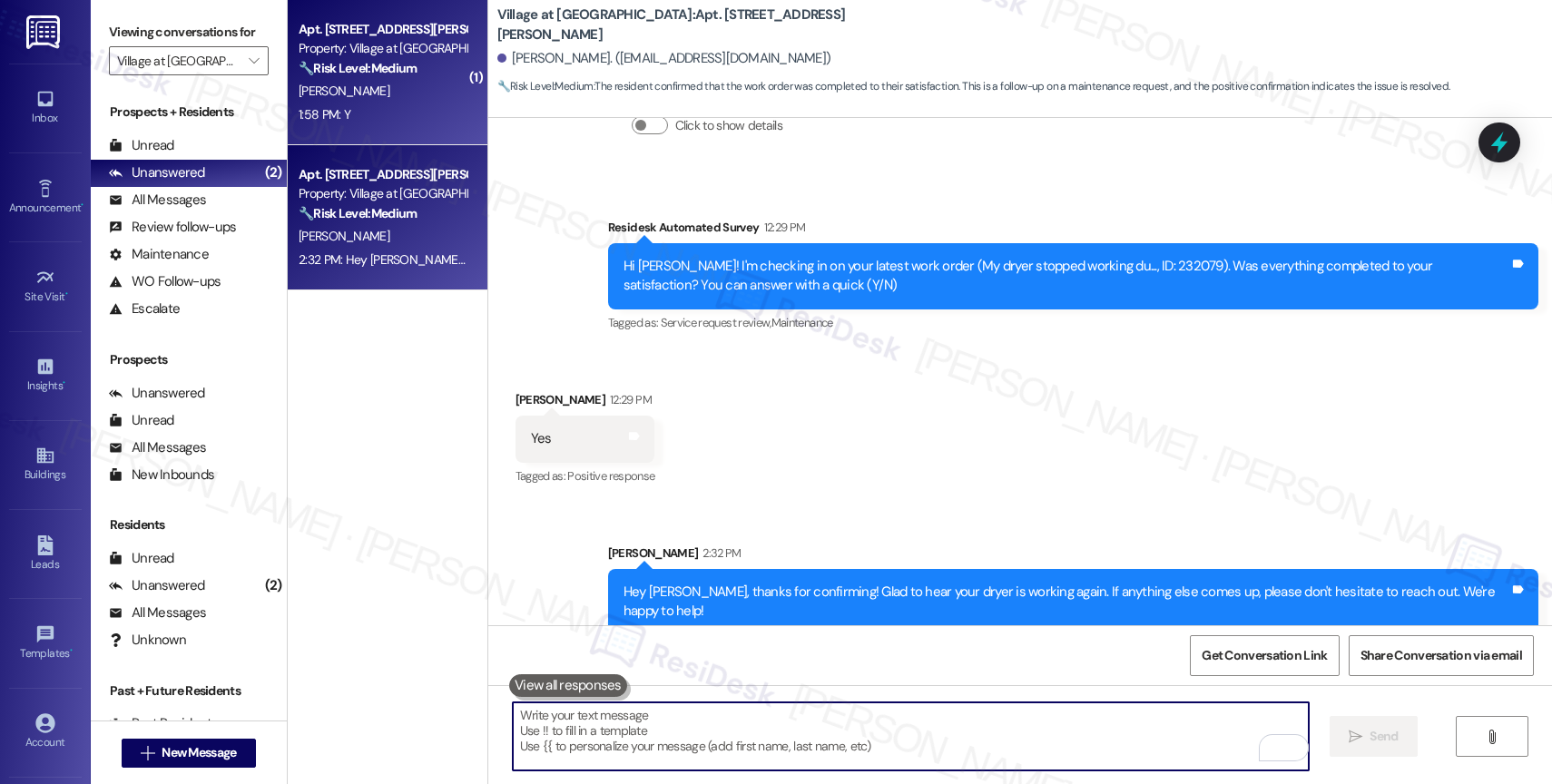
scroll to position [4261, 0]
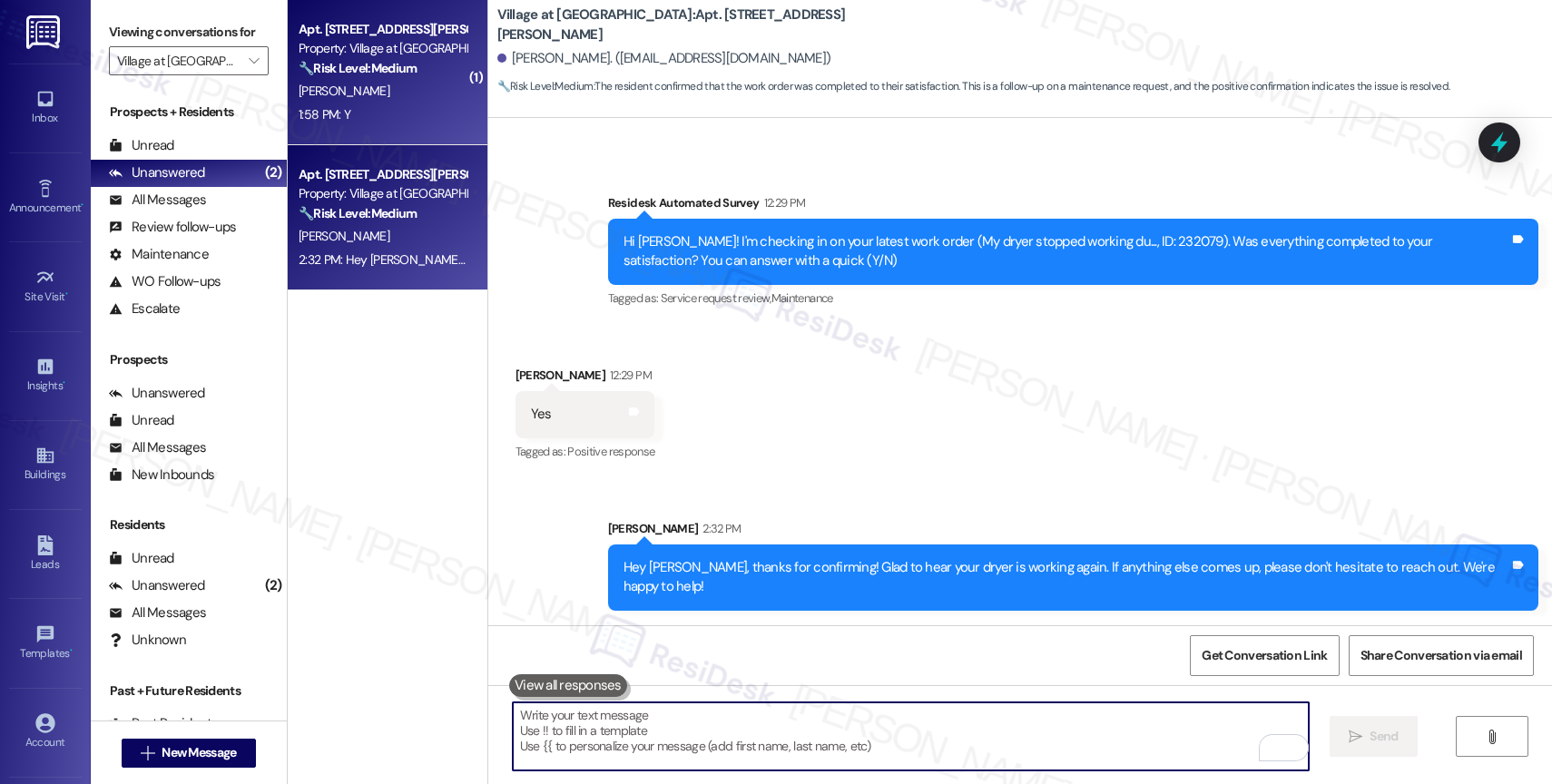
click at [393, 81] on div "J. Jardin" at bounding box center [383, 91] width 172 height 22
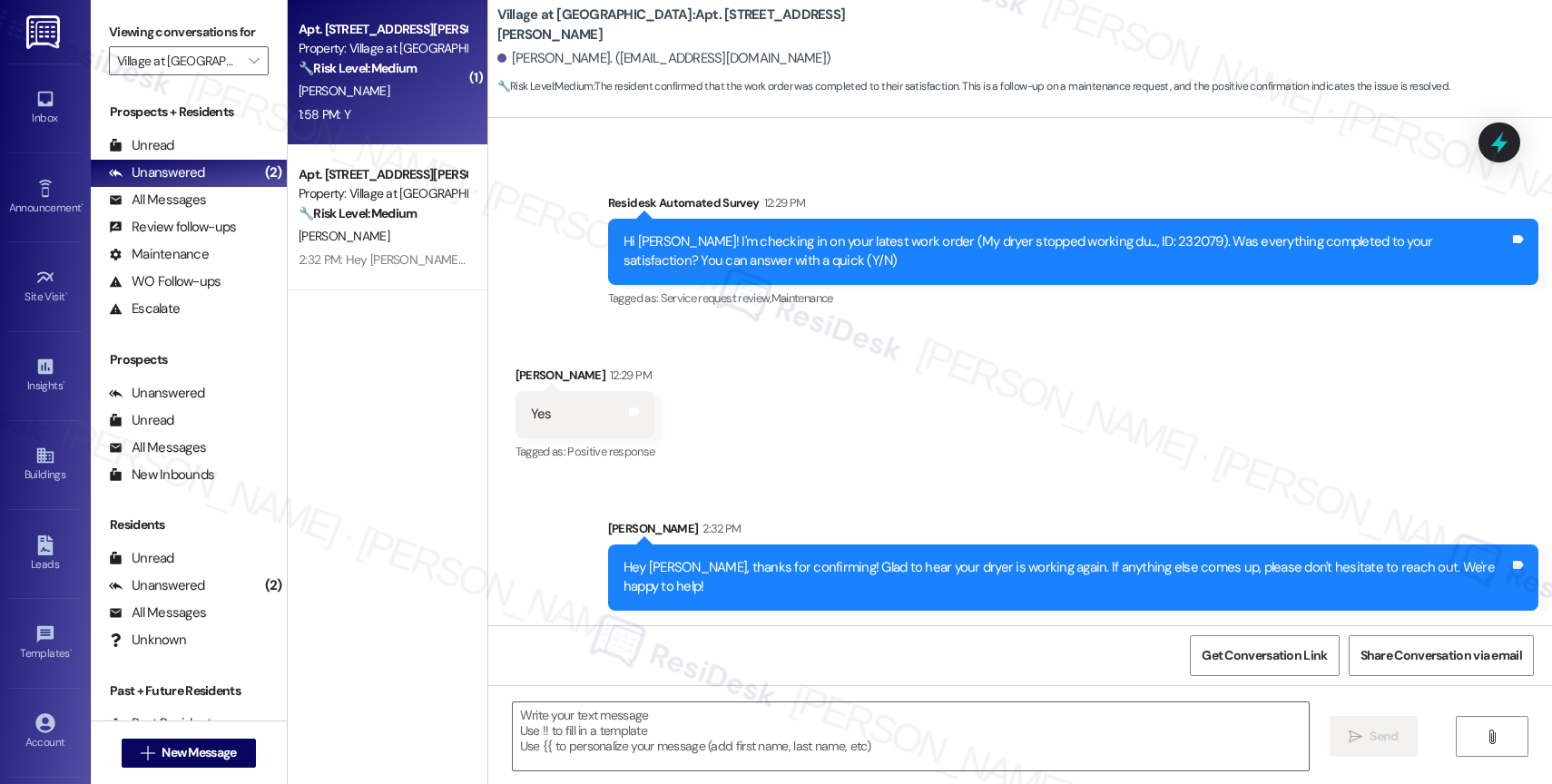
type textarea "Fetching suggested responses. Please feel free to read through the conversation…"
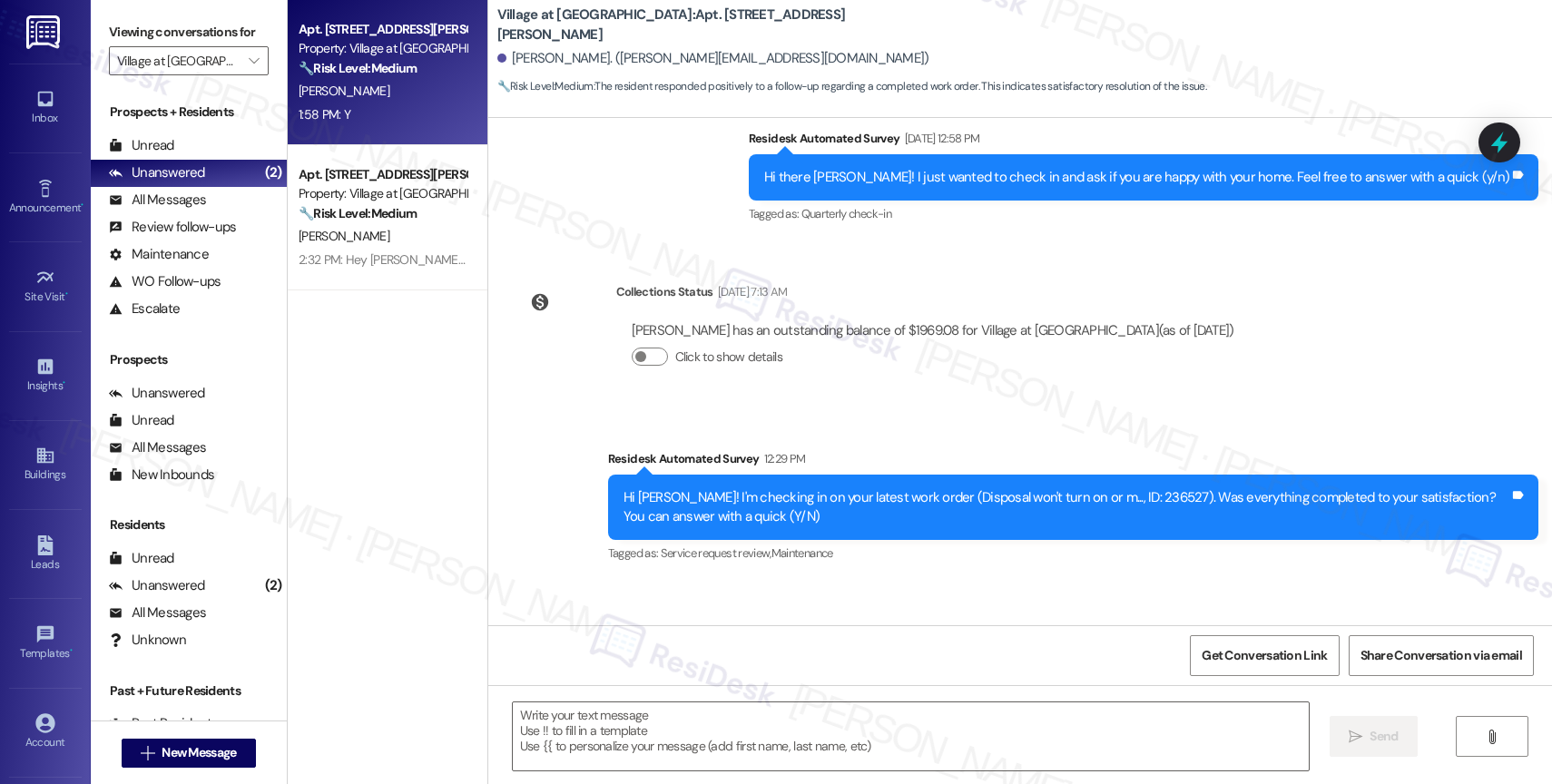
scroll to position [4790, 0]
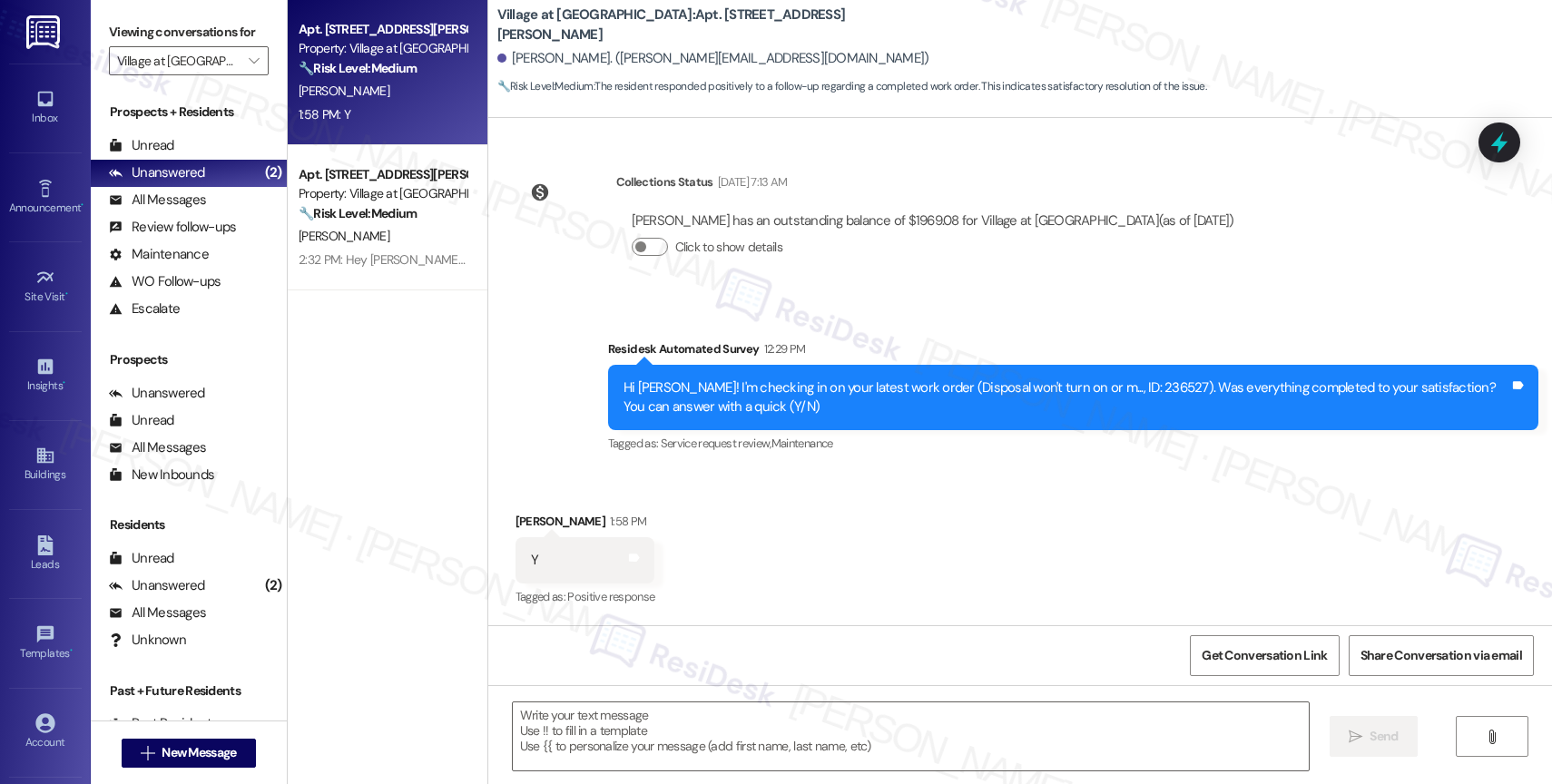
click at [782, 528] on div "Received via SMS Johnathan Jardin 1:58 PM Y Tags and notes Tagged as: Positive …" at bounding box center [1020, 547] width 1064 height 153
click at [608, 743] on textarea at bounding box center [910, 736] width 796 height 68
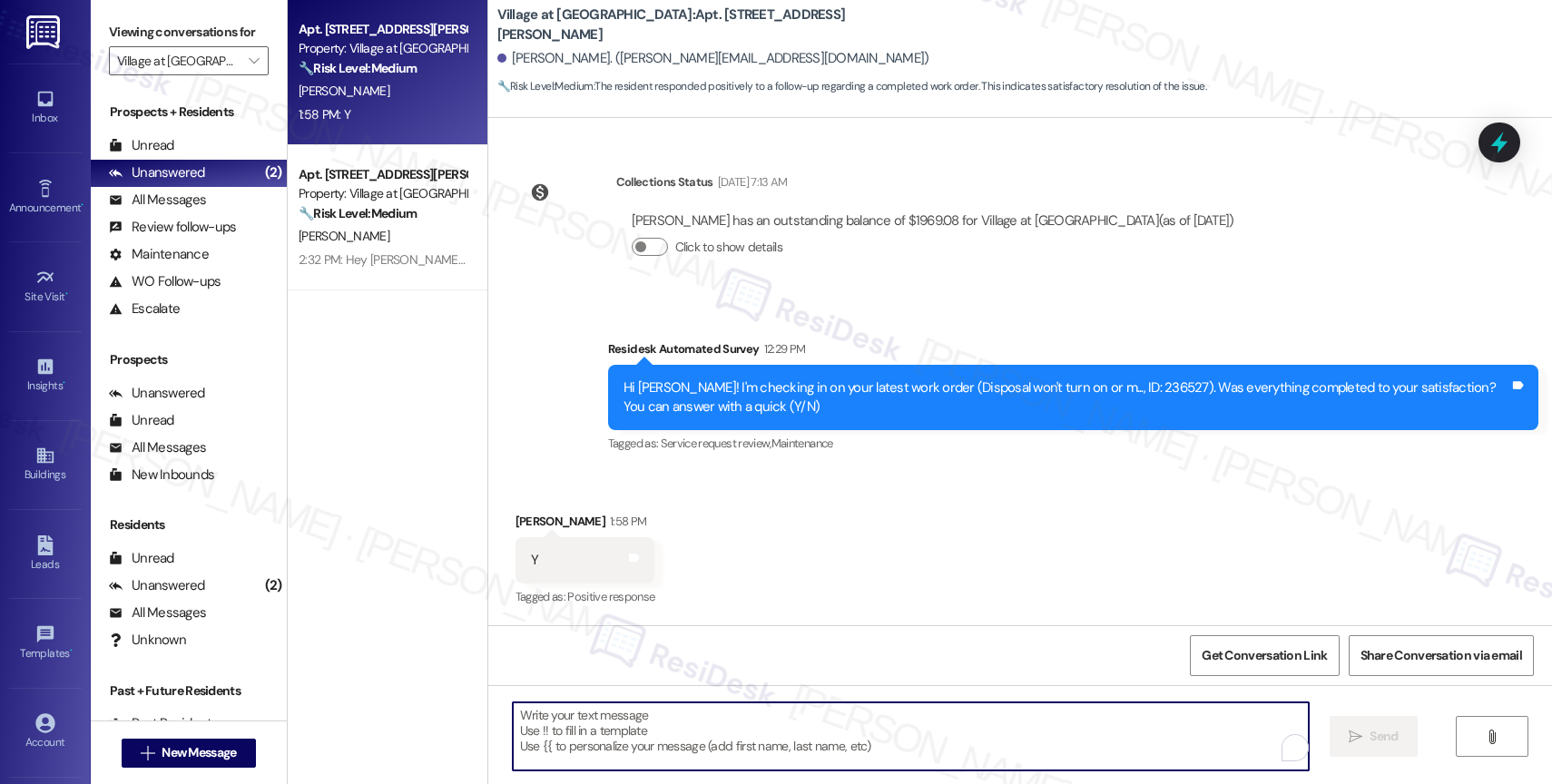
paste textarea "That's great to hear—thank you for confirming the work order was completed to y…"
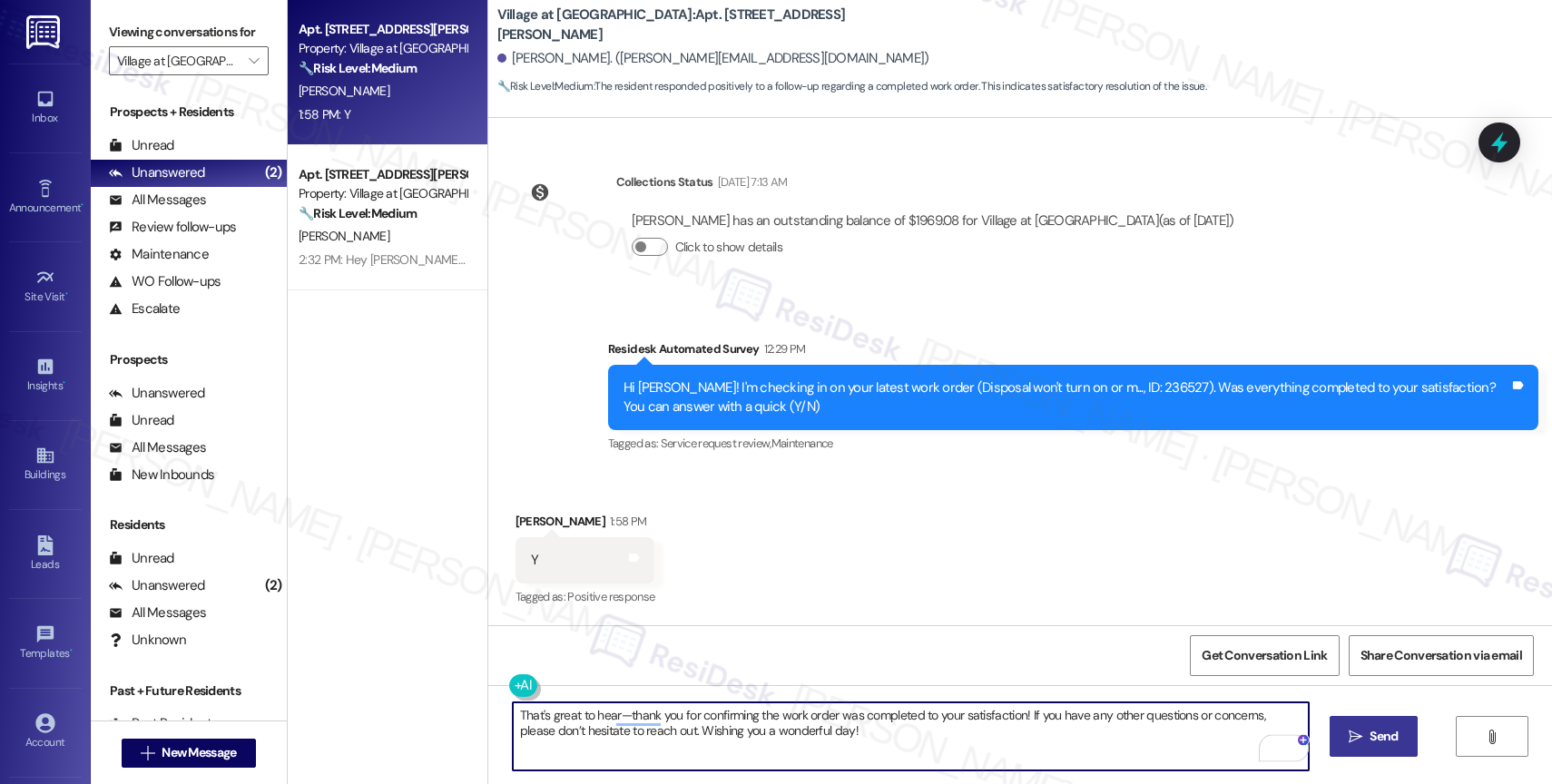
type textarea "That's great to hear—thank you for confirming the work order was completed to y…"
click at [1355, 730] on icon "" at bounding box center [1356, 736] width 14 height 15
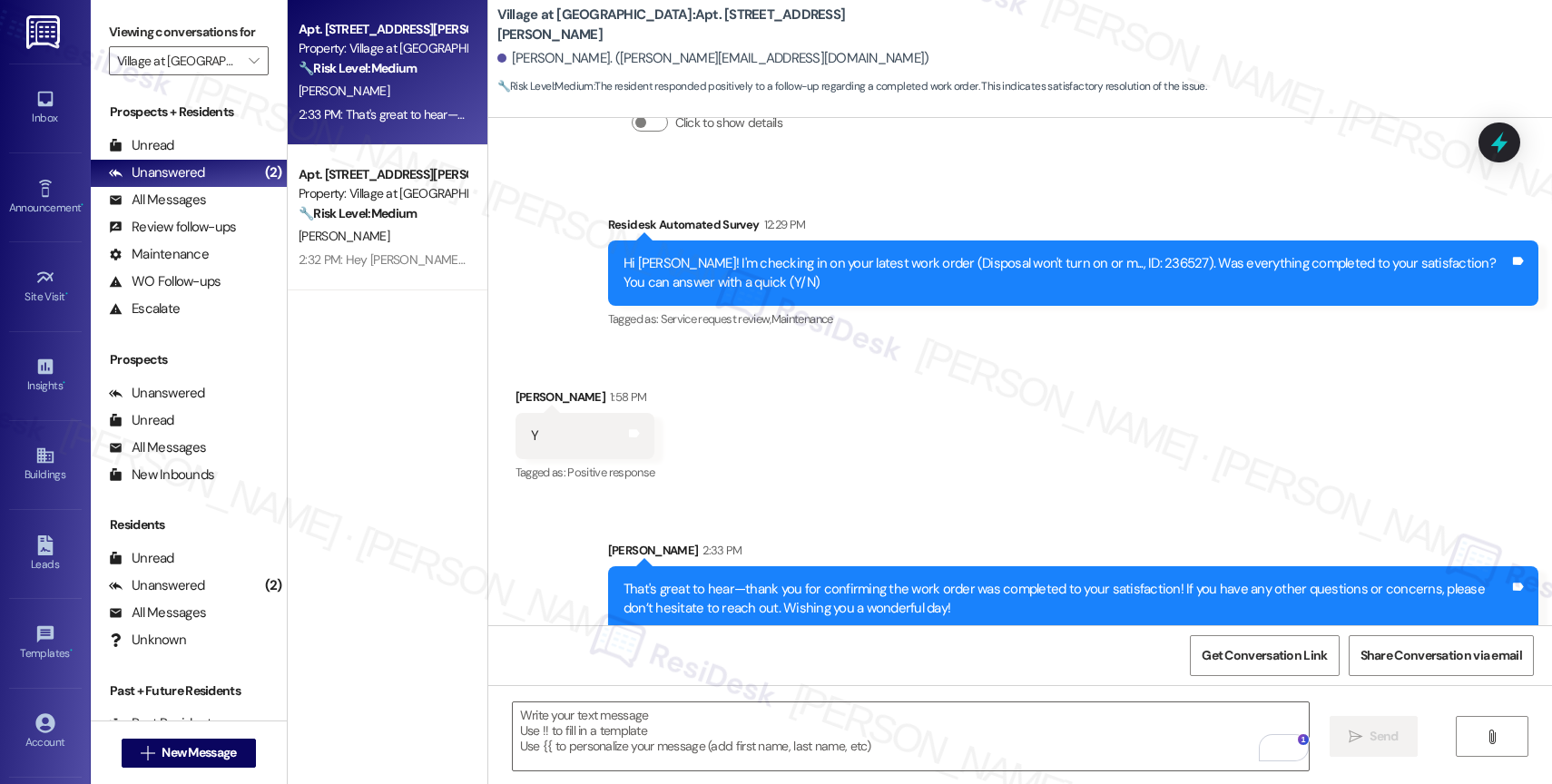
scroll to position [4936, 0]
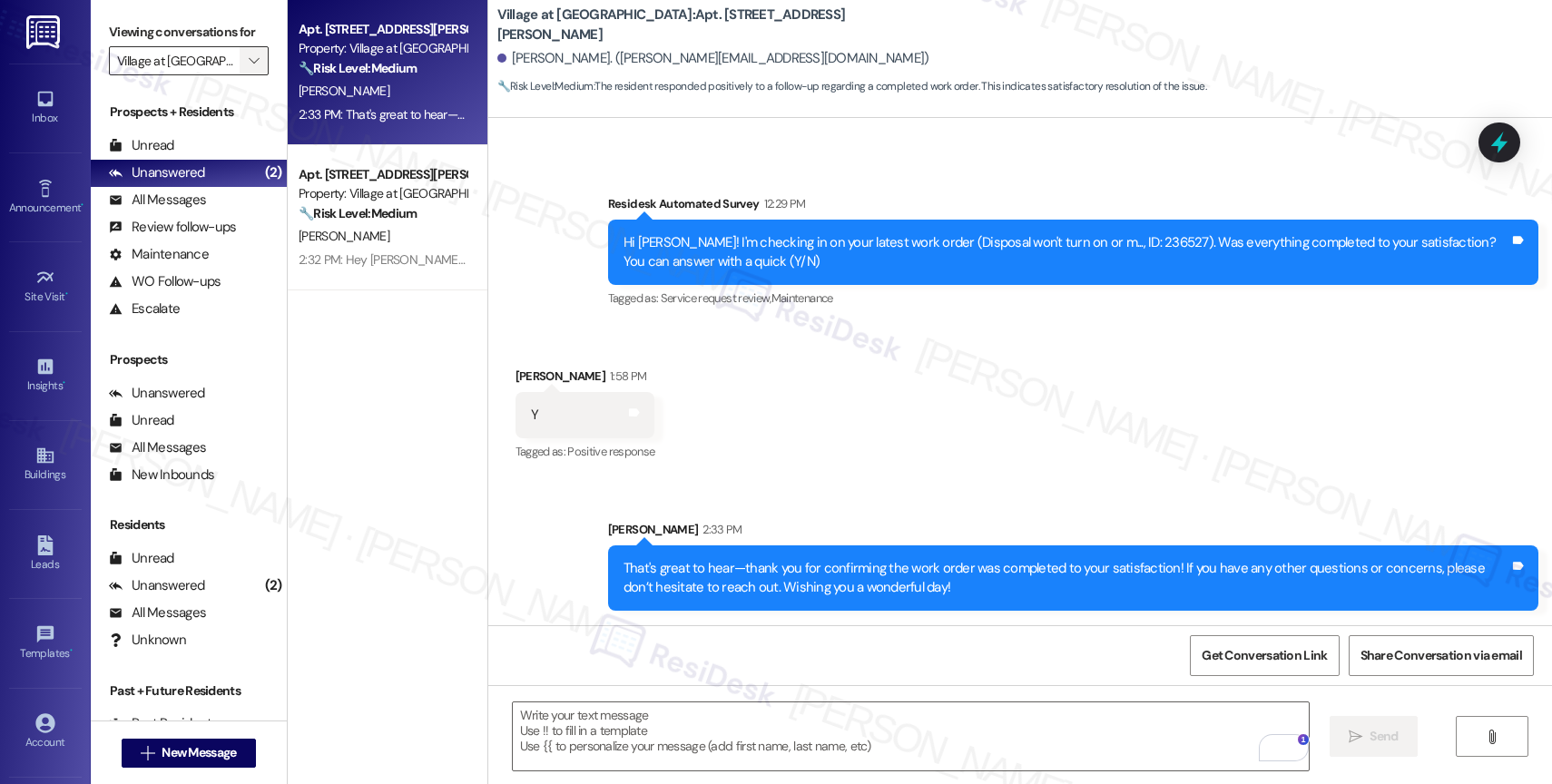
click at [249, 68] on icon "" at bounding box center [254, 61] width 10 height 15
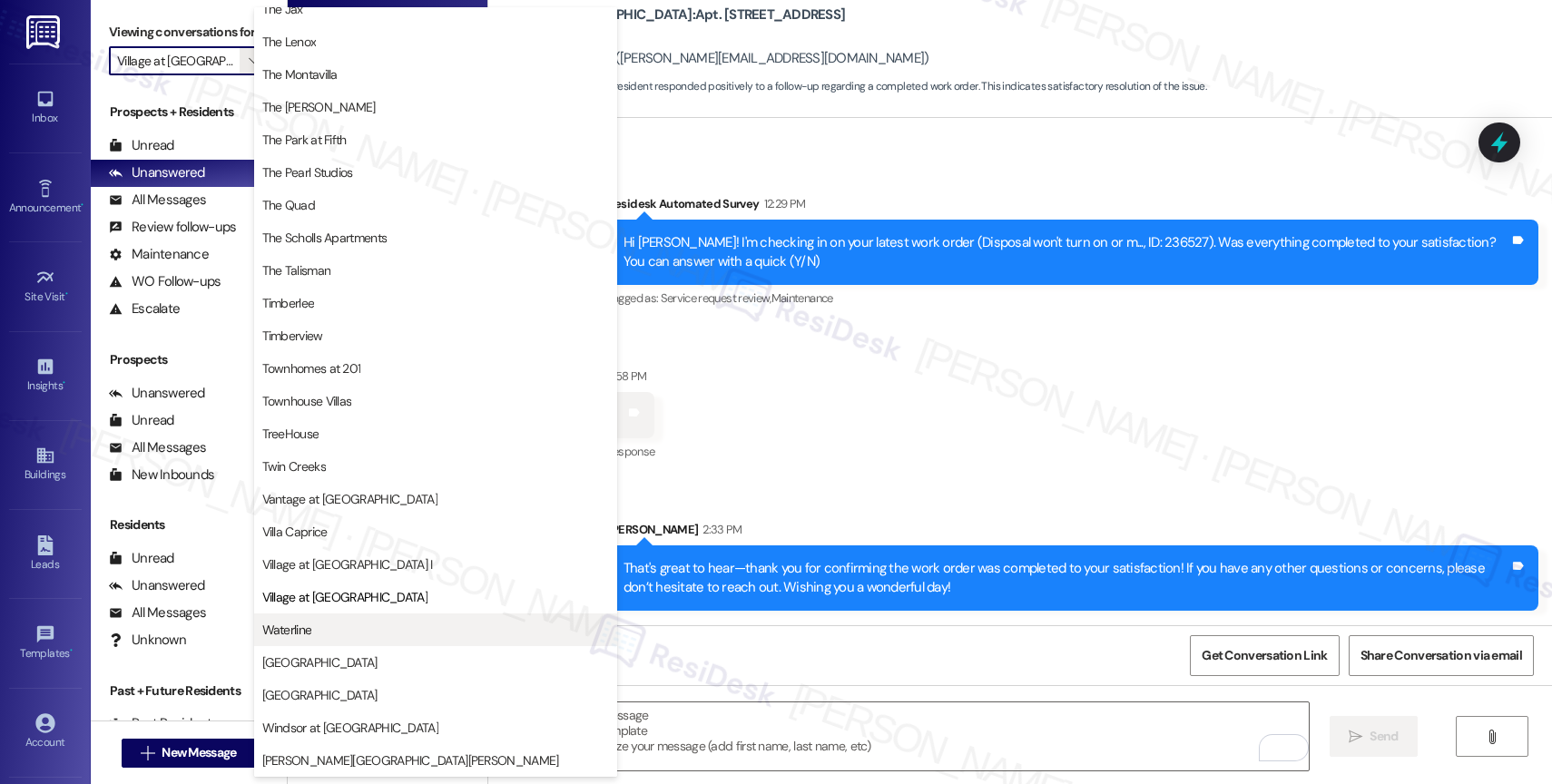
scroll to position [3304, 0]
click at [355, 632] on span "Waterline" at bounding box center [436, 630] width 347 height 19
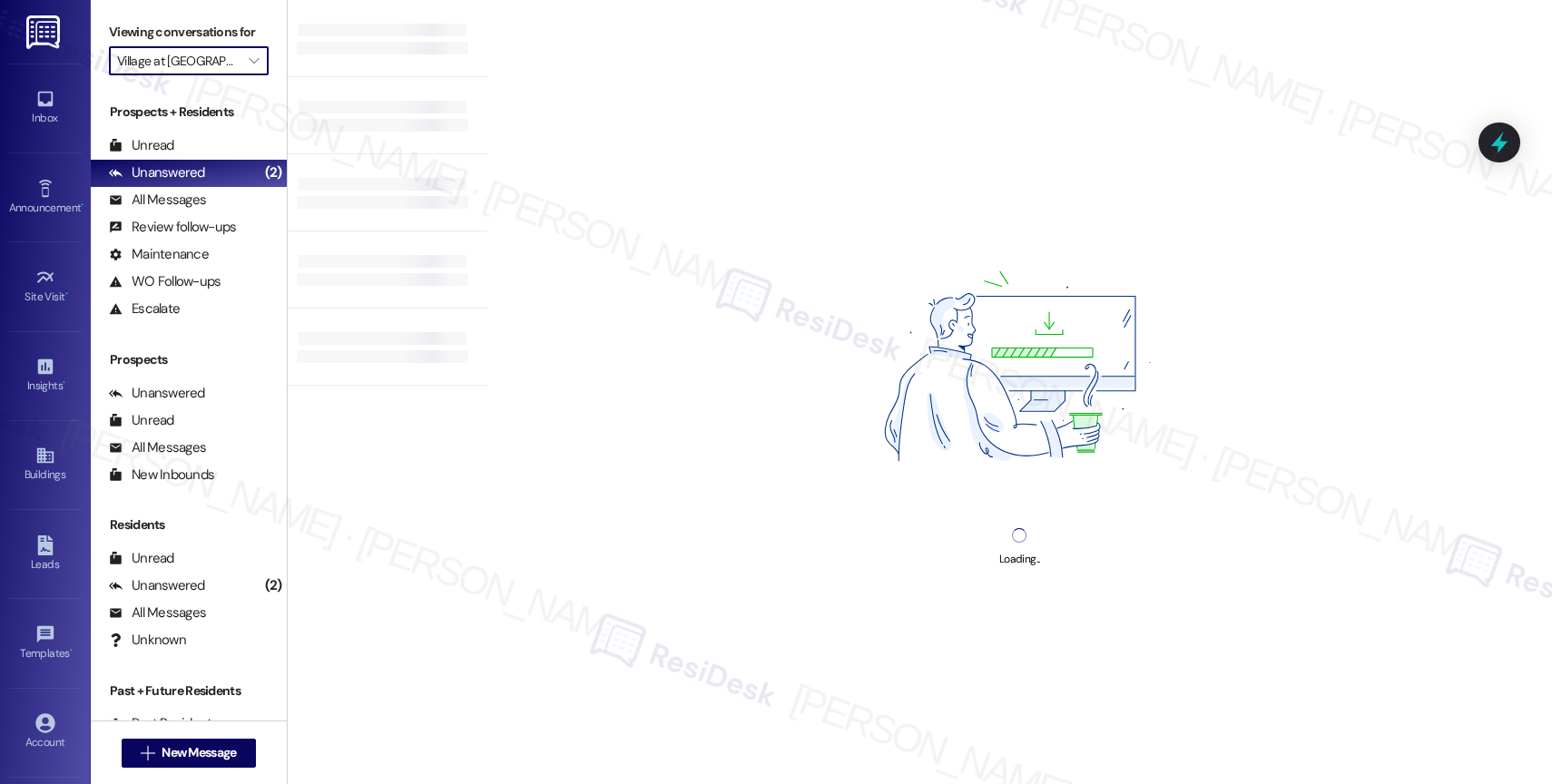
type input "Waterline"
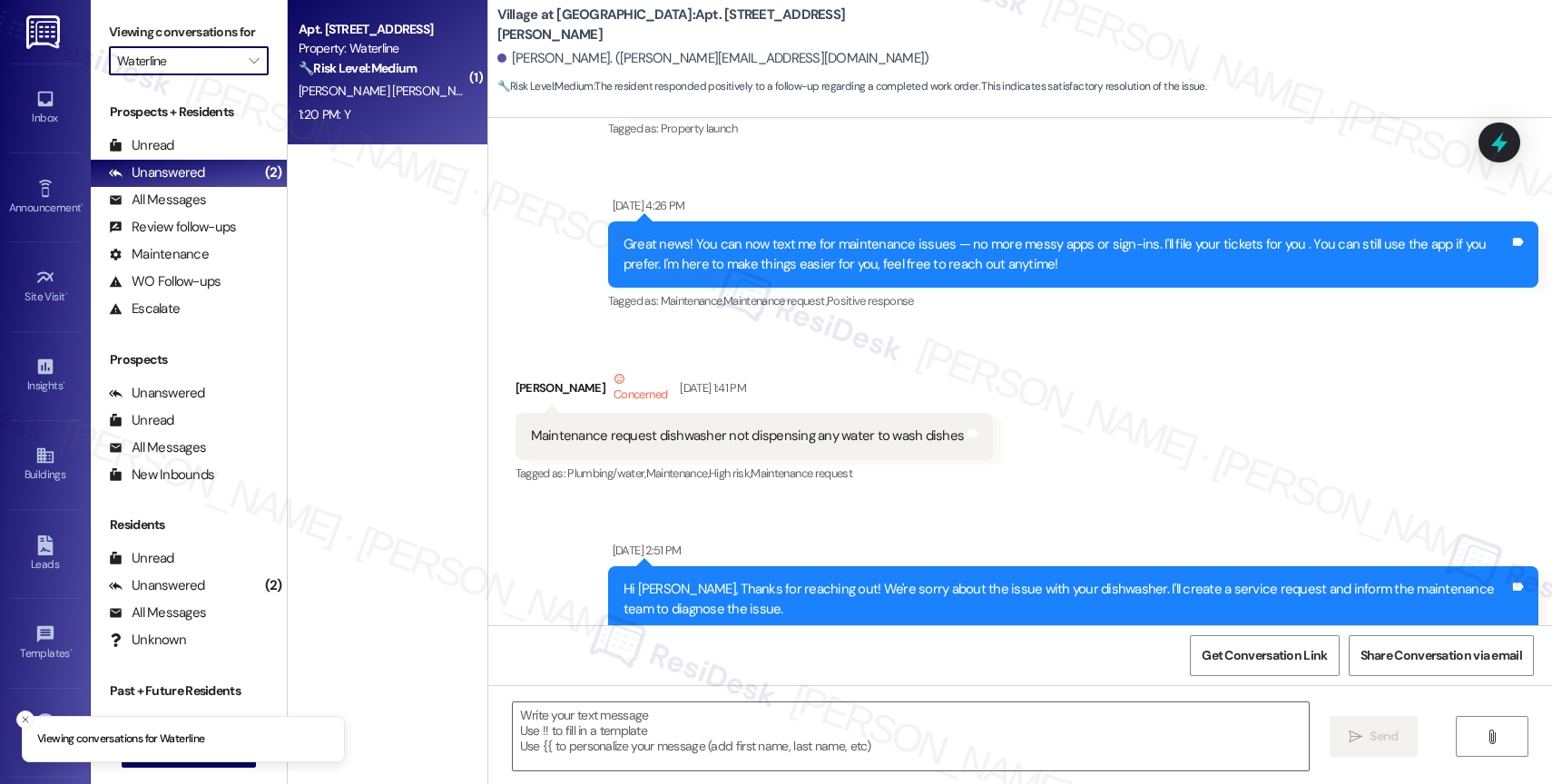
click at [358, 72] on strong "🔧 Risk Level: Medium" at bounding box center [357, 67] width 118 height 17
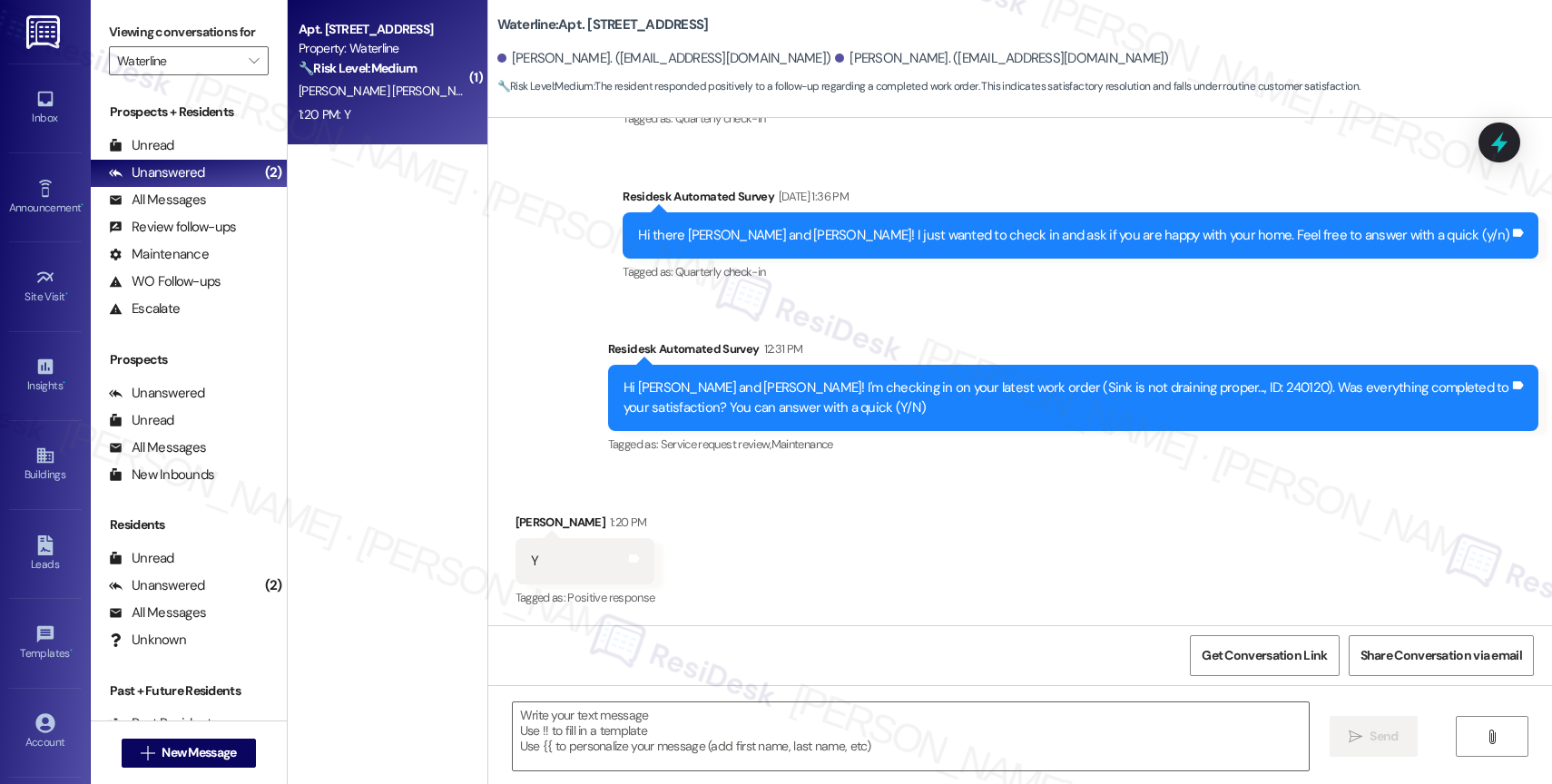
scroll to position [572, 0]
type textarea "Fetching suggested responses. Please feel free to read through the conversation…"
click at [797, 546] on div "Received via SMS Andres Rojas Peinado 1:20 PM Y Tags and notes Tagged as: Posit…" at bounding box center [1020, 548] width 1064 height 153
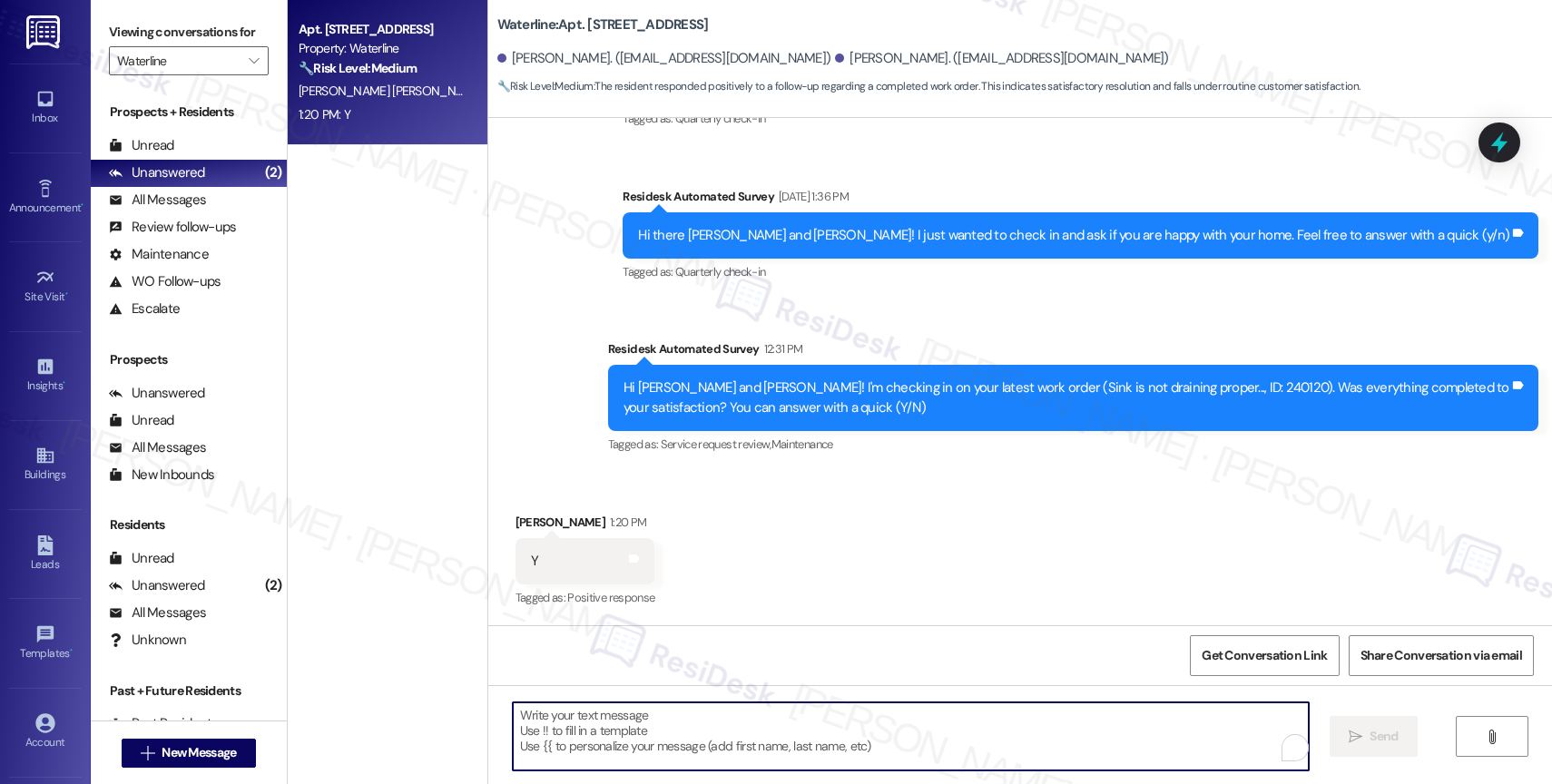
click at [628, 710] on textarea "To enrich screen reader interactions, please activate Accessibility in Grammarl…" at bounding box center [910, 736] width 796 height 68
paste textarea "Hi {{first_name}}, thank you for confirming that the work order has been comple…"
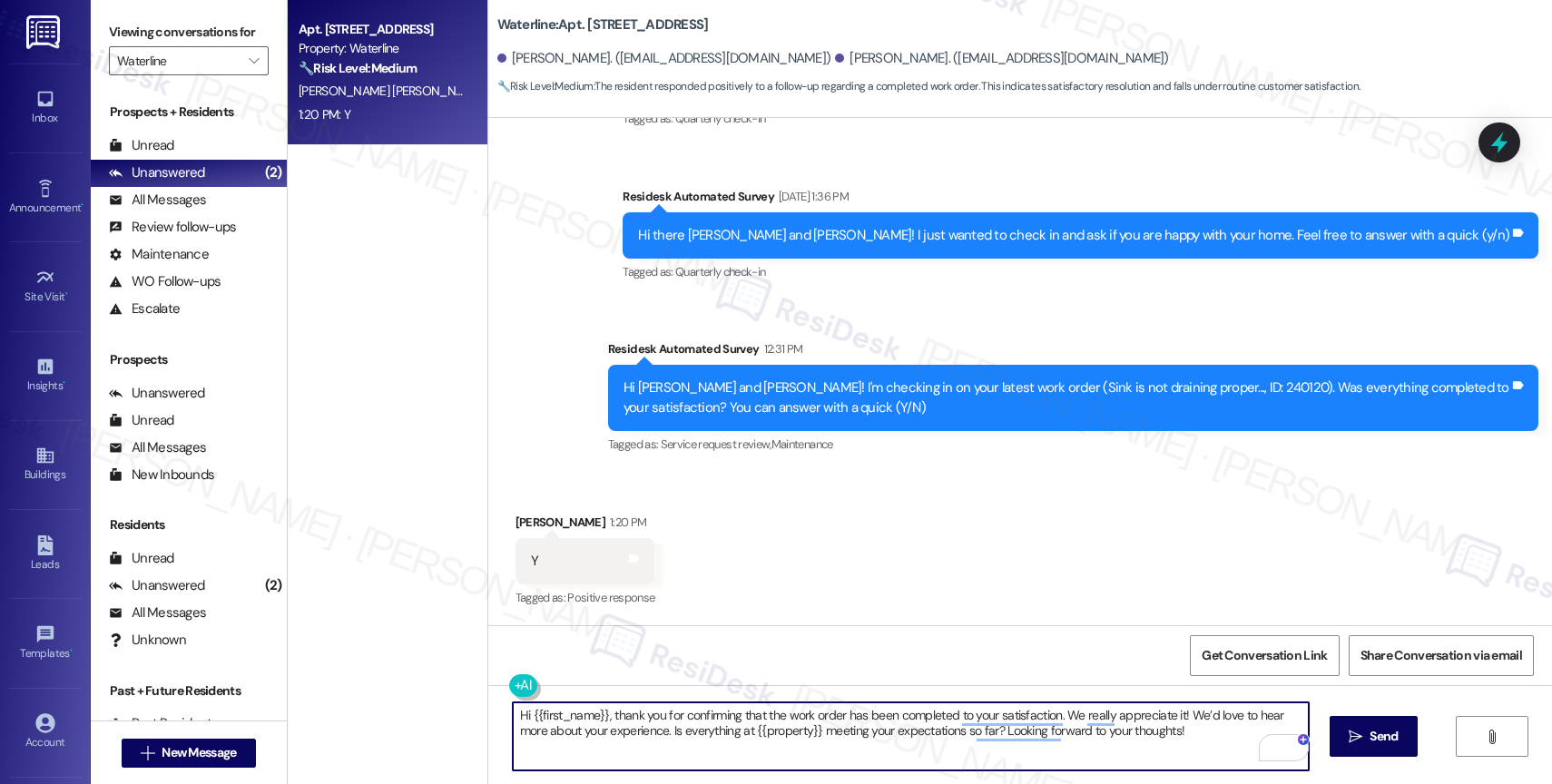
drag, startPoint x: 605, startPoint y: 715, endPoint x: 456, endPoint y: 711, distance: 149.1
click at [456, 711] on div "Apt. 512, 2900 Grand Ave. Property: Waterline 🔧 Risk Level: Medium The resident…" at bounding box center [920, 392] width 1265 height 784
drag, startPoint x: 1086, startPoint y: 716, endPoint x: 1101, endPoint y: 746, distance: 33.5
click at [1101, 746] on textarea "Thank you for confirming that the work order has been completed to your satisfa…" at bounding box center [910, 736] width 796 height 68
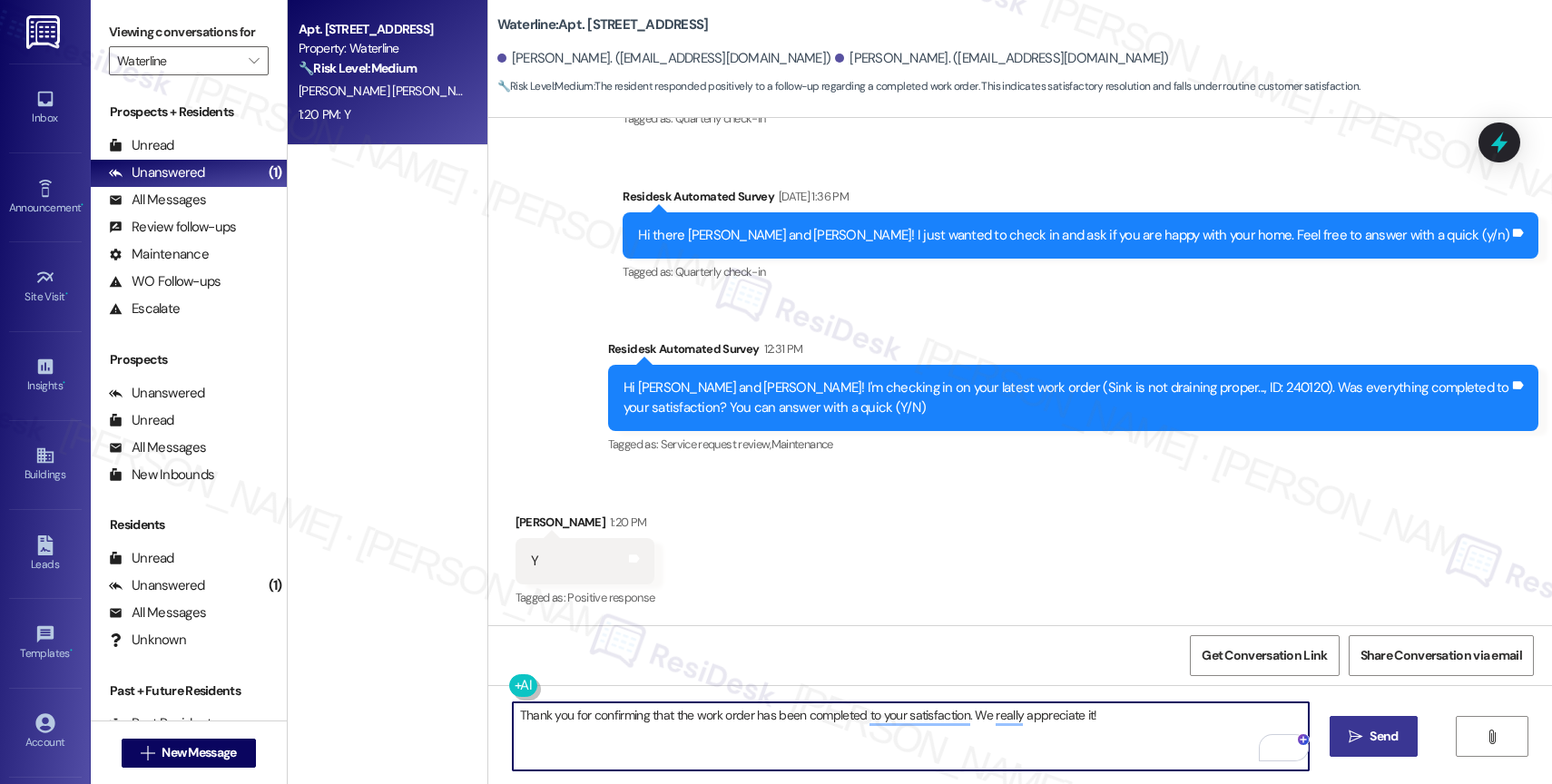
type textarea "Thank you for confirming that the work order has been completed to your satisfa…"
click at [1349, 728] on span " Send" at bounding box center [1373, 736] width 58 height 20
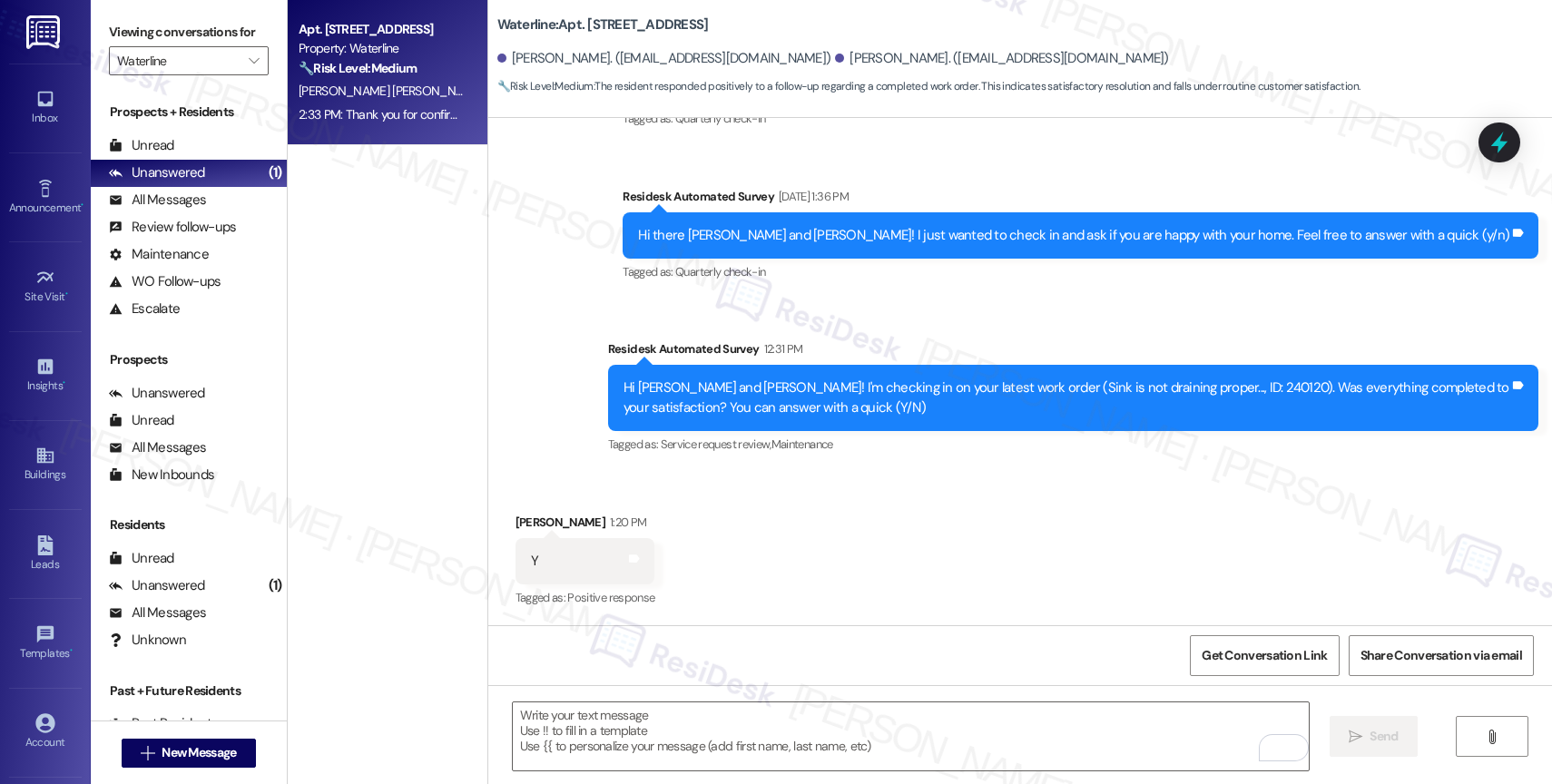
scroll to position [700, 0]
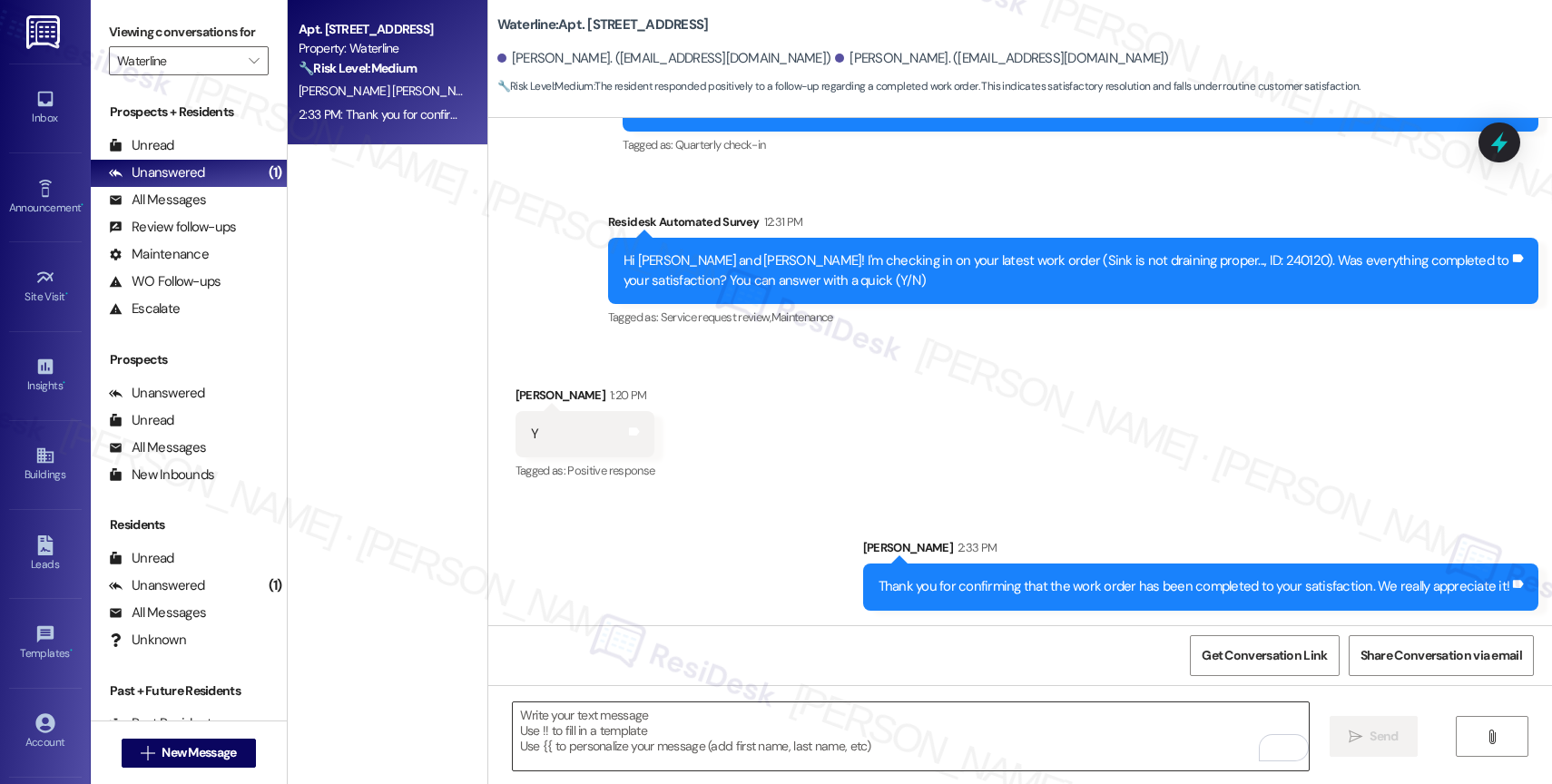
click at [610, 735] on textarea "To enrich screen reader interactions, please activate Accessibility in Grammarl…" at bounding box center [910, 736] width 796 height 68
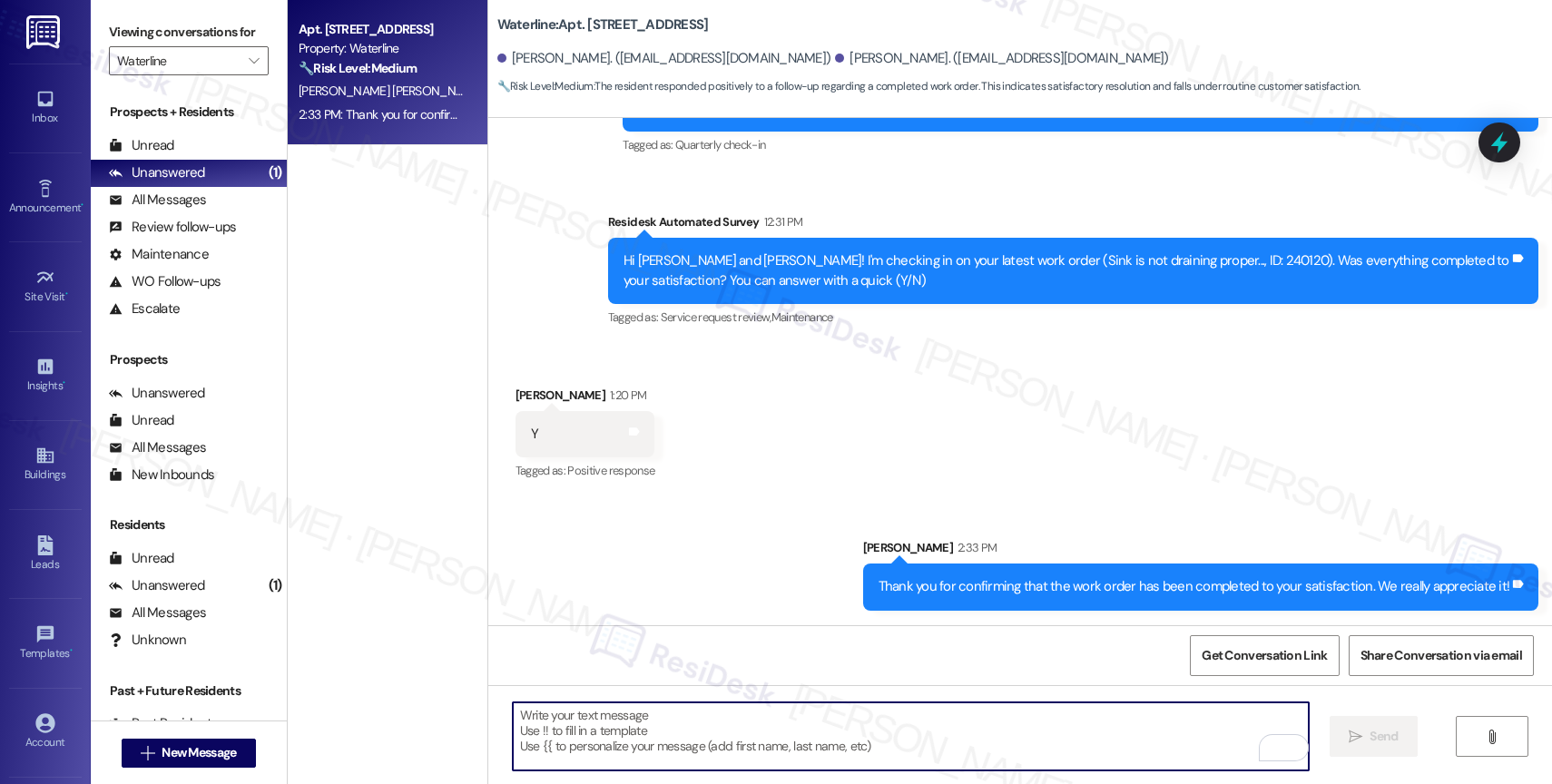
paste textarea "We’d love to hear more about your experience. Is everything at {{property}} mee…"
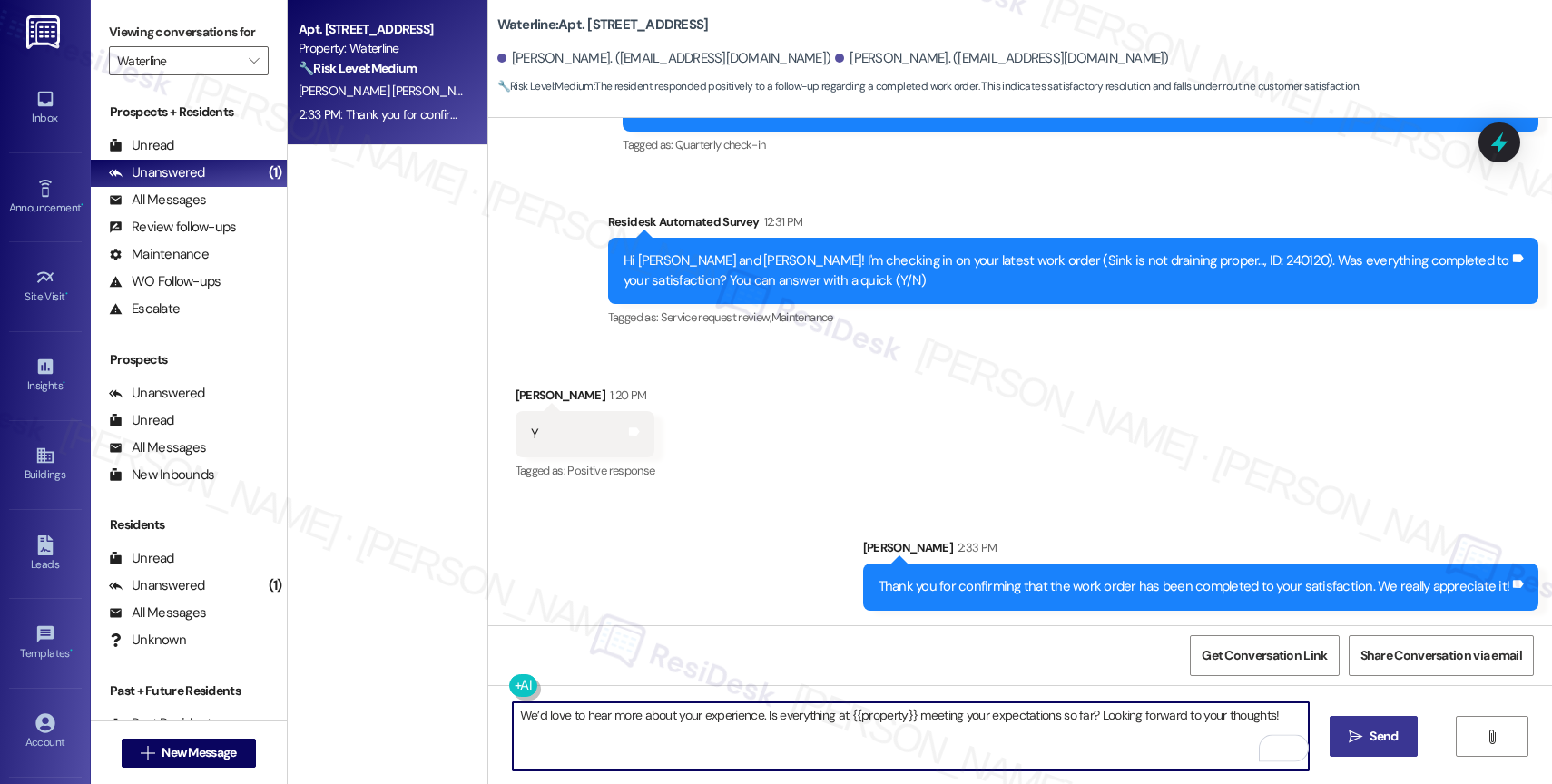
type textarea "We’d love to hear more about your experience. Is everything at {{property}} mee…"
click at [1349, 730] on icon "" at bounding box center [1356, 736] width 14 height 15
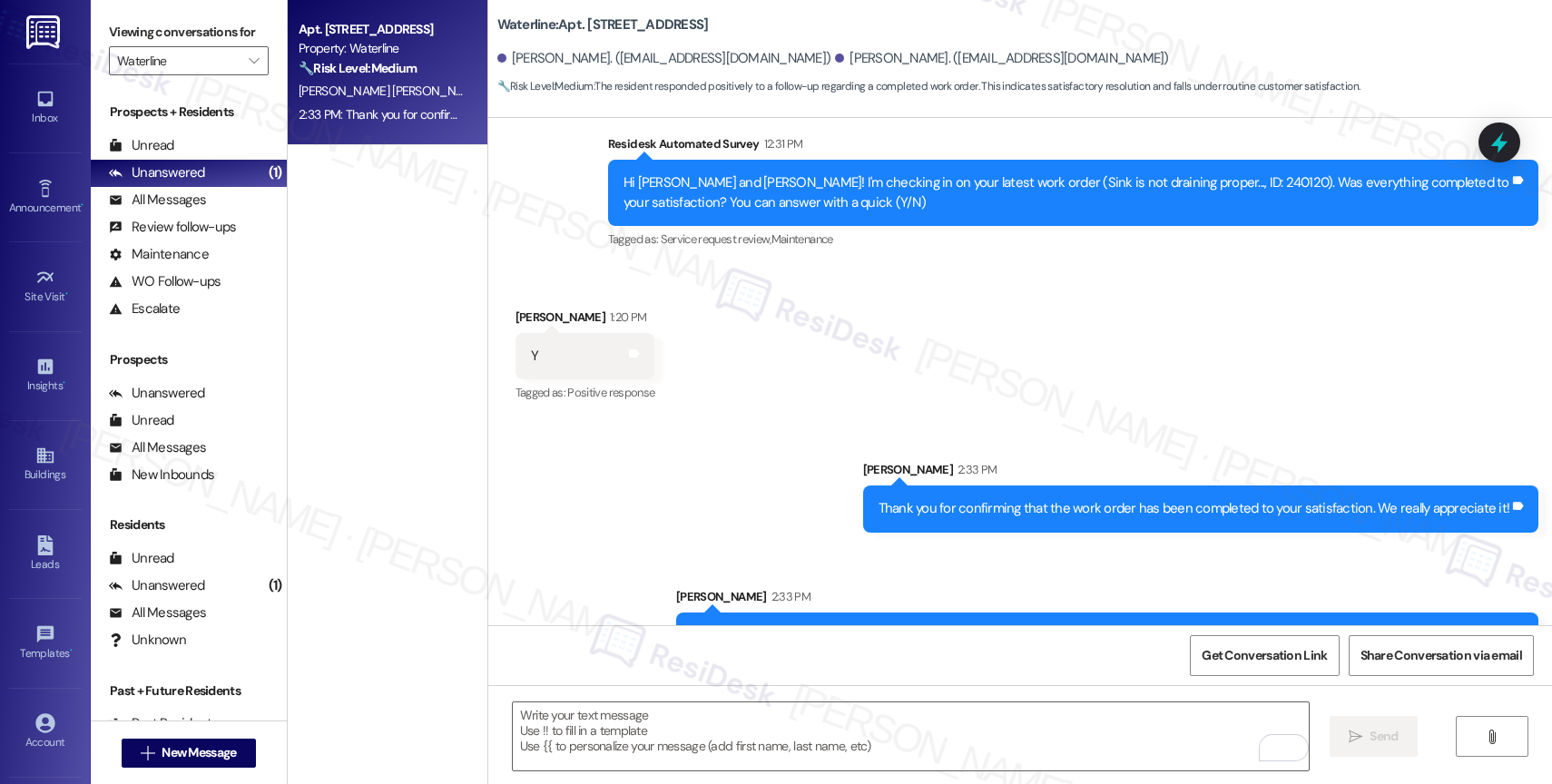
scroll to position [826, 0]
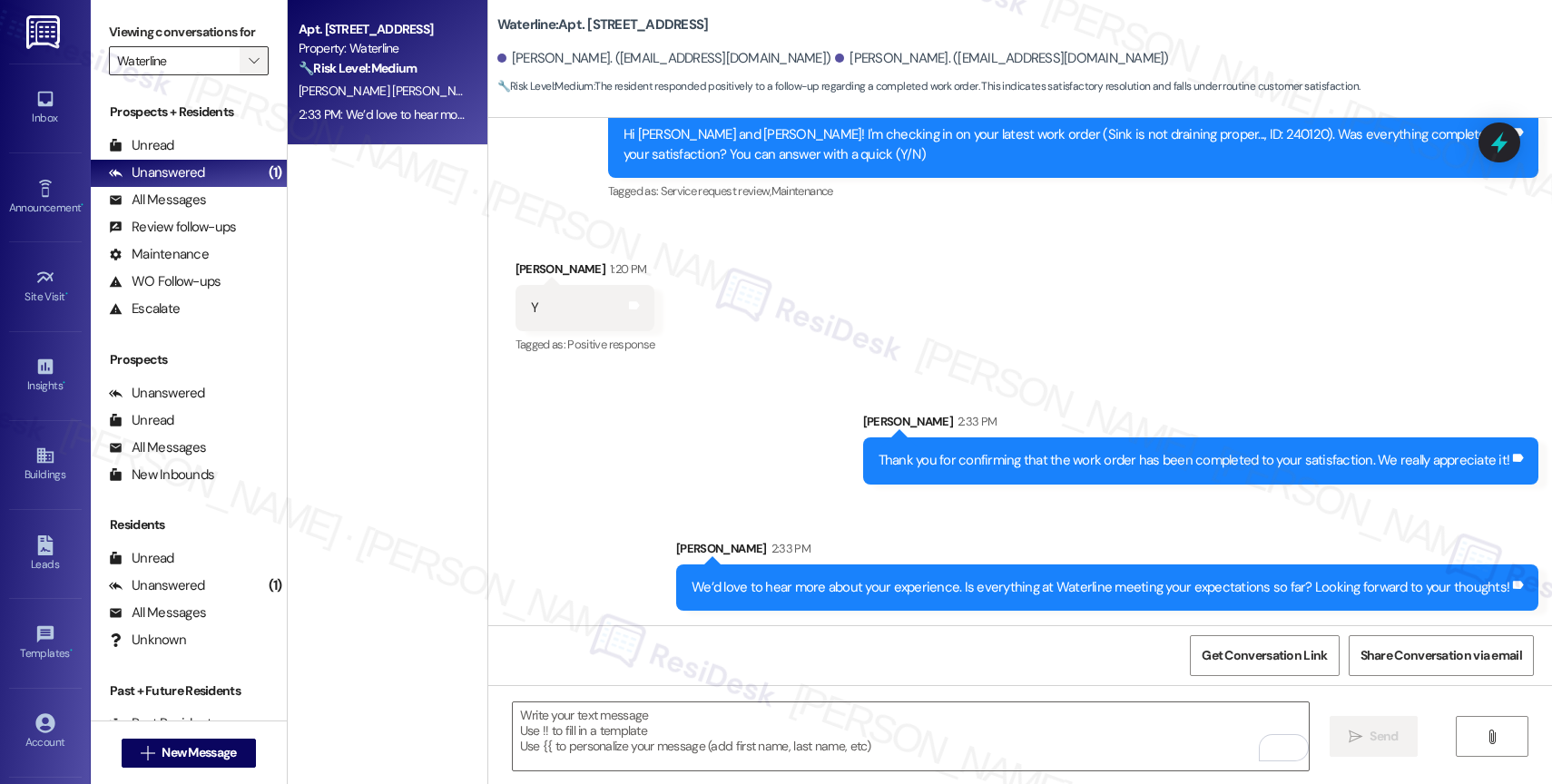
click at [249, 68] on icon "" at bounding box center [254, 61] width 10 height 15
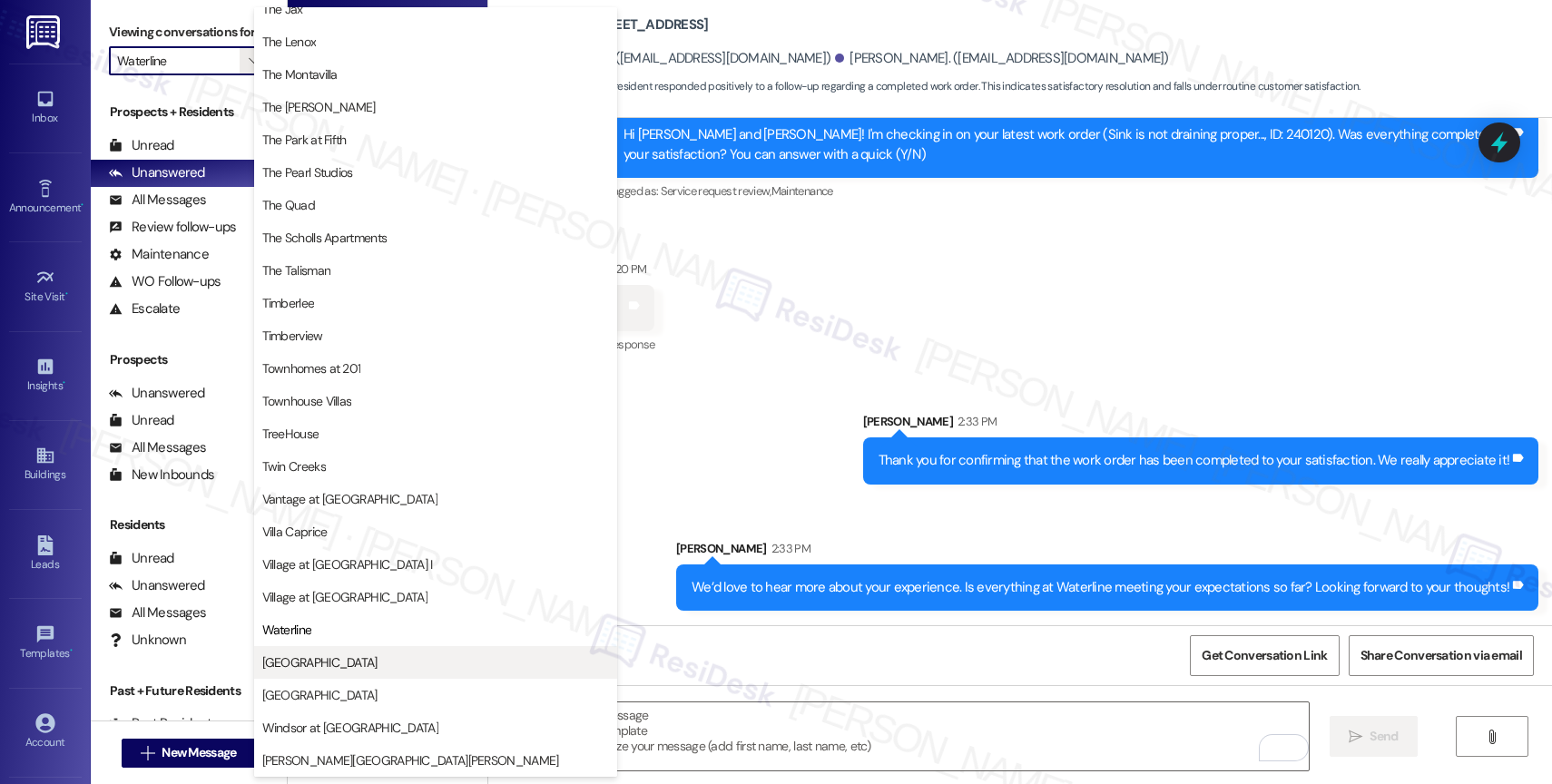
scroll to position [3260, 0]
click at [309, 661] on span "West End" at bounding box center [320, 662] width 115 height 19
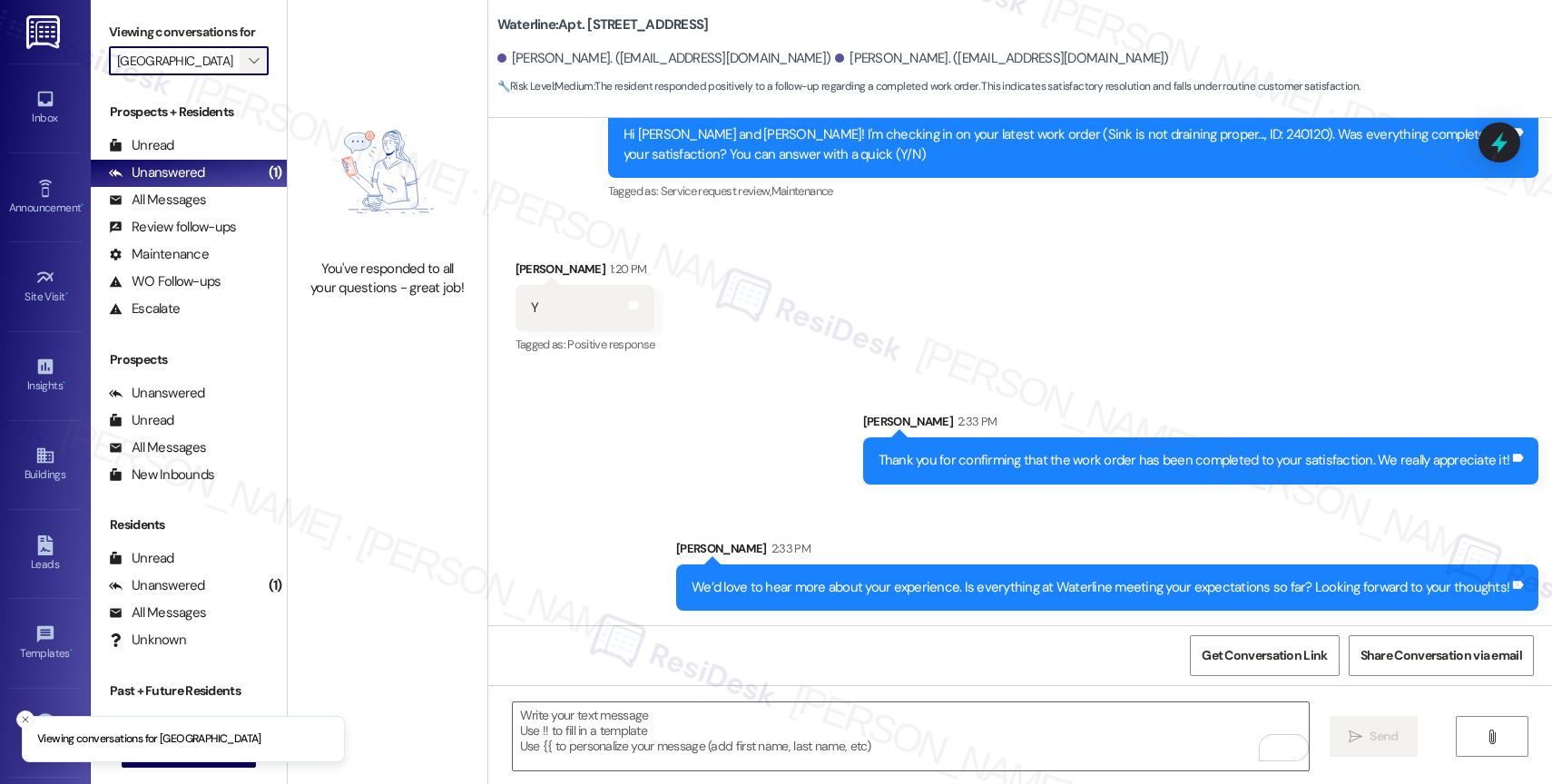
click at [249, 68] on icon "" at bounding box center [254, 61] width 10 height 15
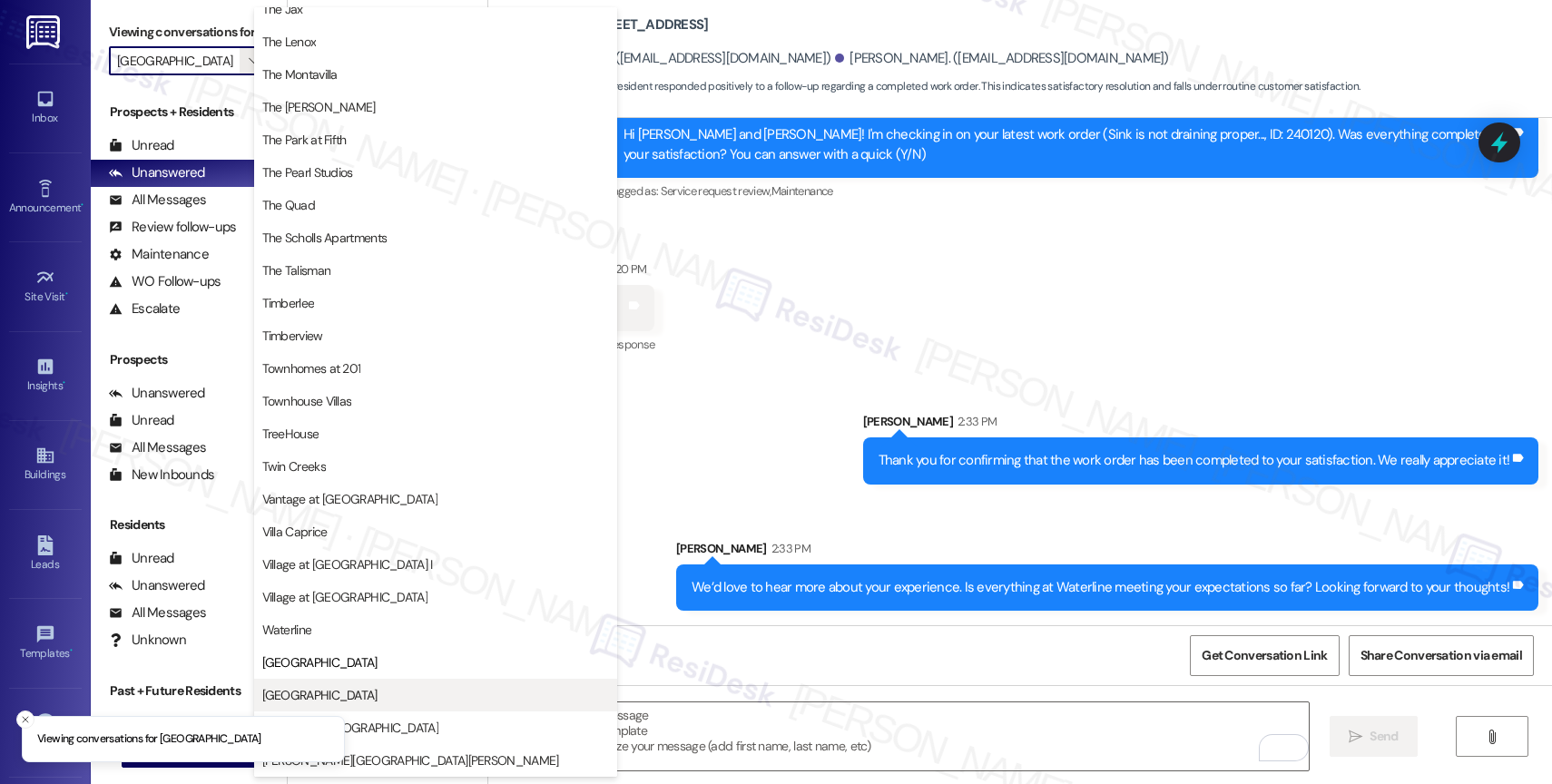
scroll to position [3264, 0]
click at [341, 694] on span "Willow Tree Place" at bounding box center [320, 695] width 115 height 19
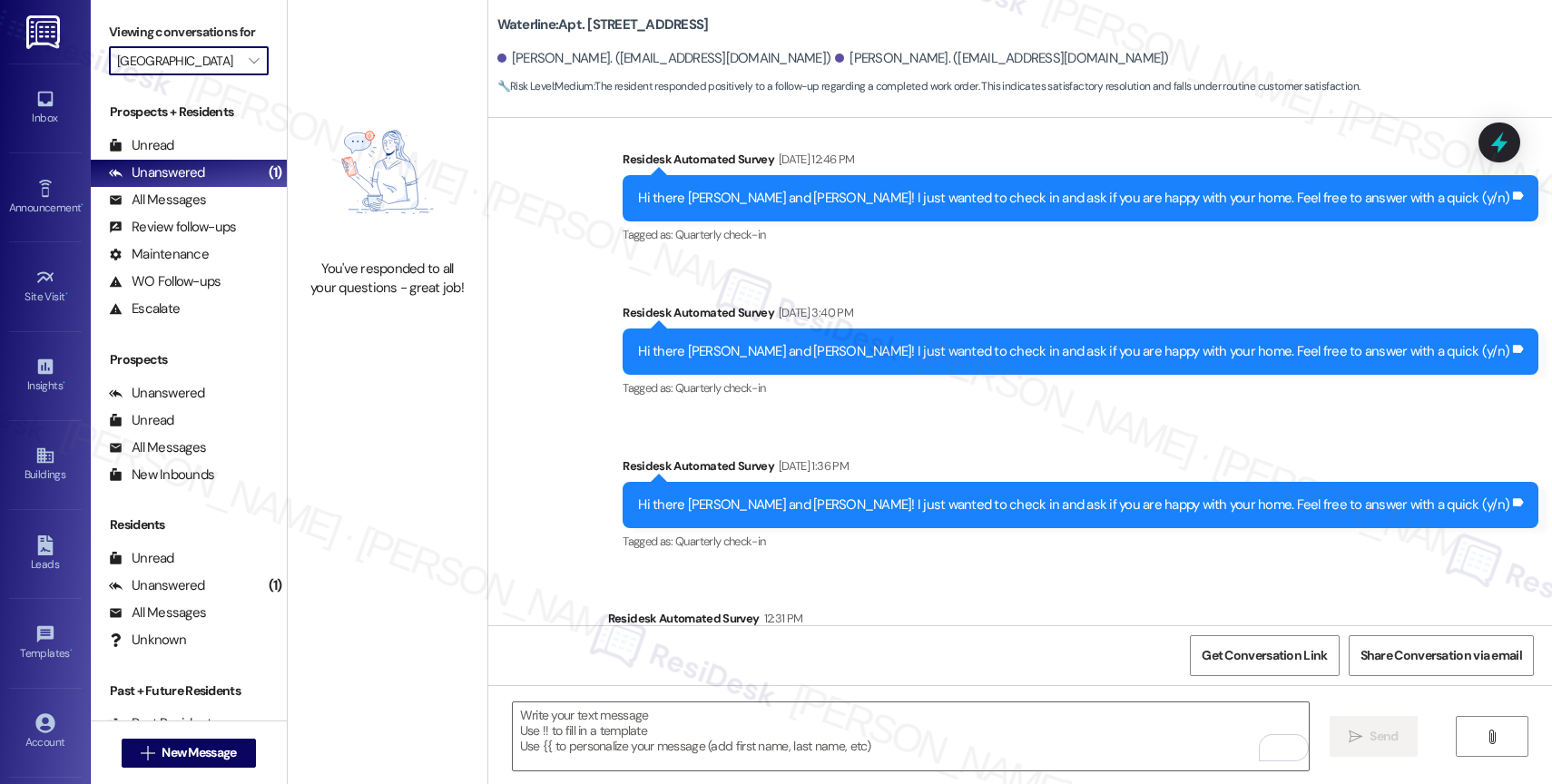
scroll to position [826, 0]
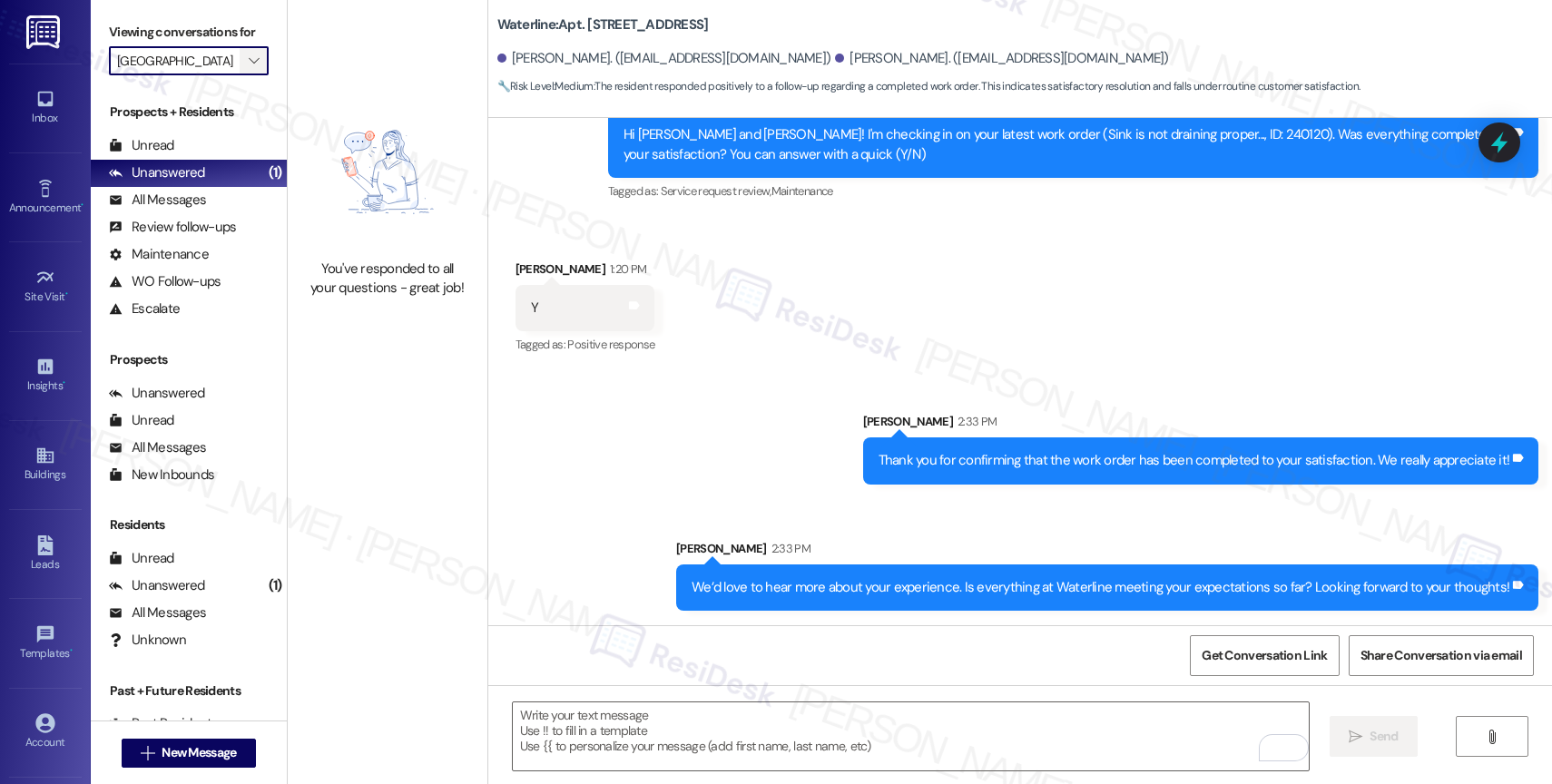
click at [245, 72] on span "" at bounding box center [254, 61] width 18 height 29
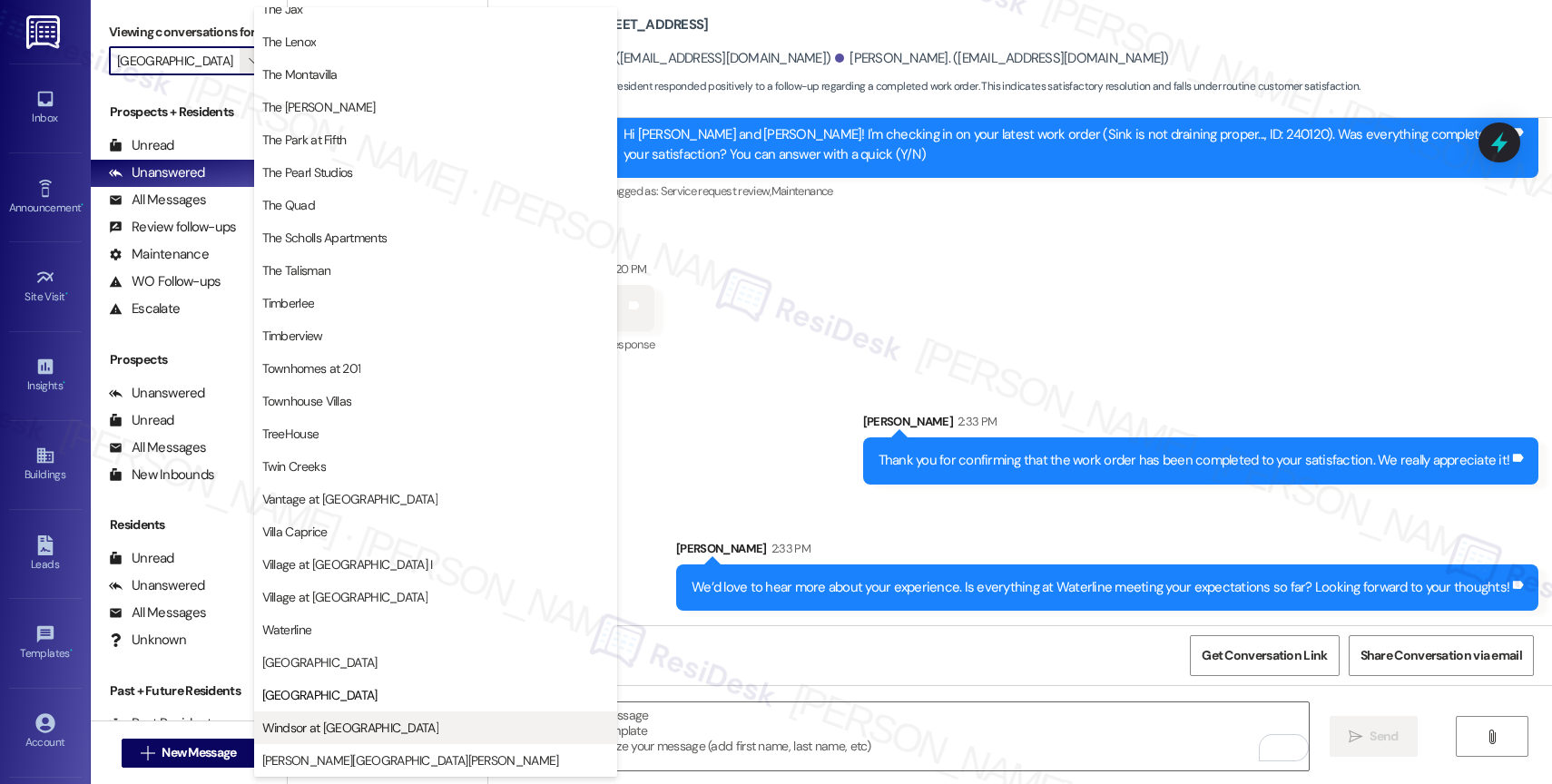
scroll to position [3242, 0]
click at [336, 723] on span "Windsor at Amberglen" at bounding box center [351, 727] width 176 height 19
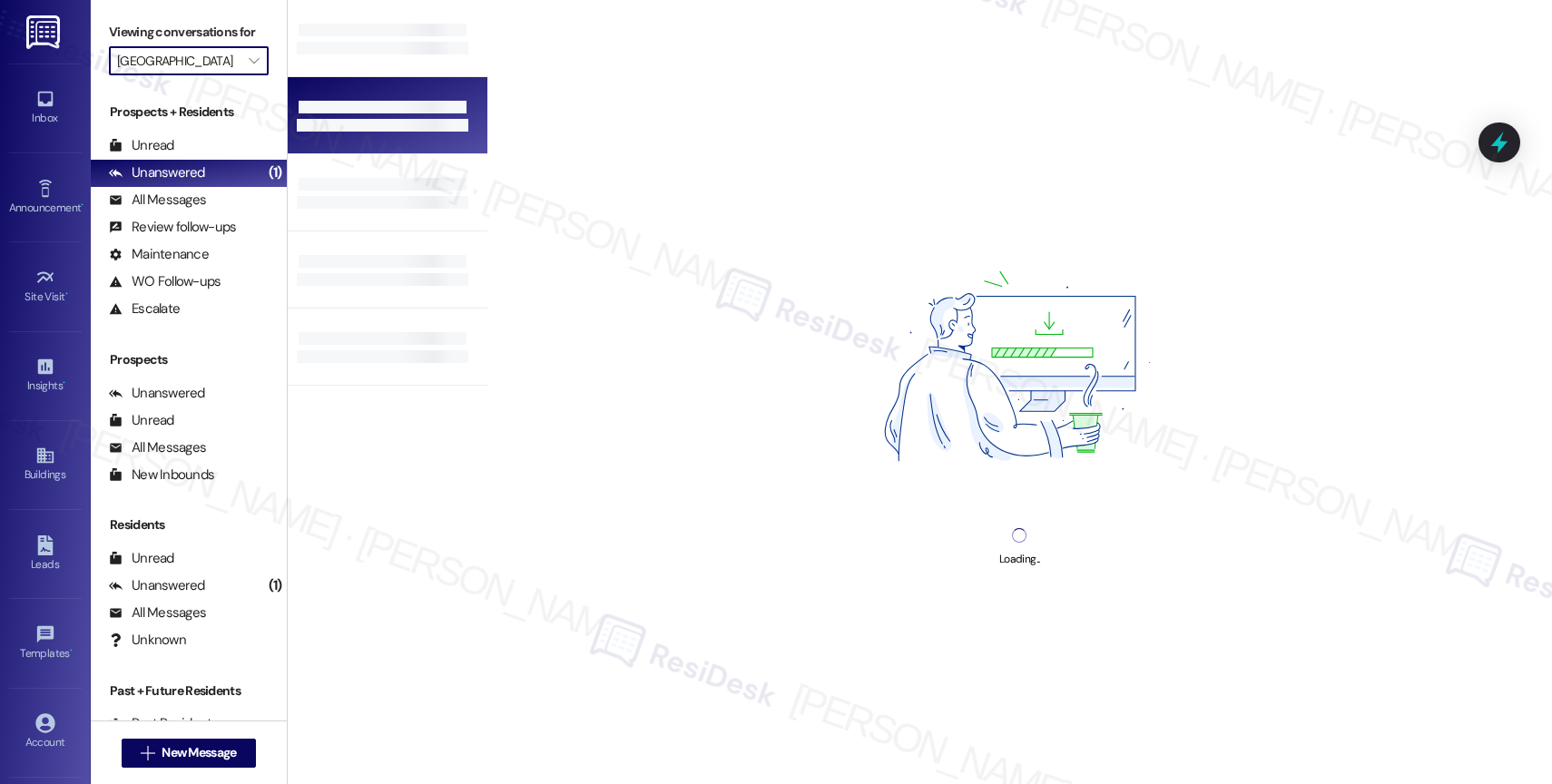
type input "Windsor at Amberglen"
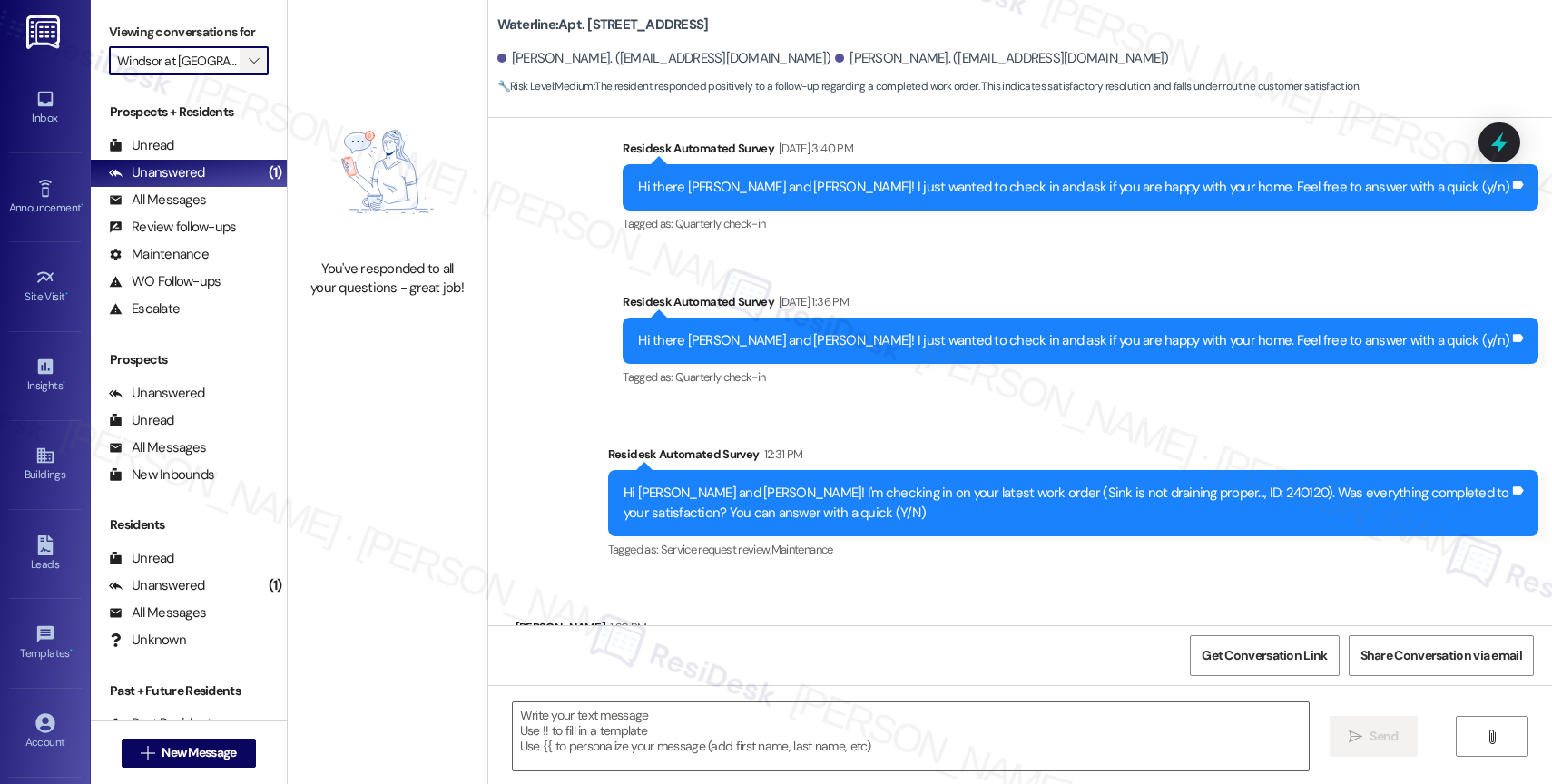
type textarea "Fetching suggested responses. Please feel free to read through the conversation…"
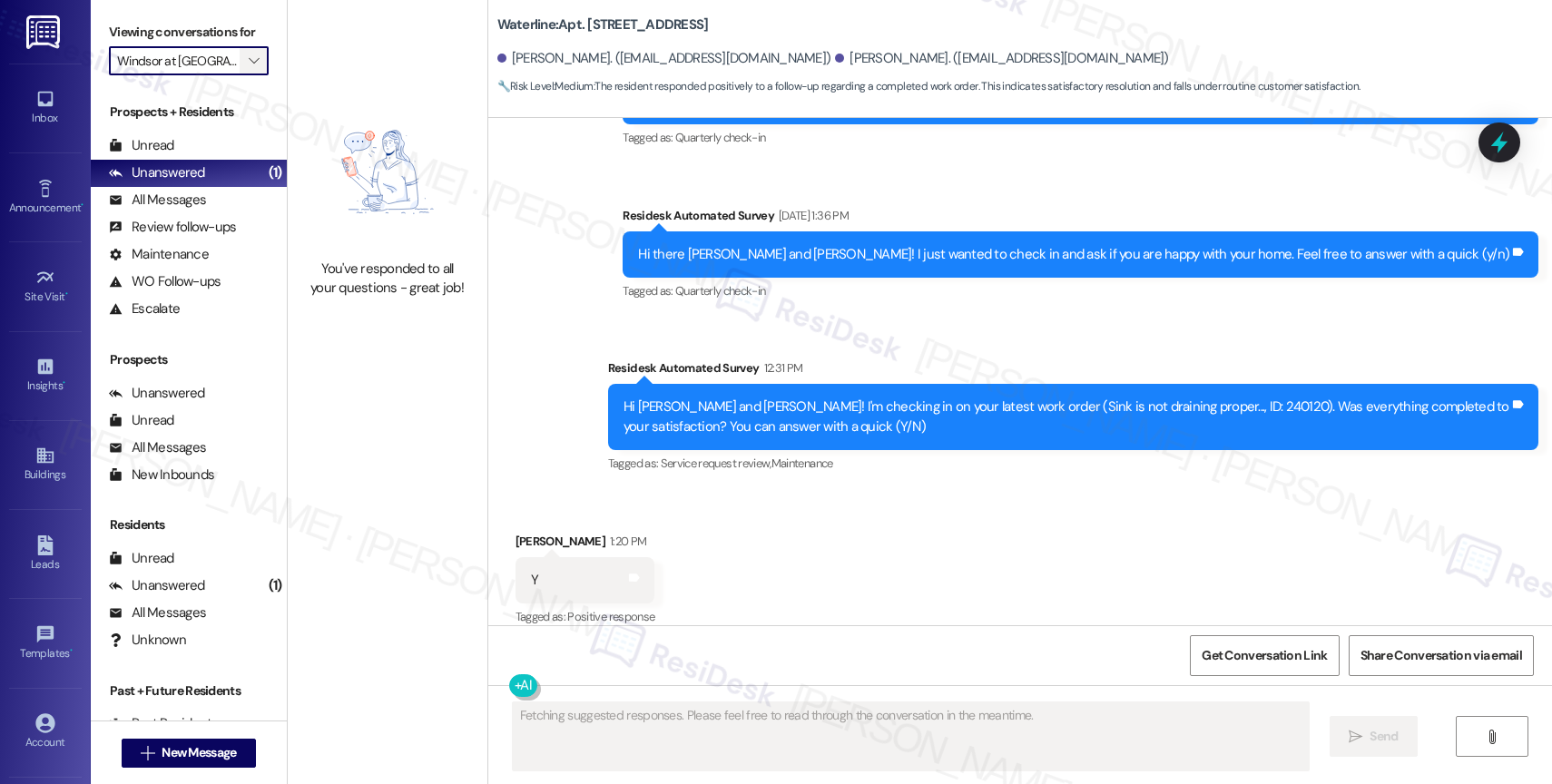
scroll to position [571, 0]
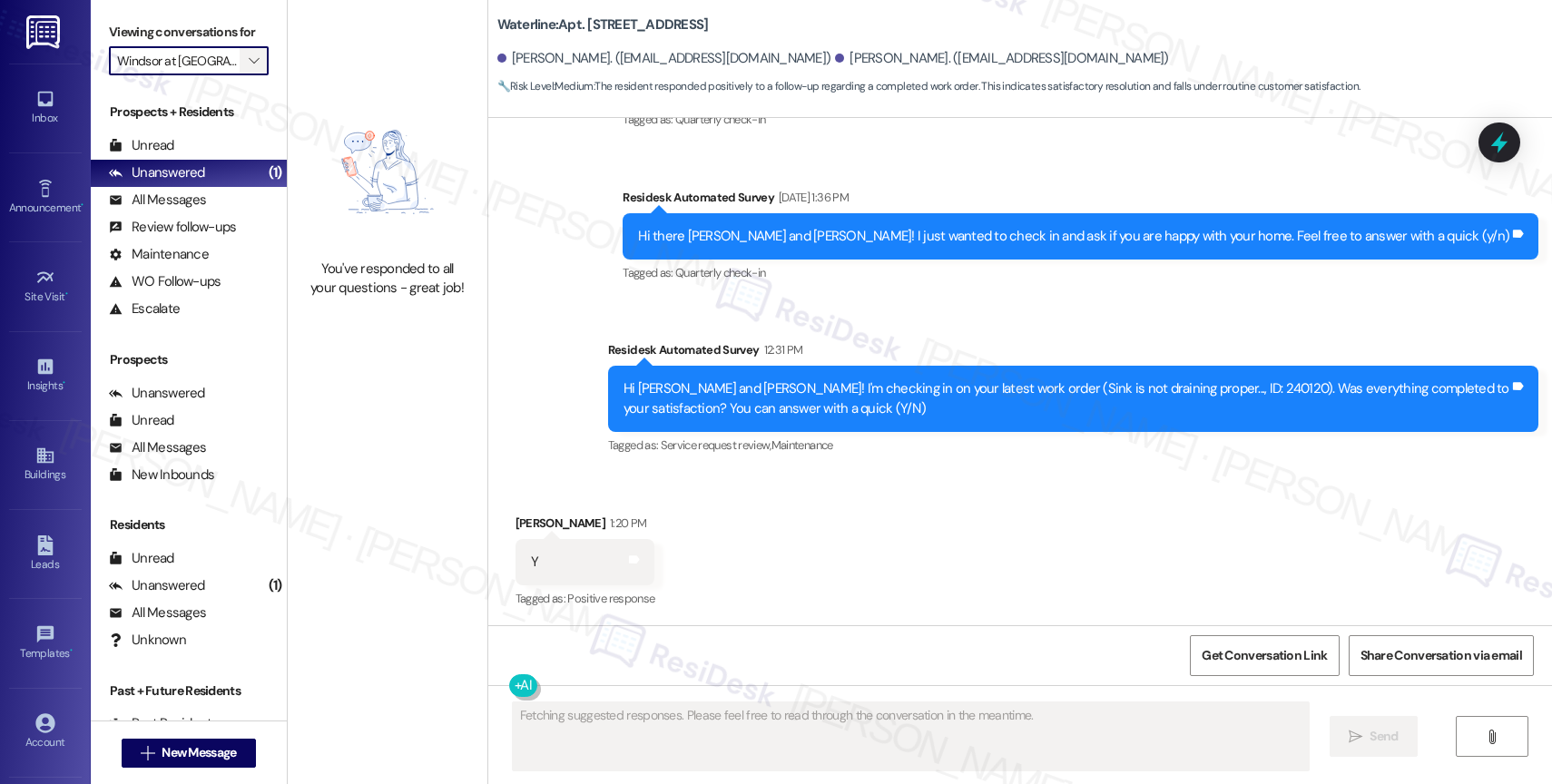
click at [249, 68] on icon "" at bounding box center [254, 61] width 10 height 15
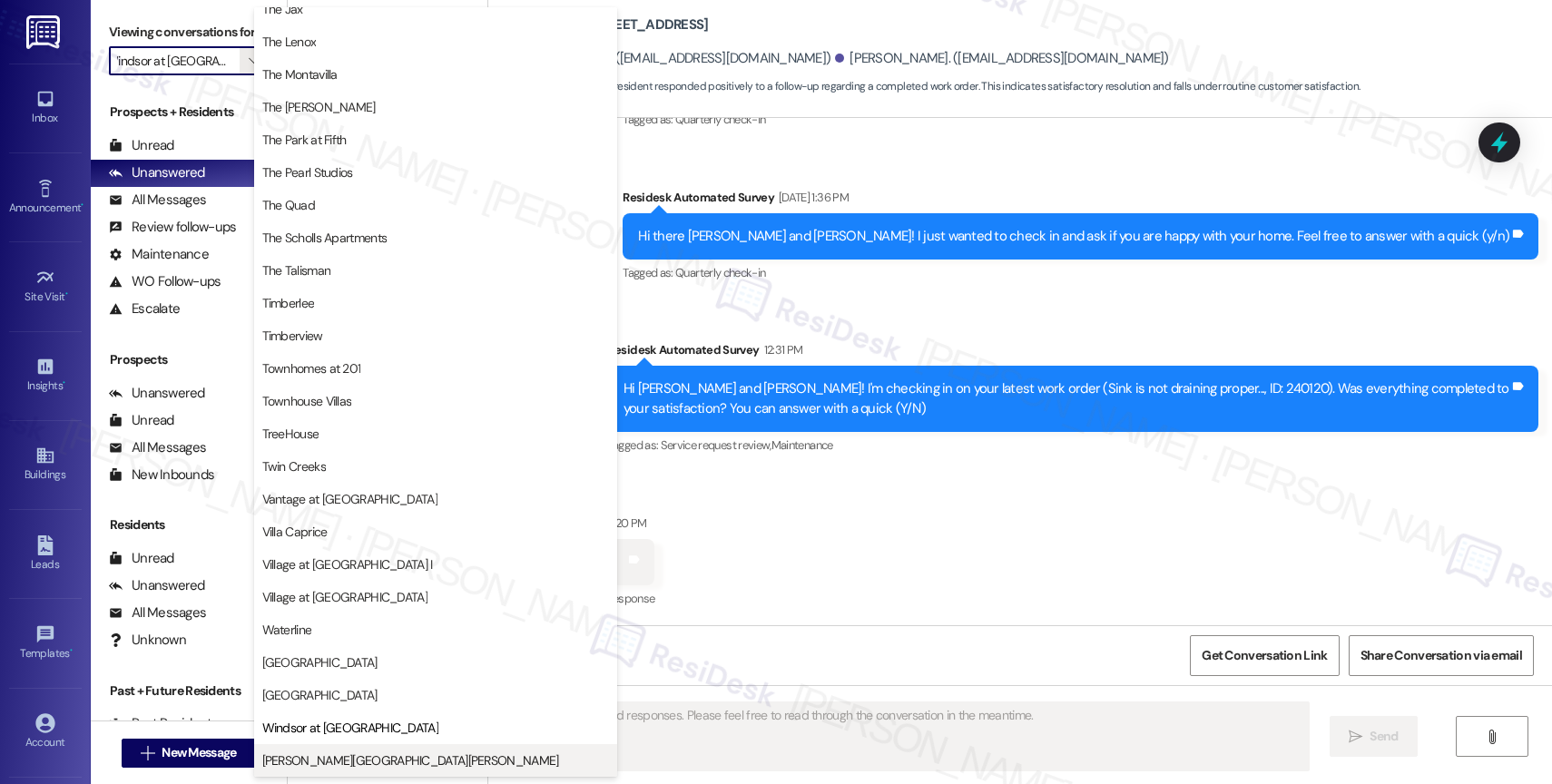
scroll to position [3311, 0]
click at [348, 755] on span "Witham Hill Oaks" at bounding box center [411, 760] width 297 height 19
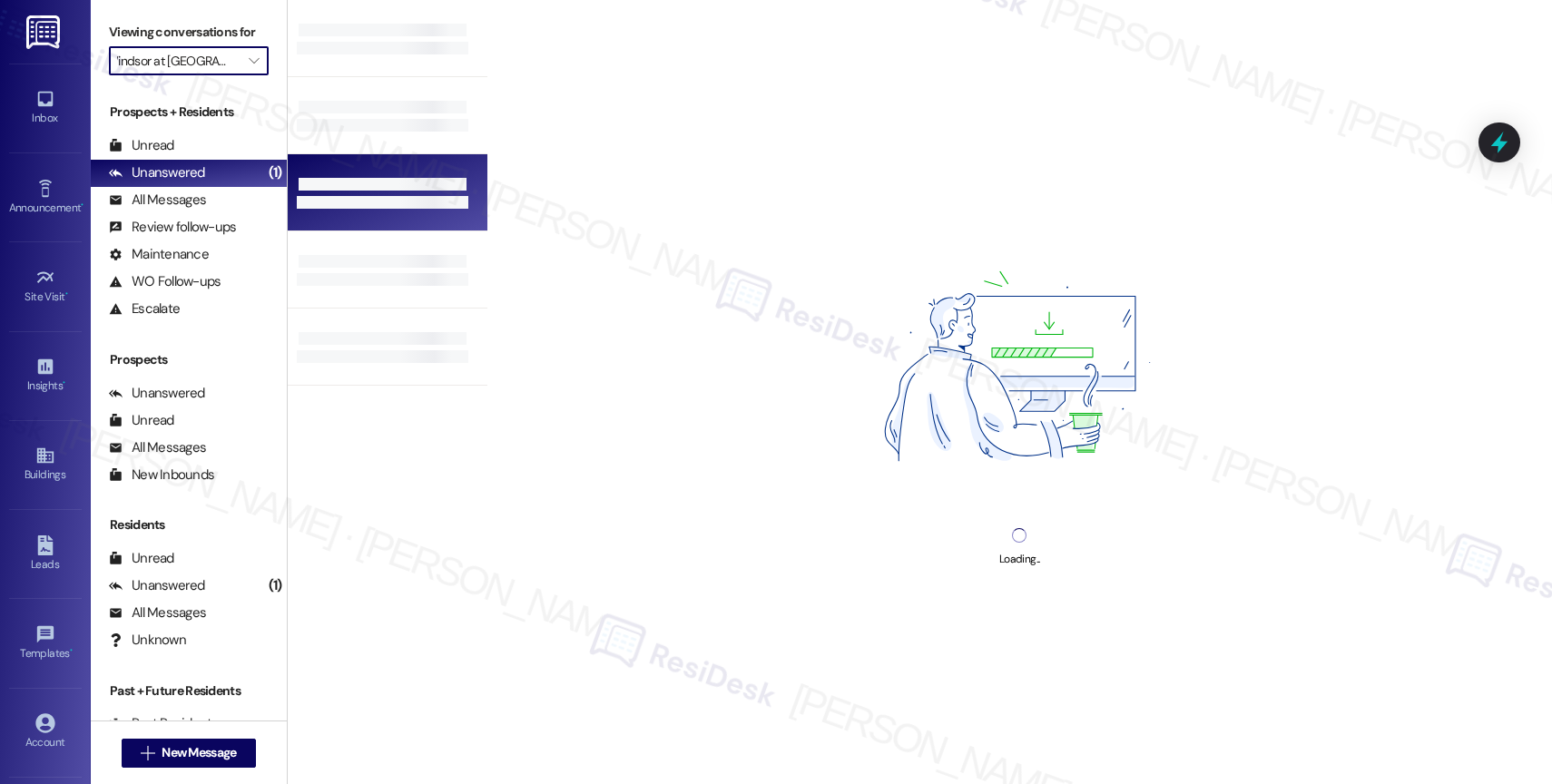
type input "Witham Hill Oaks"
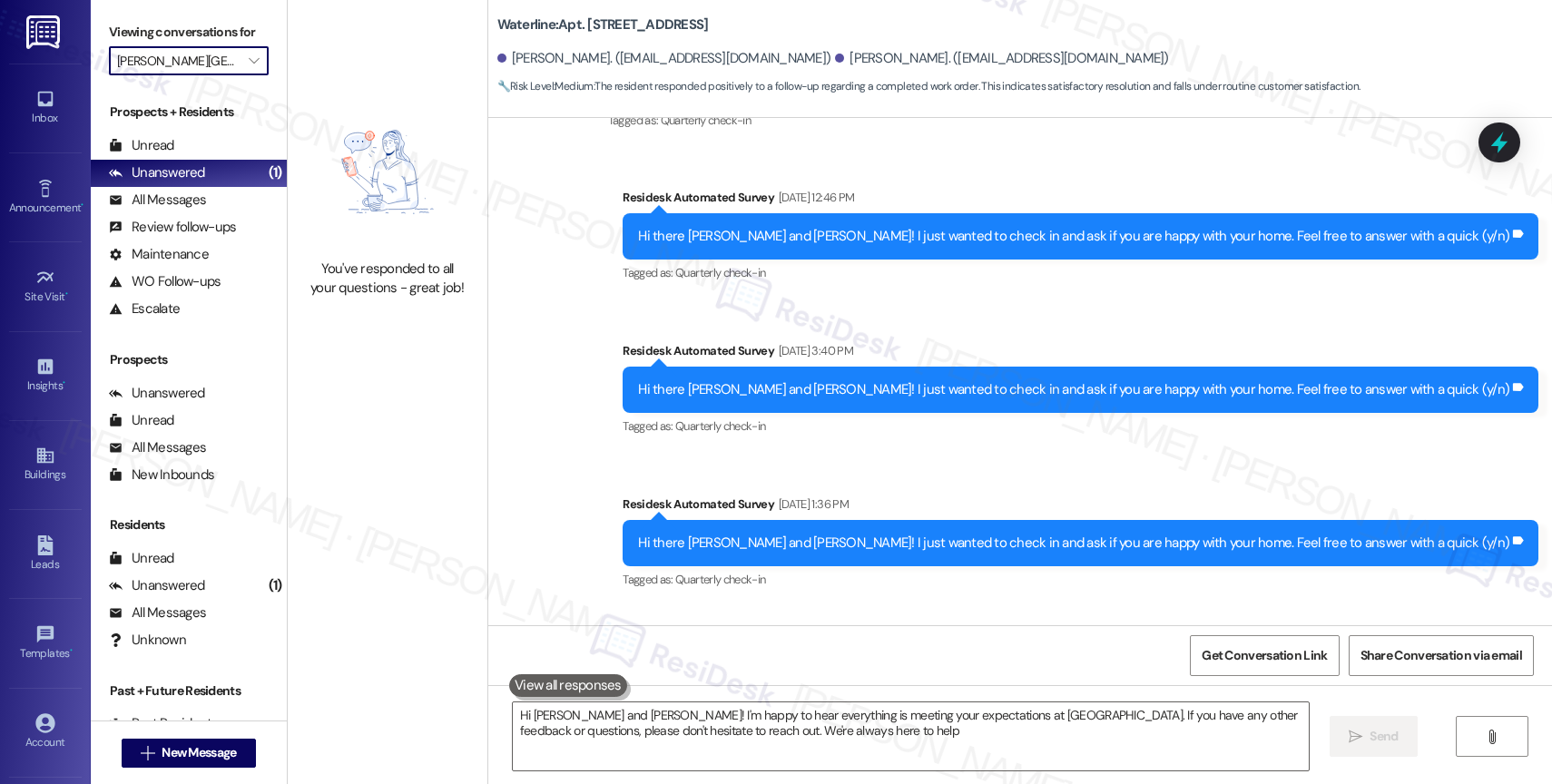
type textarea "Hi Andres and Evelin! I'm happy to hear everything is meeting your expectations…"
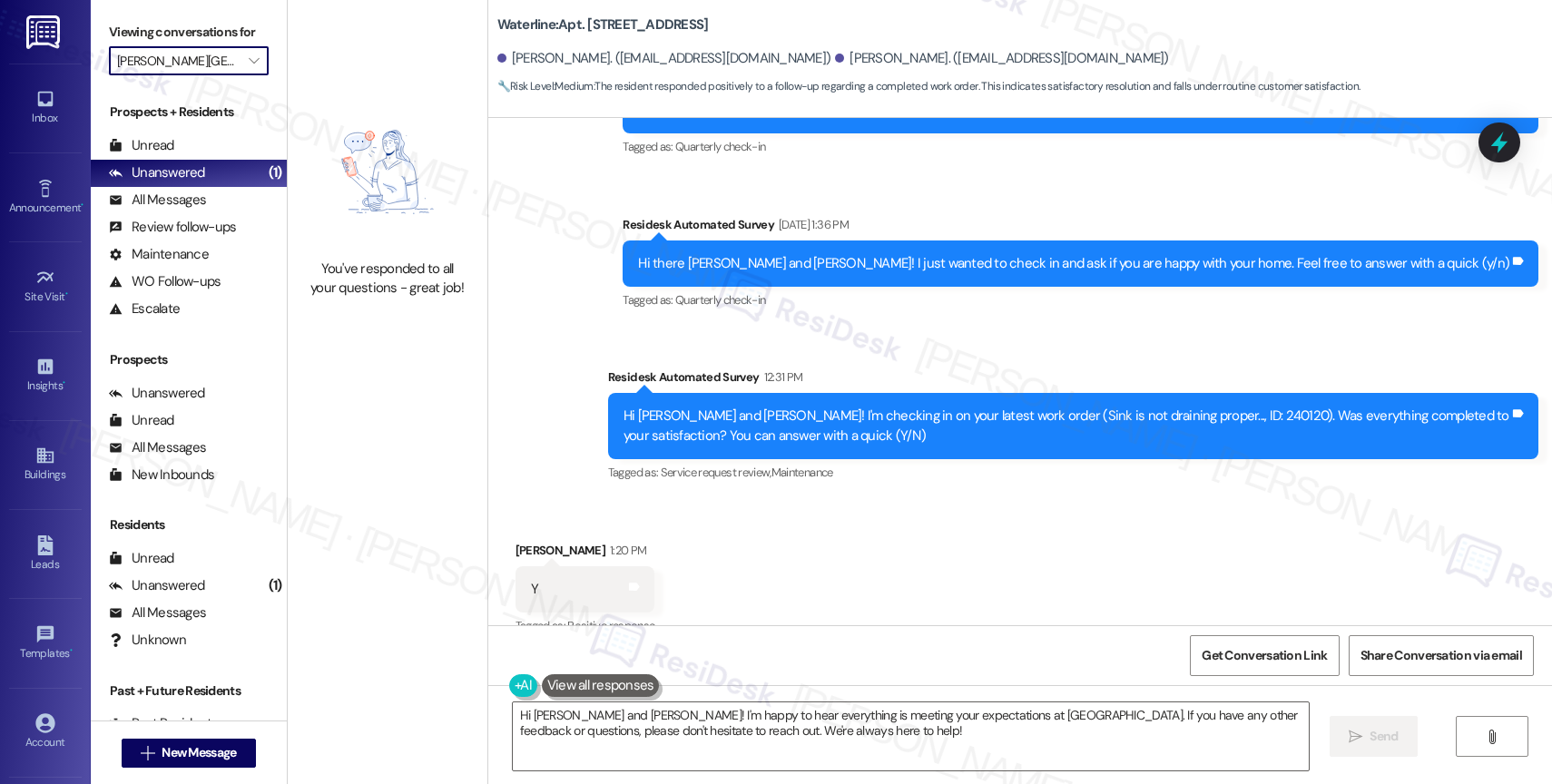
scroll to position [571, 0]
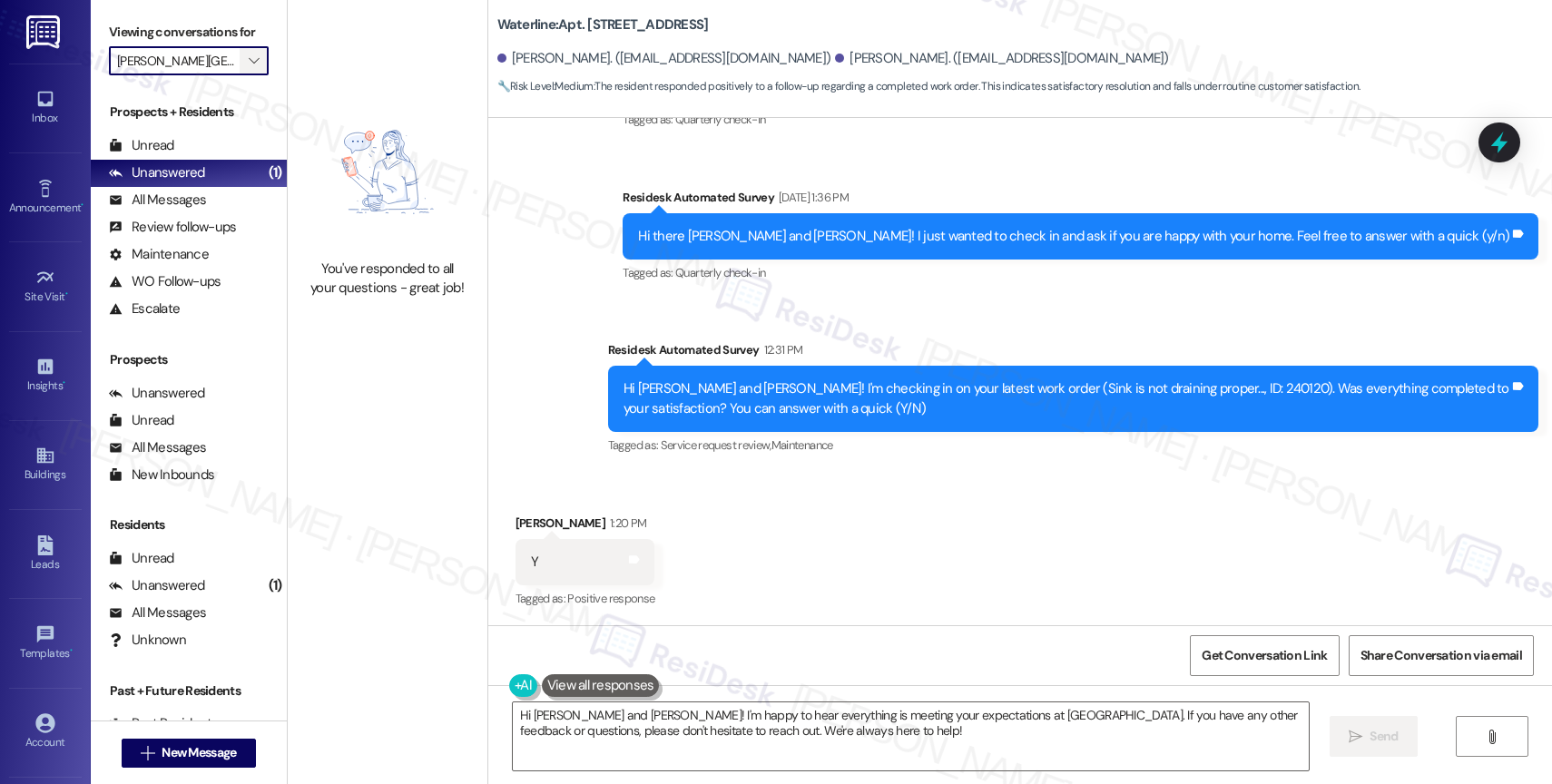
click at [249, 68] on icon "" at bounding box center [254, 61] width 10 height 15
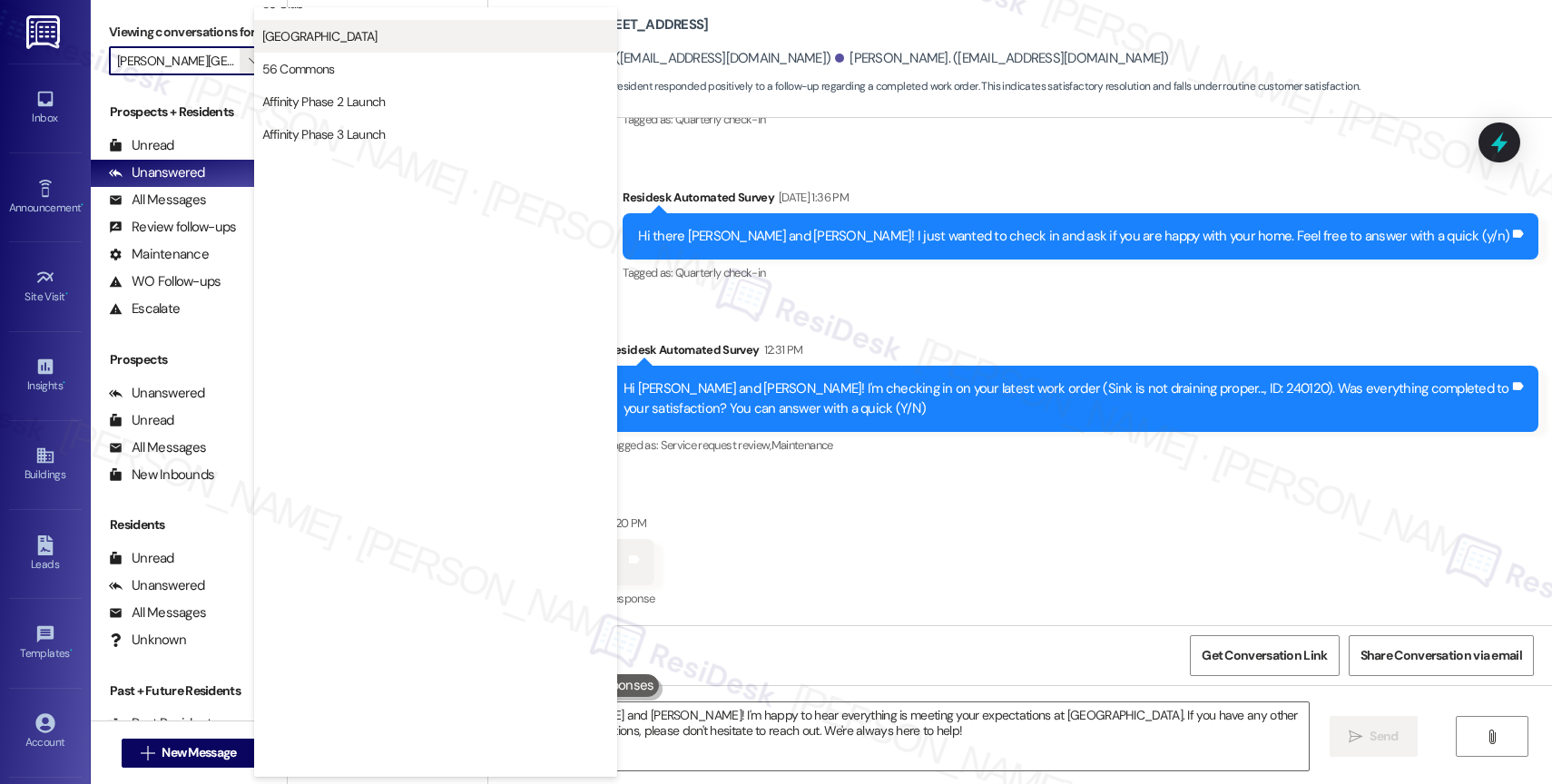
scroll to position [0, 0]
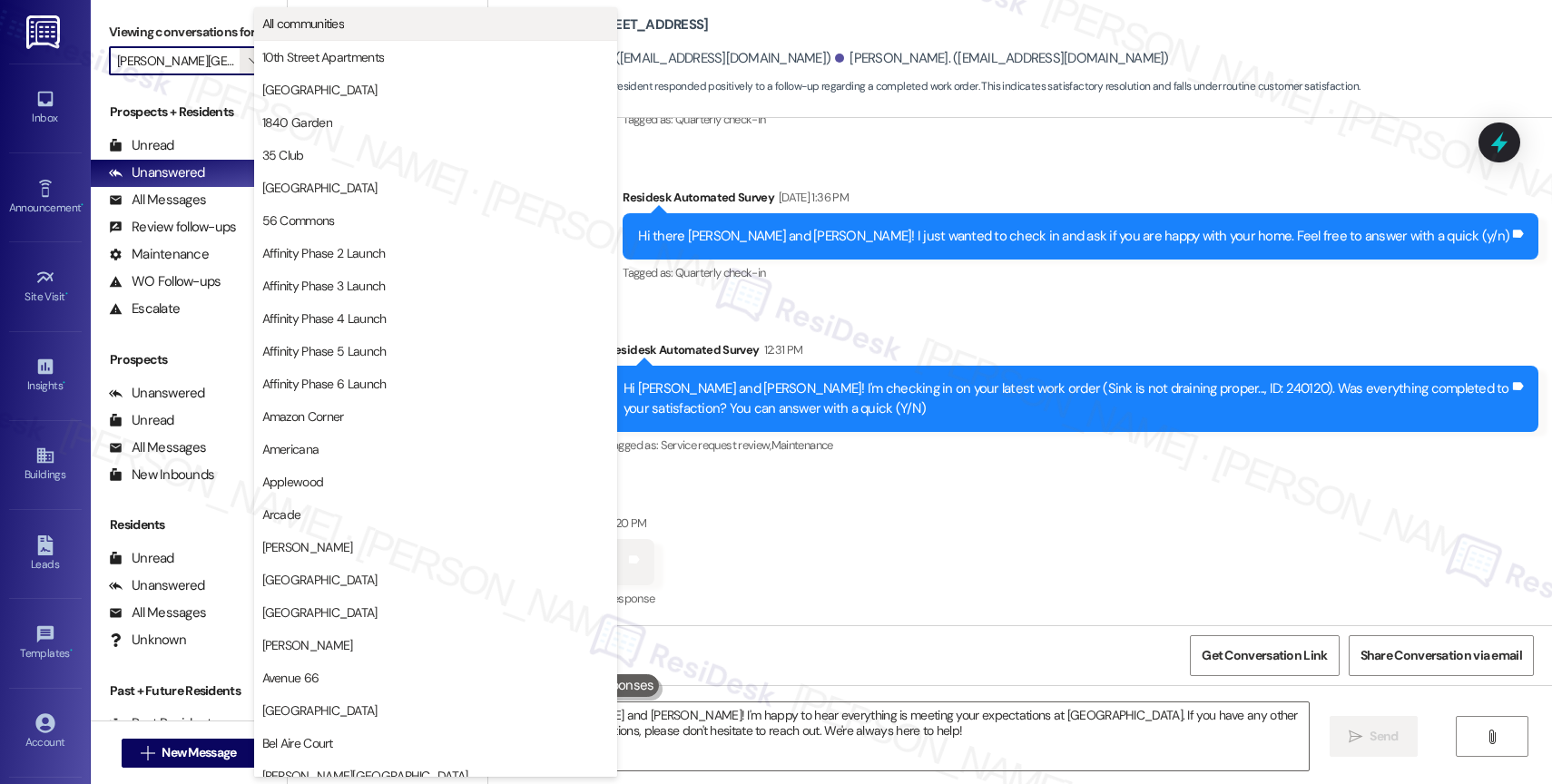
click at [358, 15] on span "All communities" at bounding box center [436, 23] width 347 height 19
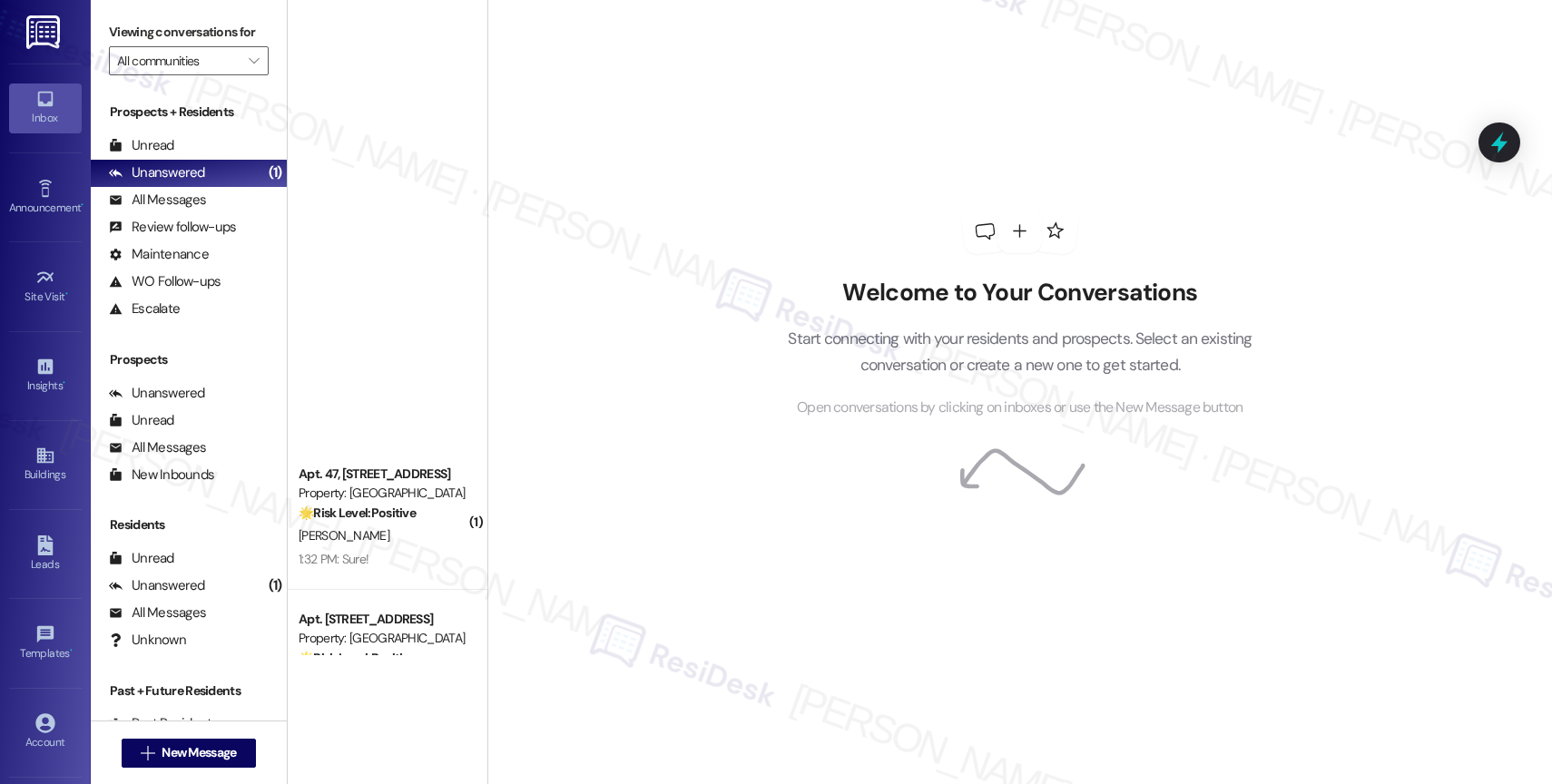
scroll to position [2272, 0]
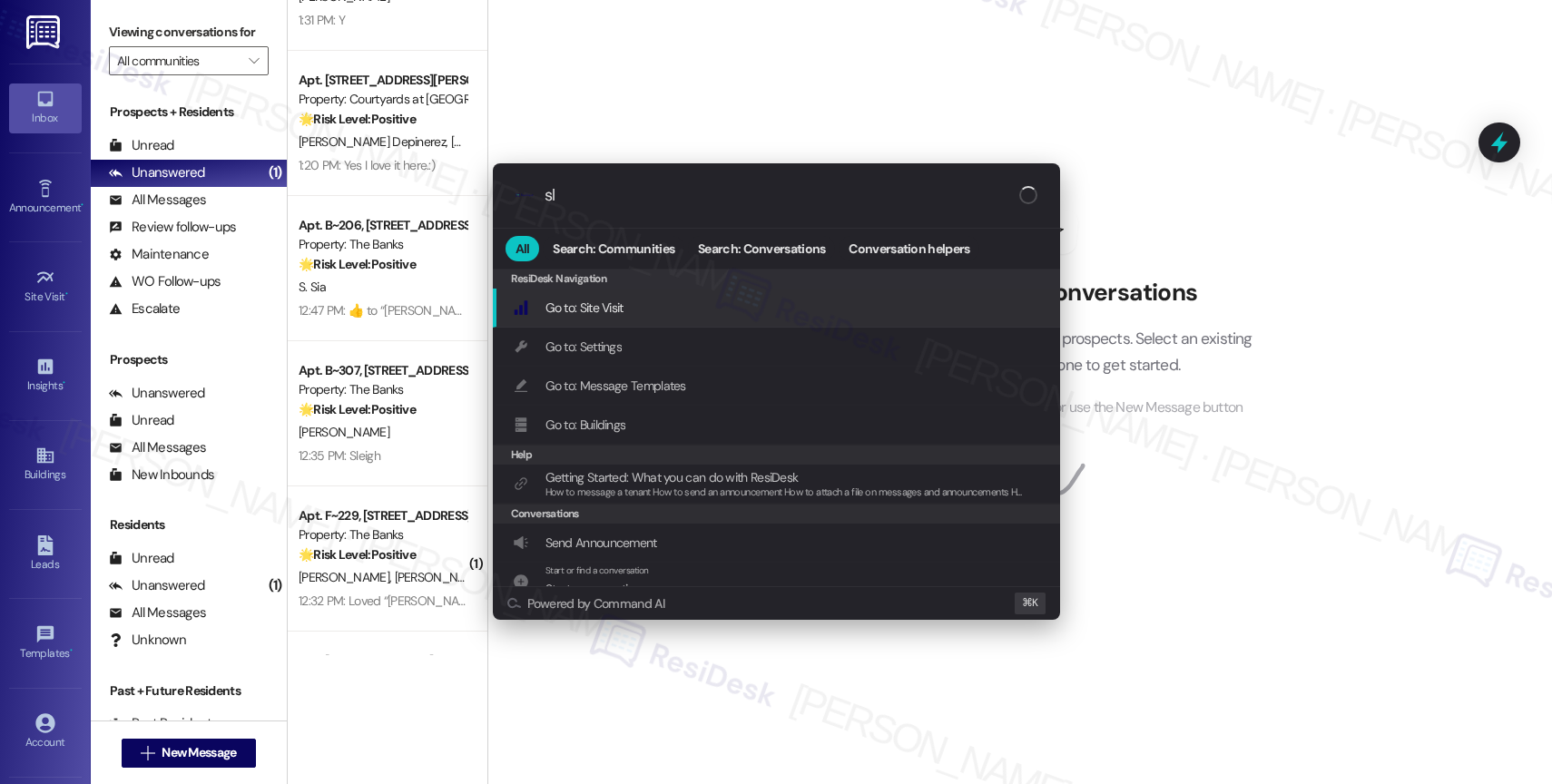
type input "sla"
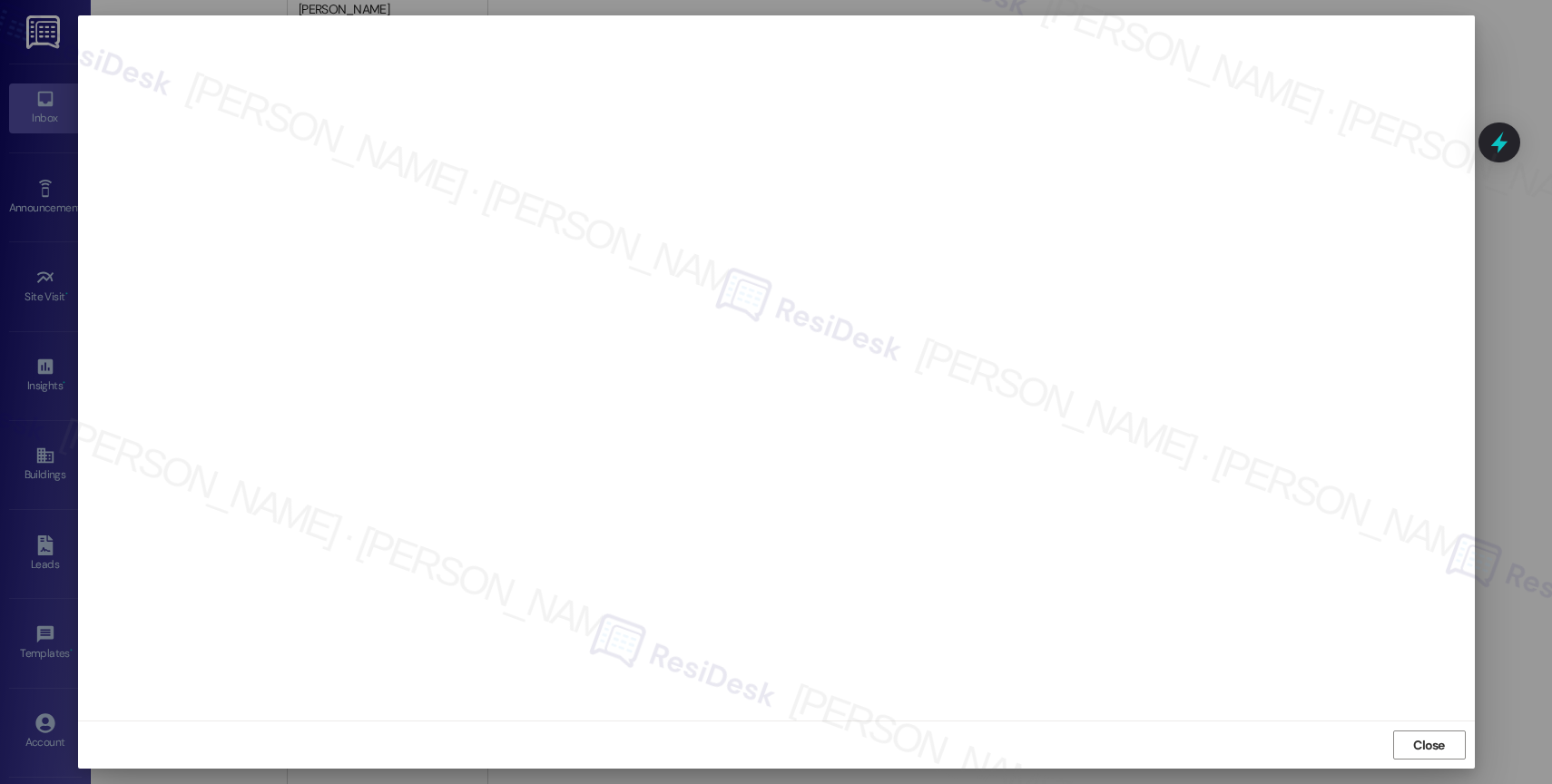
scroll to position [1232, 0]
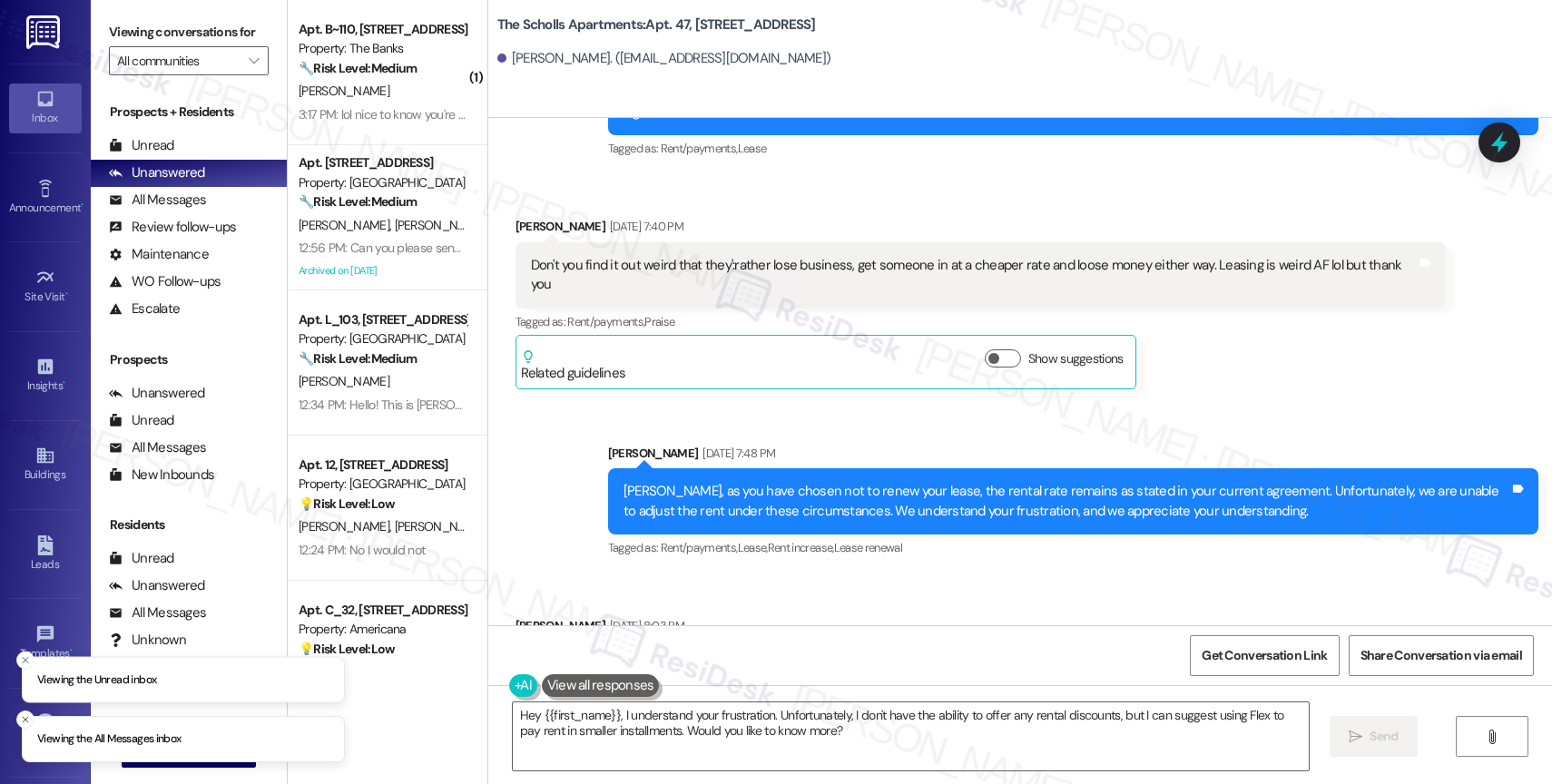
scroll to position [5717, 0]
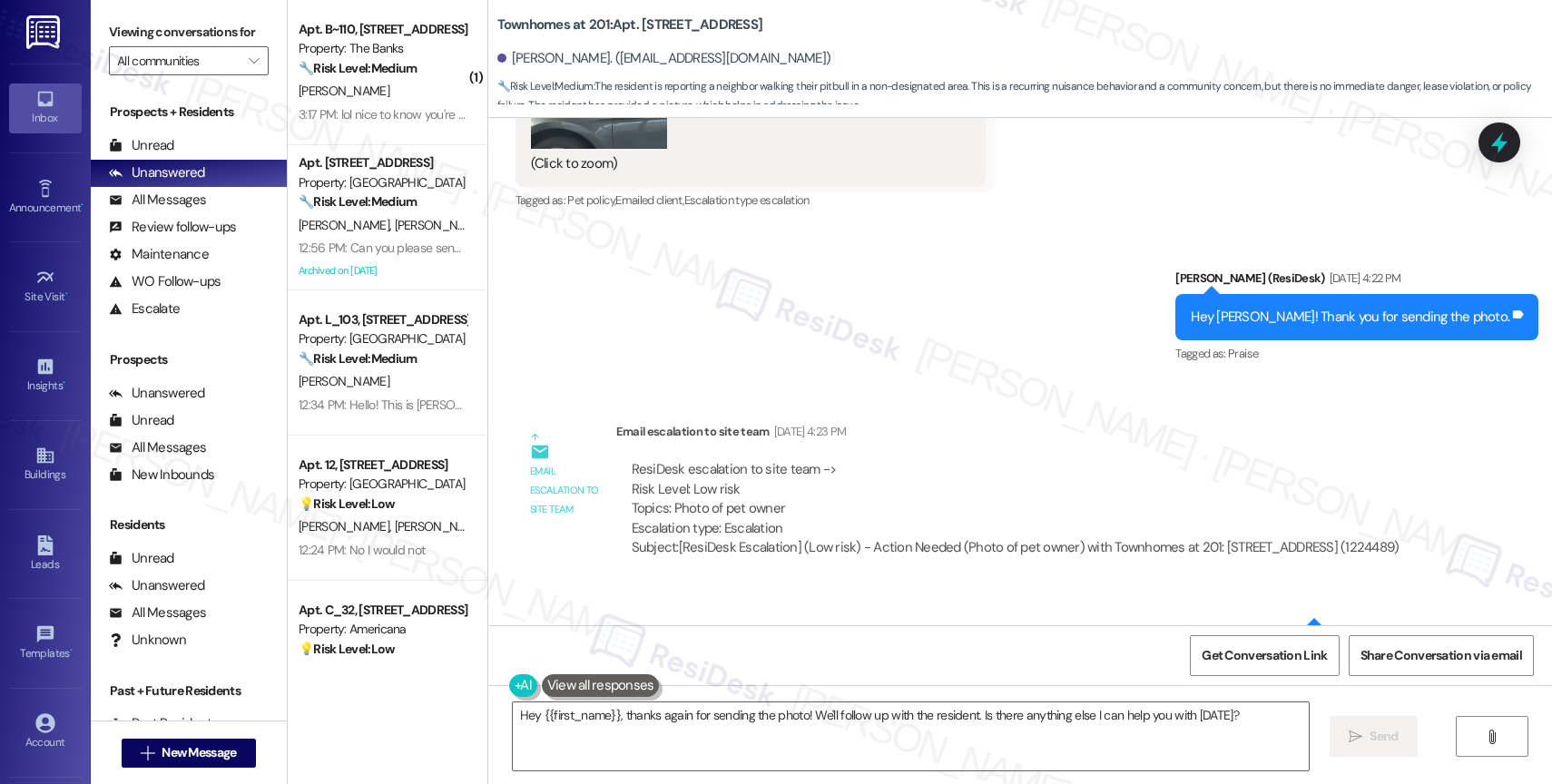
scroll to position [23458, 0]
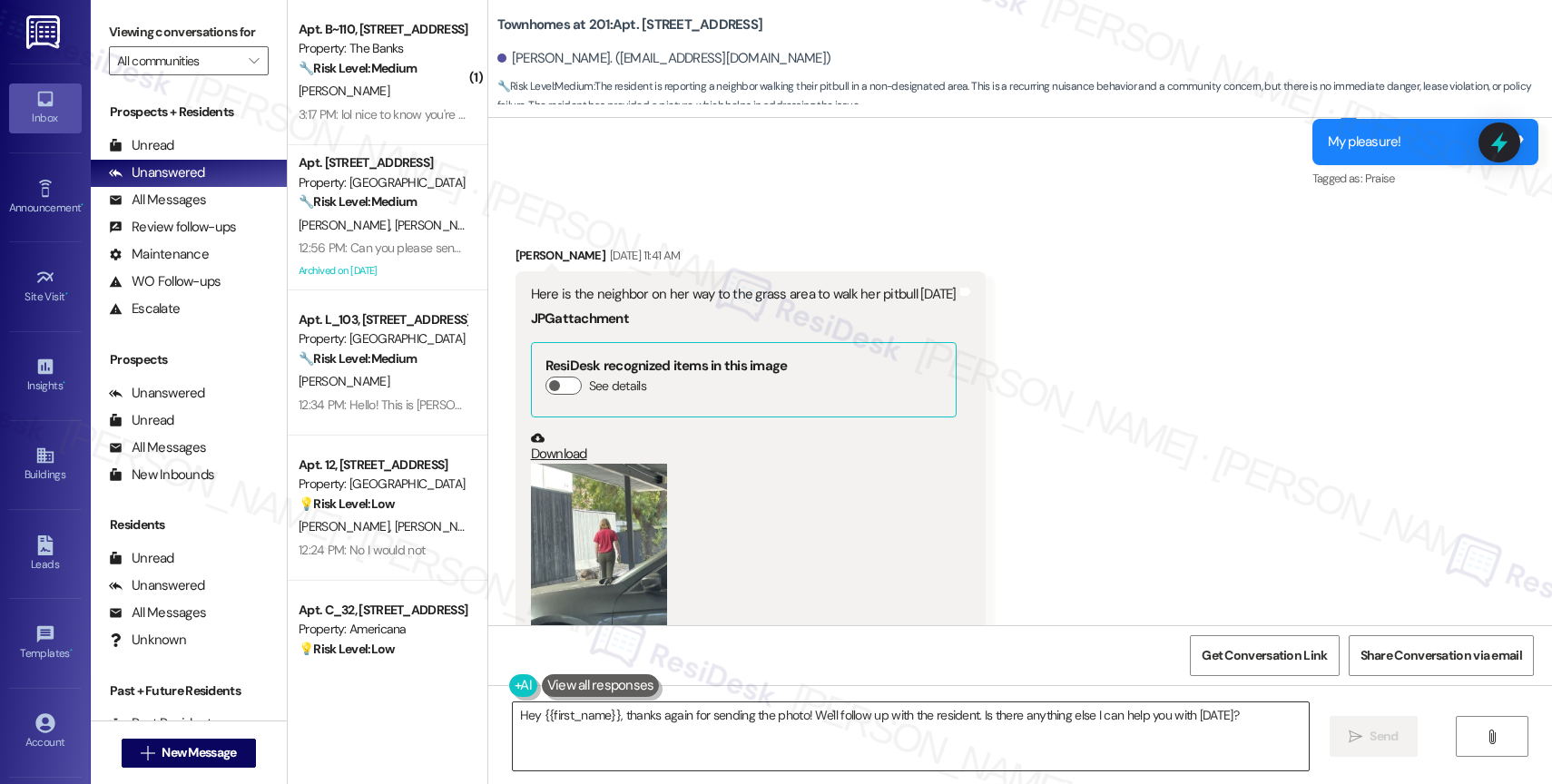
click at [572, 721] on textarea "Hey {{first_name}}, thanks again for sending the photo! We'll follow up with th…" at bounding box center [910, 736] width 796 height 68
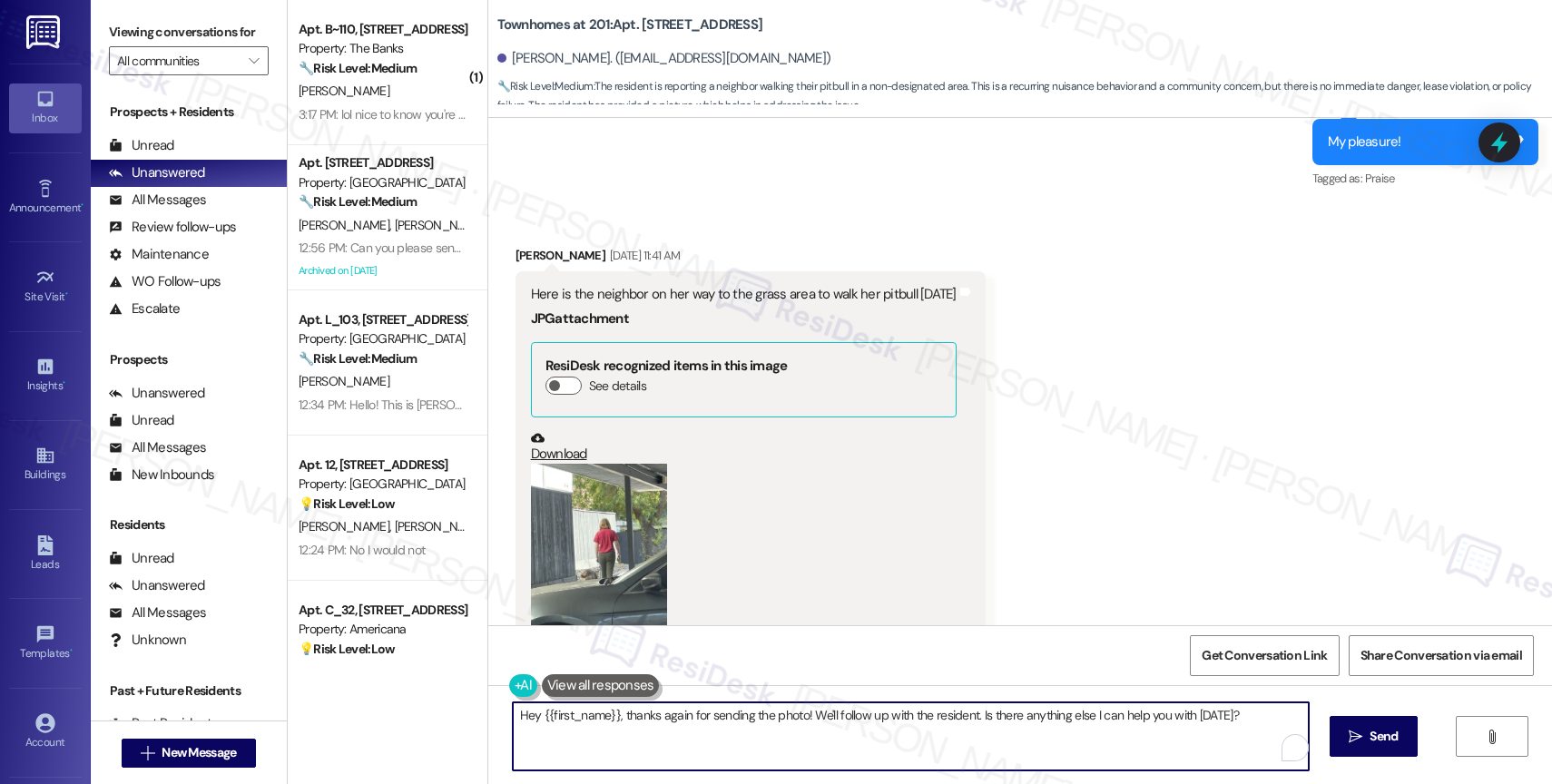
click at [572, 721] on textarea "Hey {{first_name}}, thanks again for sending the photo! We'll follow up with th…" at bounding box center [910, 736] width 796 height 68
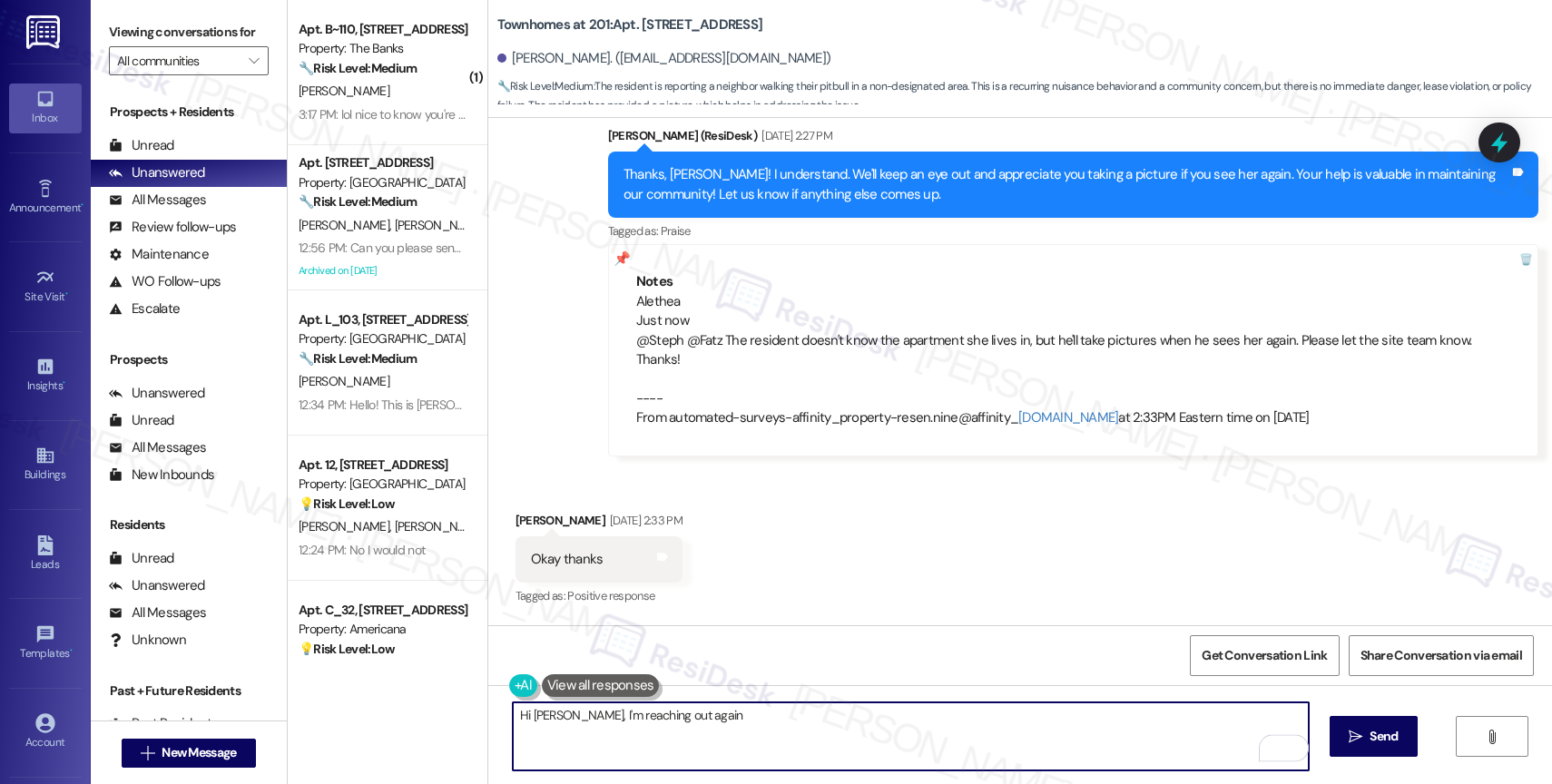
scroll to position [22866, 0]
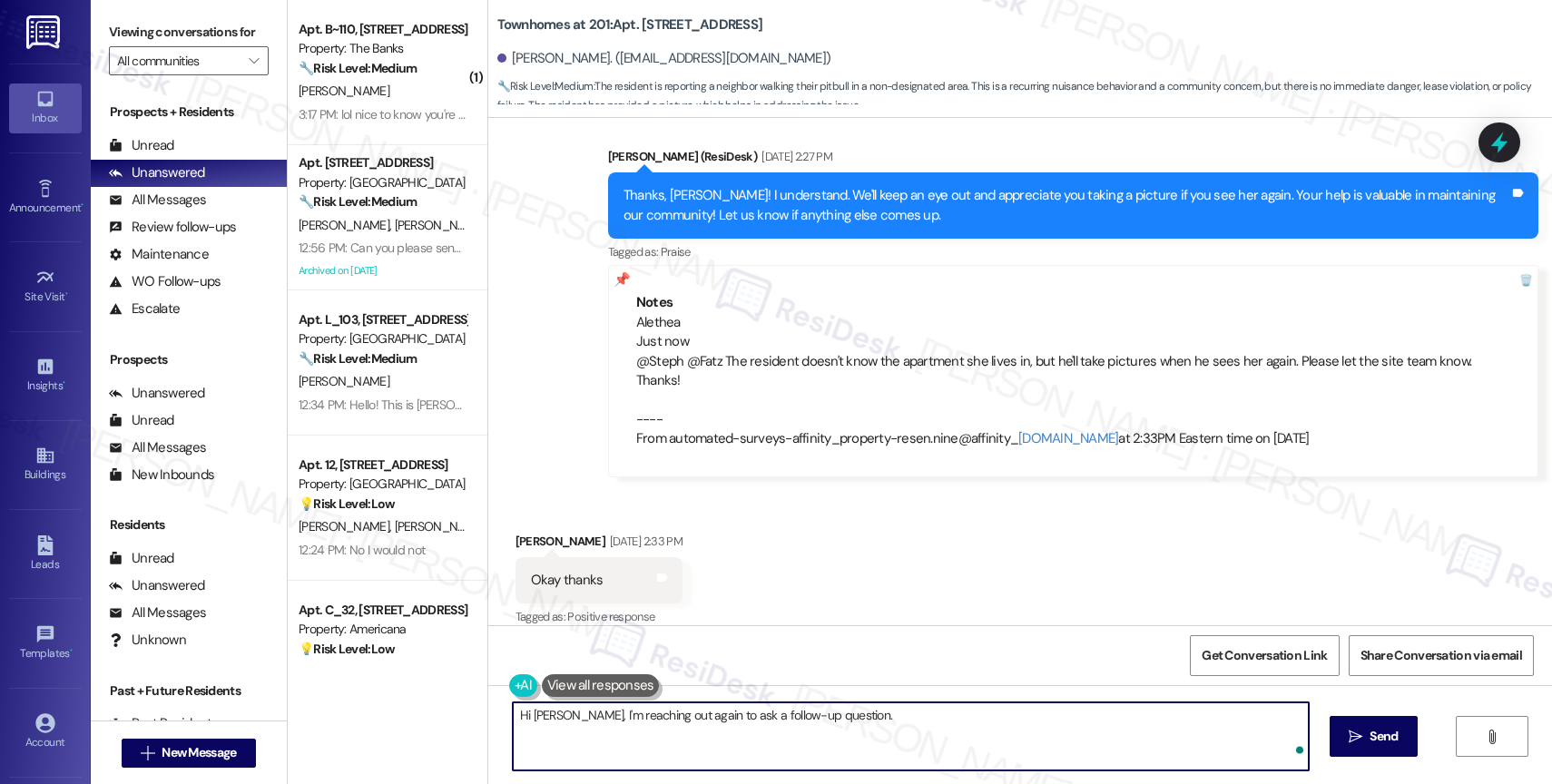
paste textarea "Unfortunately, I don't recognize this resident. Any chance we saw what unit the…"
click at [926, 716] on textarea "Hi Jorge, I'm reaching out again to ask a follow-up question. Unfortunately, I …" at bounding box center [910, 736] width 796 height 68
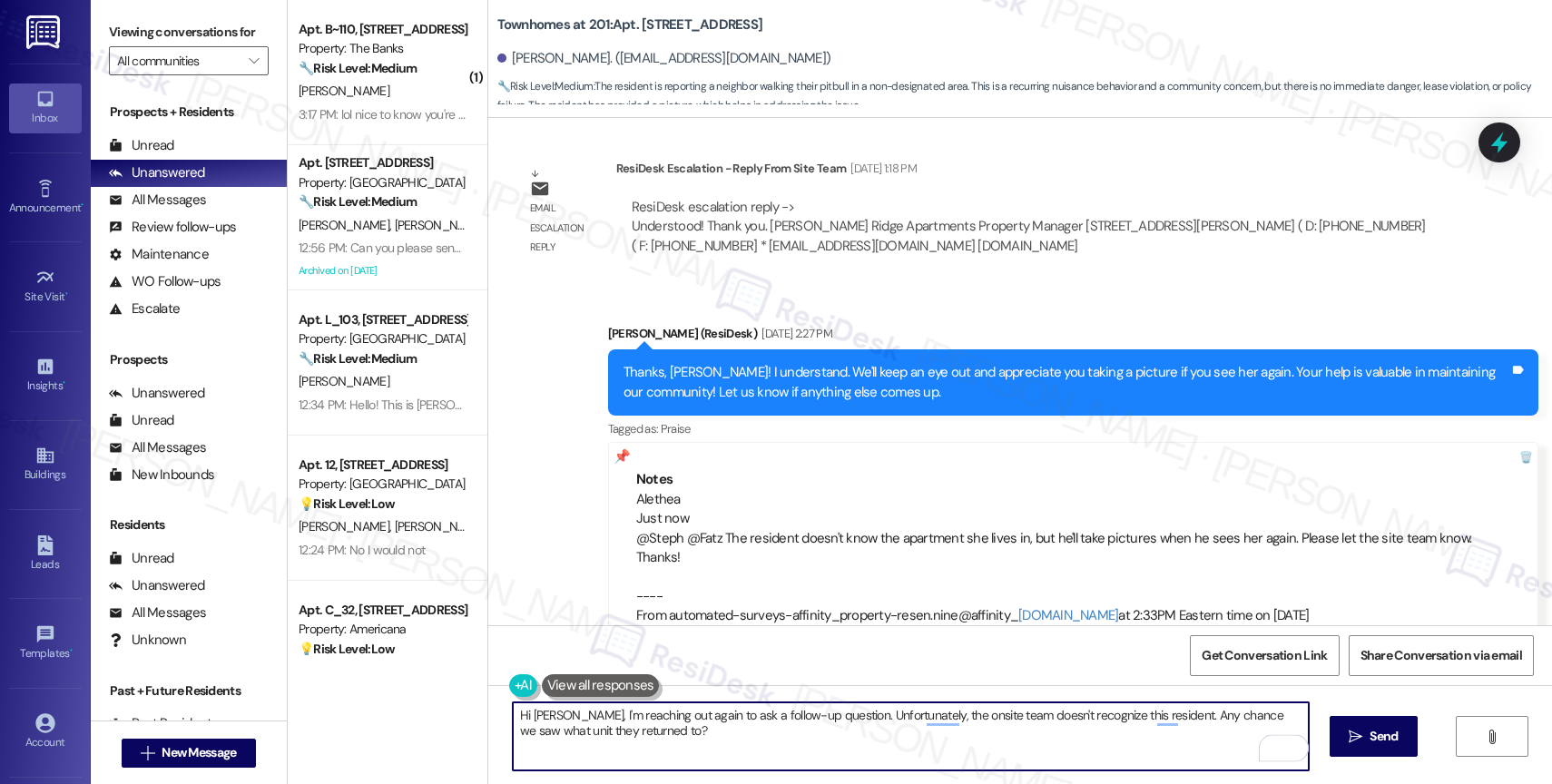
scroll to position [22618, 0]
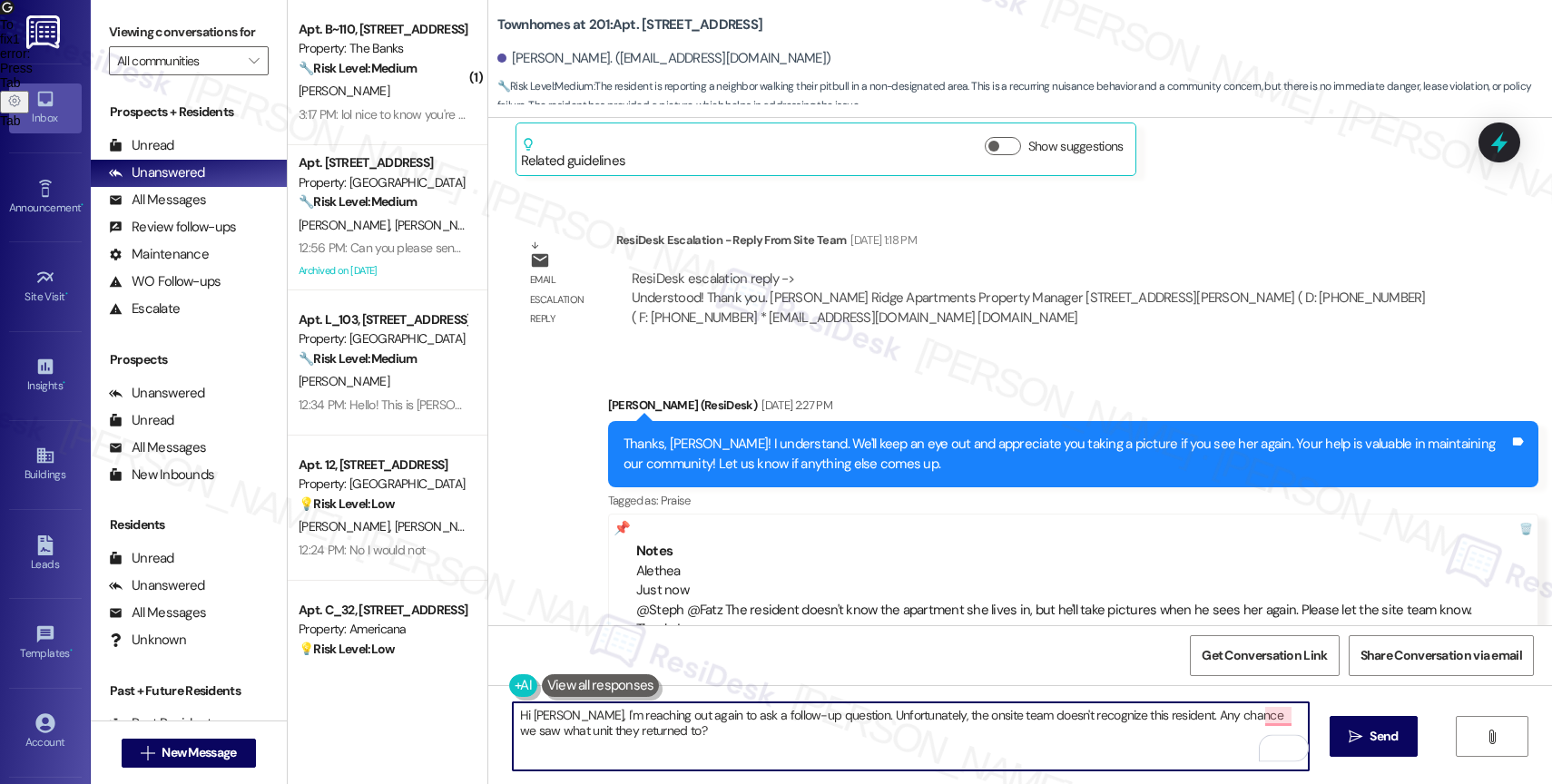
click at [1138, 713] on textarea "Hi Jorge, I'm reaching out again to ask a follow-up question. Unfortunately, th…" at bounding box center [910, 736] width 796 height 68
click at [745, 736] on textarea "Hi Jorge, I'm reaching out again to ask a follow-up question. Unfortunately, th…" at bounding box center [910, 736] width 796 height 68
click at [1291, 714] on textarea "Hi Jorge, I'm reaching out again to ask a follow-up question. Unfortunately, th…" at bounding box center [910, 736] width 796 height 68
click at [785, 735] on textarea "Hi [PERSON_NAME], I'm reaching out again to ask a follow-up question. Unfortuna…" at bounding box center [910, 736] width 796 height 68
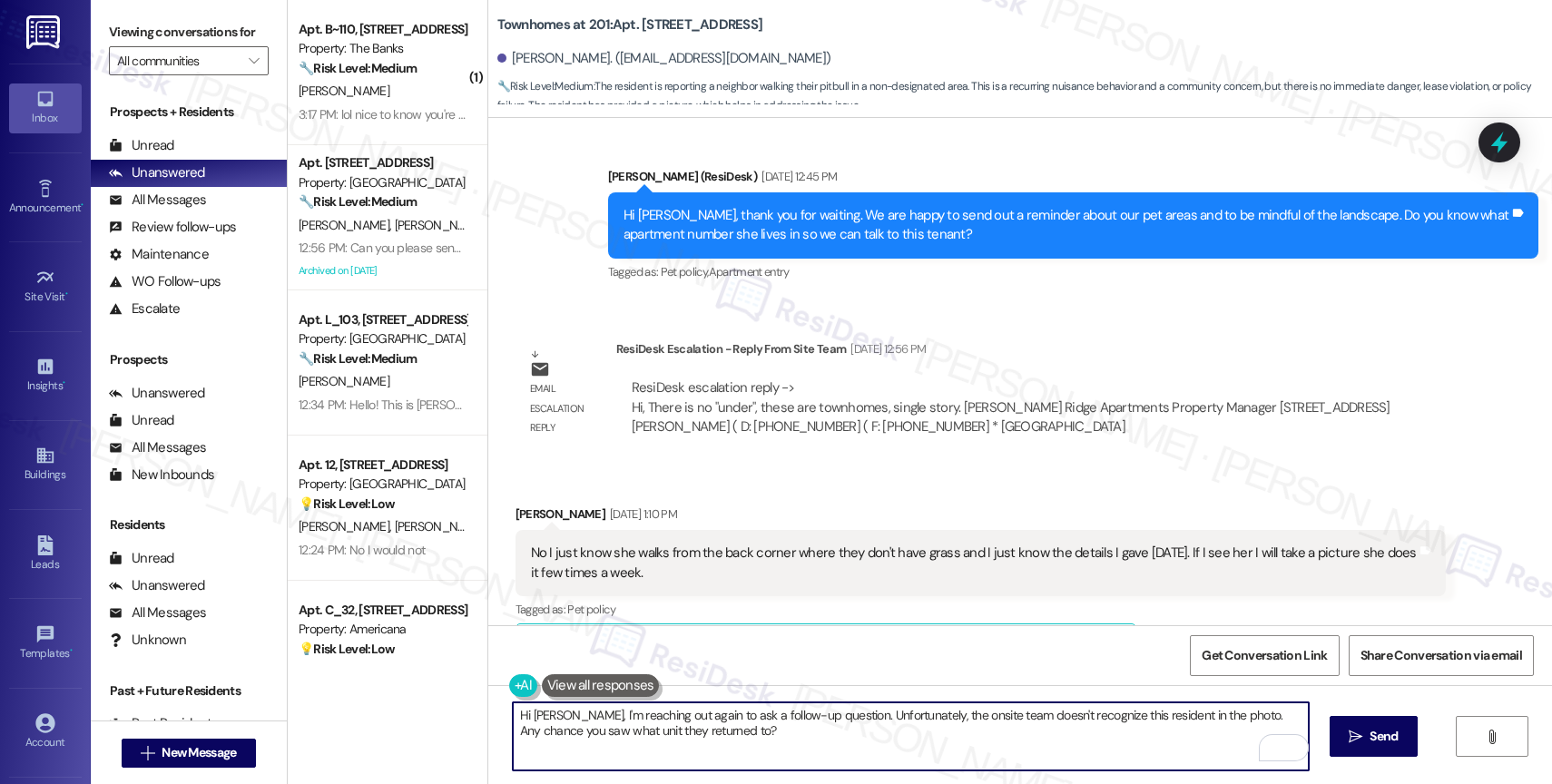
scroll to position [24160, 0]
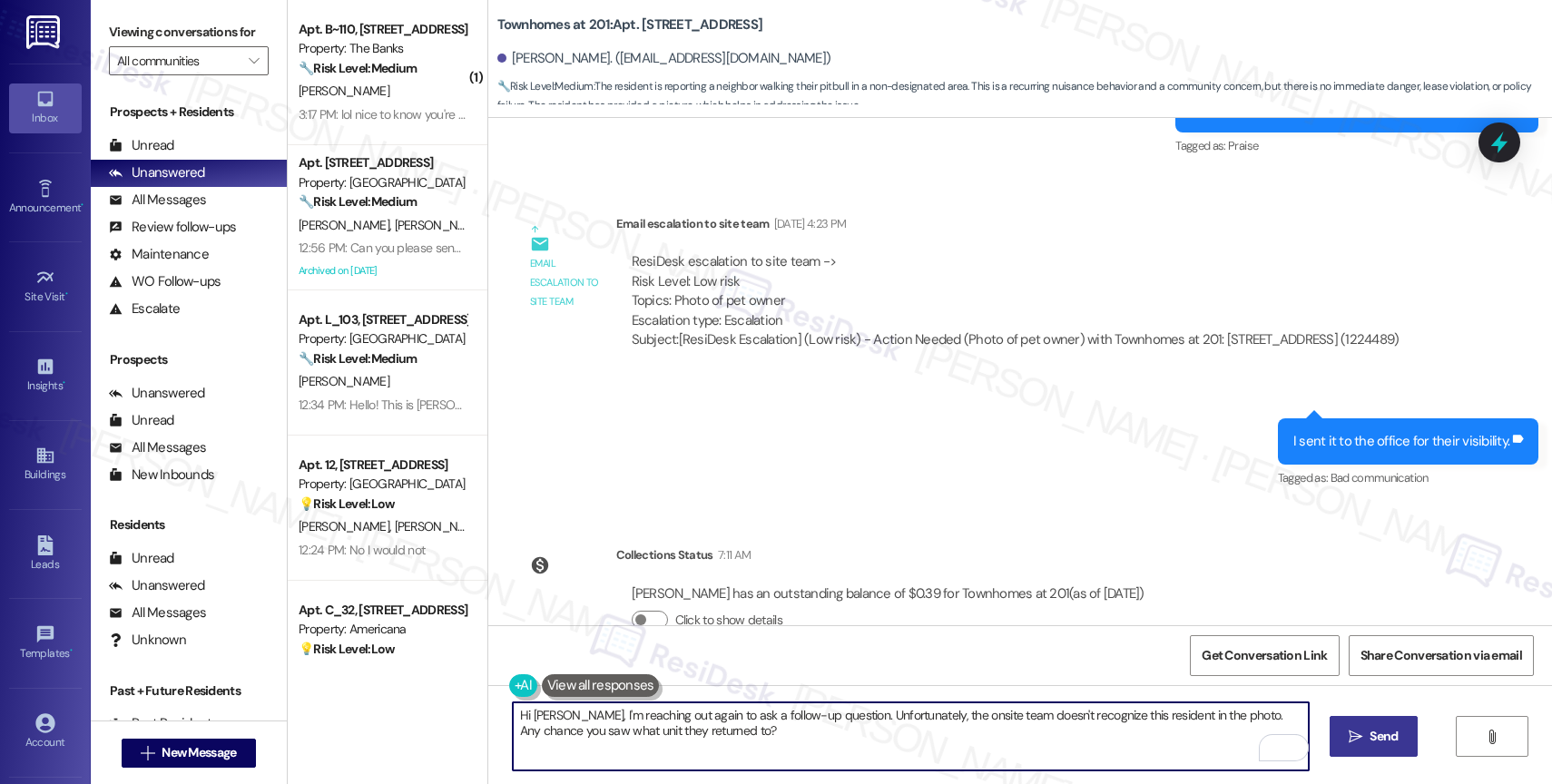
type textarea "Hi [PERSON_NAME], I'm reaching out again to ask a follow-up question. Unfortuna…"
click at [1343, 725] on button " Send" at bounding box center [1373, 736] width 88 height 41
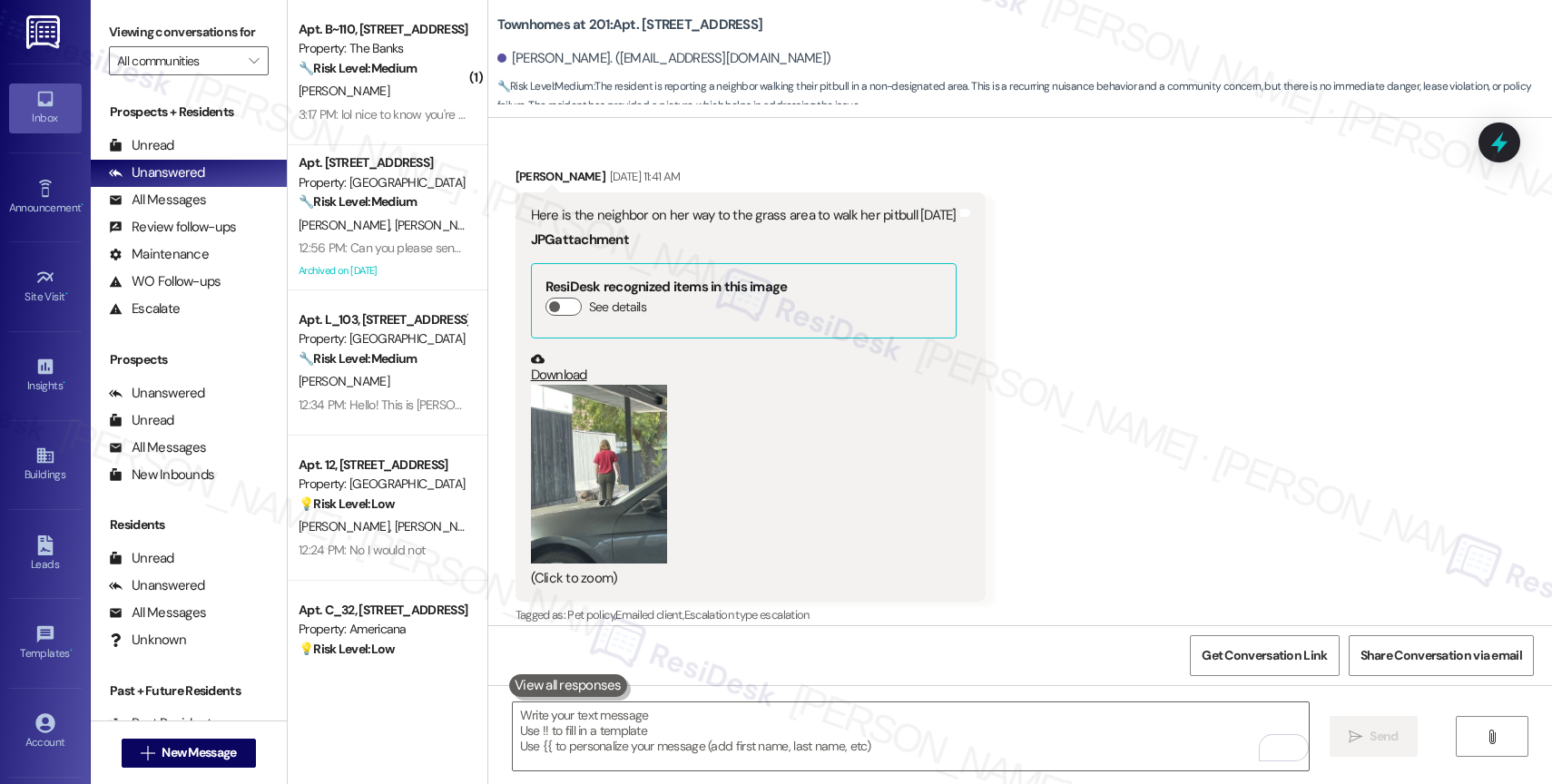
scroll to position [24355, 0]
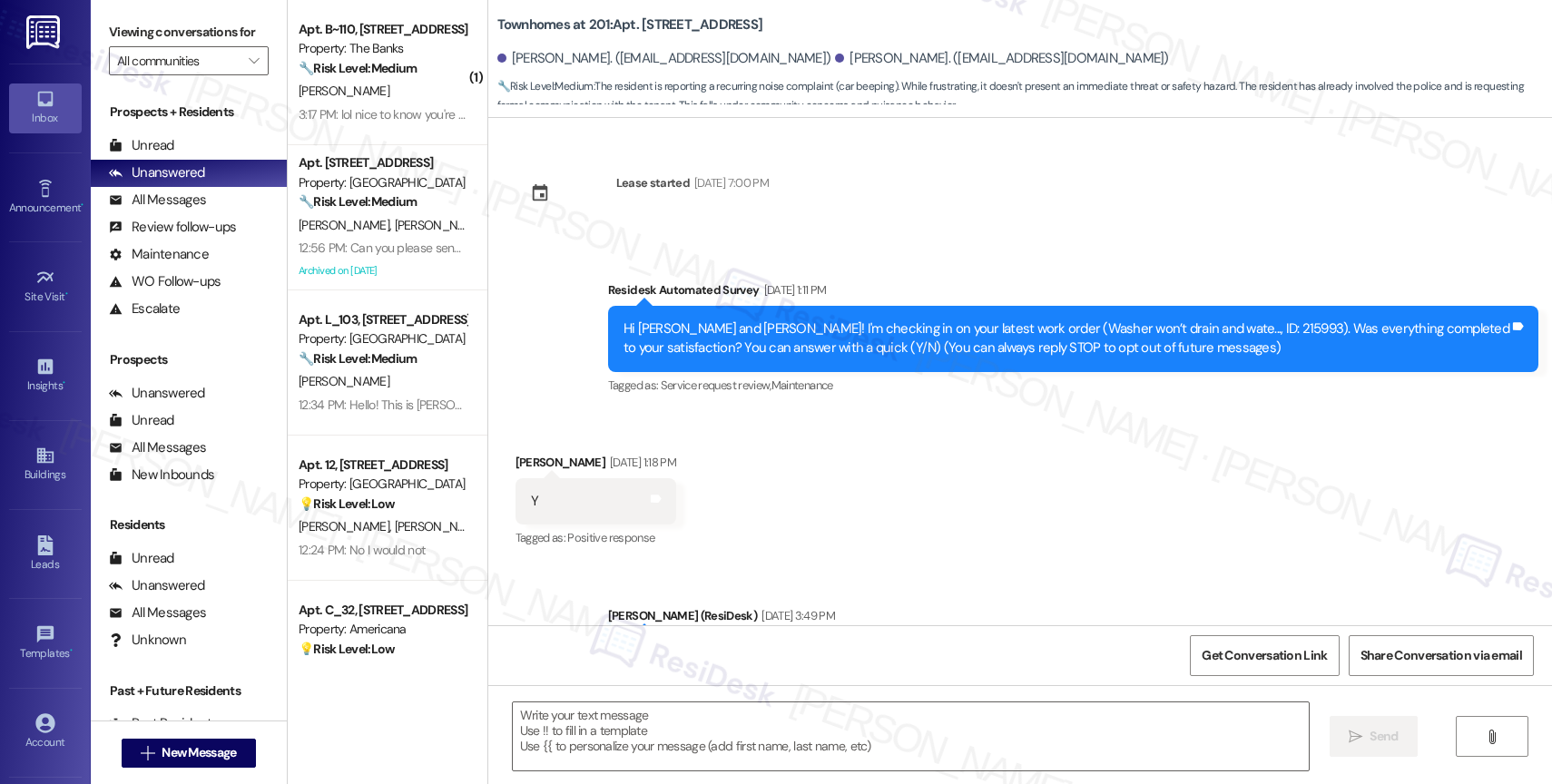
scroll to position [14043, 0]
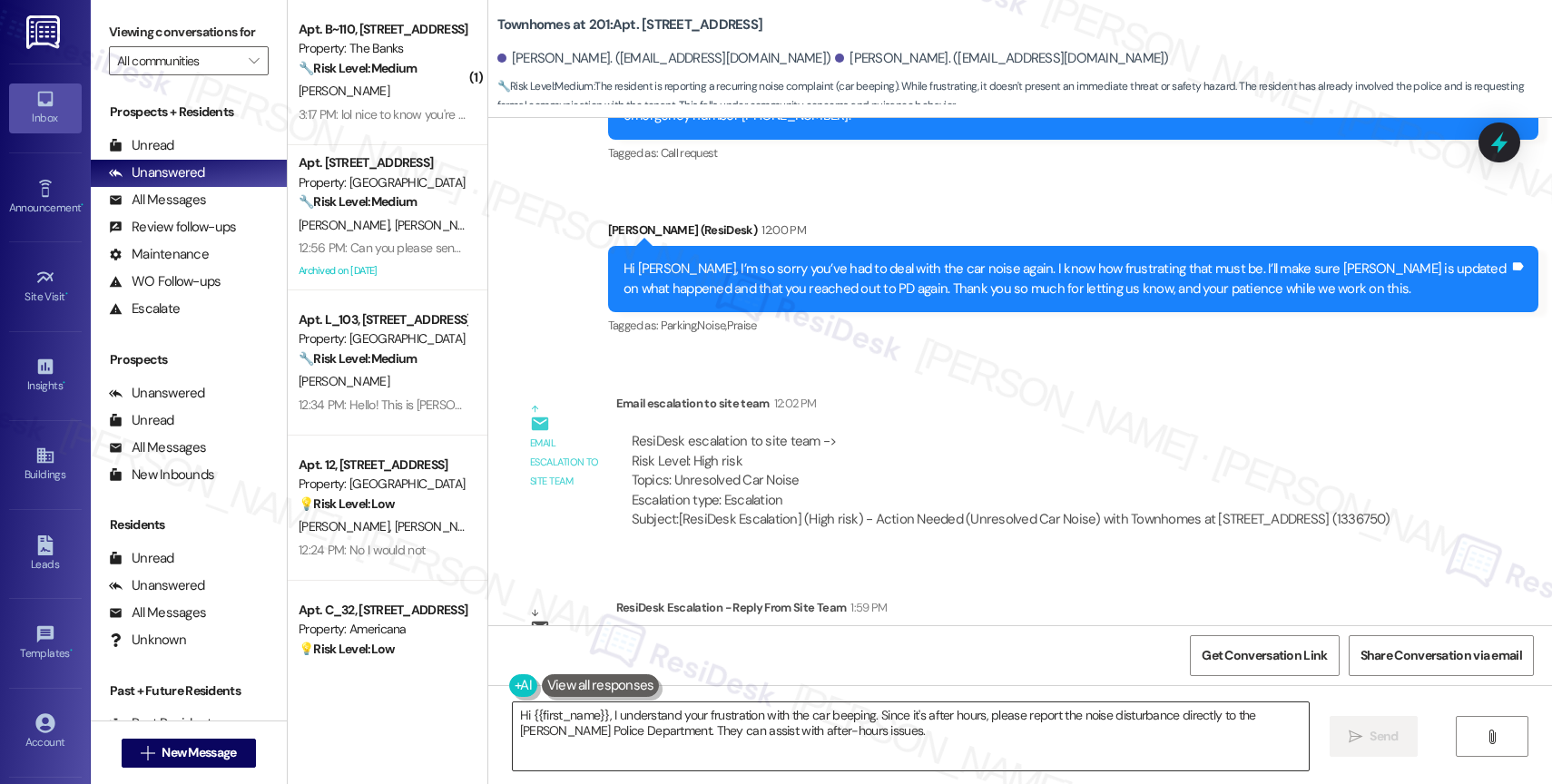
click at [642, 731] on textarea "Hi {{first_name}}, I understand your frustration with the car beeping. Since it…" at bounding box center [910, 736] width 796 height 68
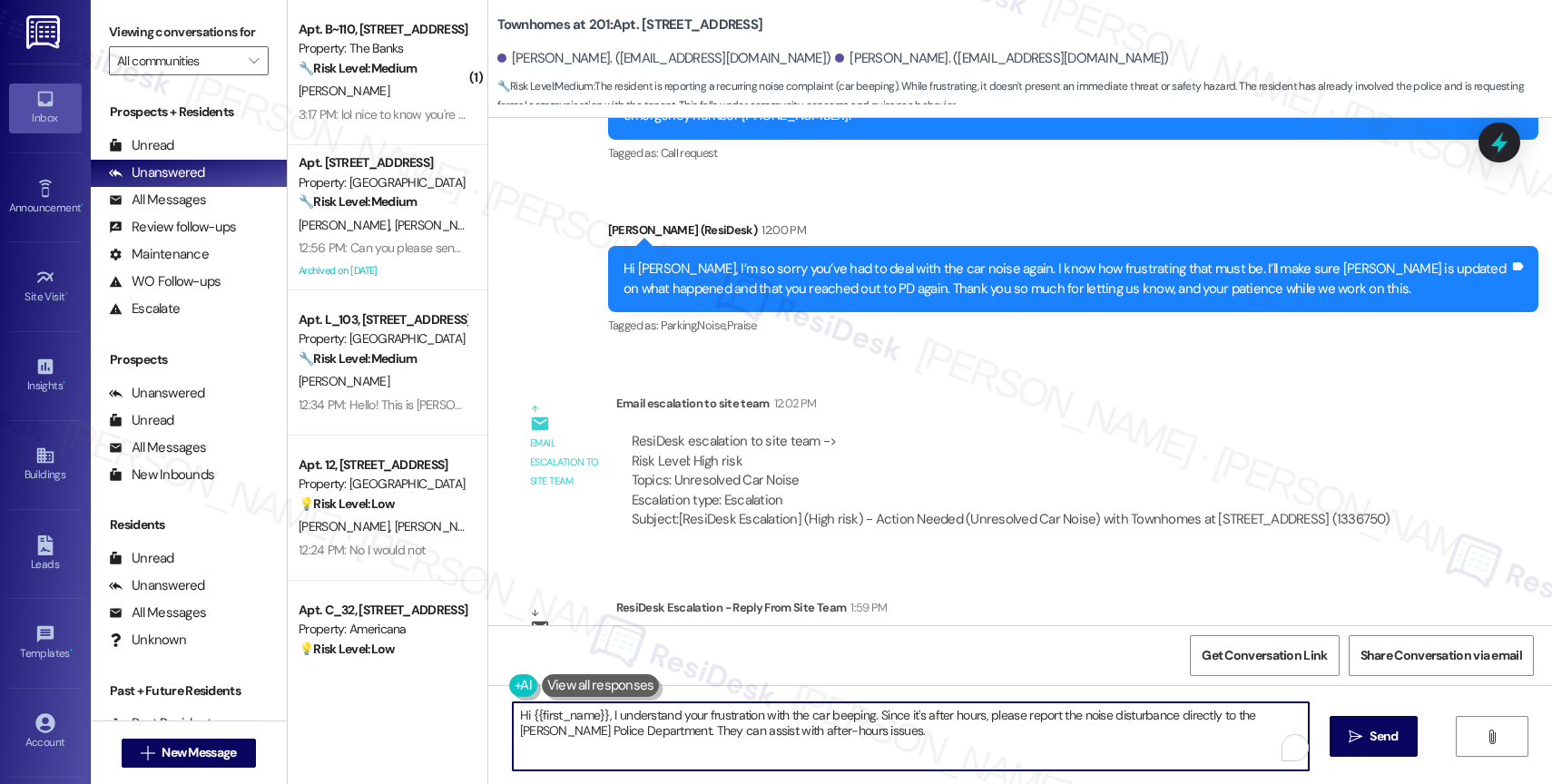
click at [605, 730] on textarea "Hi {{first_name}}, I understand your frustration with the car beeping. Since it…" at bounding box center [910, 736] width 796 height 68
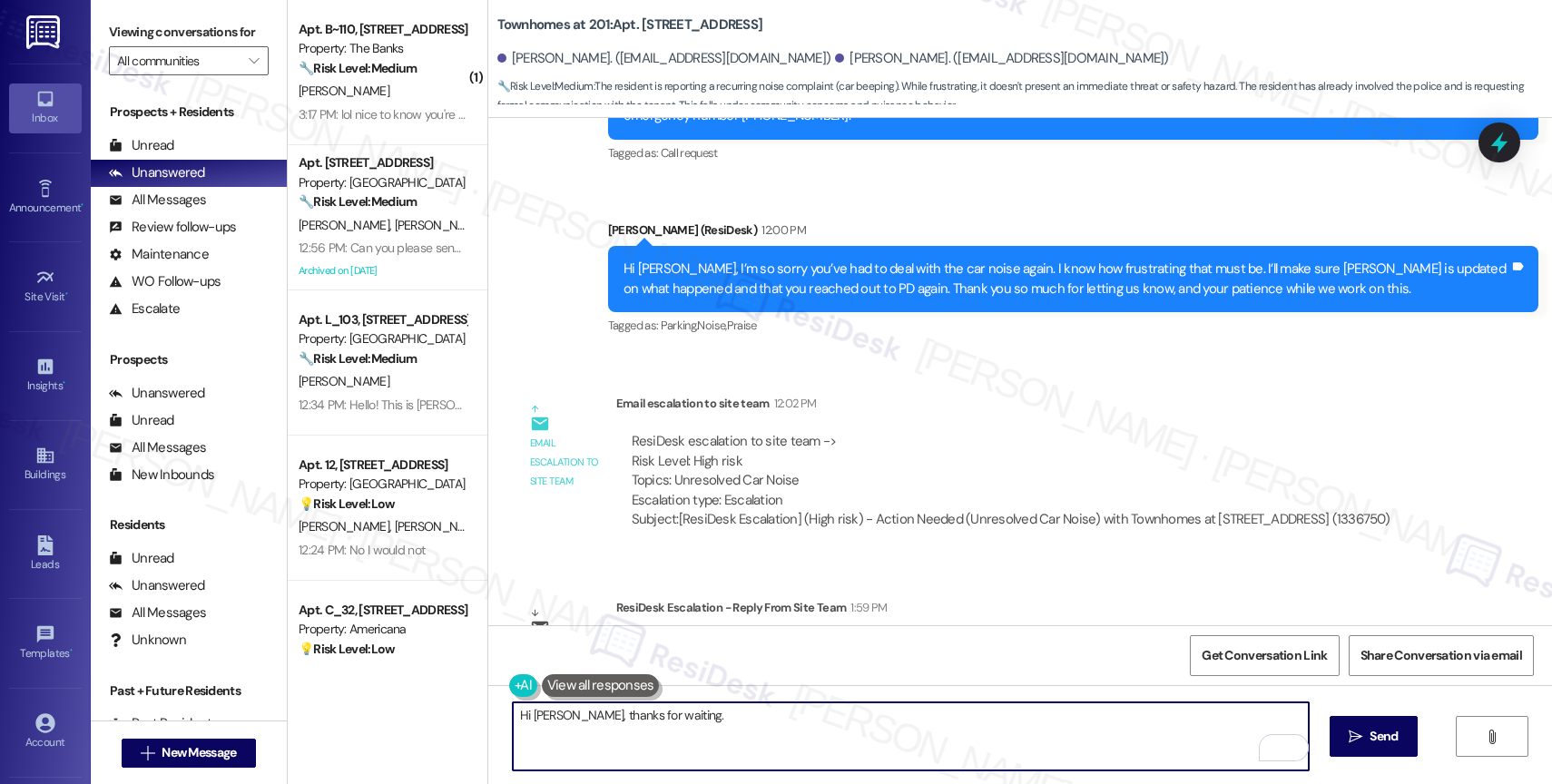
paste textarea "Working with PM on this matter. We will follow up with the tenant soon."
click at [1114, 725] on textarea "Hi [PERSON_NAME], thanks for waiting. Working with PM on this matter. We will f…" at bounding box center [910, 736] width 796 height 68
click at [1059, 718] on textarea "Hi [PERSON_NAME], thanks for waiting. Working with PM on this matter. We will f…" at bounding box center [910, 736] width 796 height 68
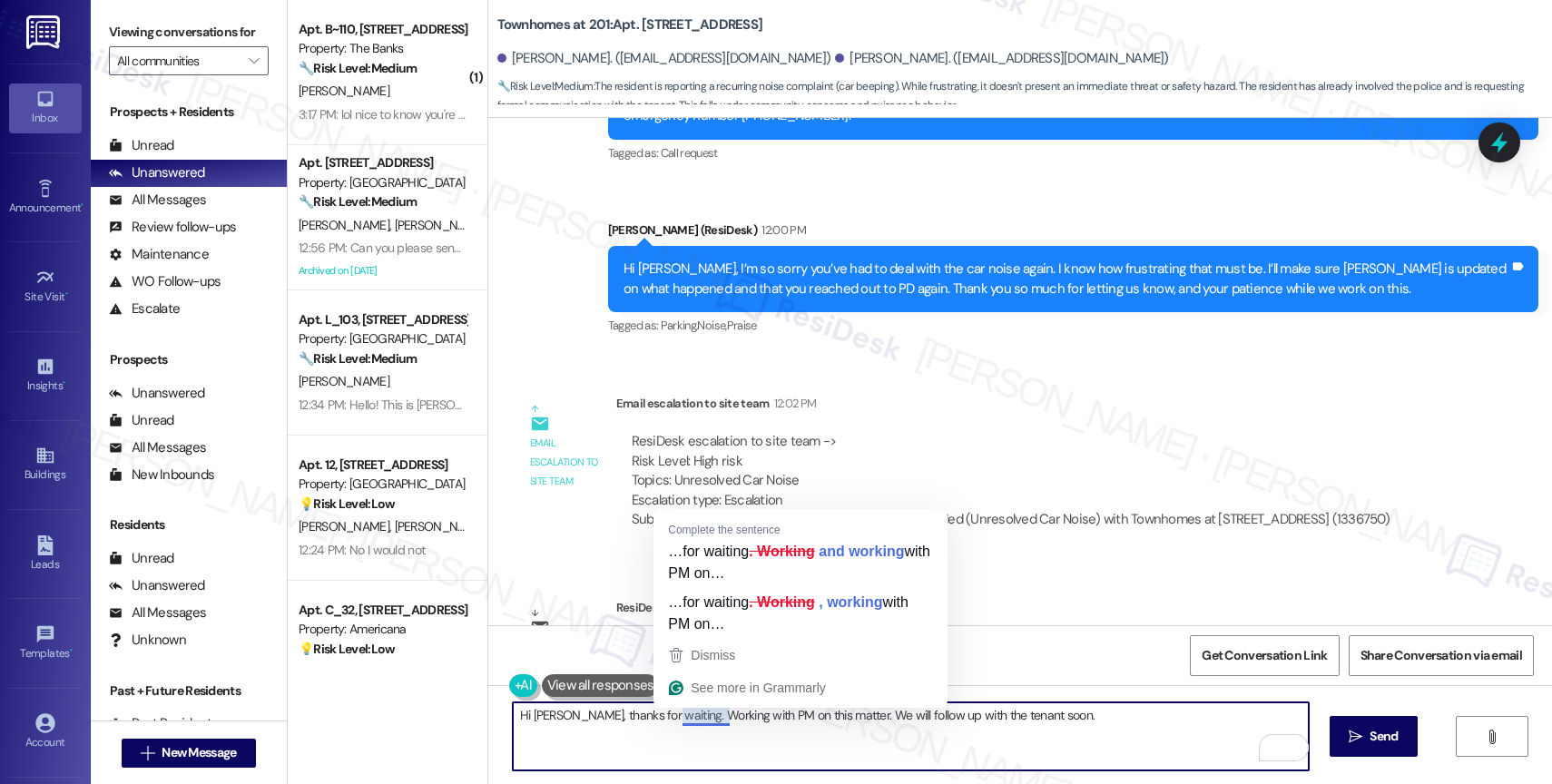
click at [671, 713] on textarea "Hi [PERSON_NAME], thanks for waiting. Working with PM on this matter. We will f…" at bounding box center [910, 736] width 796 height 68
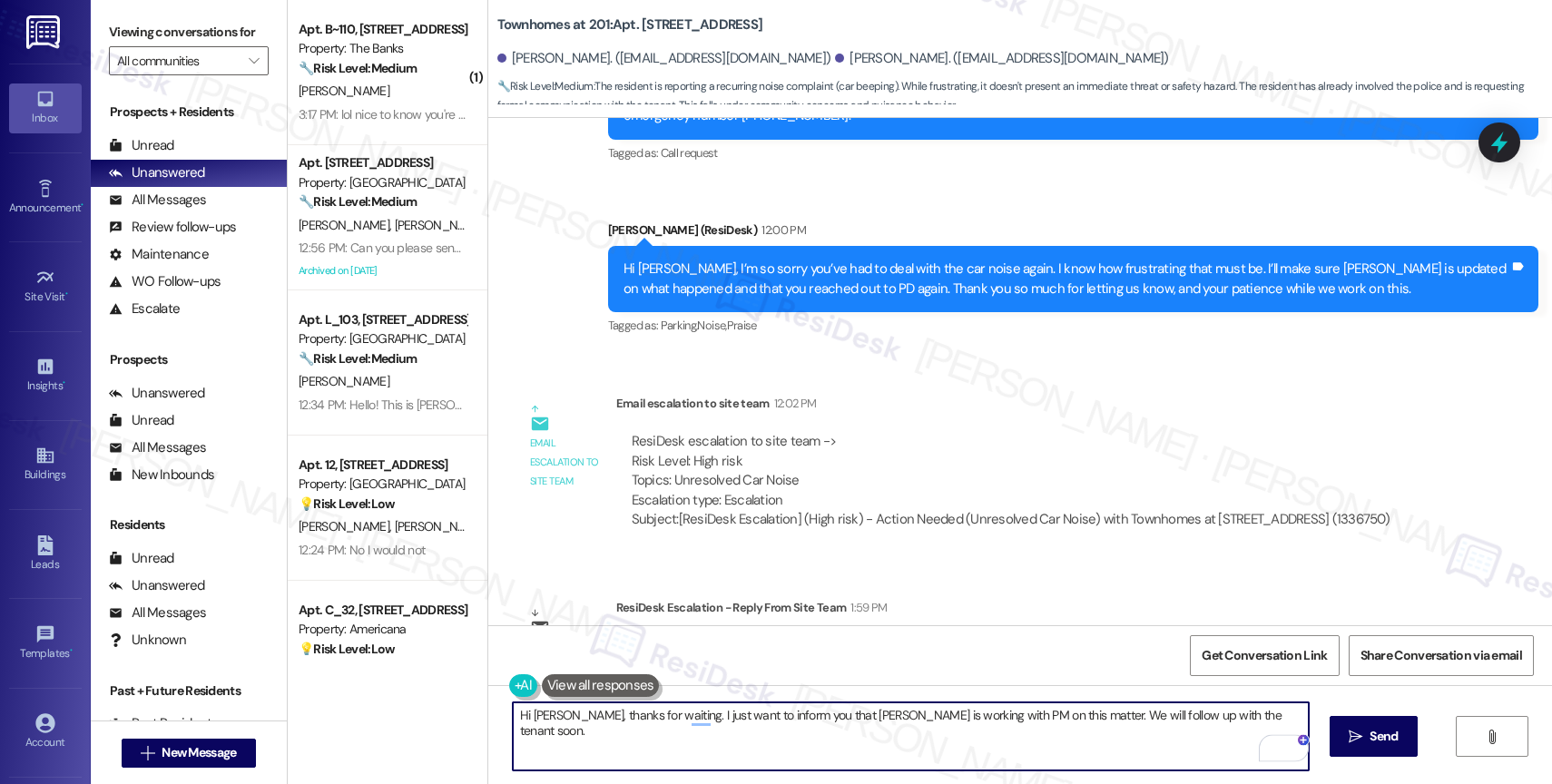
click at [1045, 712] on textarea "Hi [PERSON_NAME], thanks for waiting. I just want to inform you that [PERSON_NA…" at bounding box center [910, 736] width 796 height 68
click at [1257, 723] on textarea "Hi [PERSON_NAME], thanks for waiting. I just want to inform you that [PERSON_NA…" at bounding box center [910, 736] width 796 height 68
drag, startPoint x: 1285, startPoint y: 718, endPoint x: 1301, endPoint y: 717, distance: 16.0
click at [1301, 717] on textarea "Hi [PERSON_NAME], thanks for waiting. I just want to inform you that [PERSON_NA…" at bounding box center [910, 736] width 796 height 68
click at [1288, 740] on div "2" at bounding box center [1281, 748] width 20 height 20
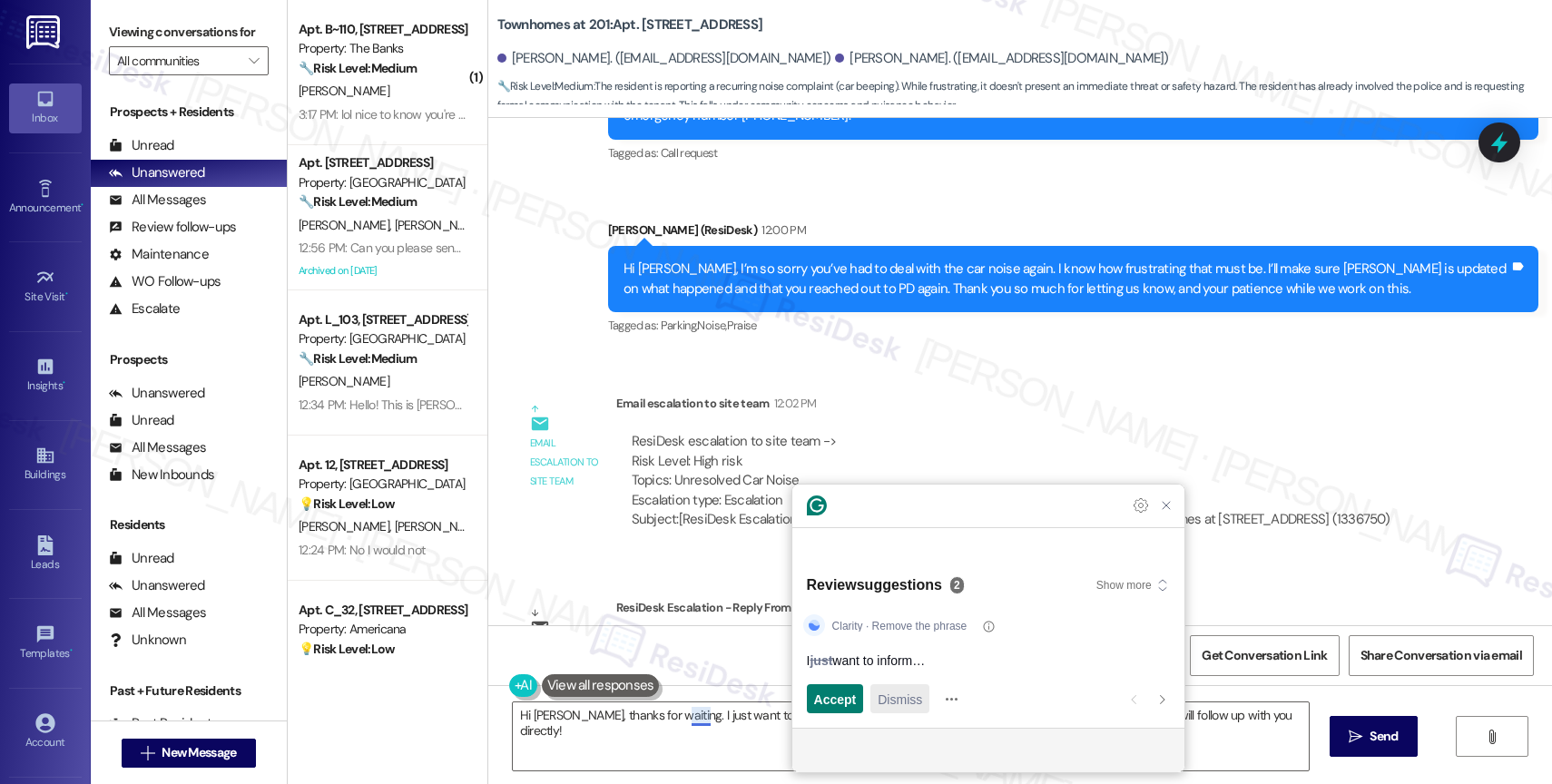
click at [909, 700] on span "Dismiss" at bounding box center [901, 699] width 45 height 20
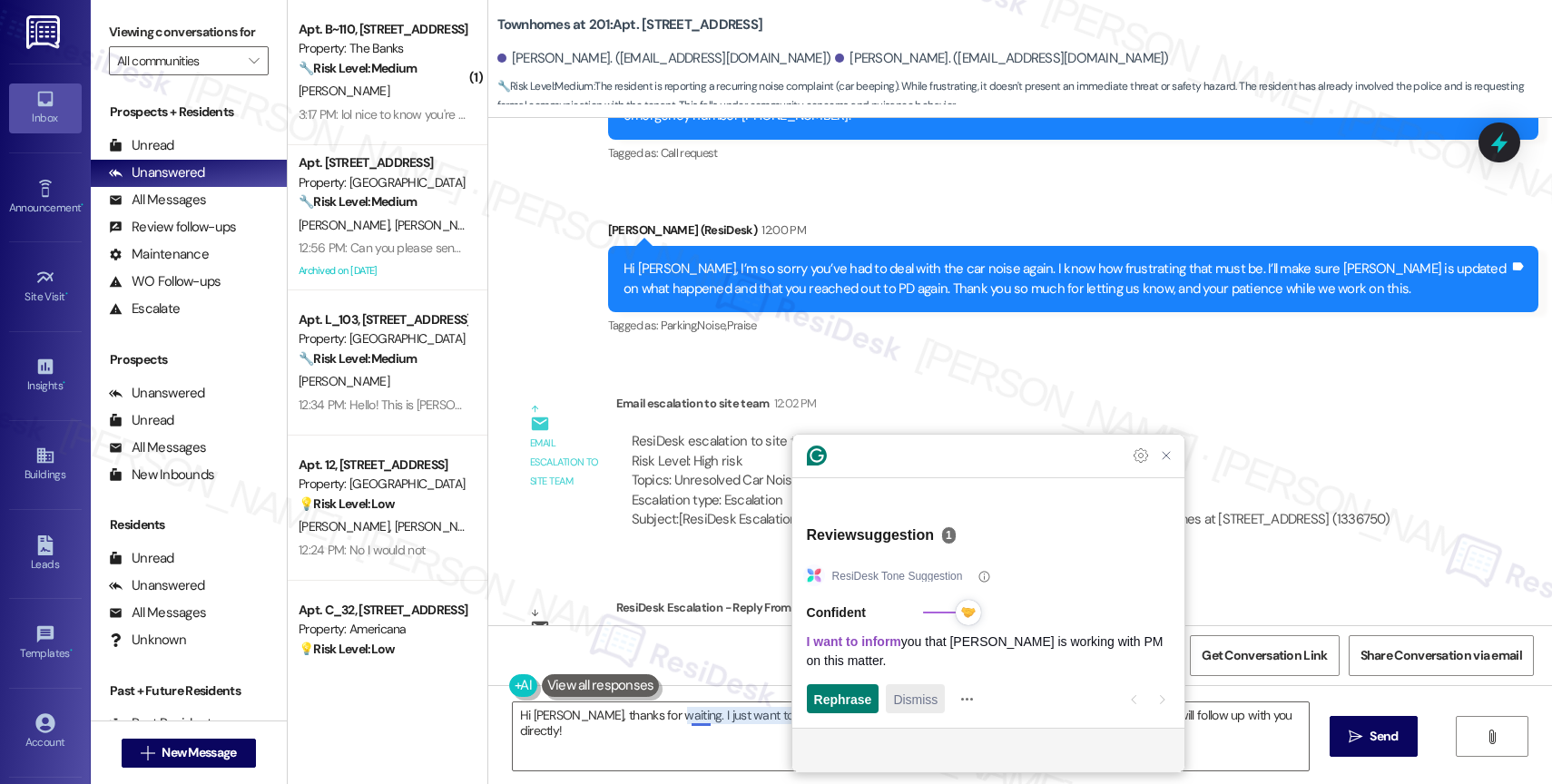
click at [911, 689] on span "Dismiss" at bounding box center [915, 699] width 45 height 20
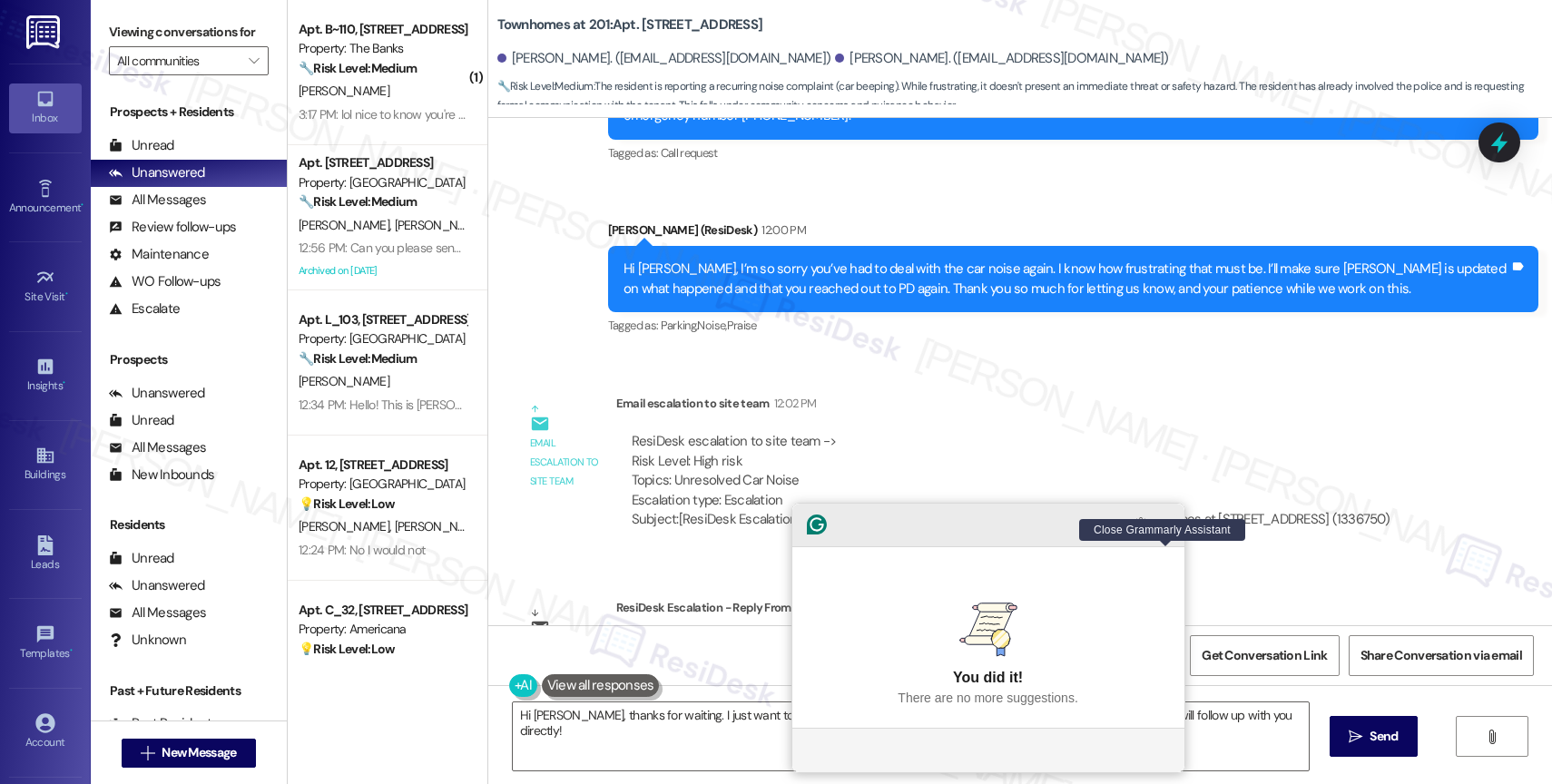
click at [1164, 528] on icon "Close Grammarly Assistant" at bounding box center [1165, 523] width 7 height 7
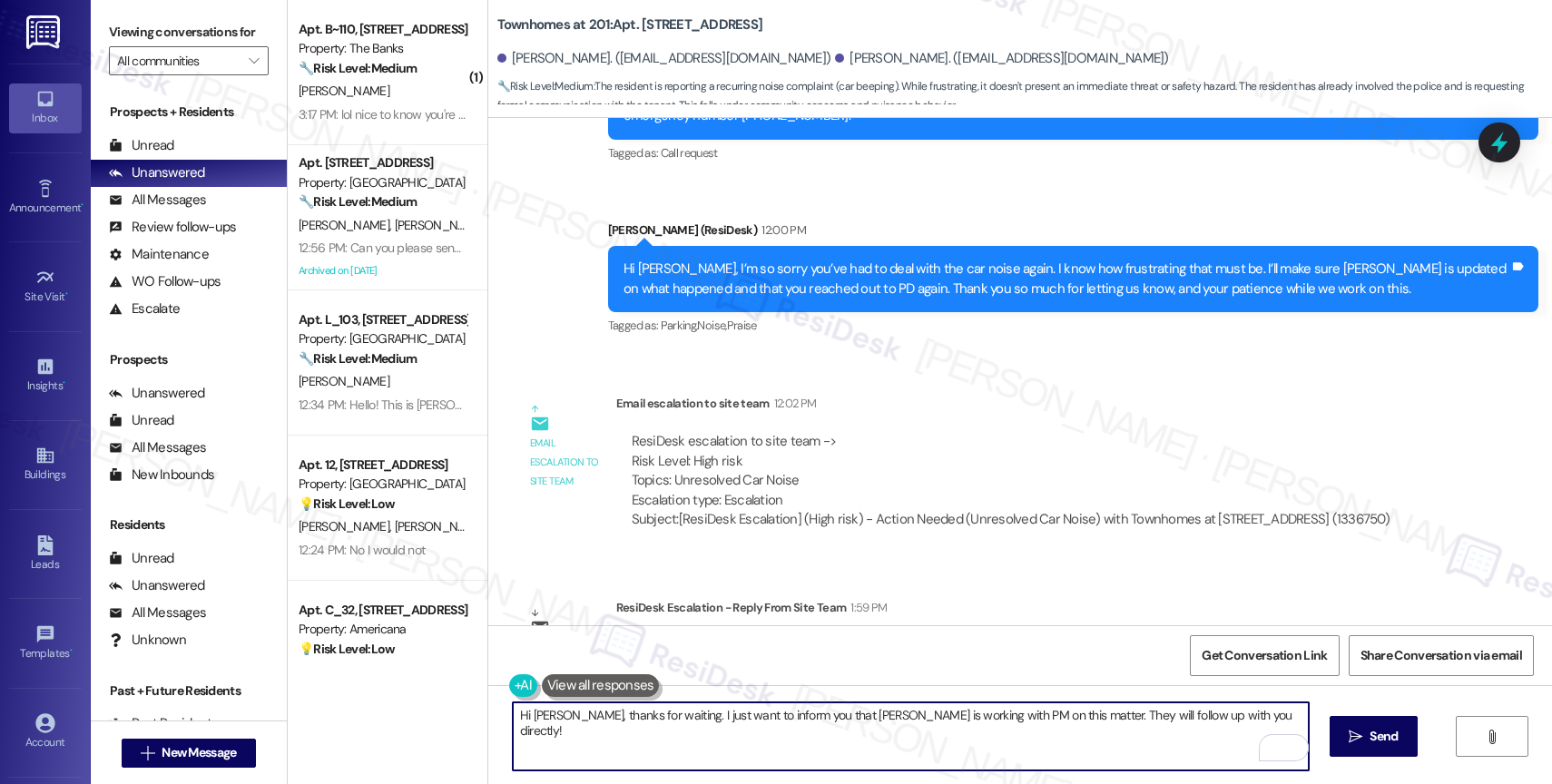
click at [1255, 722] on textarea "Hi Alexandra, thanks for waiting. I just want to inform you that Toni is workin…" at bounding box center [910, 736] width 796 height 68
click at [1244, 718] on textarea "Hi Alexandra, thanks for waiting. I just want to inform you that Toni is workin…" at bounding box center [910, 736] width 796 height 68
type textarea "Hi Alexandra, thanks for waiting. I just want to inform you that Toni is workin…"
click at [1281, 745] on icon "Open Grammarly. 0 Suggestions." at bounding box center [1281, 748] width 20 height 20
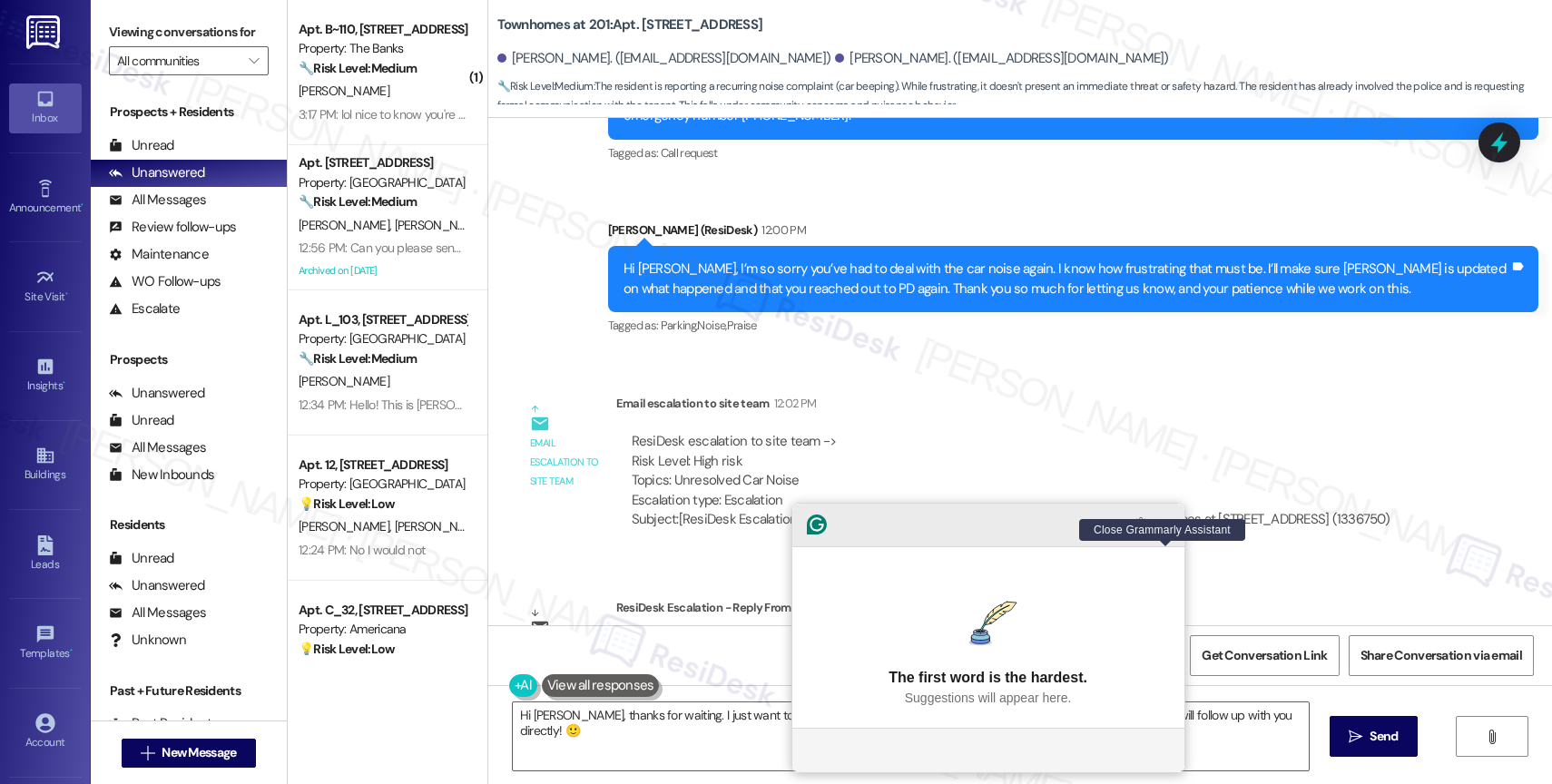
click at [1163, 532] on icon "Close Grammarly Assistant" at bounding box center [1166, 524] width 15 height 15
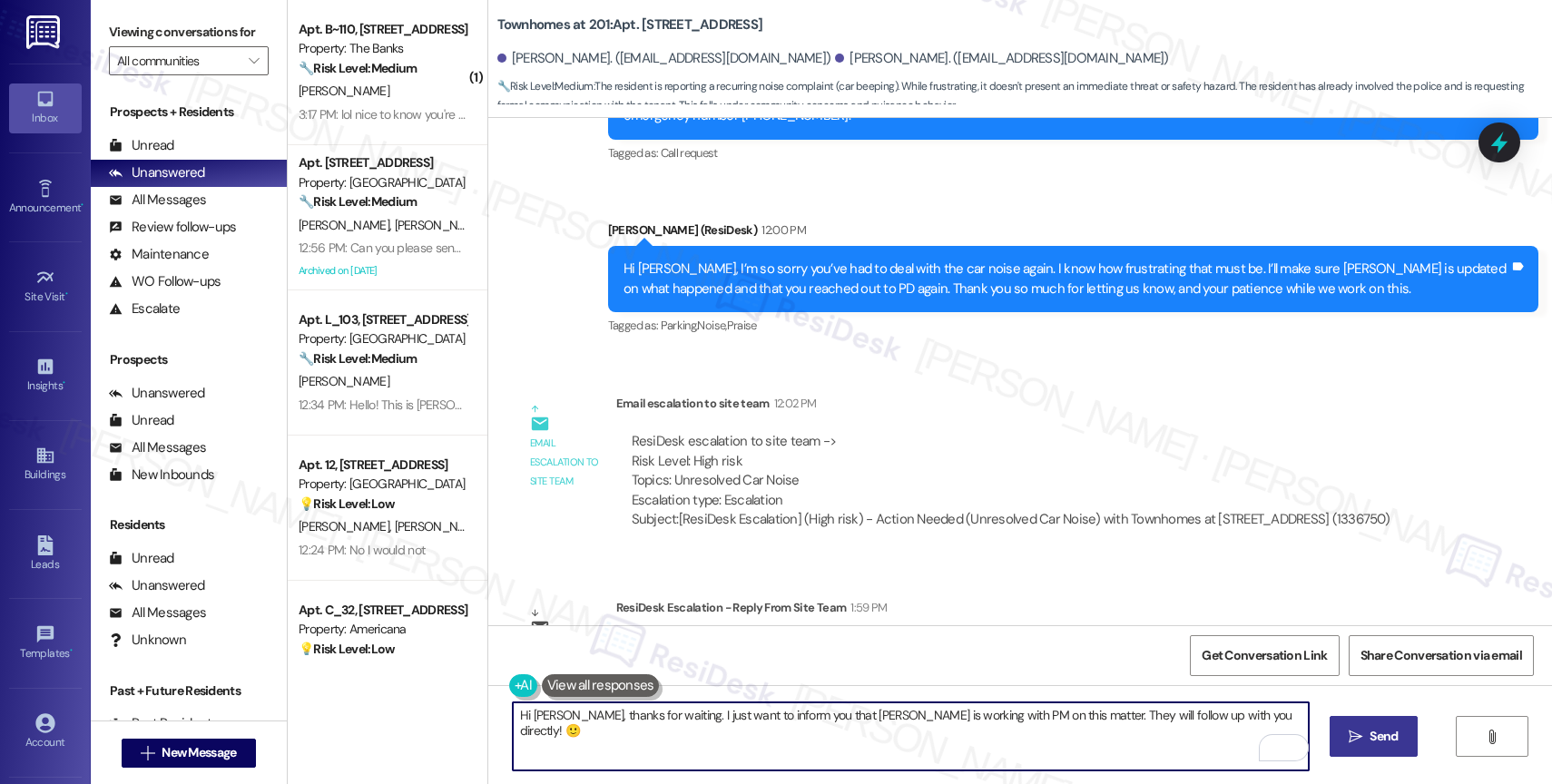
click at [1355, 727] on span " Send" at bounding box center [1373, 736] width 58 height 20
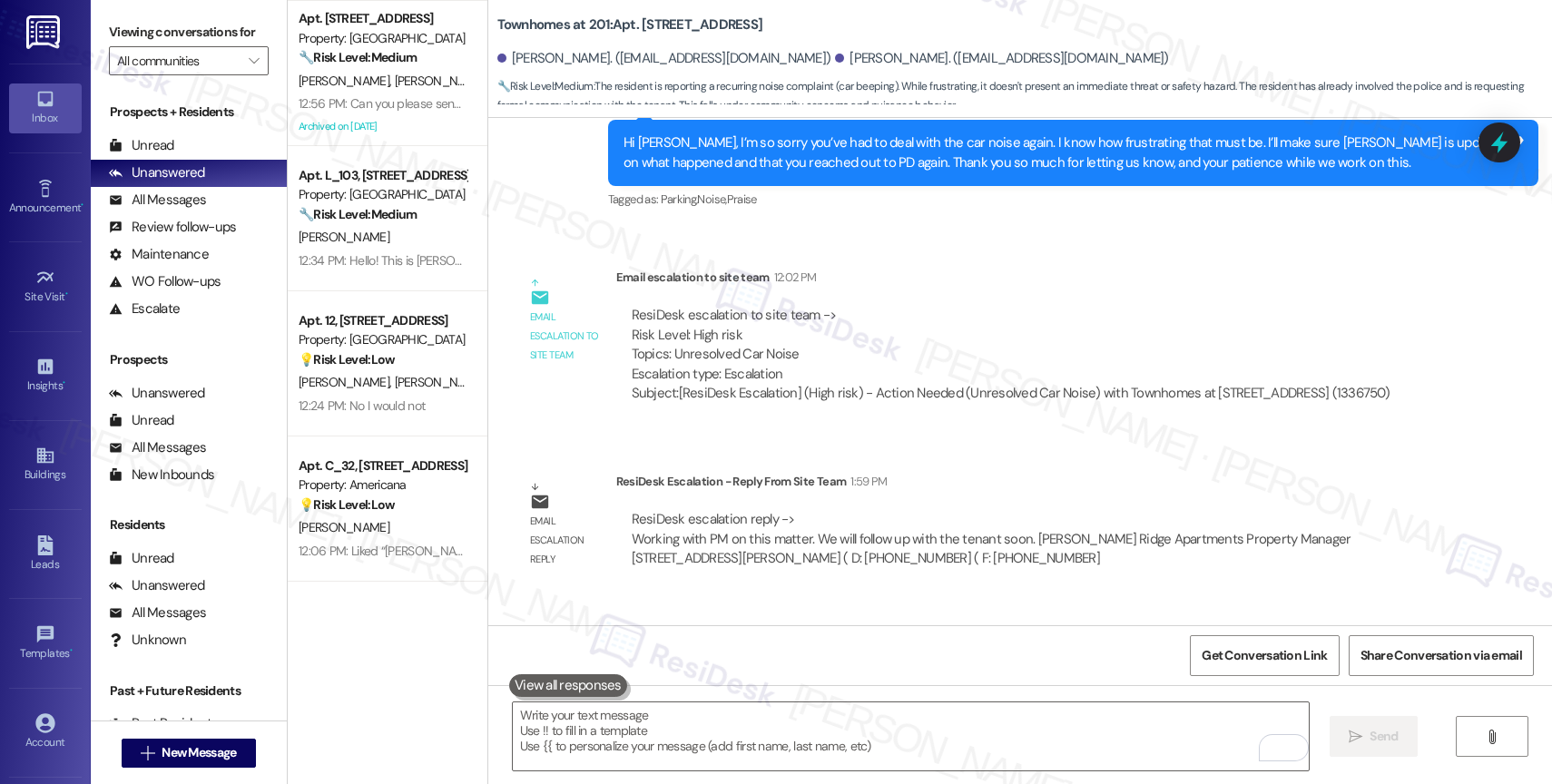
scroll to position [0, 0]
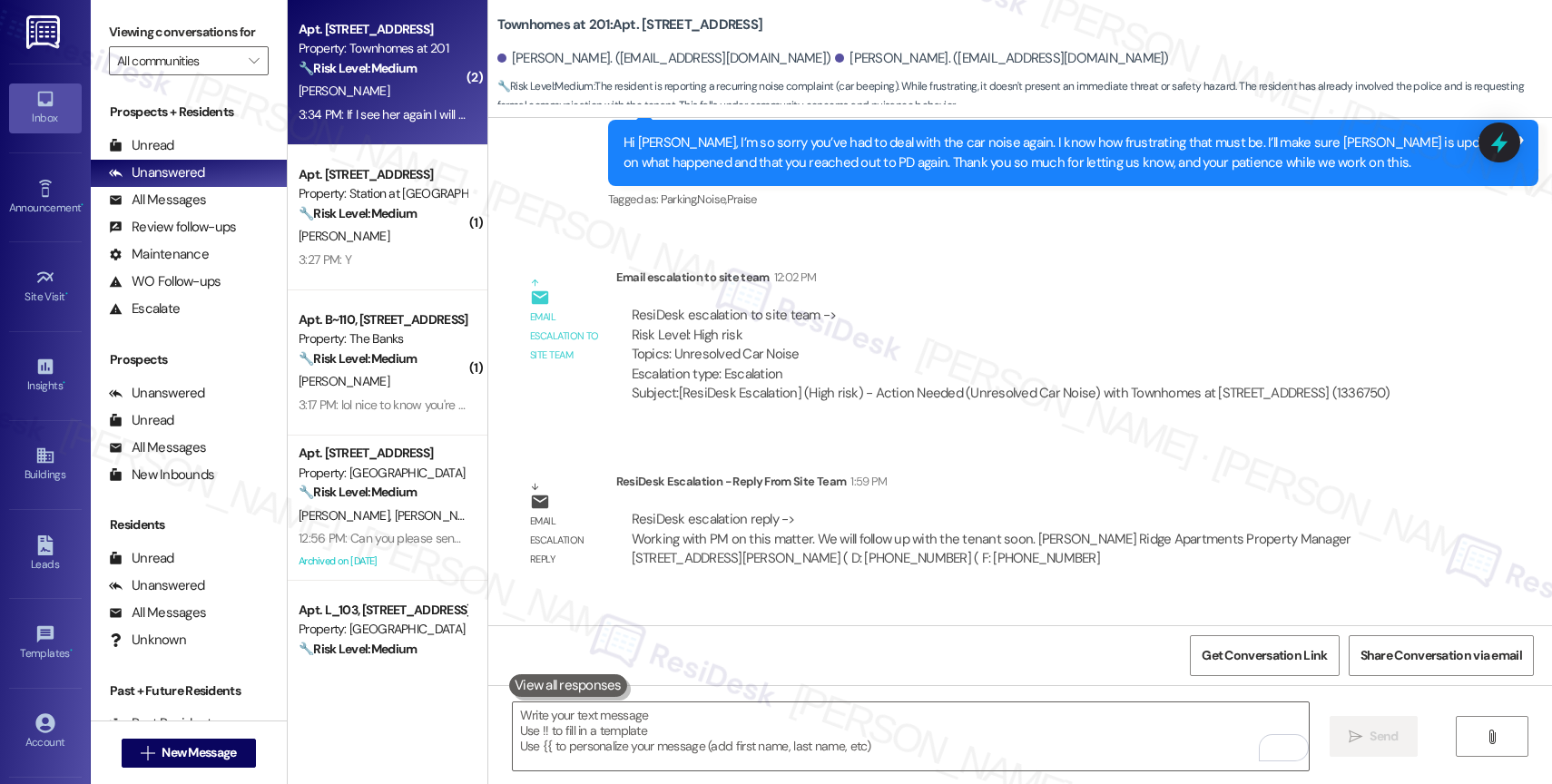
click at [345, 39] on div "Property: Townhomes at 201" at bounding box center [383, 49] width 168 height 20
type textarea "Fetching suggested responses. Please feel free to read through the conversation…"
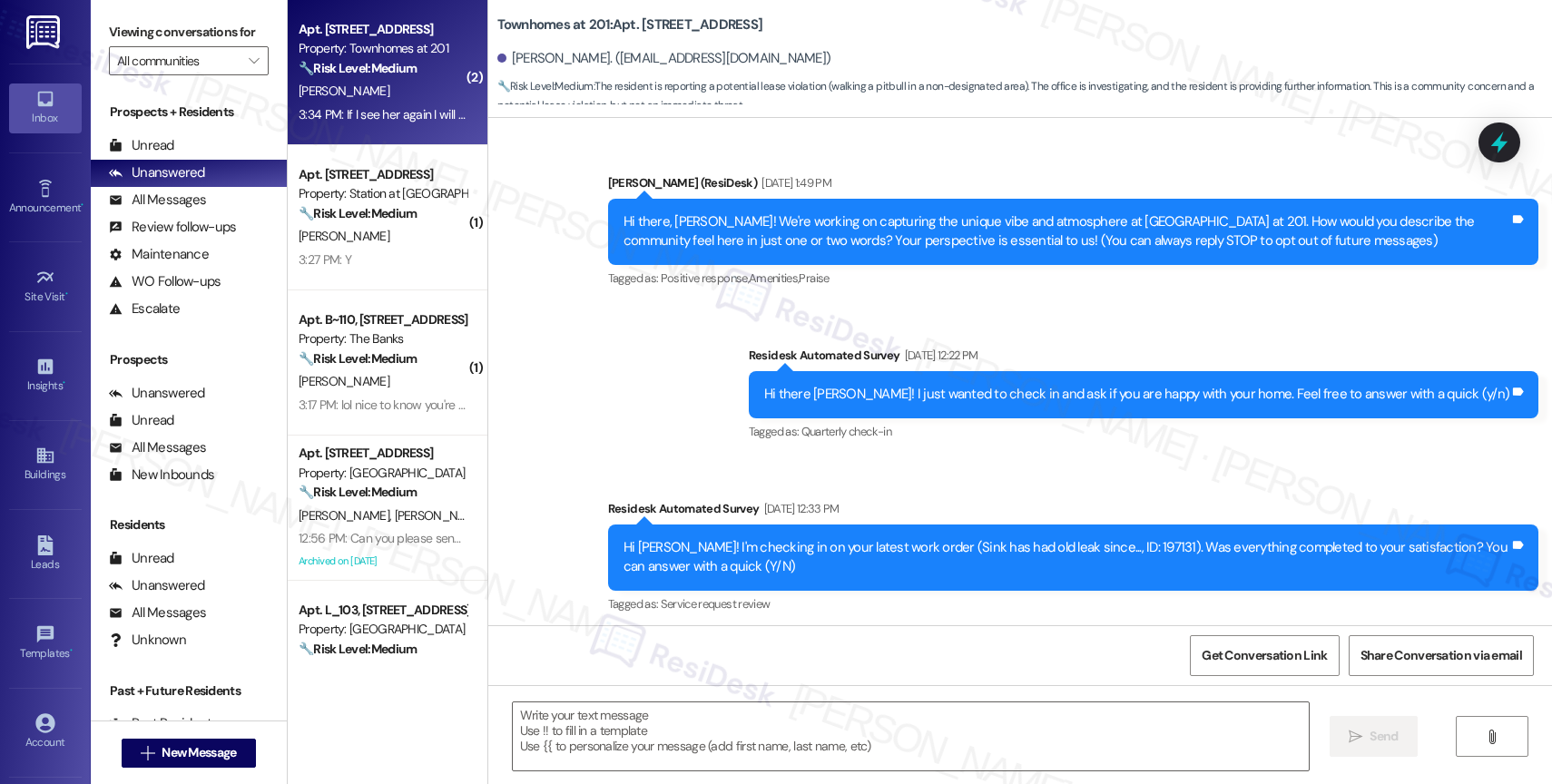
scroll to position [24637, 0]
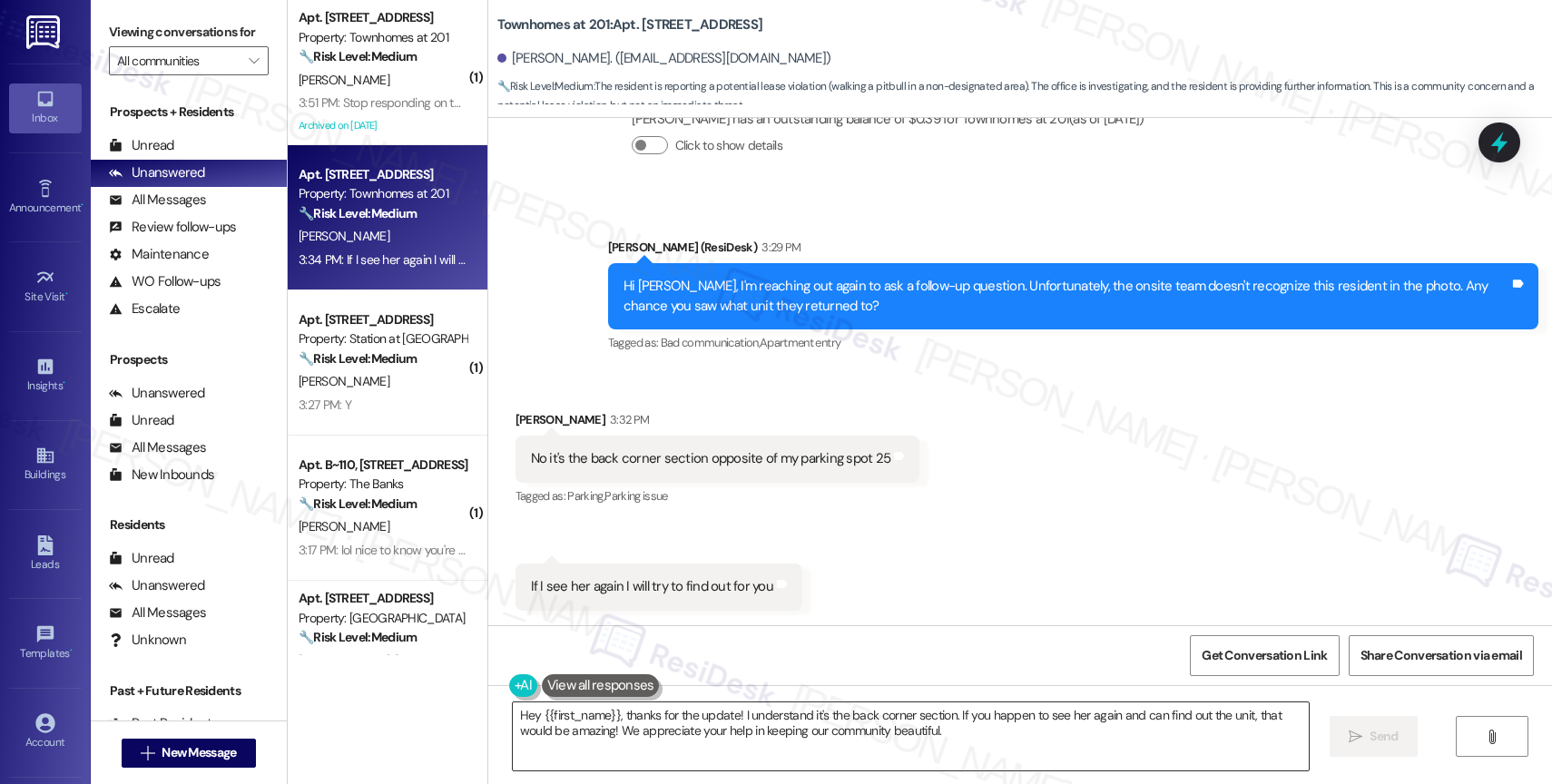
click at [655, 739] on textarea "Hey {{first_name}}, thanks for the update! I understand it's the back corner se…" at bounding box center [910, 736] width 796 height 68
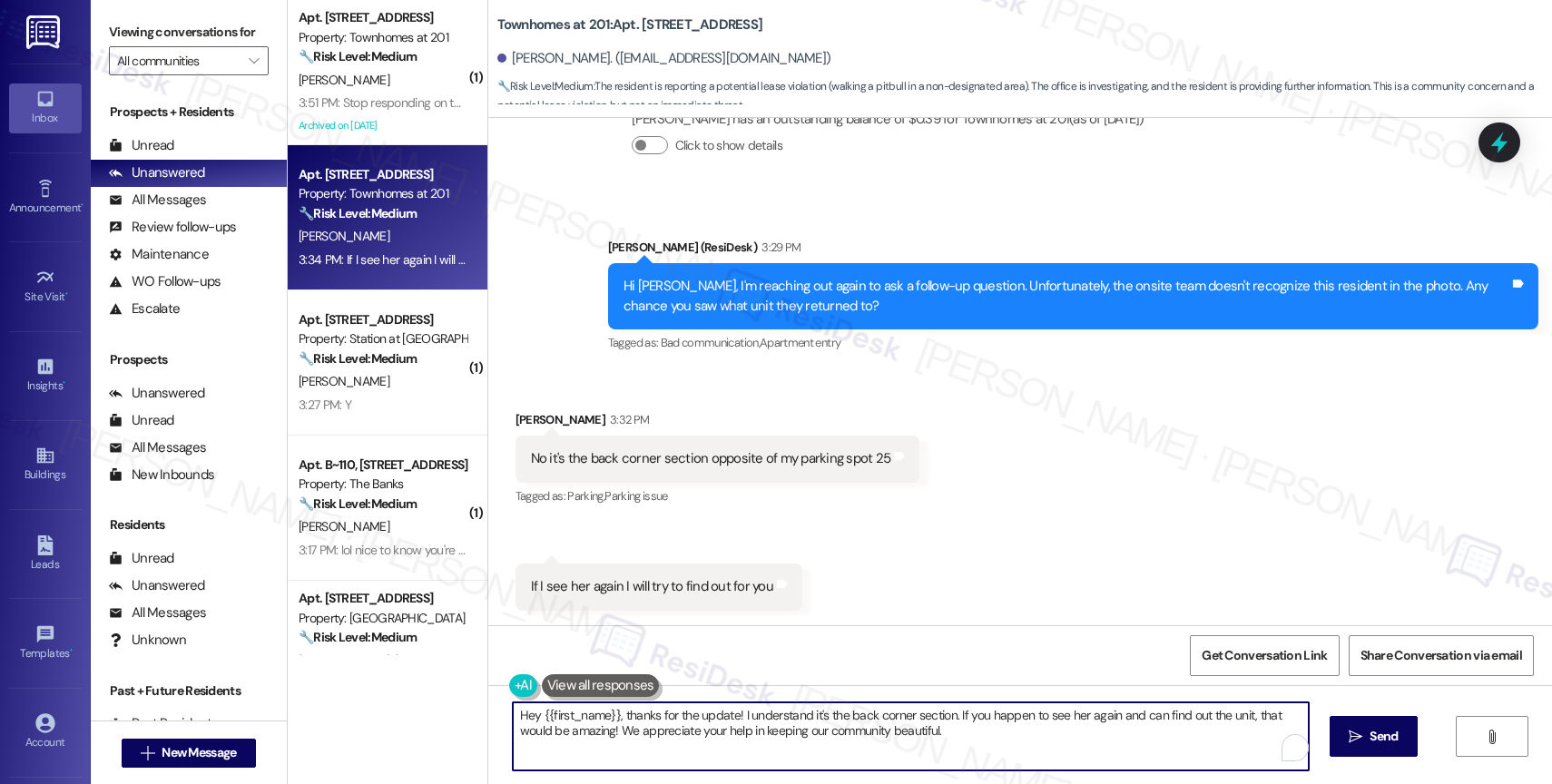
click at [655, 739] on textarea "Hey {{first_name}}, thanks for the update! I understand it's the back corner se…" at bounding box center [910, 736] width 796 height 68
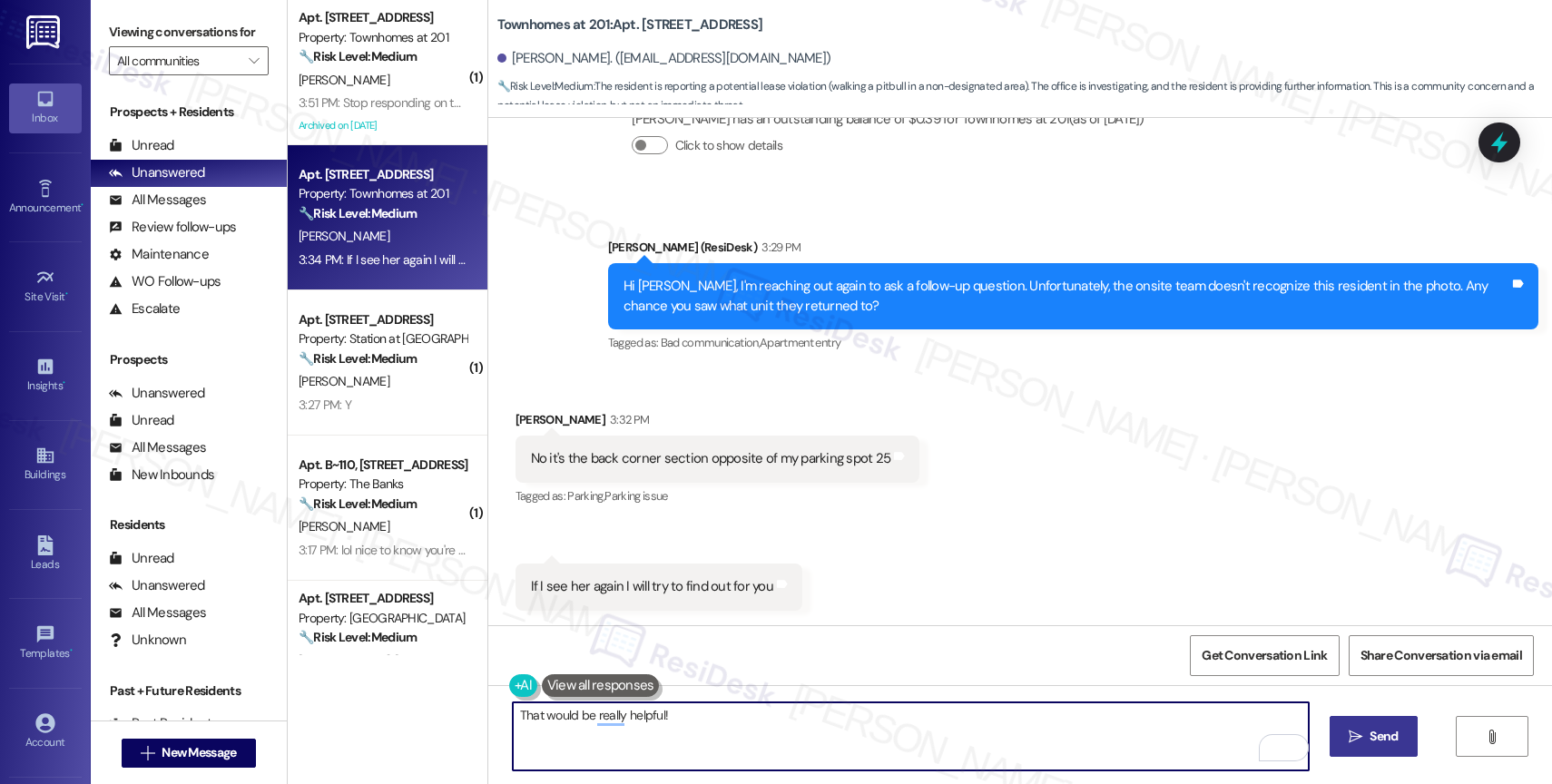
type textarea "That would be really helpful!"
click at [1348, 726] on span " Send" at bounding box center [1373, 736] width 58 height 20
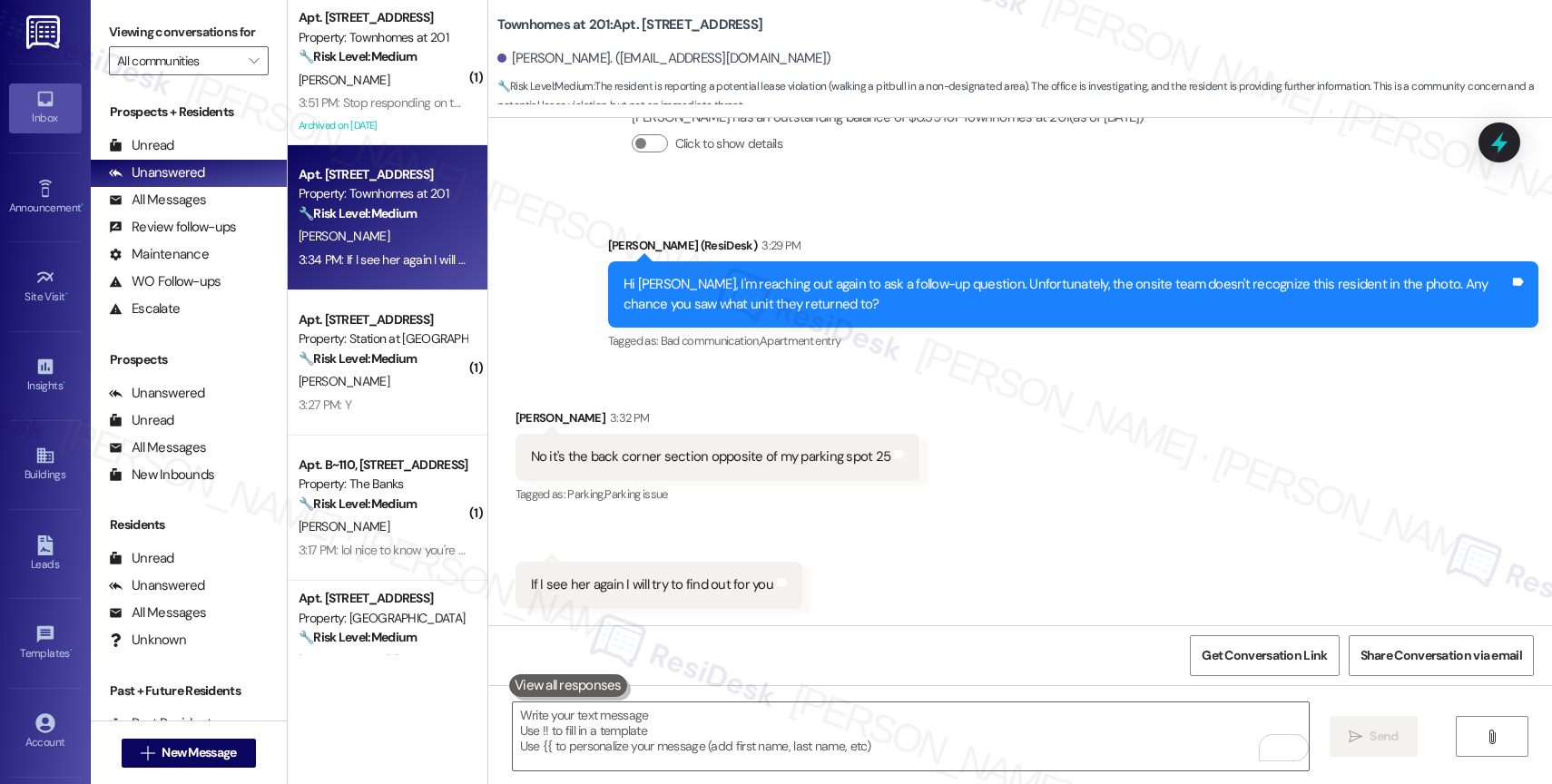
scroll to position [24763, 0]
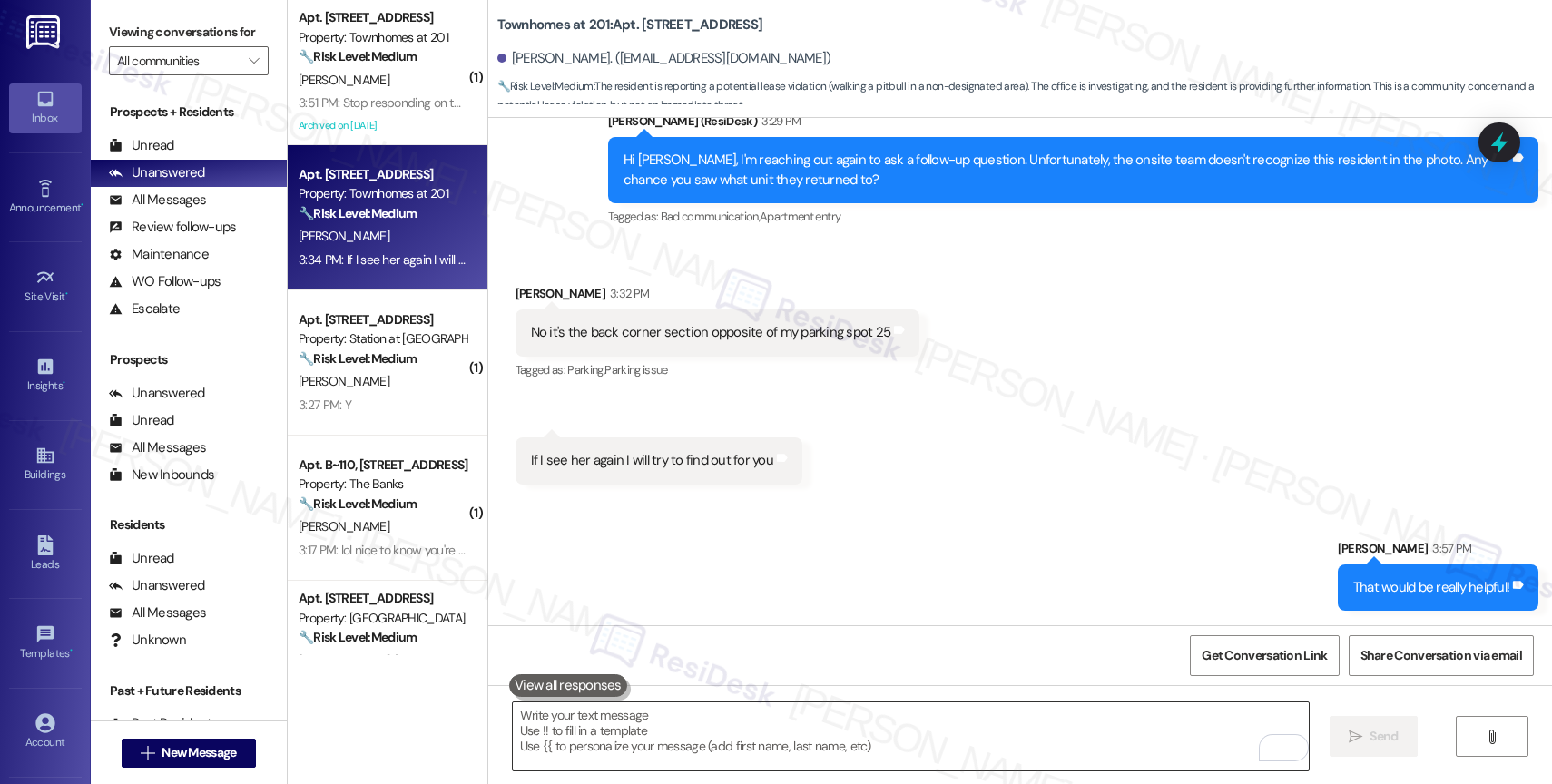
click at [596, 738] on textarea "To enrich screen reader interactions, please activate Accessibility in Grammarl…" at bounding box center [910, 736] width 796 height 68
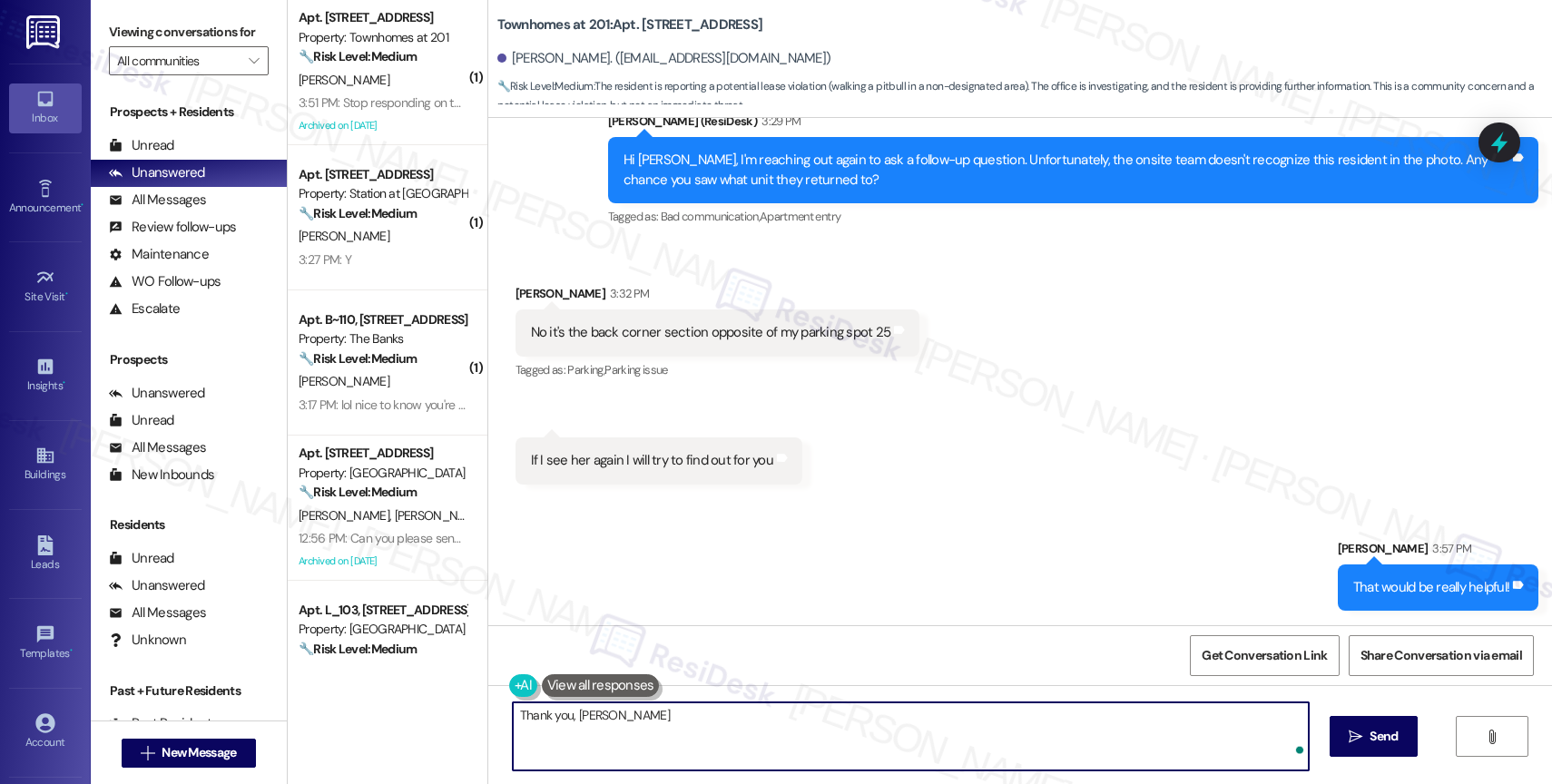
type textarea "Thank you, [PERSON_NAME]!"
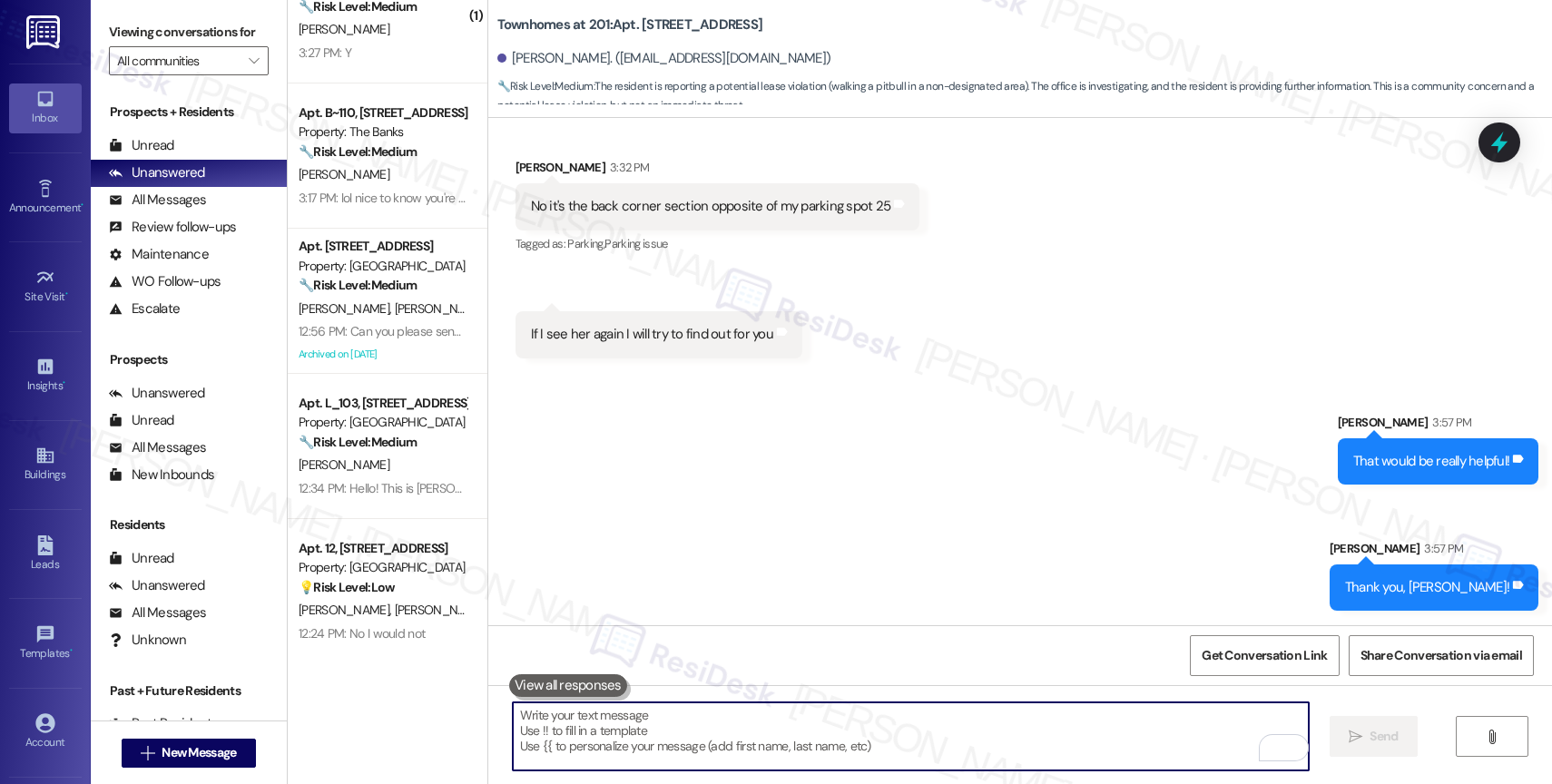
scroll to position [0, 0]
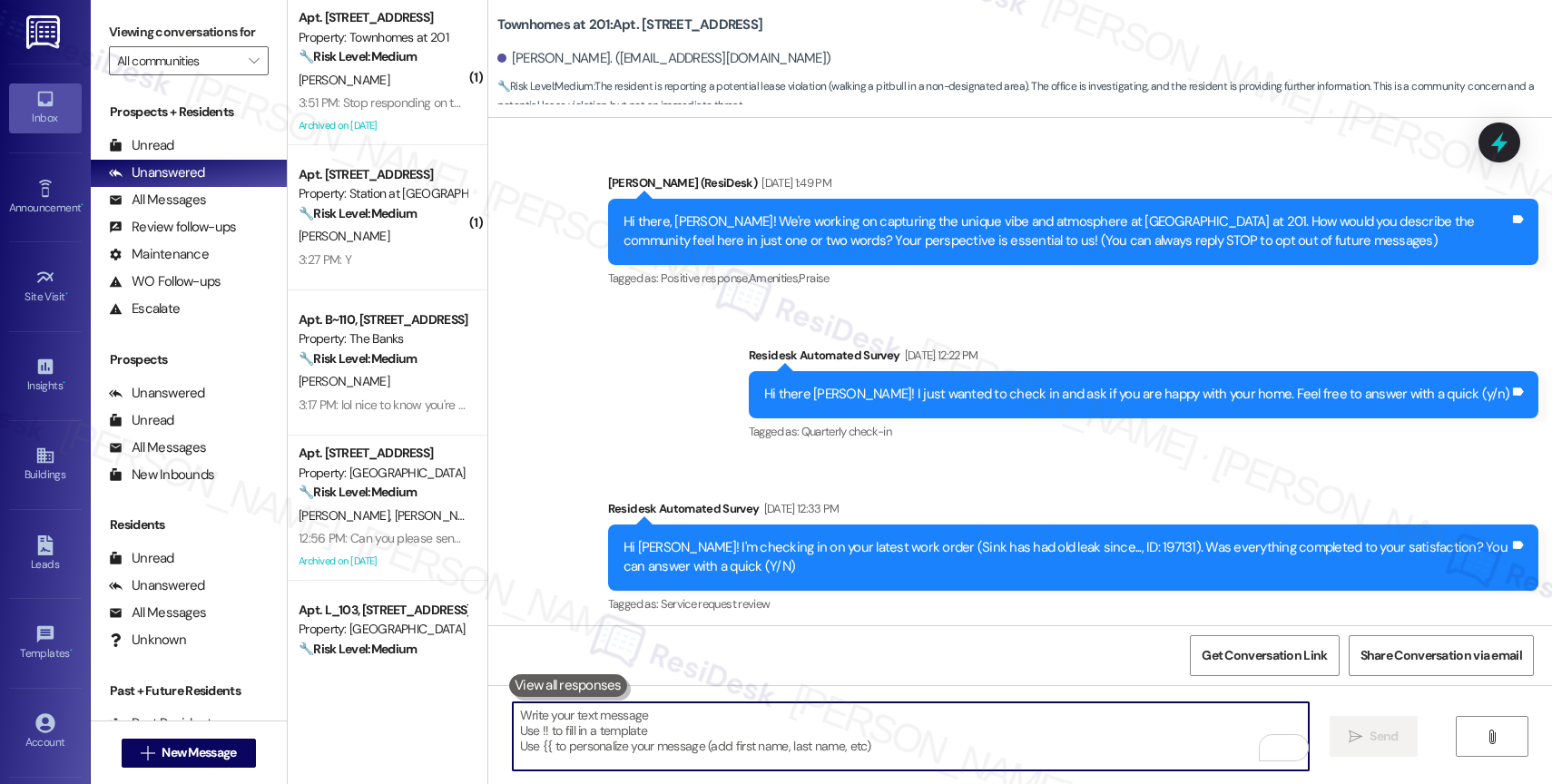
scroll to position [24889, 0]
